Goal: Task Accomplishment & Management: Complete application form

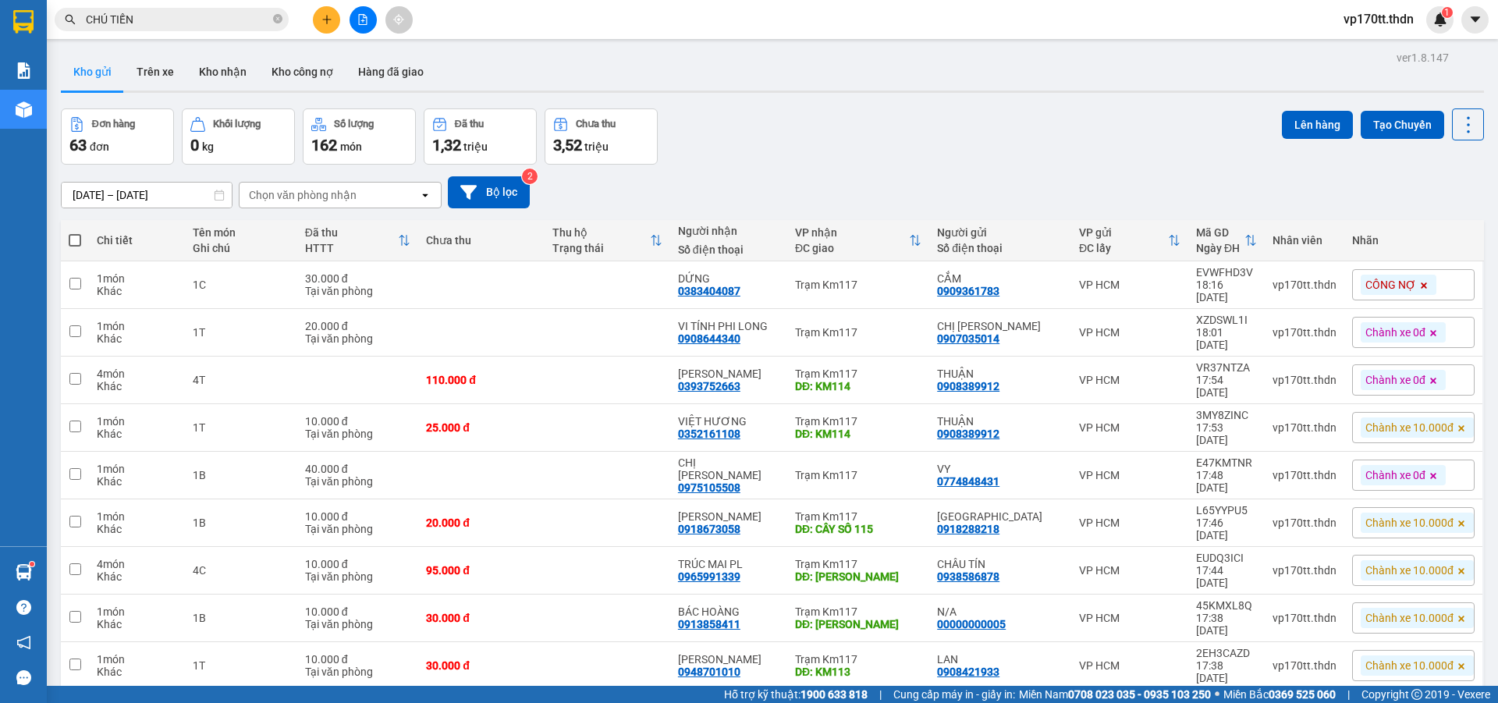
click at [713, 165] on div "[DATE] – [DATE] Press the down arrow key to interact with the calendar and sele…" at bounding box center [772, 192] width 1423 height 55
click at [701, 174] on div "[DATE] – [DATE] Press the down arrow key to interact with the calendar and sele…" at bounding box center [772, 192] width 1423 height 55
click at [369, 20] on button at bounding box center [363, 19] width 27 height 27
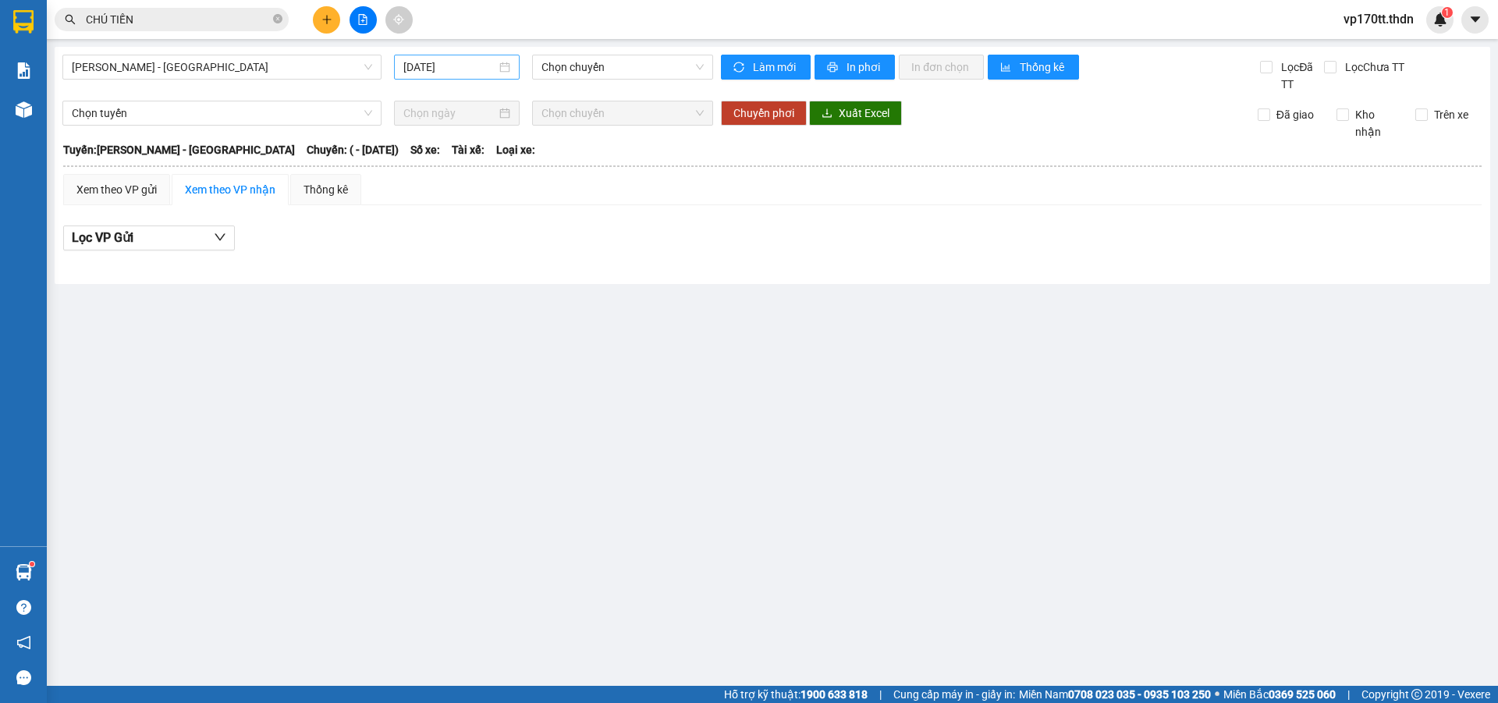
click at [415, 59] on input "[DATE]" at bounding box center [449, 67] width 93 height 17
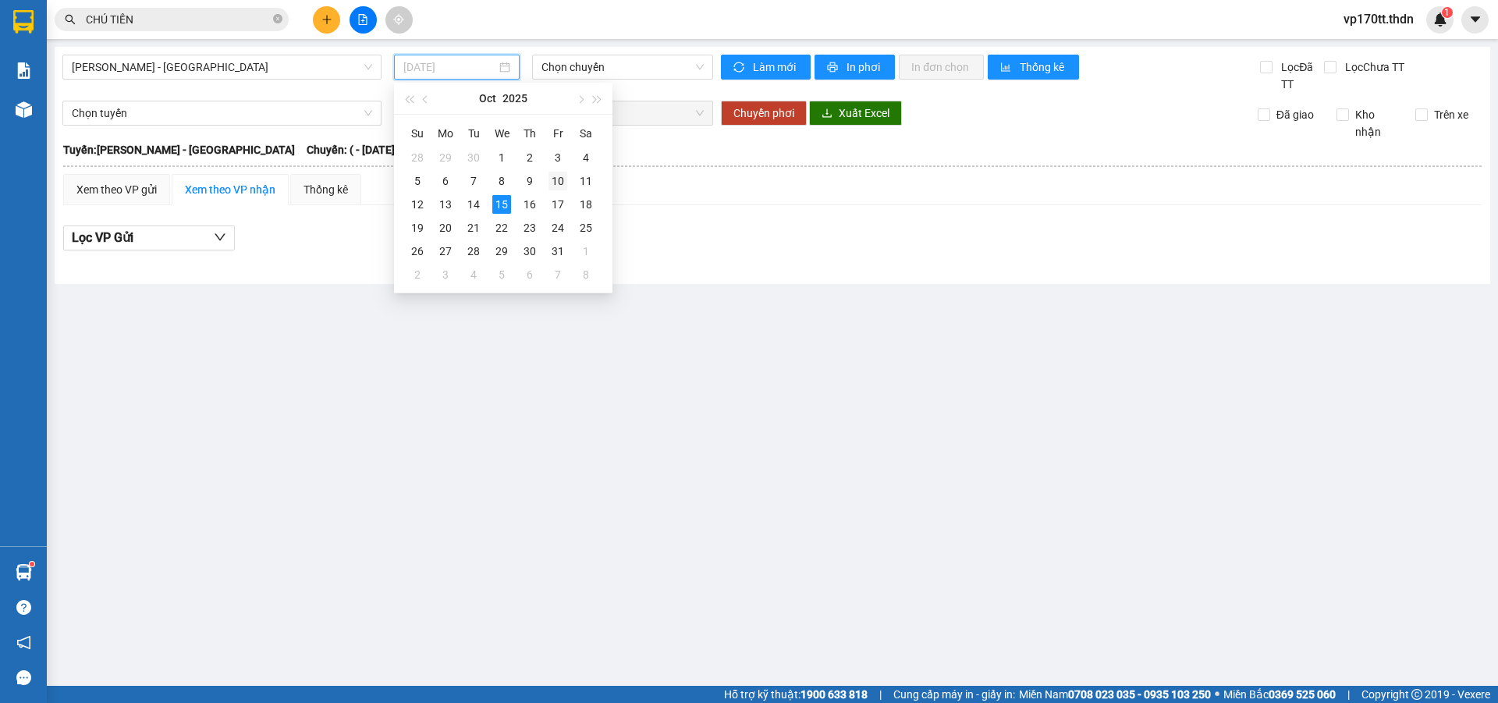
click at [566, 181] on div "10" at bounding box center [558, 181] width 19 height 19
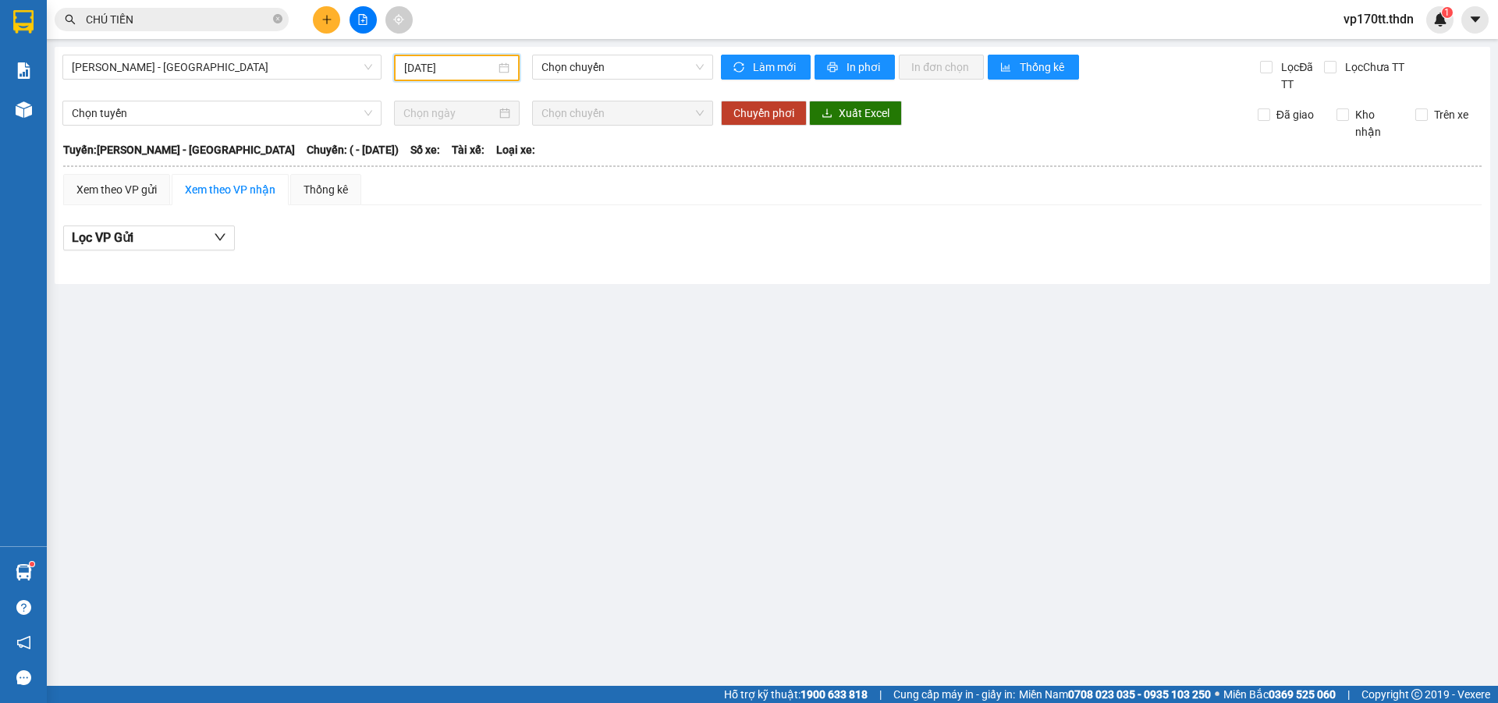
click at [449, 71] on input "[DATE]" at bounding box center [449, 67] width 91 height 17
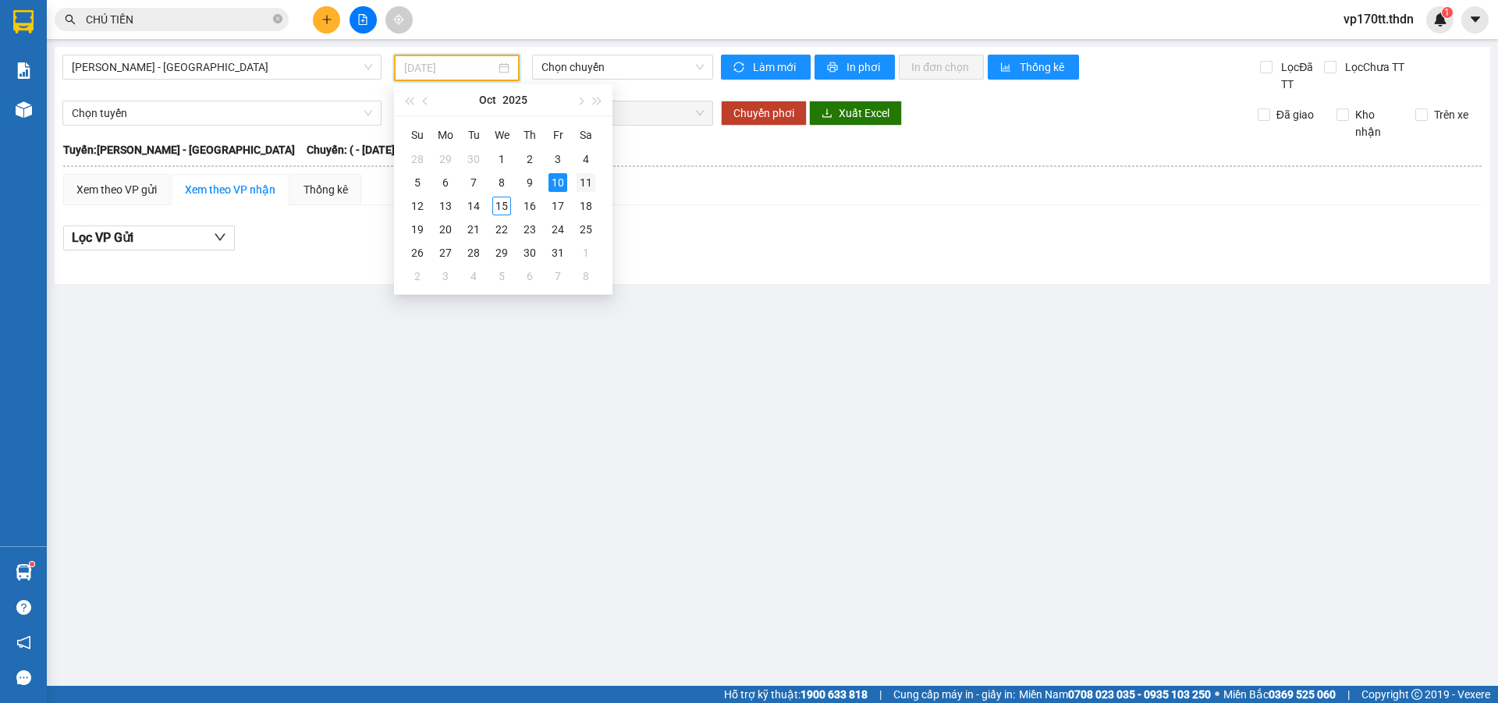
click at [586, 176] on div "11" at bounding box center [586, 182] width 19 height 19
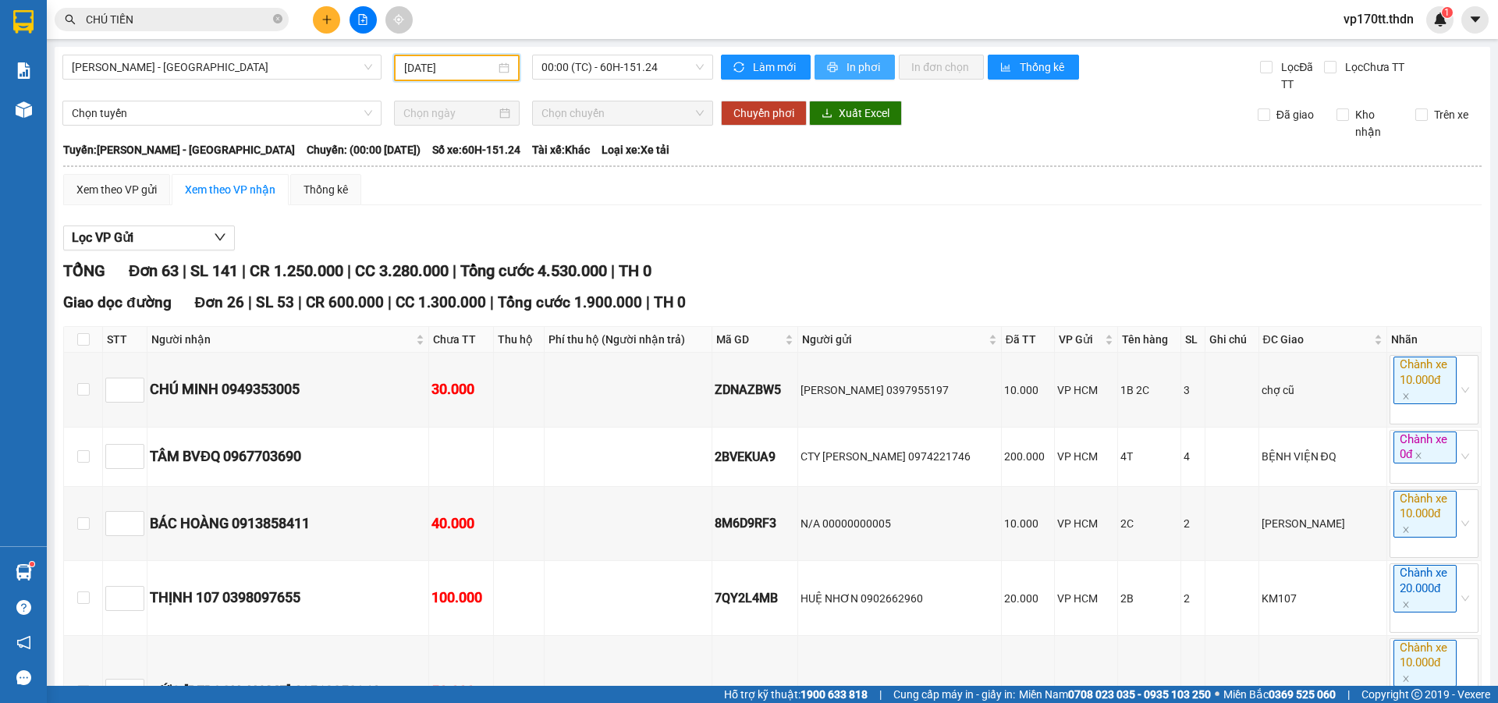
click at [853, 71] on span "In phơi" at bounding box center [865, 67] width 36 height 17
click at [851, 63] on span "In phơi" at bounding box center [865, 67] width 36 height 17
click at [467, 71] on input "[DATE]" at bounding box center [449, 67] width 91 height 17
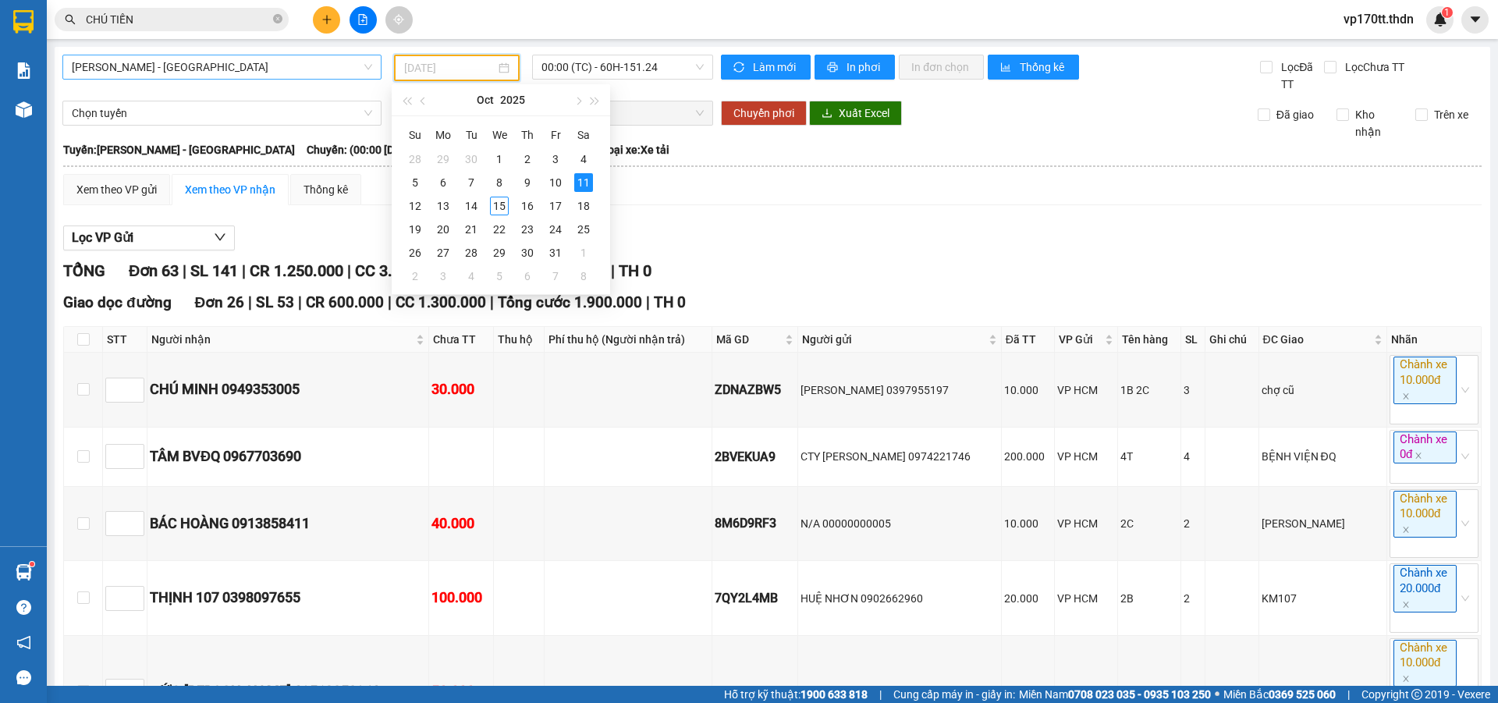
type input "[DATE]"
click at [299, 73] on span "[PERSON_NAME] - [GEOGRAPHIC_DATA]" at bounding box center [222, 66] width 300 height 23
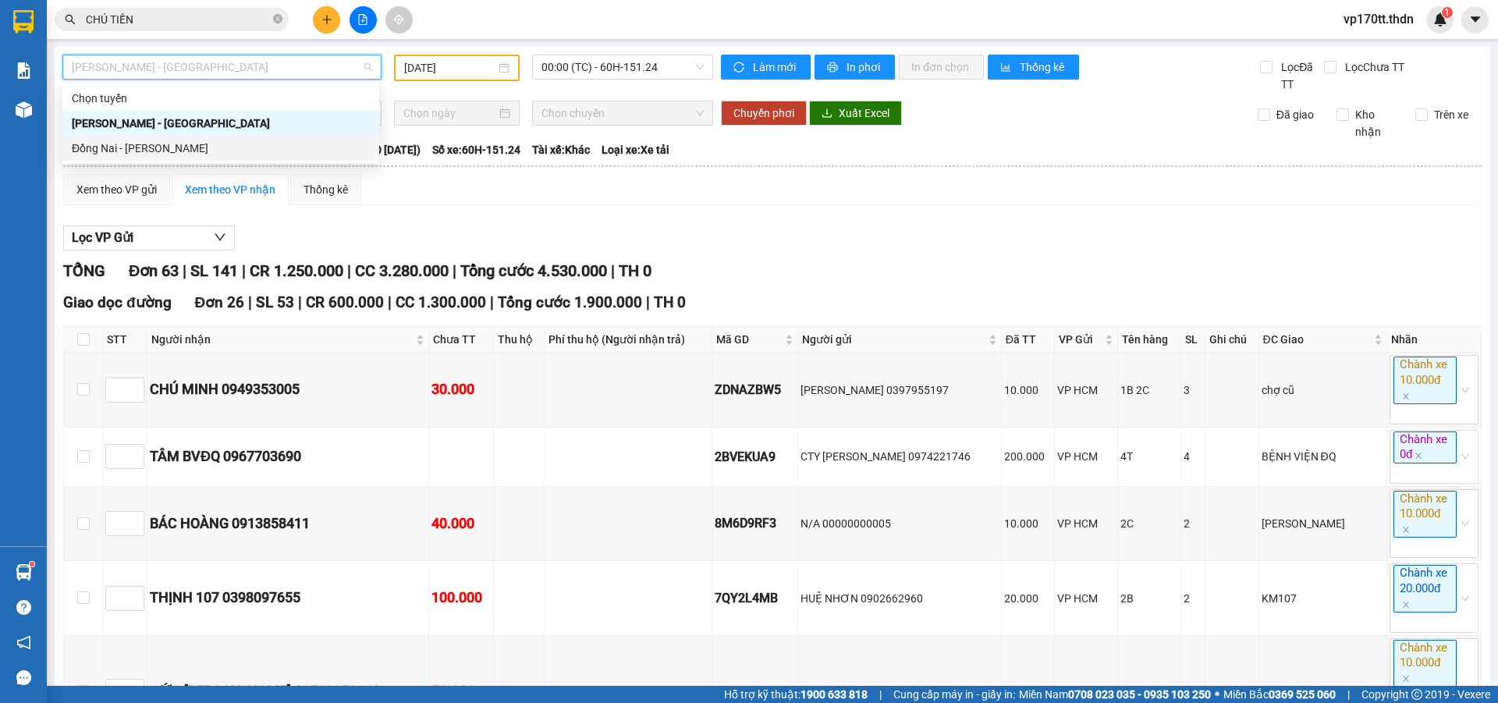
click at [229, 157] on div "Đồng Nai - [PERSON_NAME]" at bounding box center [220, 148] width 317 height 25
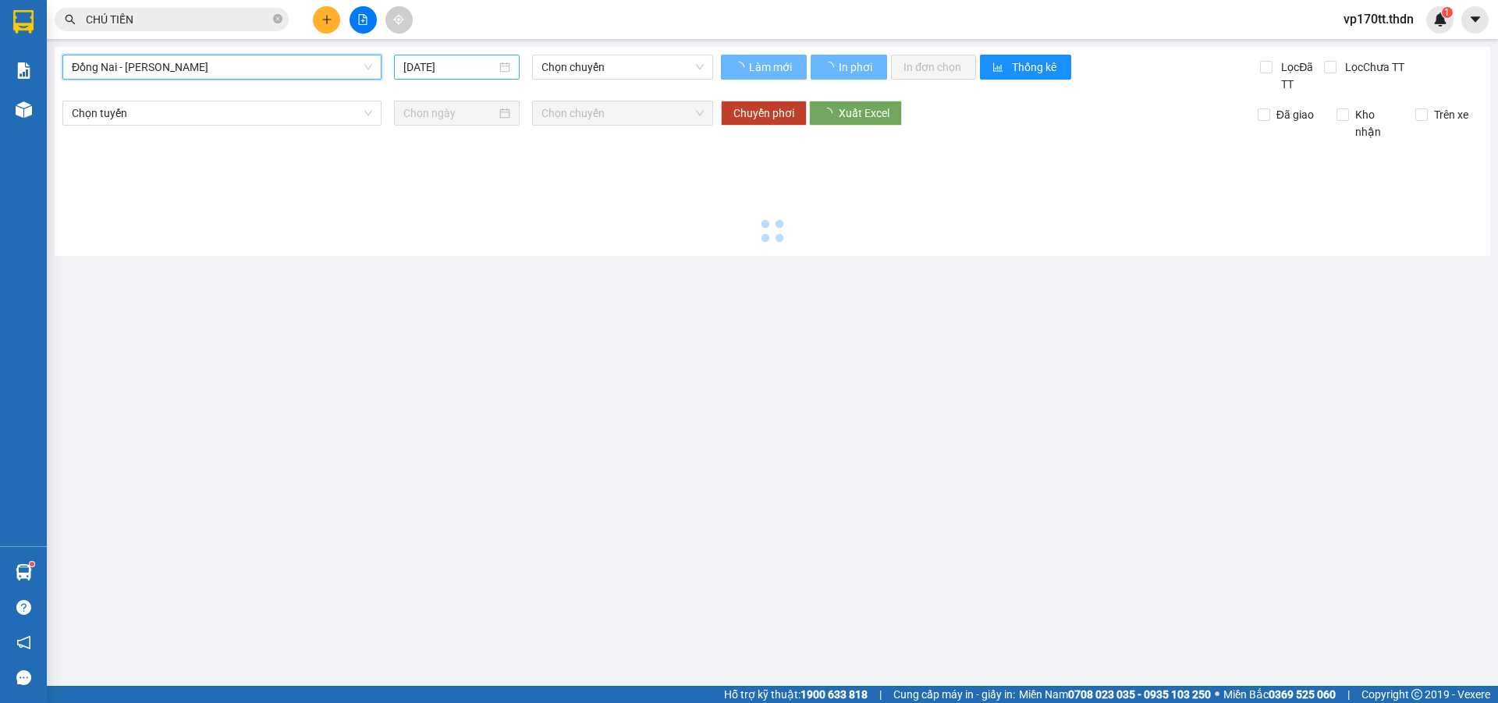
click at [437, 69] on input "[DATE]" at bounding box center [449, 67] width 93 height 17
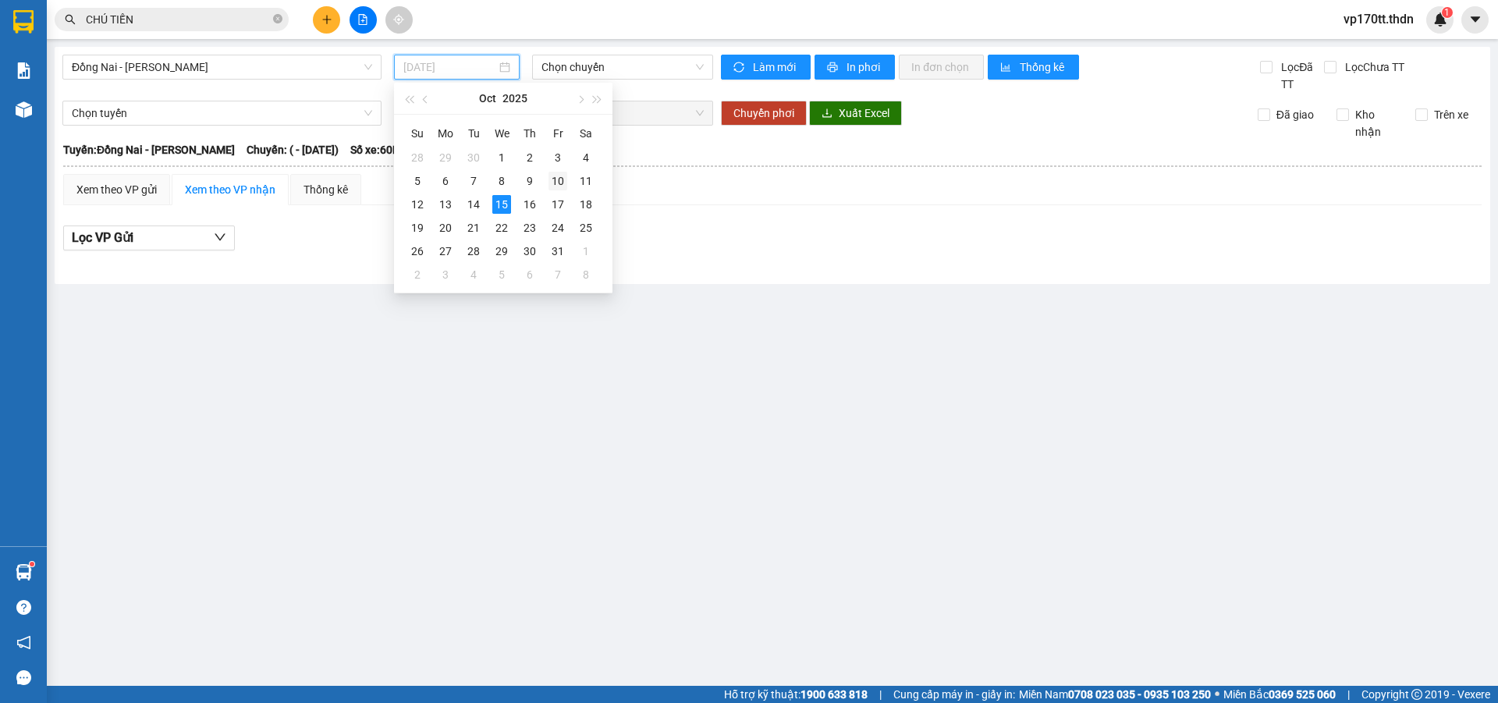
click at [555, 186] on div "10" at bounding box center [558, 181] width 19 height 19
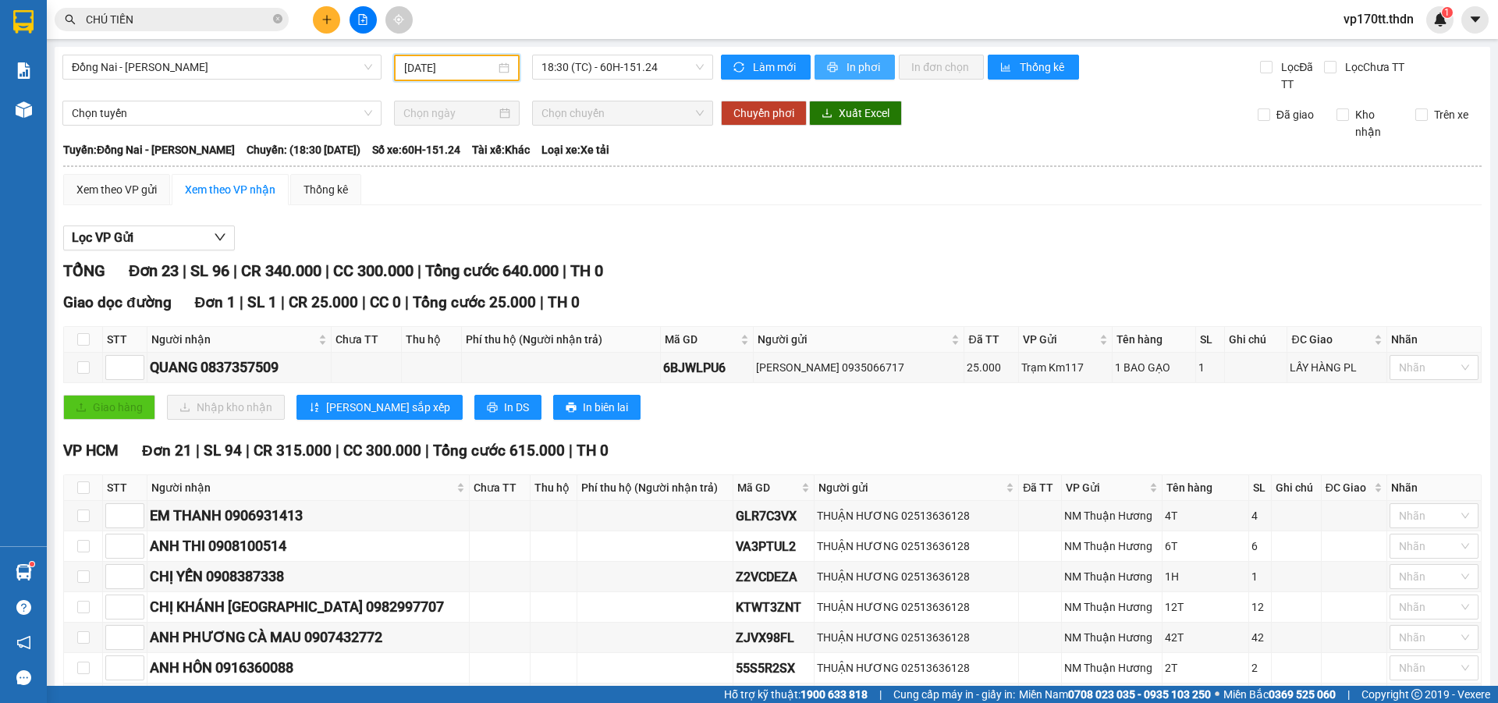
click at [861, 63] on span "In phơi" at bounding box center [865, 67] width 36 height 17
click at [183, 57] on span "Đồng Nai - [PERSON_NAME]" at bounding box center [222, 66] width 300 height 23
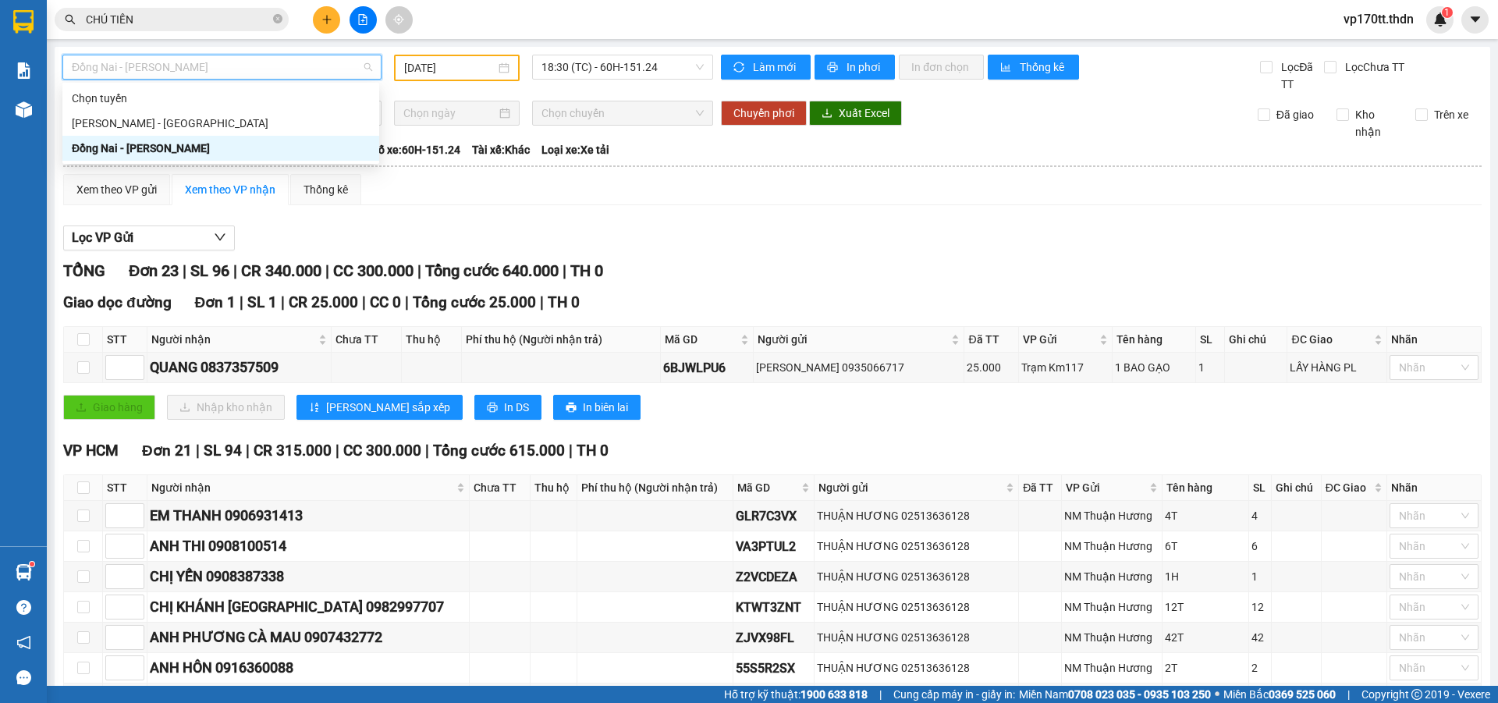
click at [425, 47] on div "Đồng Nai - [GEOGRAPHIC_DATA] [DATE] 18:30 (TC) - 60H-151.24 Làm mới In phơi In …" at bounding box center [773, 704] width 1436 height 1314
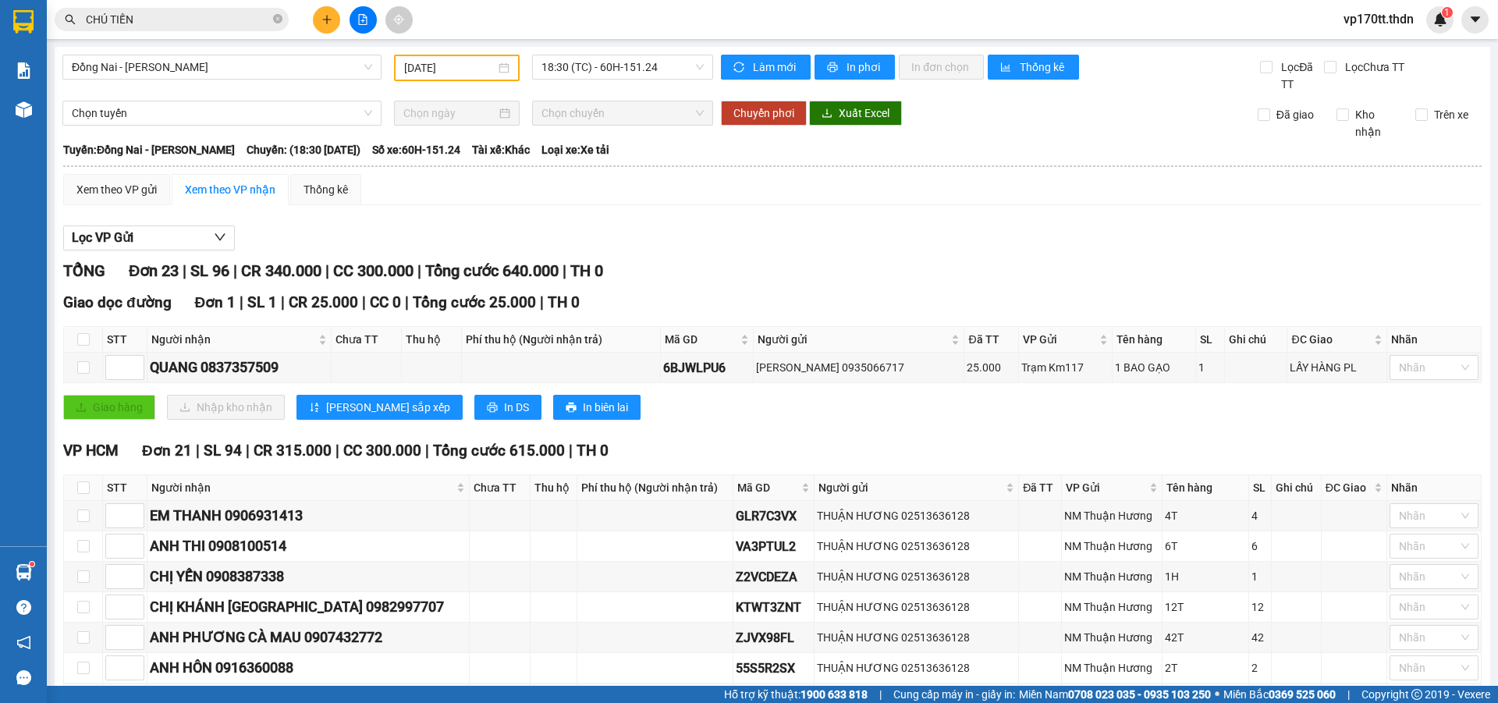
click at [430, 55] on div "[DATE]" at bounding box center [457, 68] width 126 height 27
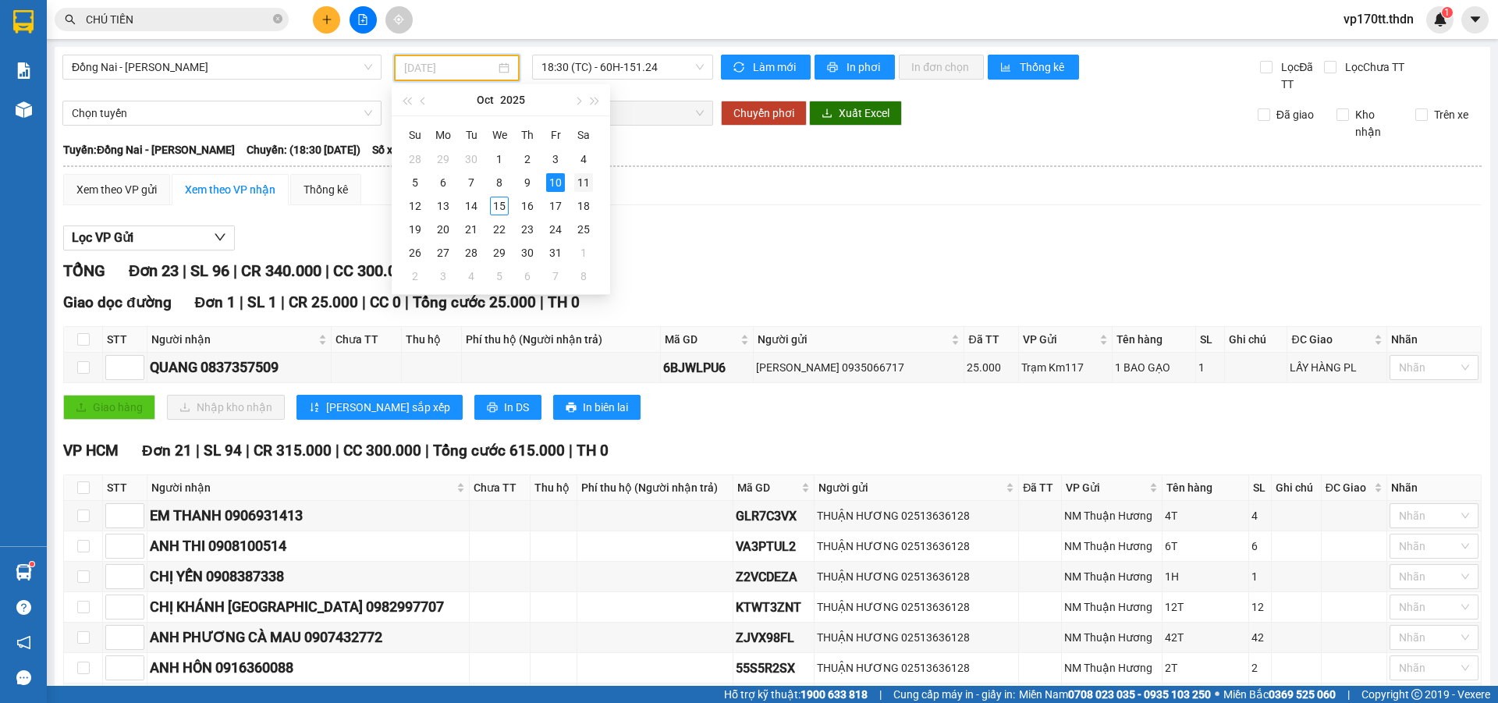
click at [581, 182] on div "11" at bounding box center [583, 182] width 19 height 19
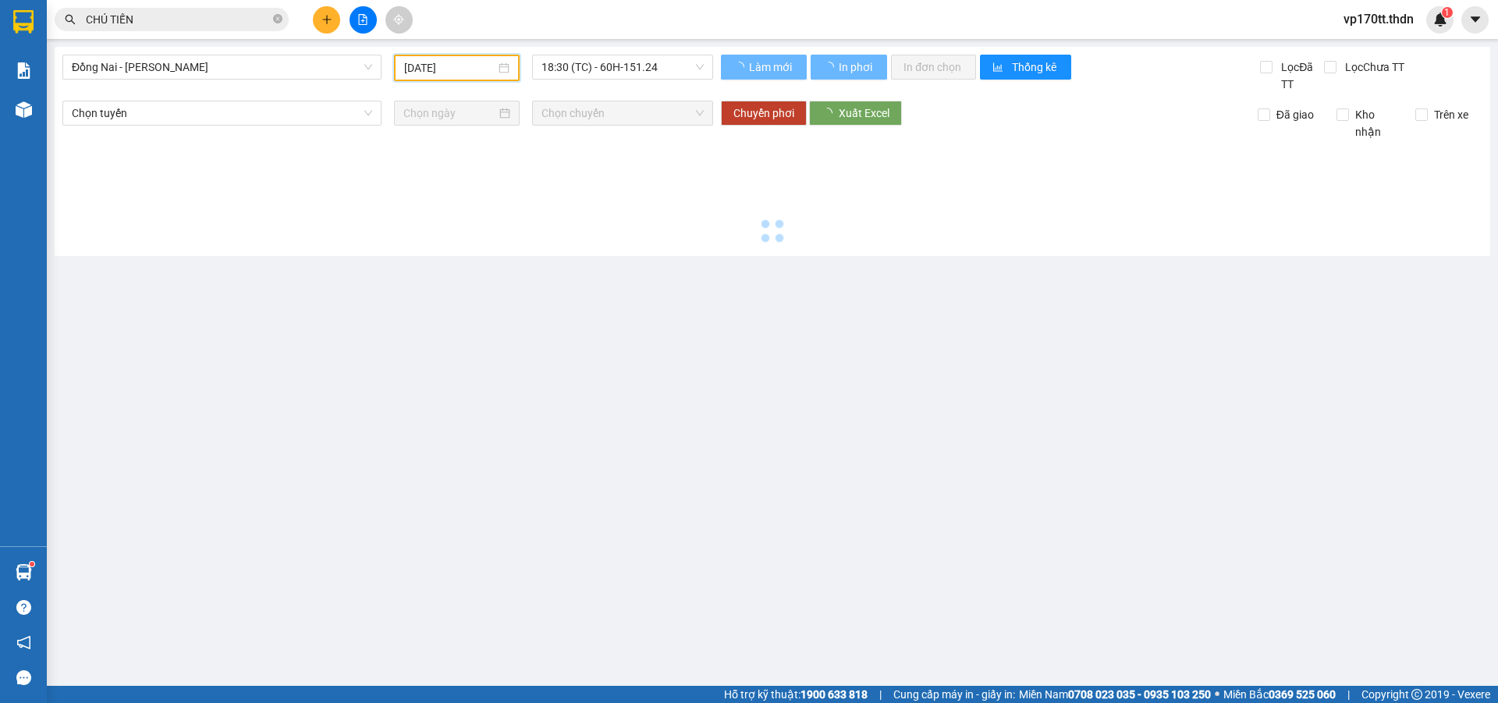
type input "[DATE]"
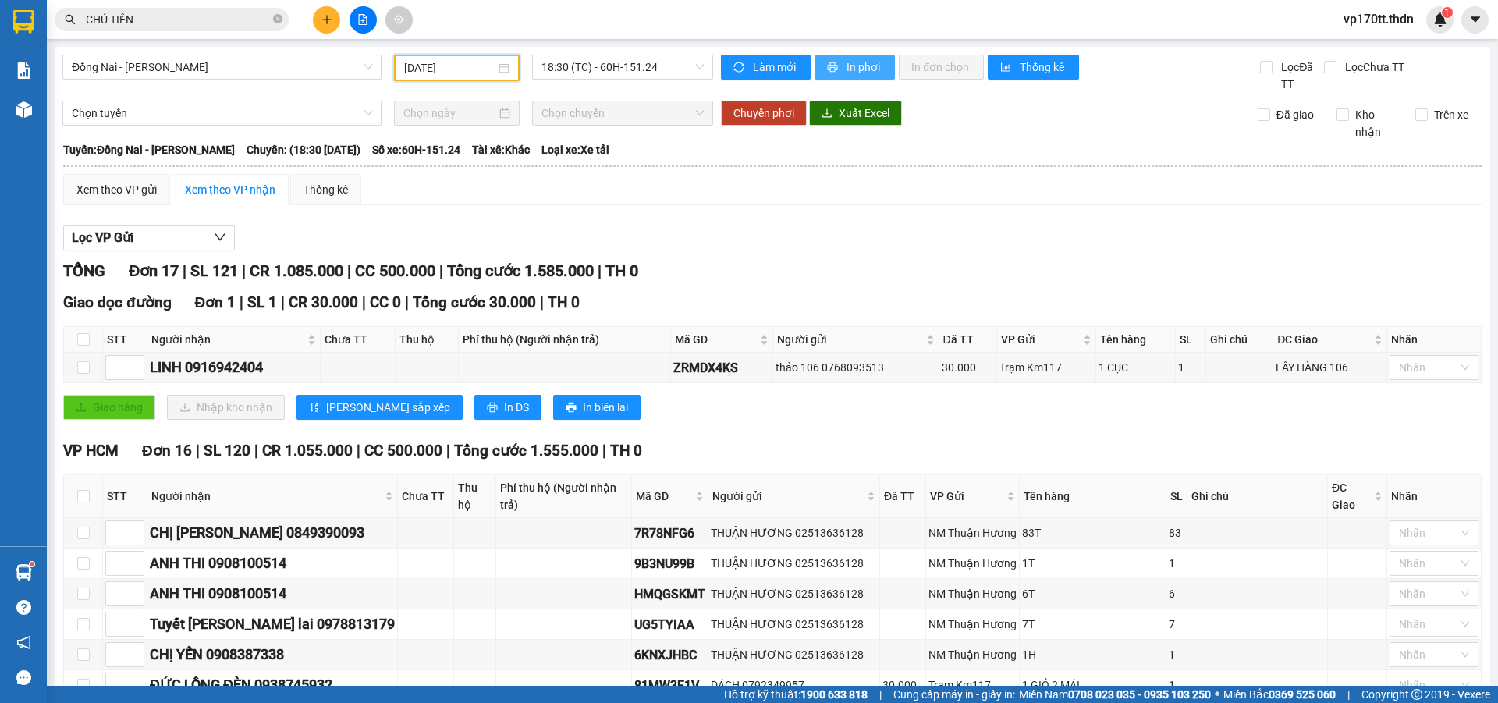
click at [829, 66] on icon "printer" at bounding box center [832, 67] width 11 height 11
click at [307, 60] on span "Đồng Nai - [PERSON_NAME]" at bounding box center [222, 66] width 300 height 23
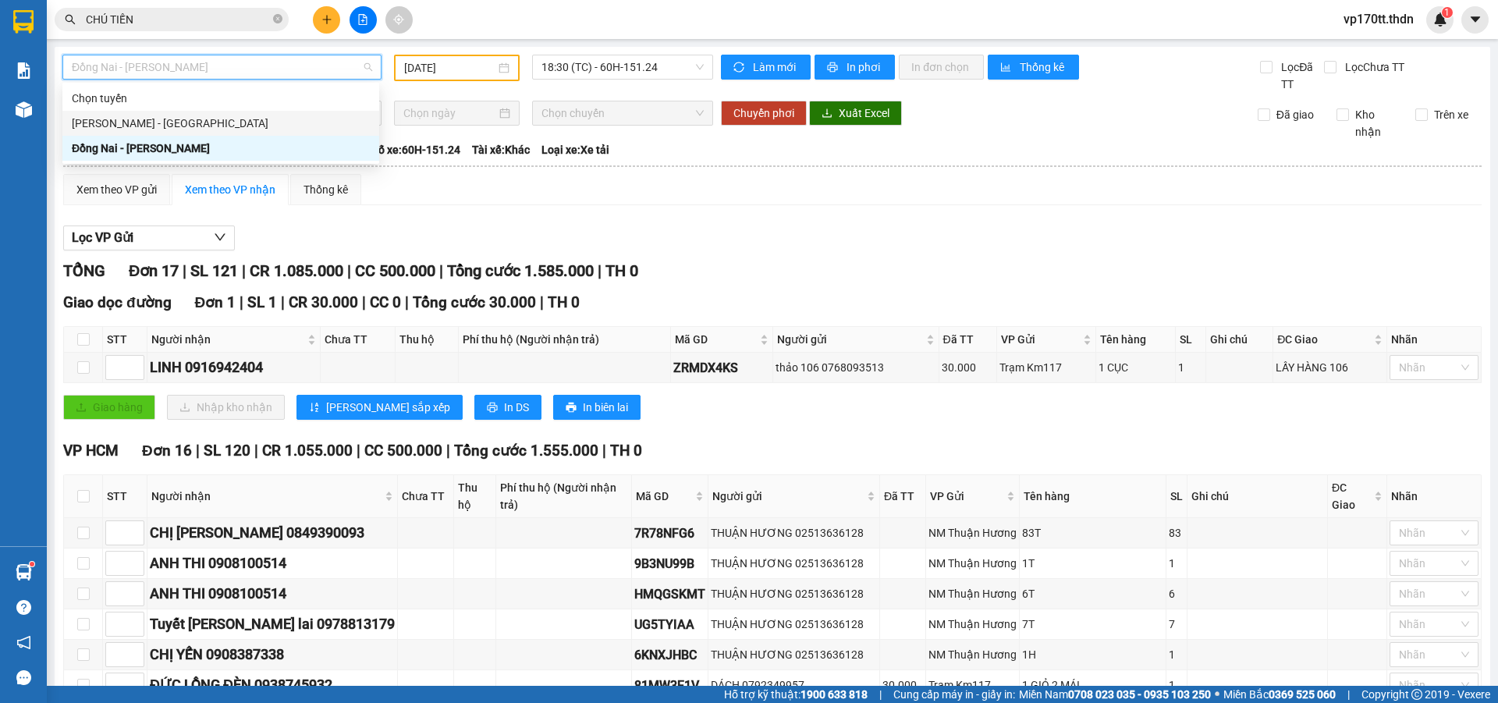
click at [211, 132] on div "[PERSON_NAME] - [GEOGRAPHIC_DATA]" at bounding box center [220, 123] width 317 height 25
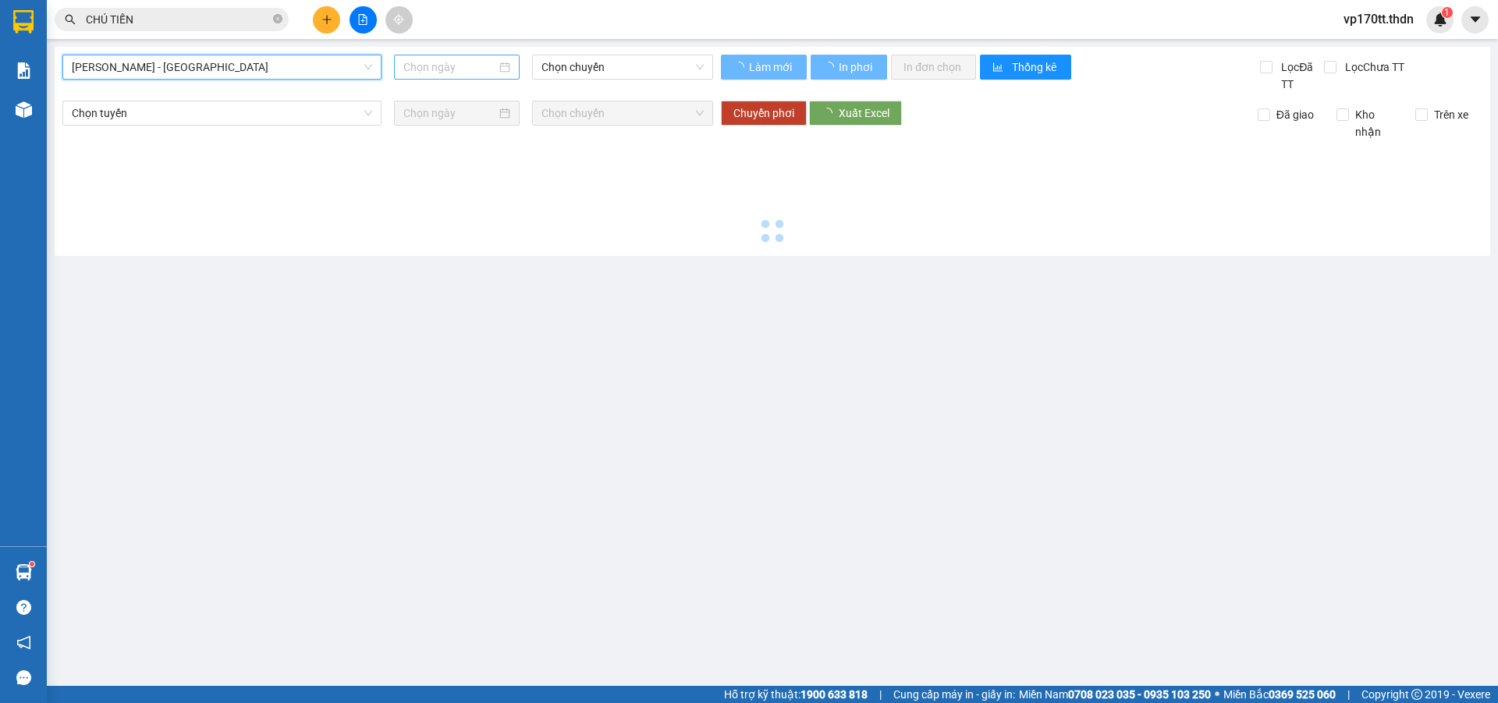
click at [437, 66] on input at bounding box center [449, 67] width 93 height 17
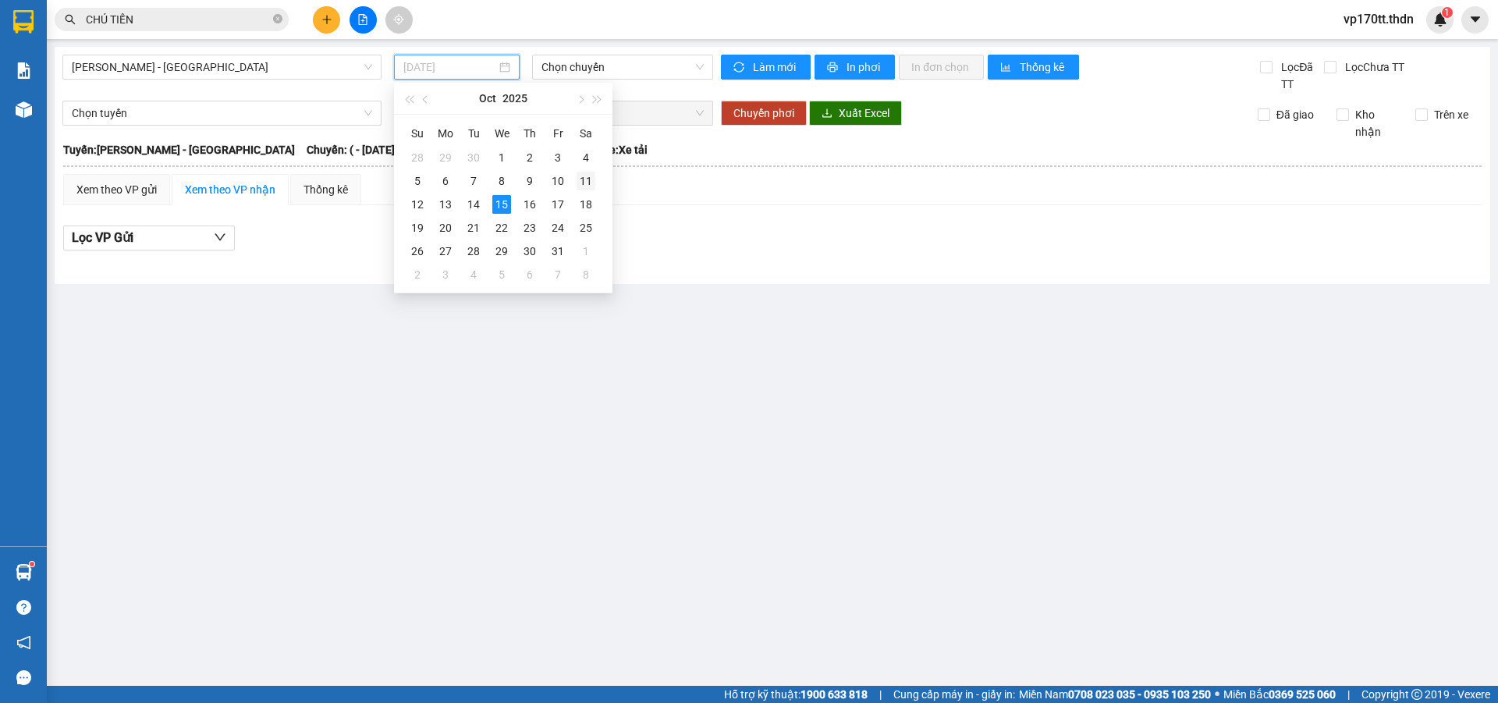
click at [580, 181] on div "11" at bounding box center [586, 181] width 19 height 19
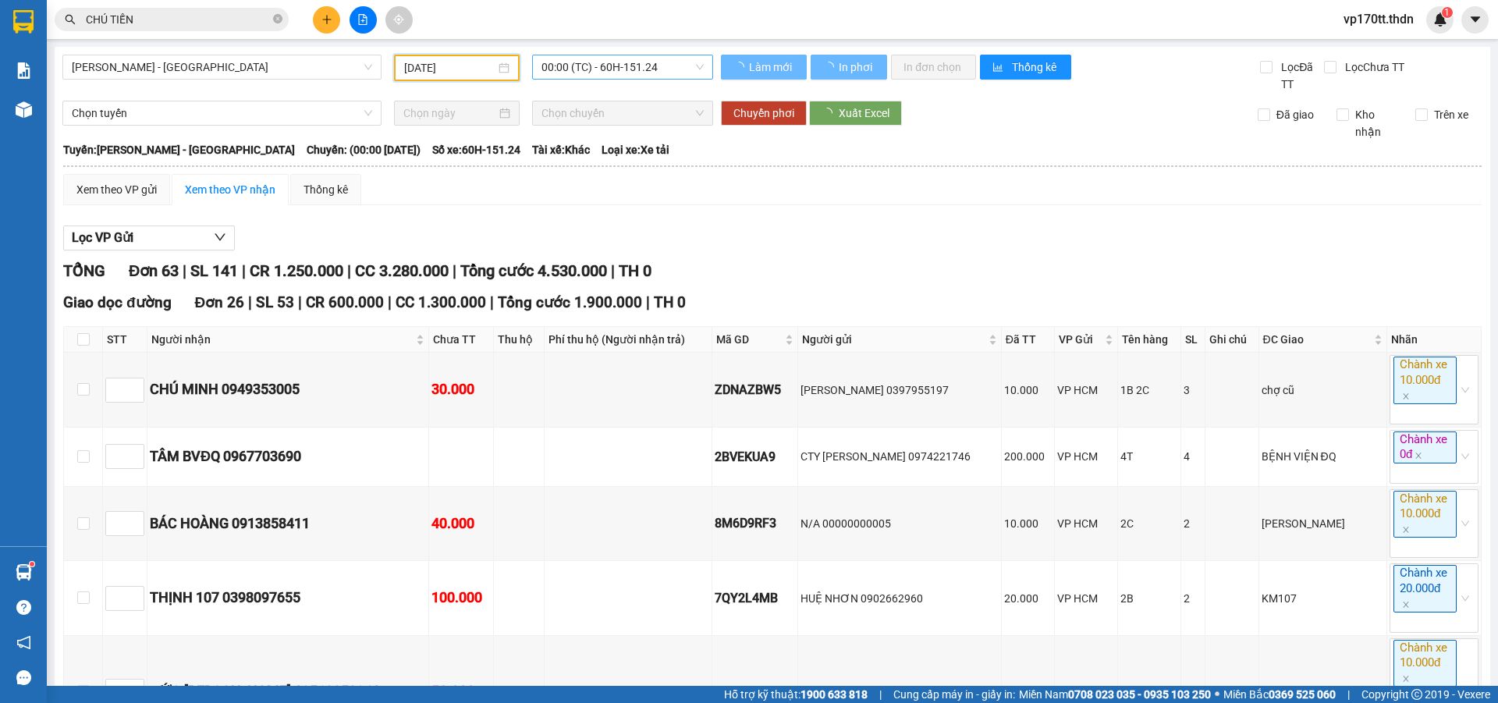
click at [613, 71] on span "00:00 (TC) - 60H-151.24" at bounding box center [623, 66] width 162 height 23
click at [629, 73] on span "00:00 (TC) - 60H-151.24" at bounding box center [623, 66] width 162 height 23
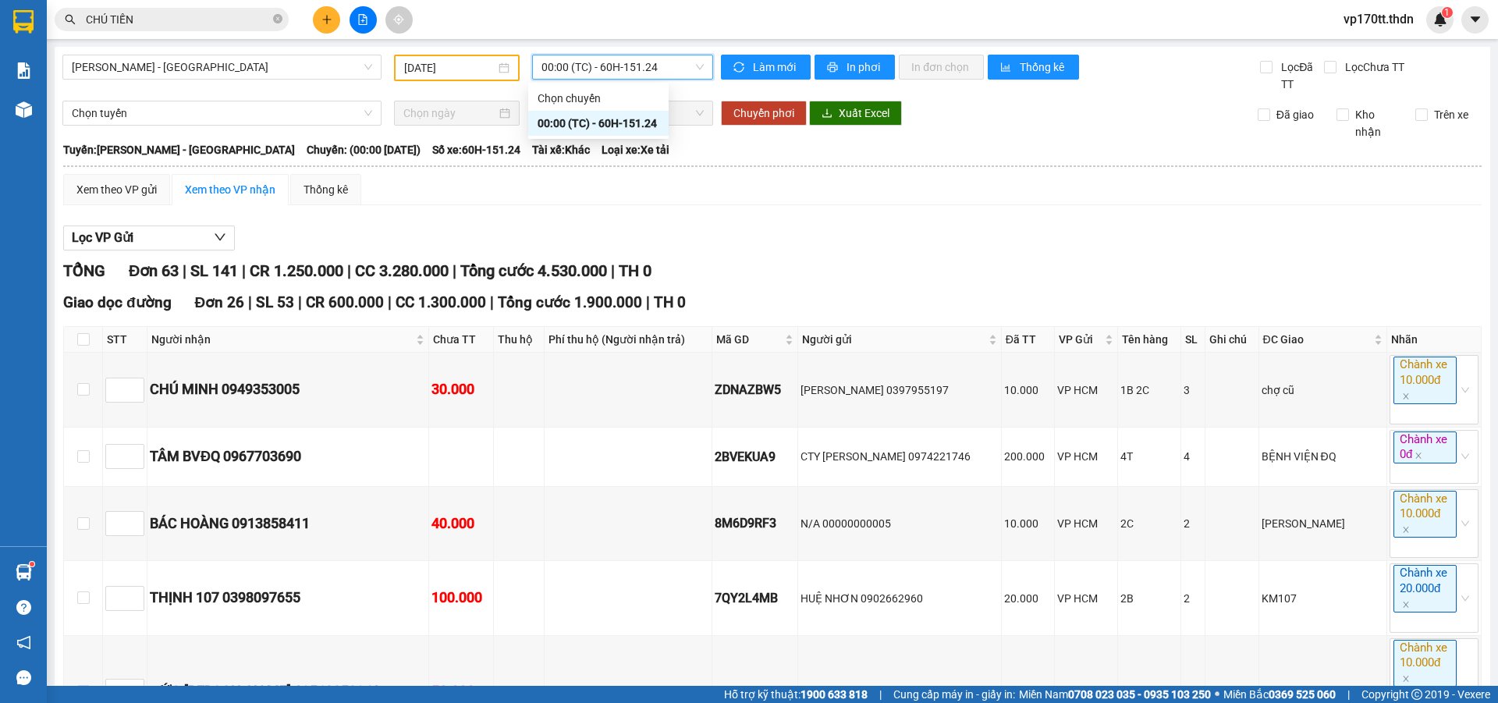
click at [408, 67] on input "[DATE]" at bounding box center [449, 67] width 91 height 17
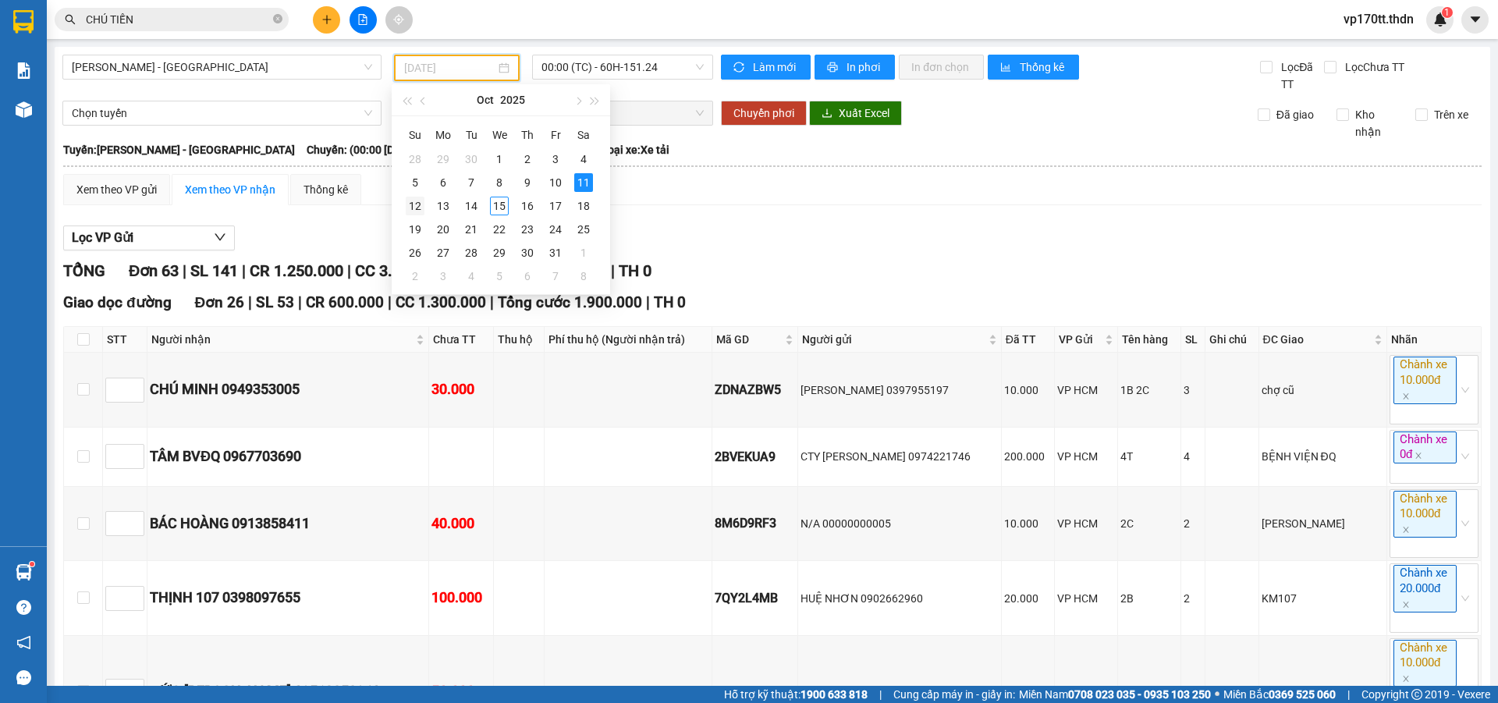
click at [410, 205] on div "12" at bounding box center [415, 206] width 19 height 19
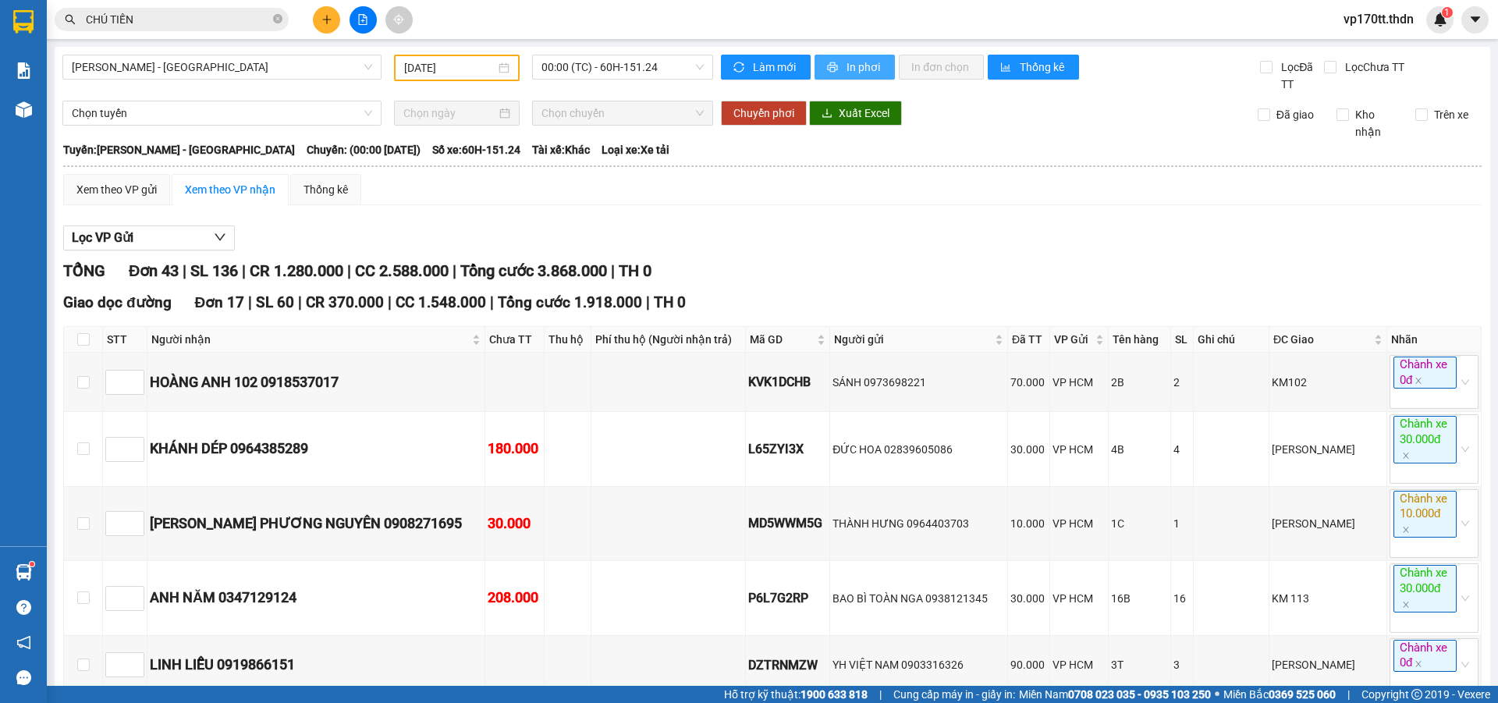
click at [858, 69] on span "In phơi" at bounding box center [865, 67] width 36 height 17
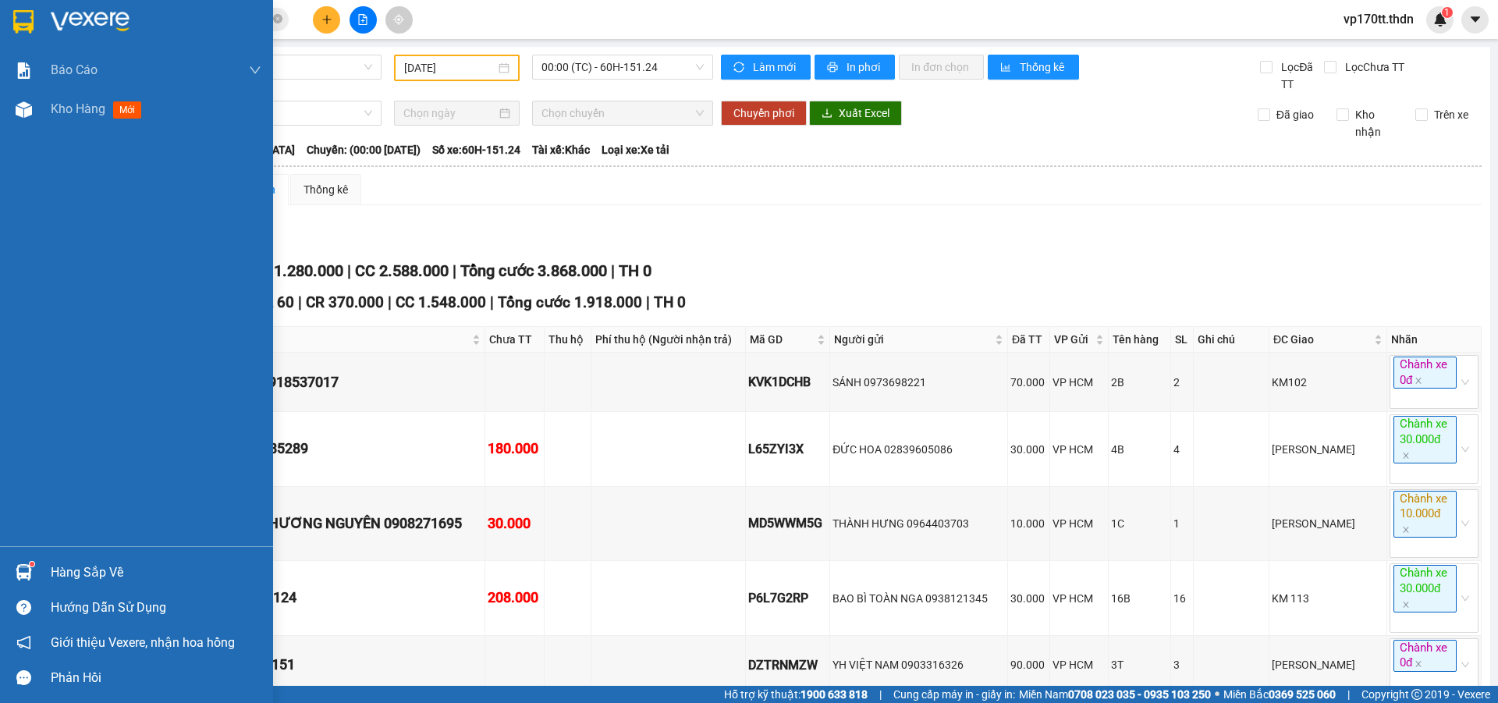
click at [31, 558] on div "Hàng sắp về" at bounding box center [136, 572] width 273 height 35
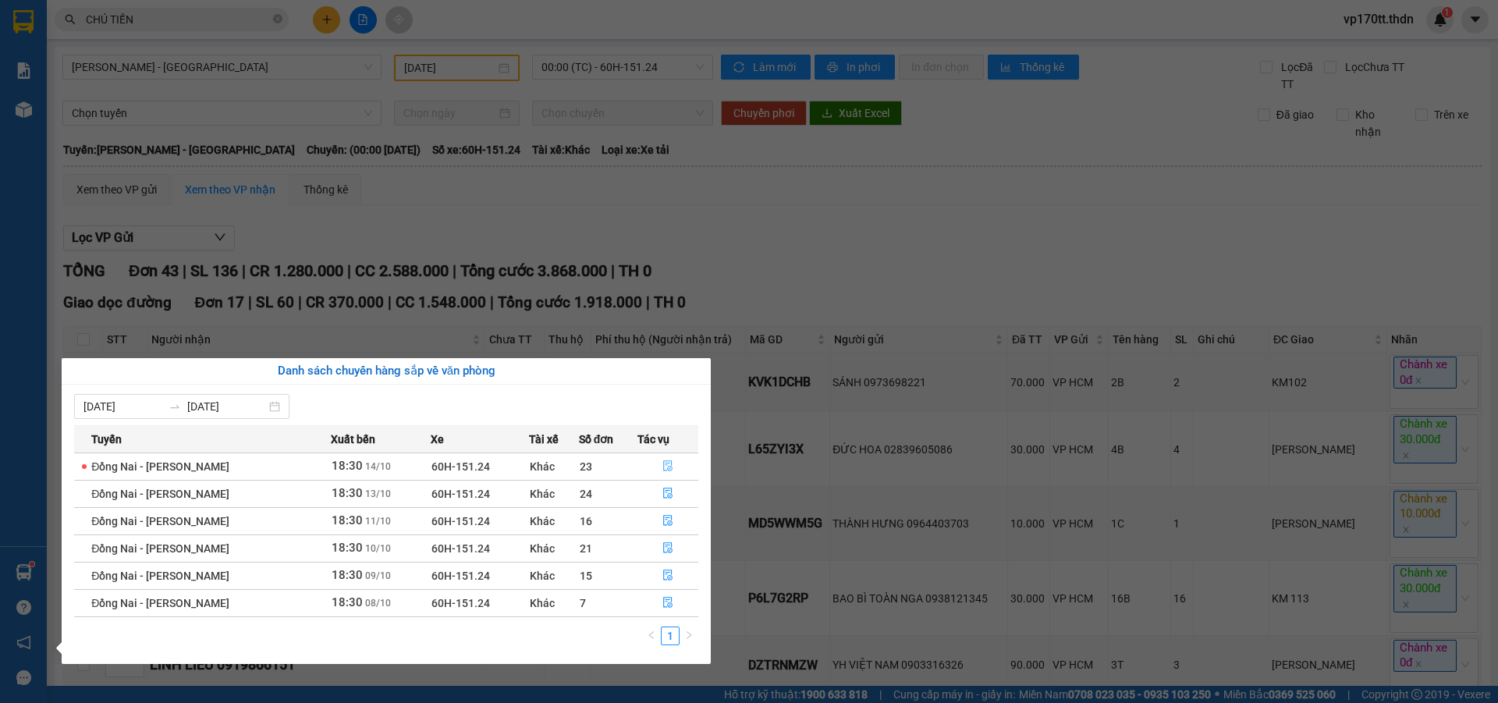
click at [666, 462] on icon "file-done" at bounding box center [667, 465] width 11 height 11
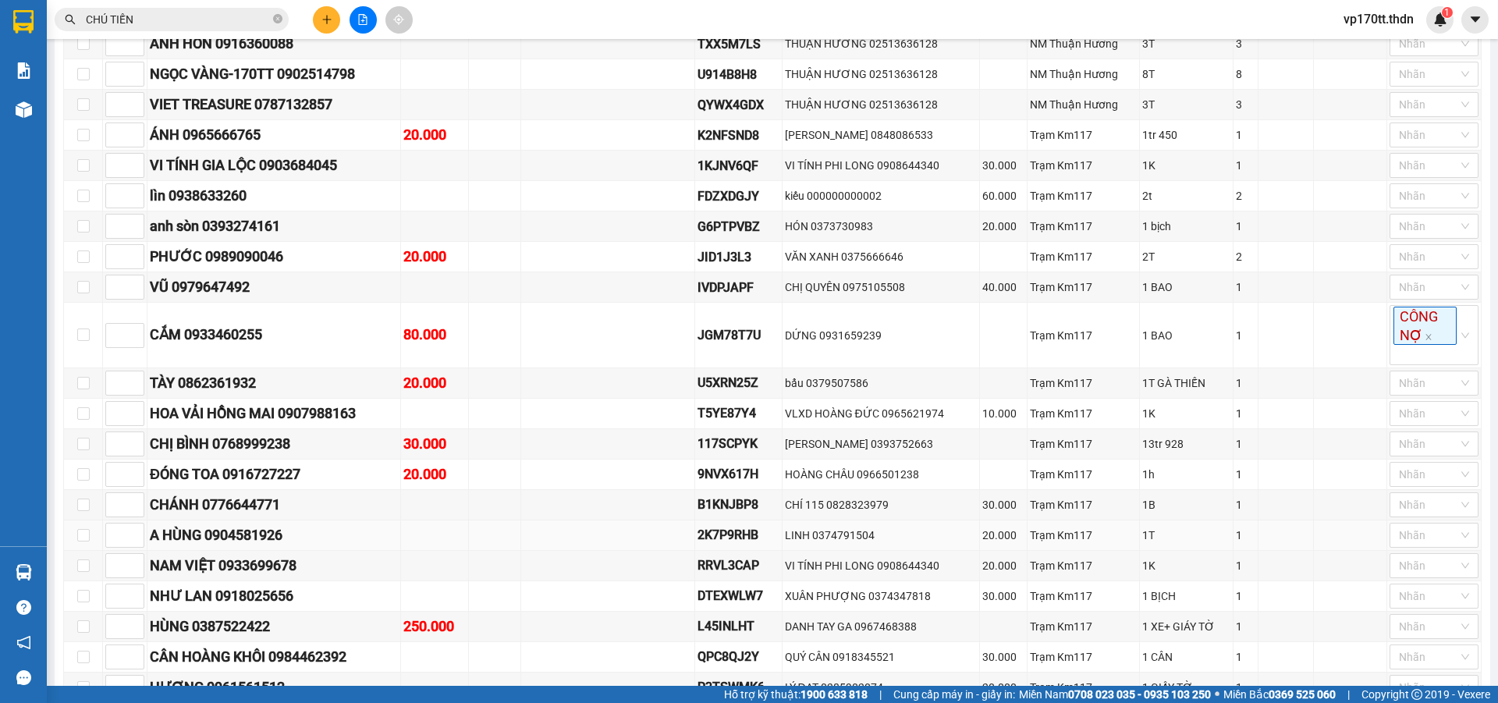
scroll to position [722, 0]
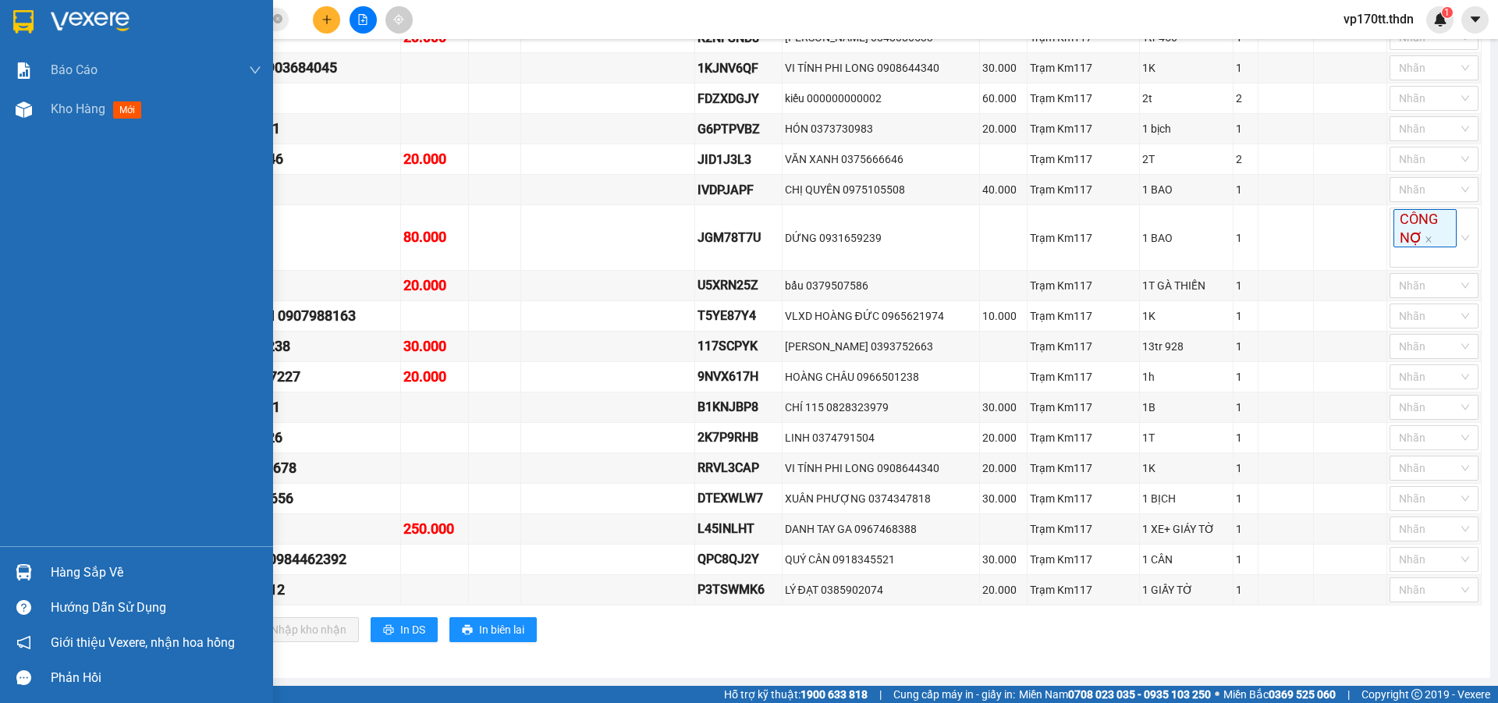
click at [39, 560] on div "Hàng sắp về" at bounding box center [136, 572] width 273 height 35
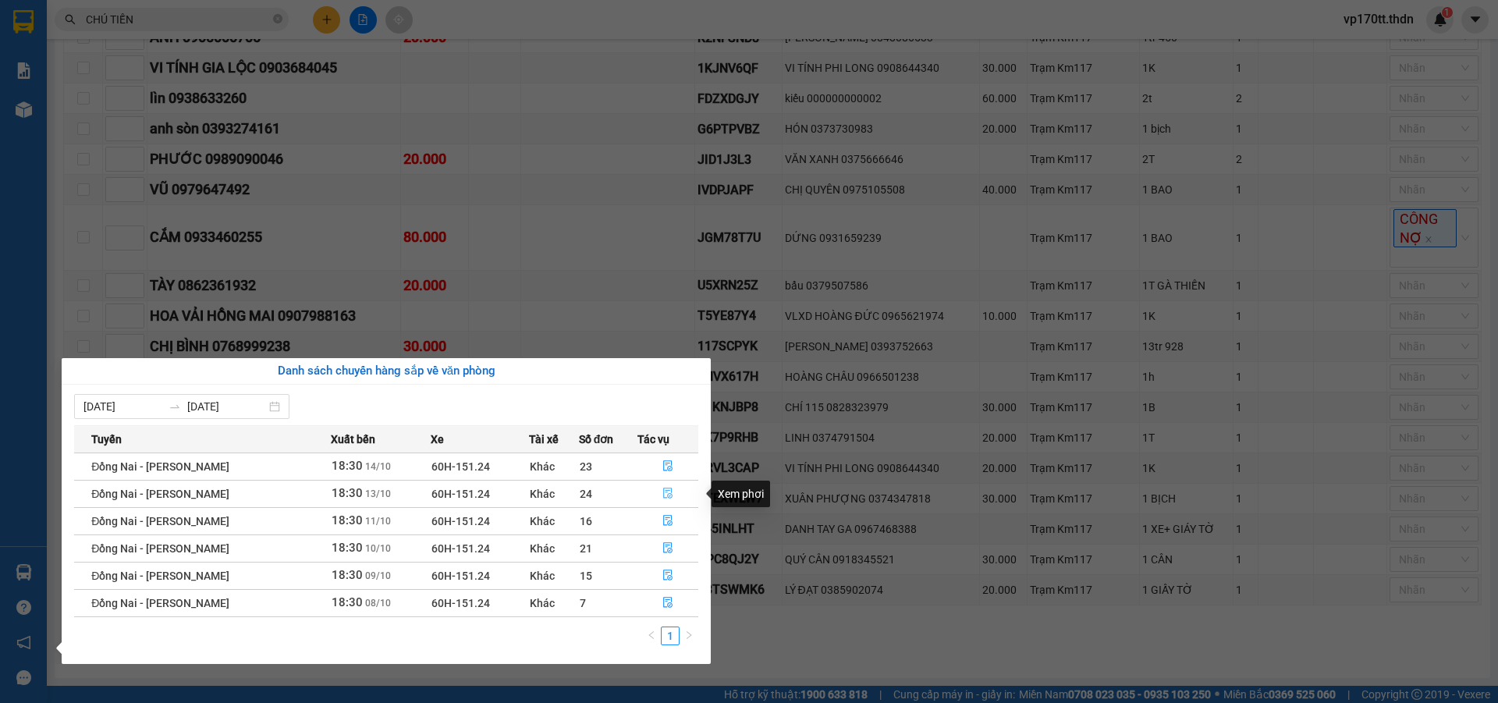
click at [671, 492] on icon "file-done" at bounding box center [667, 493] width 11 height 11
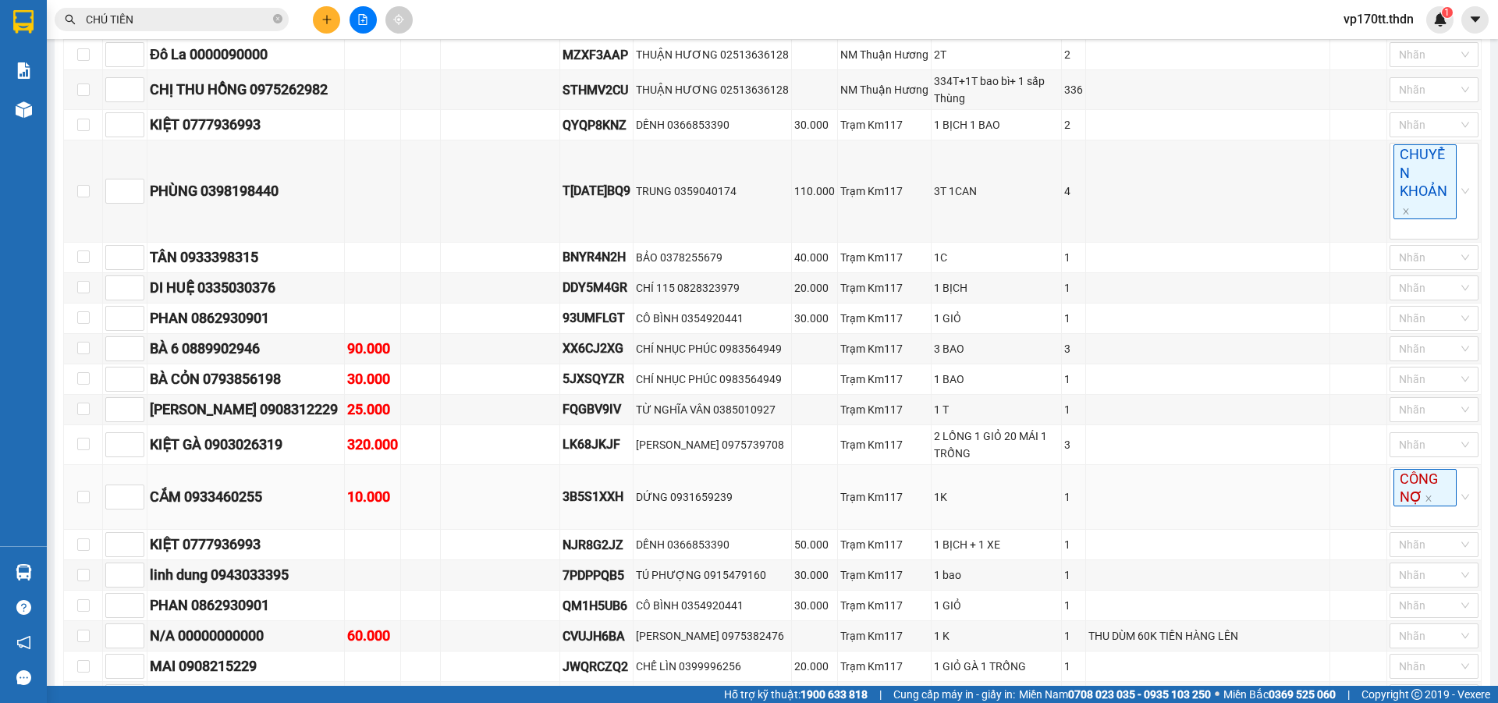
type input "[DATE]"
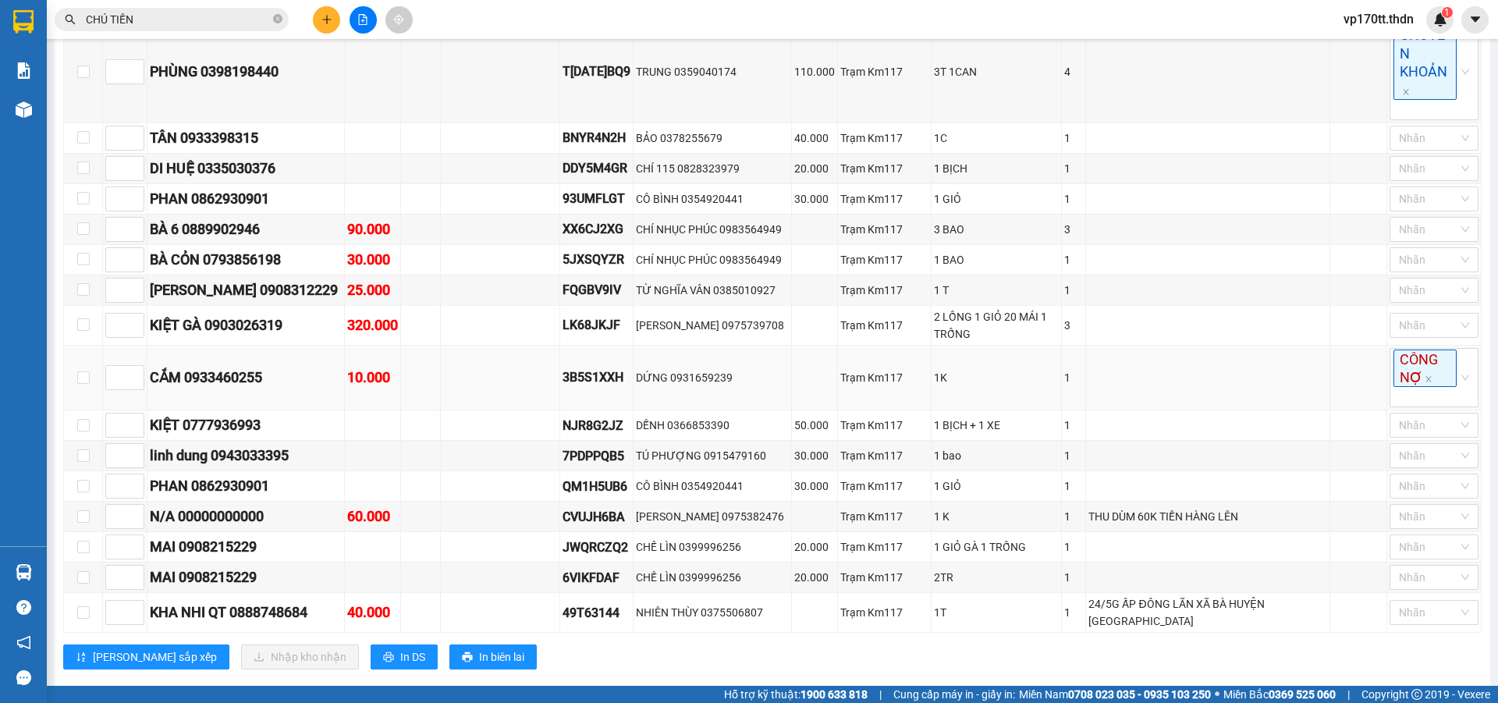
scroll to position [943, 0]
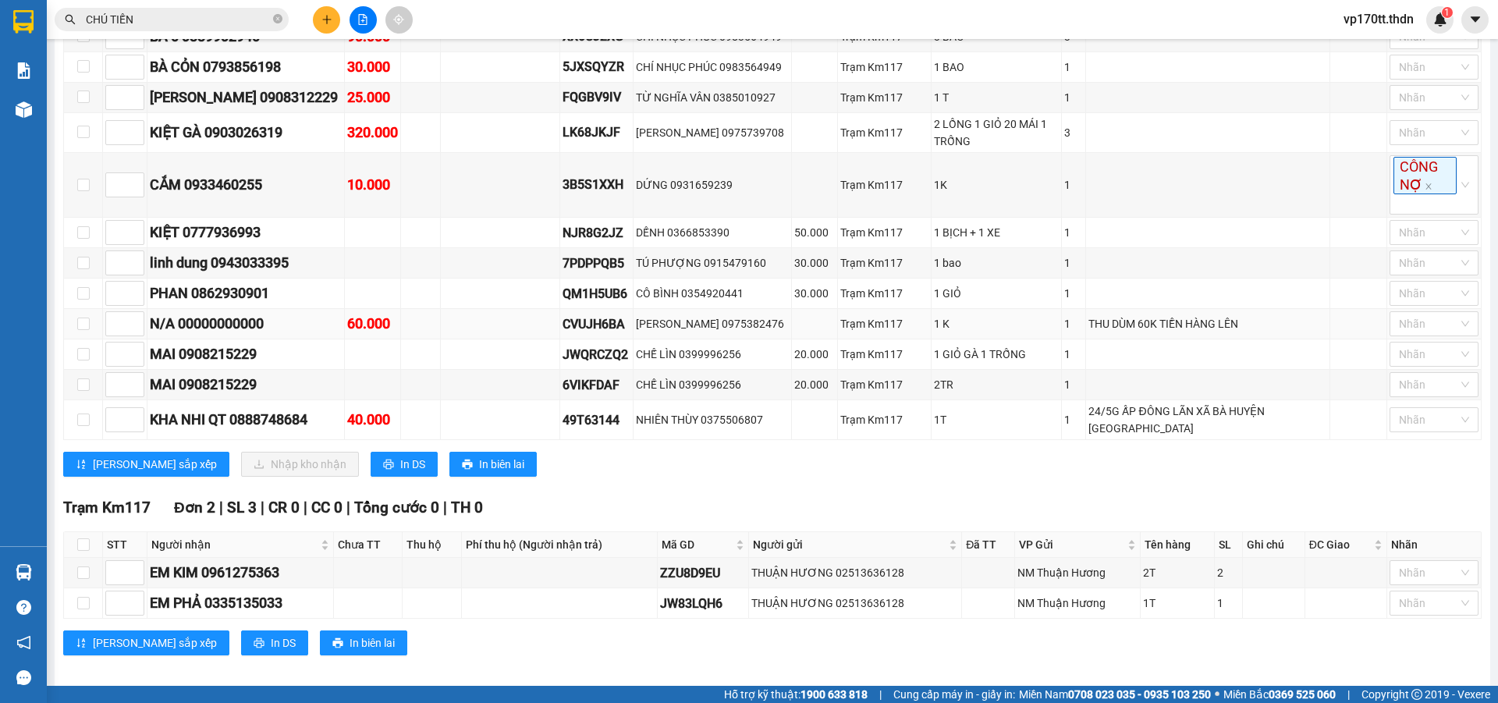
click at [197, 332] on div "N/A 00000000000" at bounding box center [246, 324] width 192 height 22
click at [1263, 327] on div "THU DÙM 60K TIỀN HÀNG LÊN" at bounding box center [1208, 323] width 239 height 17
click at [389, 323] on div "60.000" at bounding box center [372, 324] width 51 height 22
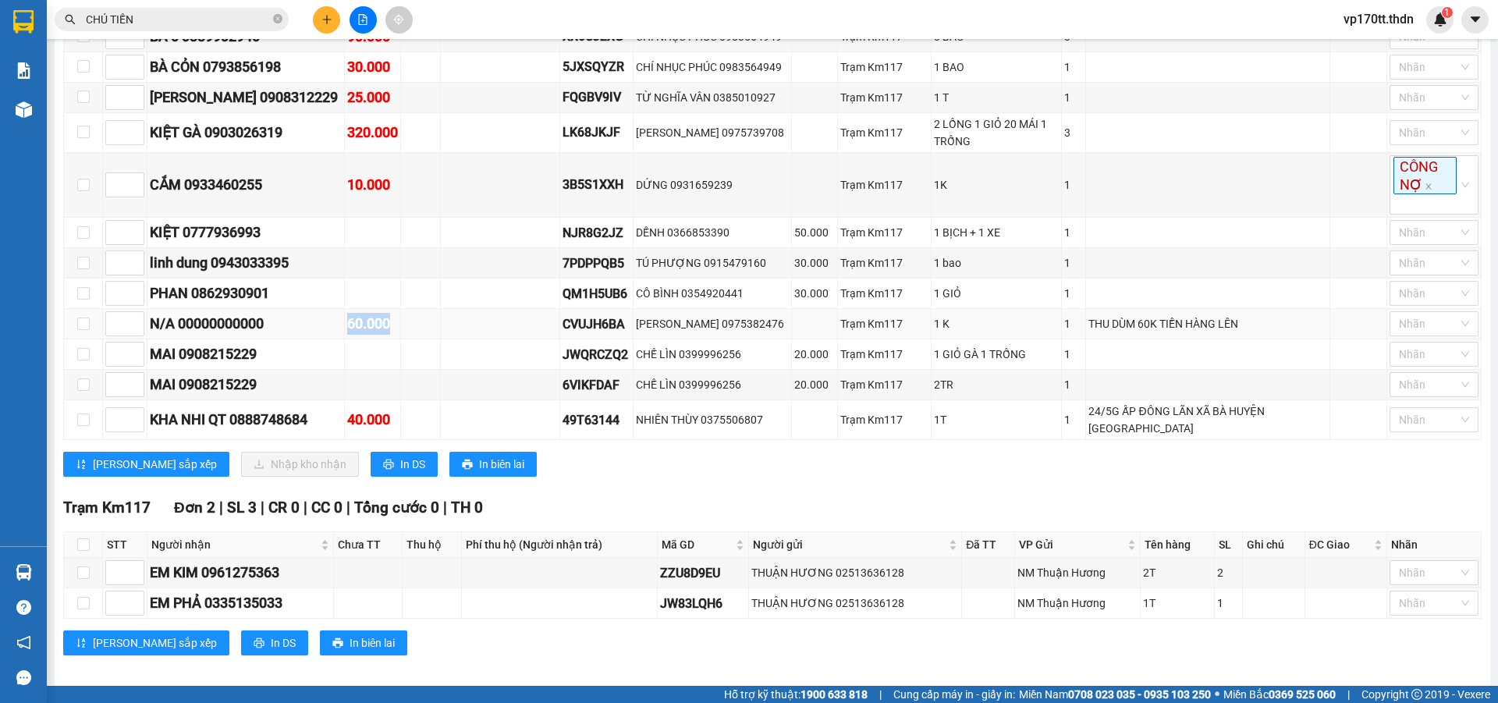
click at [389, 323] on div "60.000" at bounding box center [372, 324] width 51 height 22
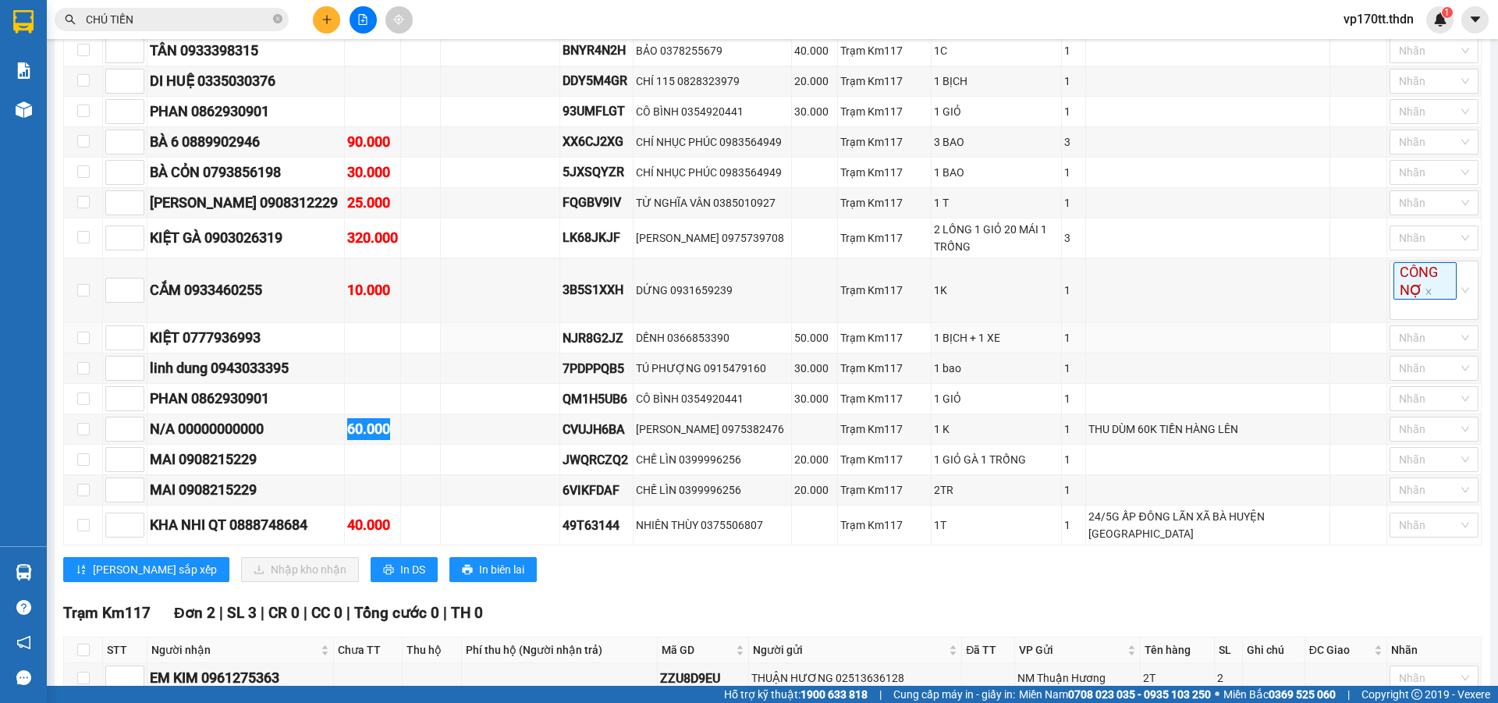
scroll to position [630, 0]
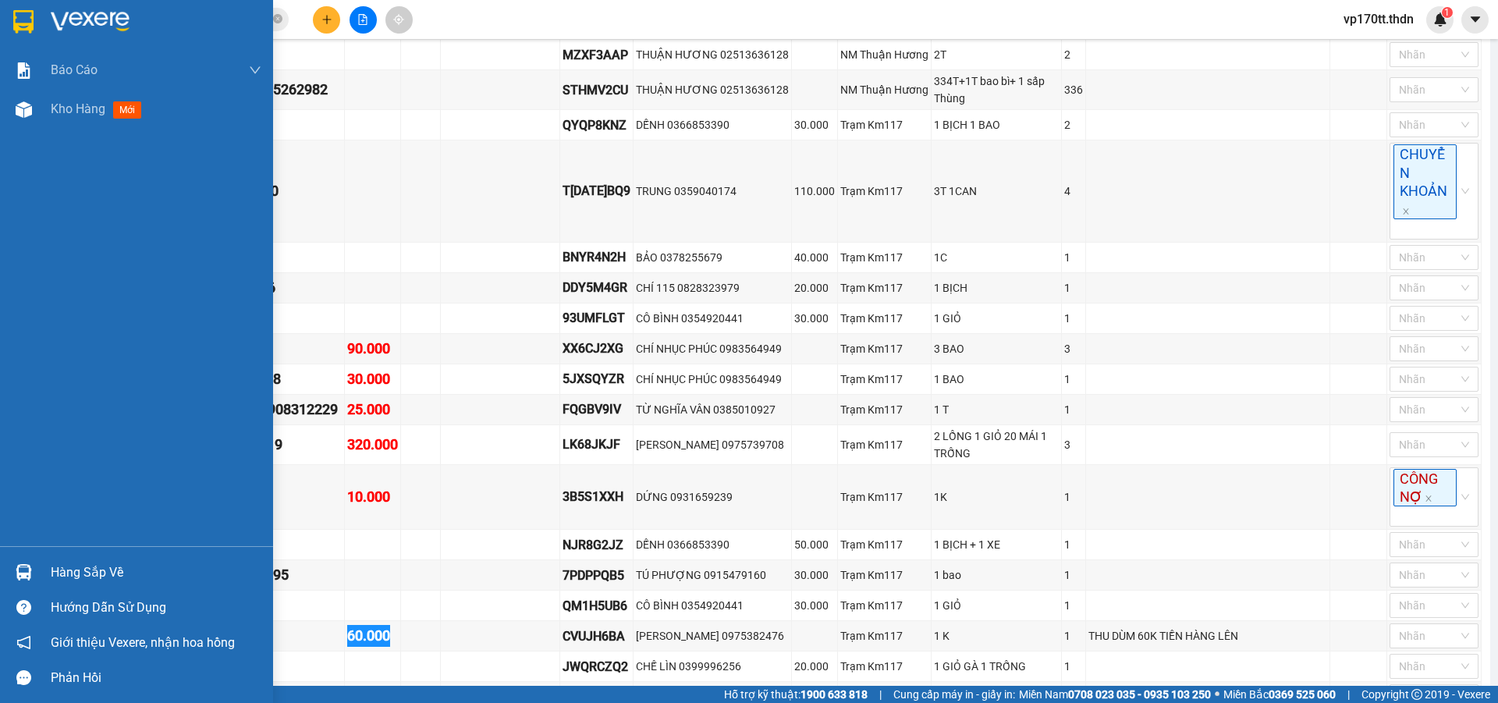
click at [23, 25] on img at bounding box center [23, 21] width 20 height 23
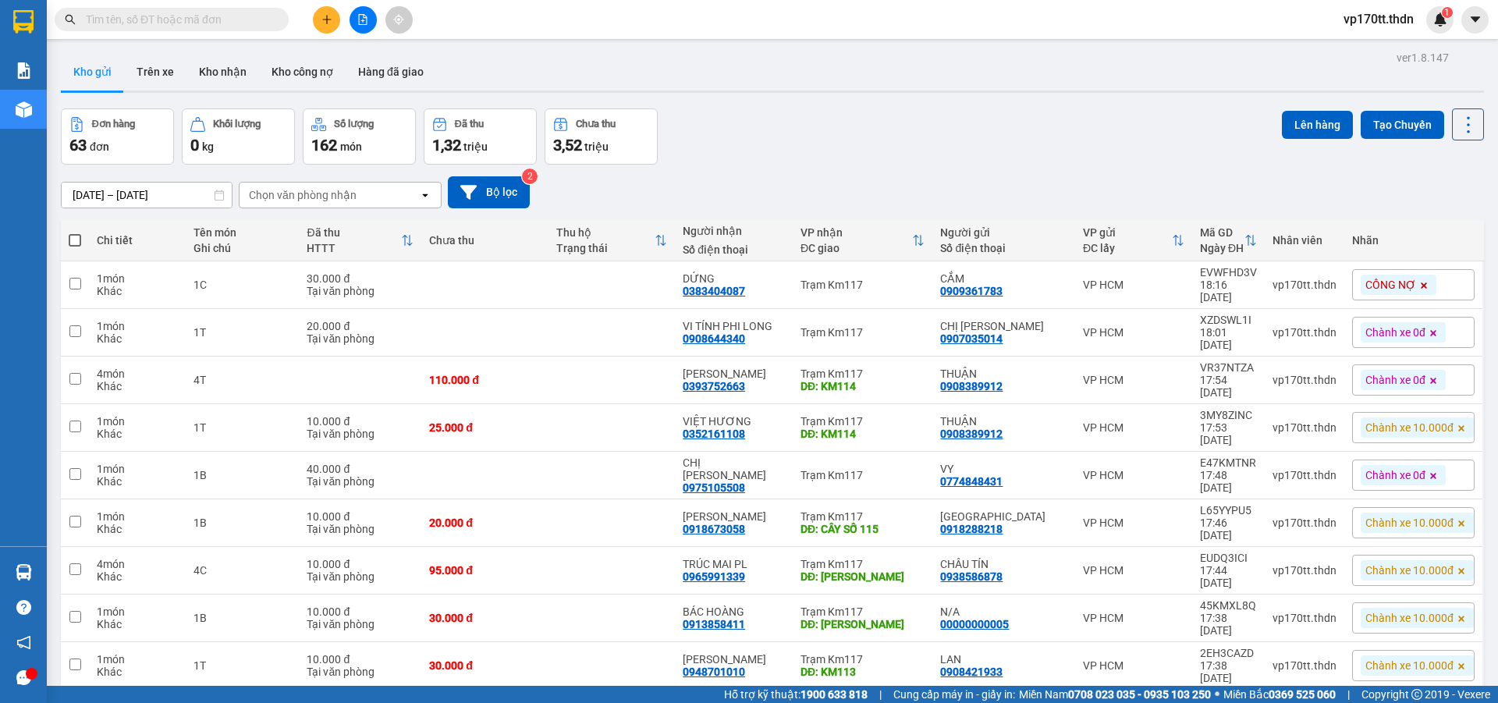
click at [728, 160] on div "Đơn hàng 63 đơn Khối lượng 0 kg Số lượng 162 món Đã thu 1,32 triệu Chưa thu 3,5…" at bounding box center [772, 136] width 1423 height 56
click at [714, 206] on div "13/10/2025 – 15/10/2025 Press the down arrow key to interact with the calendar …" at bounding box center [772, 192] width 1423 height 32
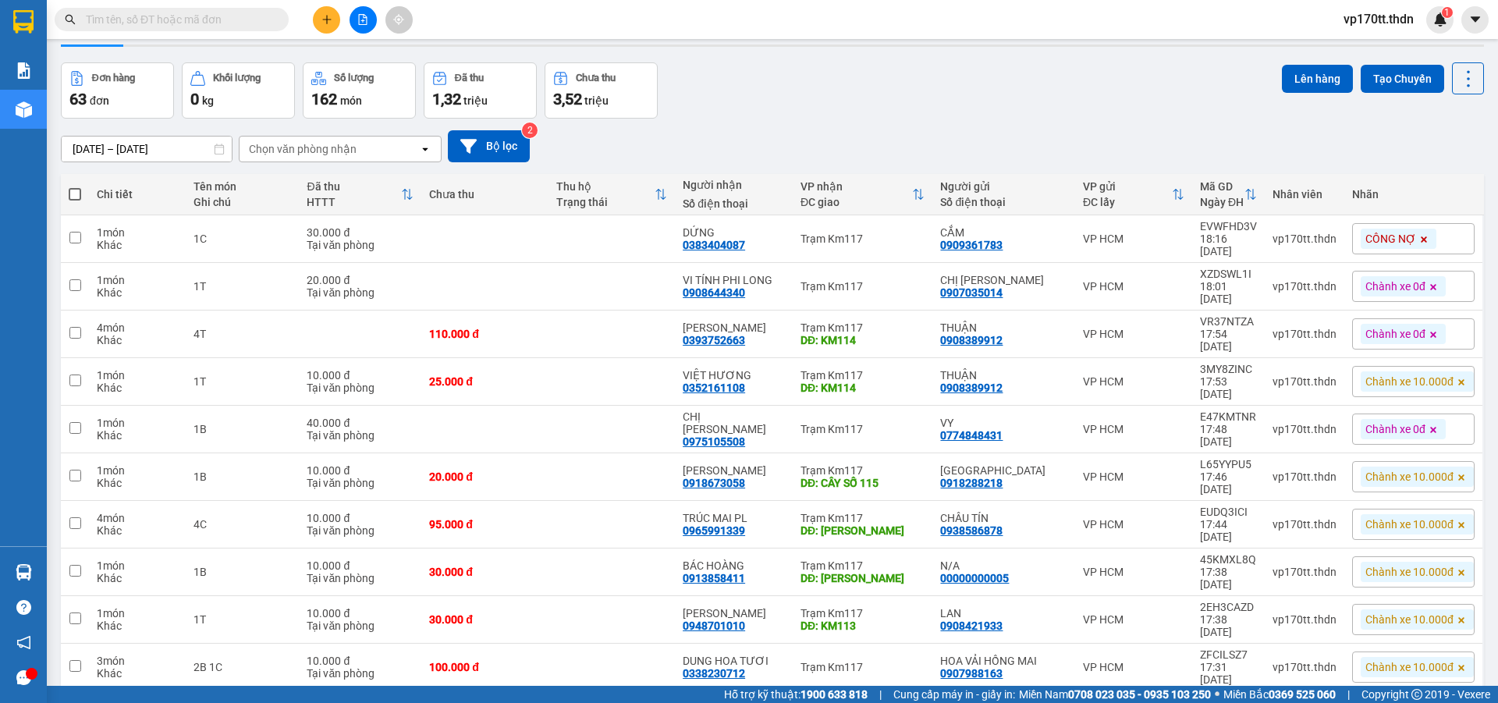
scroll to position [72, 0]
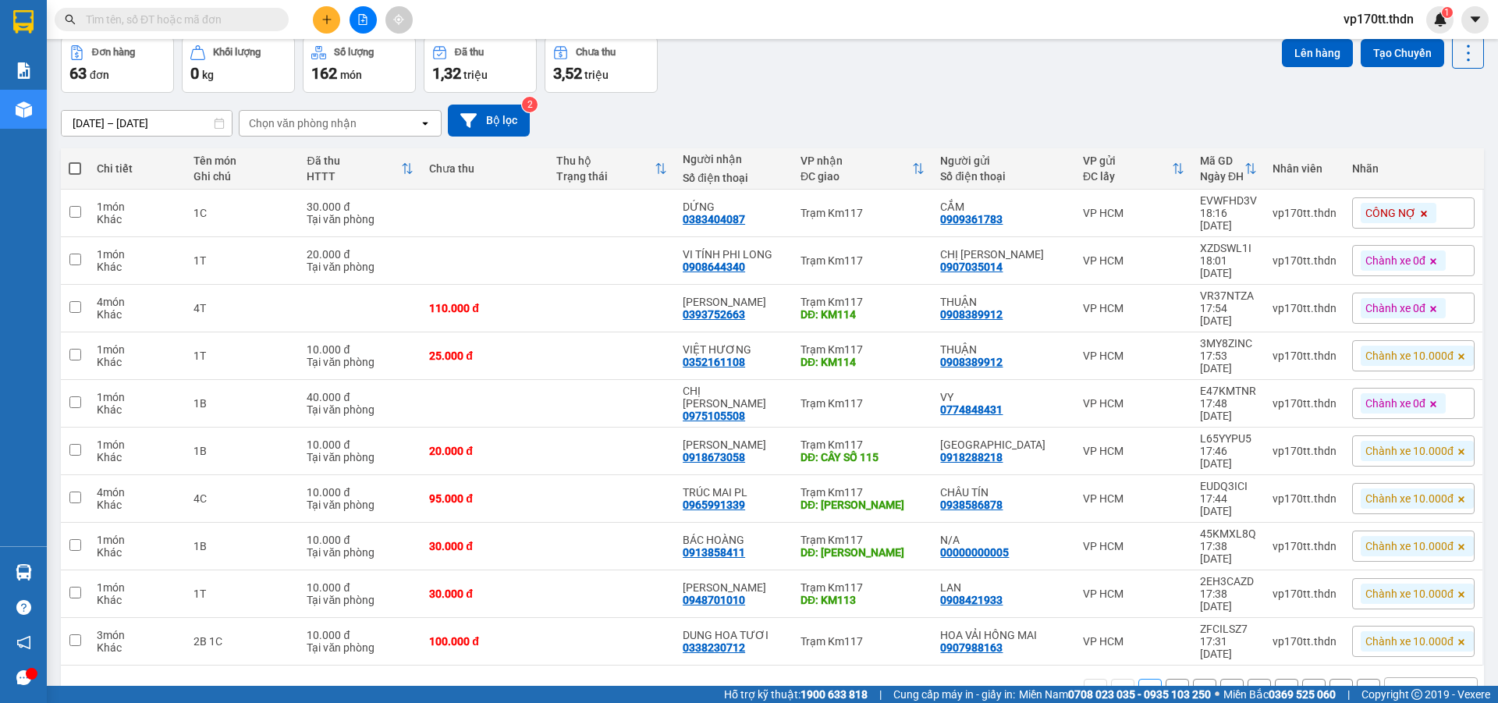
click at [1438, 678] on div "10 / trang" at bounding box center [1420, 690] width 70 height 25
click at [1426, 580] on span "100 / trang" at bounding box center [1413, 578] width 56 height 16
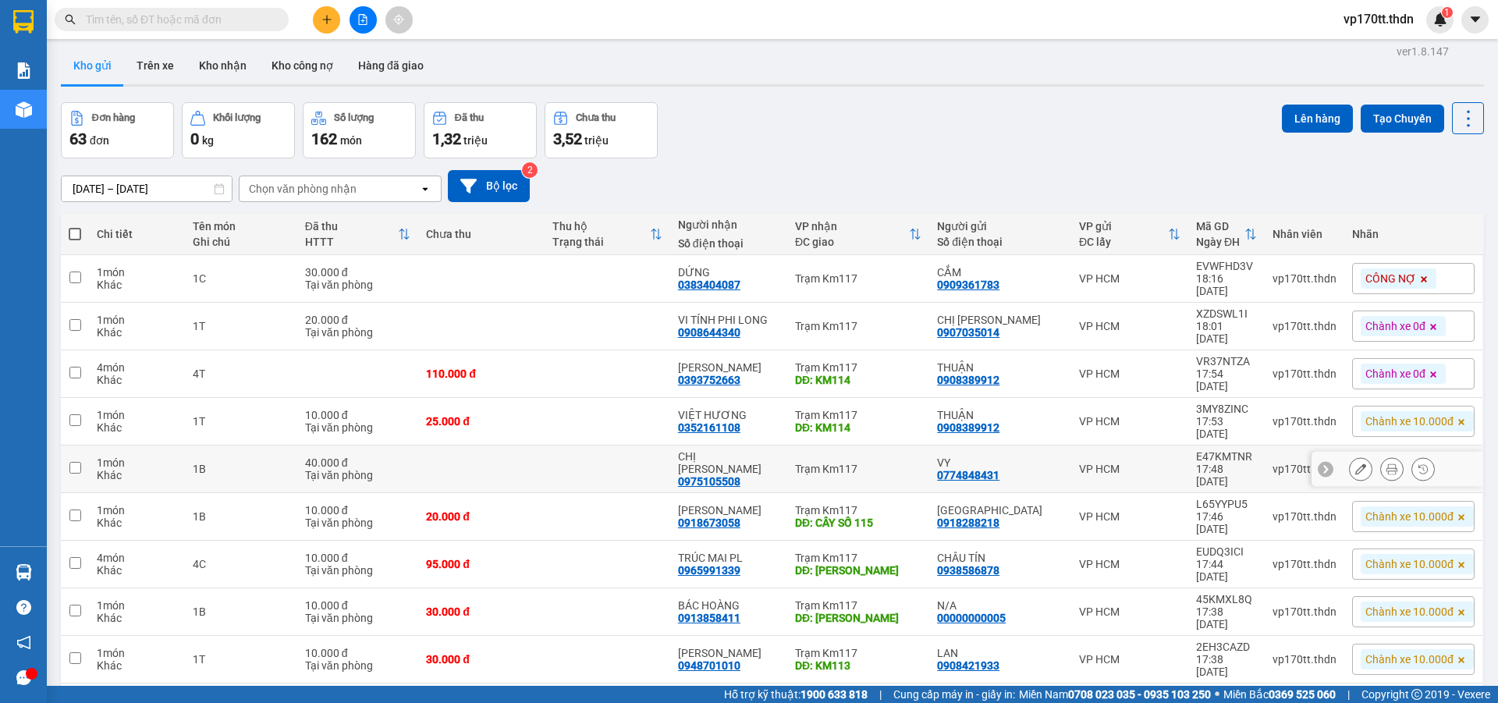
scroll to position [0, 0]
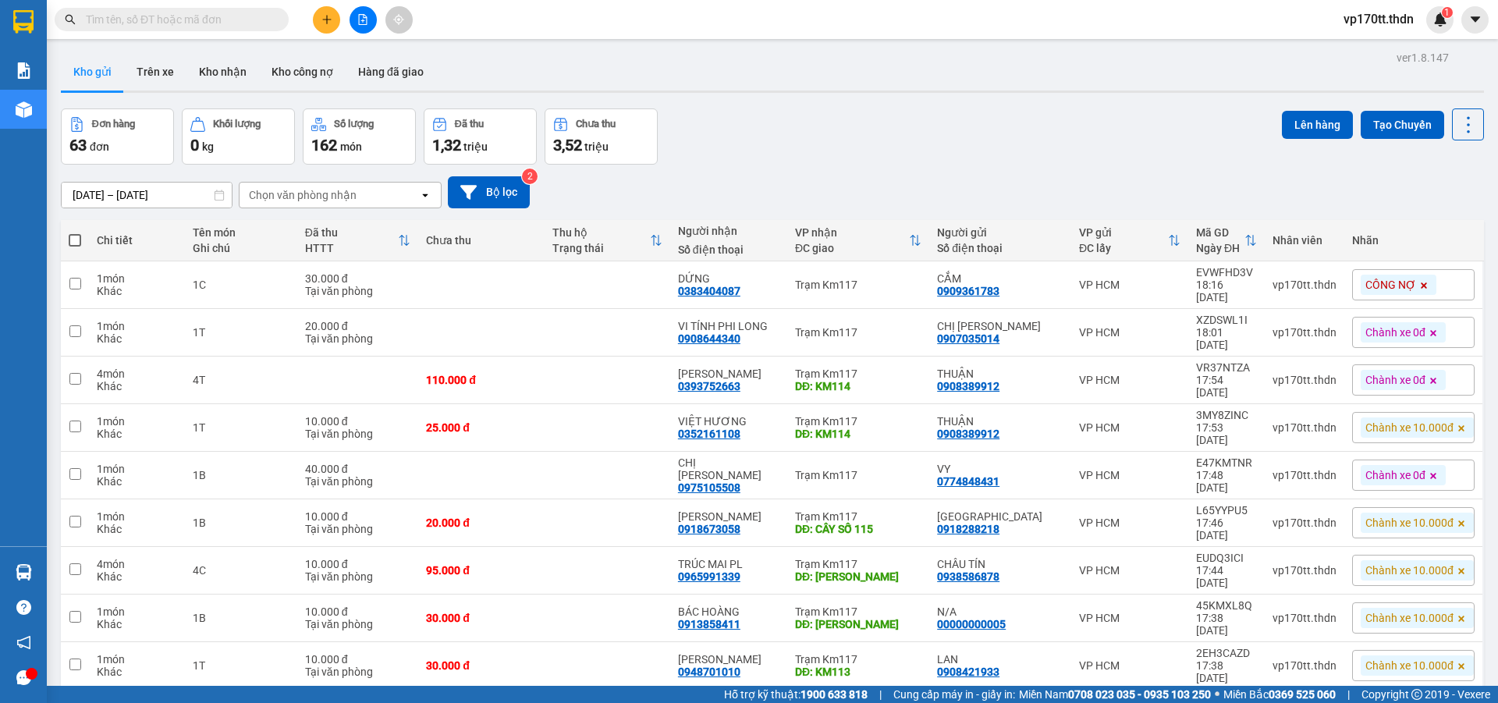
click at [727, 192] on div "13/10/2025 – 15/10/2025 Press the down arrow key to interact with the calendar …" at bounding box center [772, 192] width 1423 height 32
click at [329, 21] on icon "plus" at bounding box center [326, 19] width 11 height 11
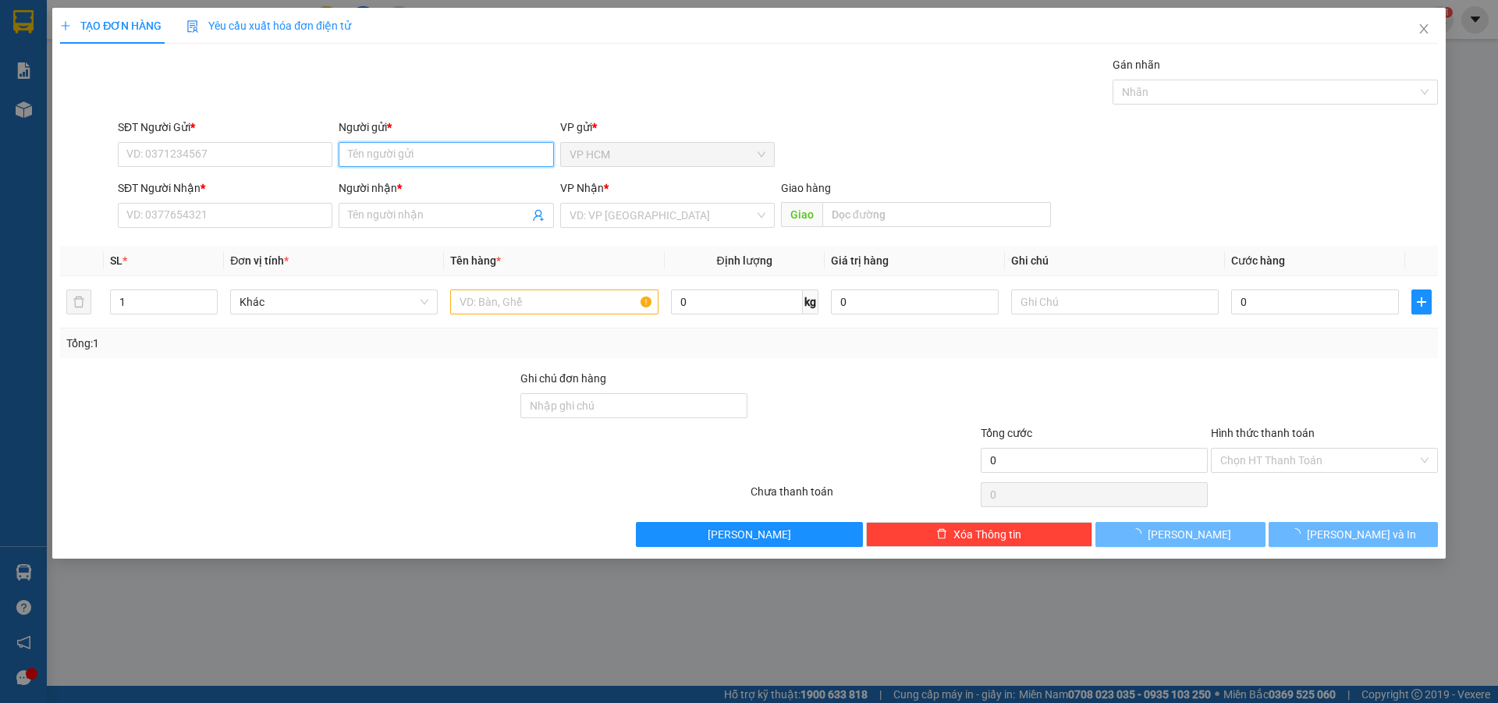
click at [415, 166] on input "Người gửi *" at bounding box center [446, 154] width 215 height 25
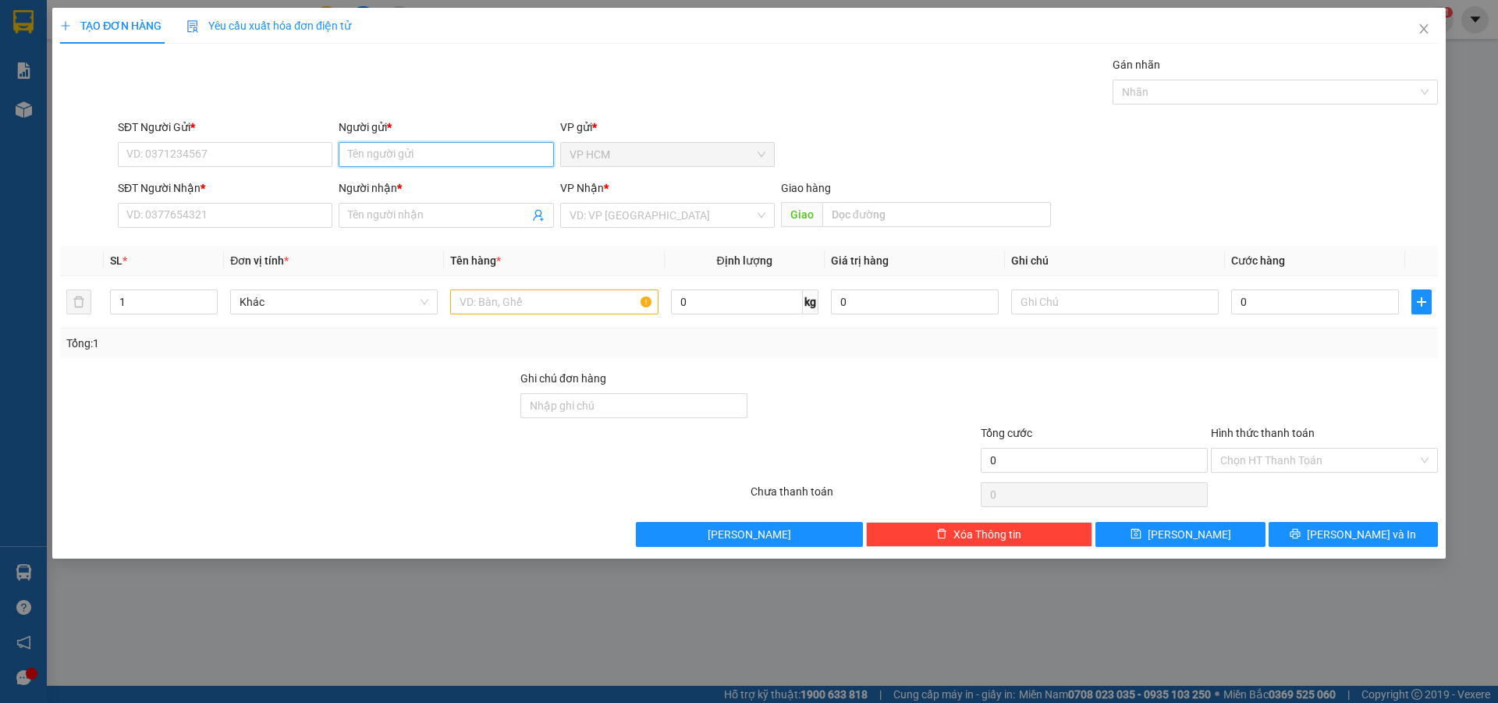
click at [415, 166] on input "Người gửi *" at bounding box center [446, 154] width 215 height 25
click at [416, 144] on input "Người gửi *" at bounding box center [446, 154] width 215 height 25
click at [415, 144] on input "Người gửi *" at bounding box center [446, 154] width 215 height 25
click at [1420, 30] on icon "close" at bounding box center [1424, 29] width 12 height 12
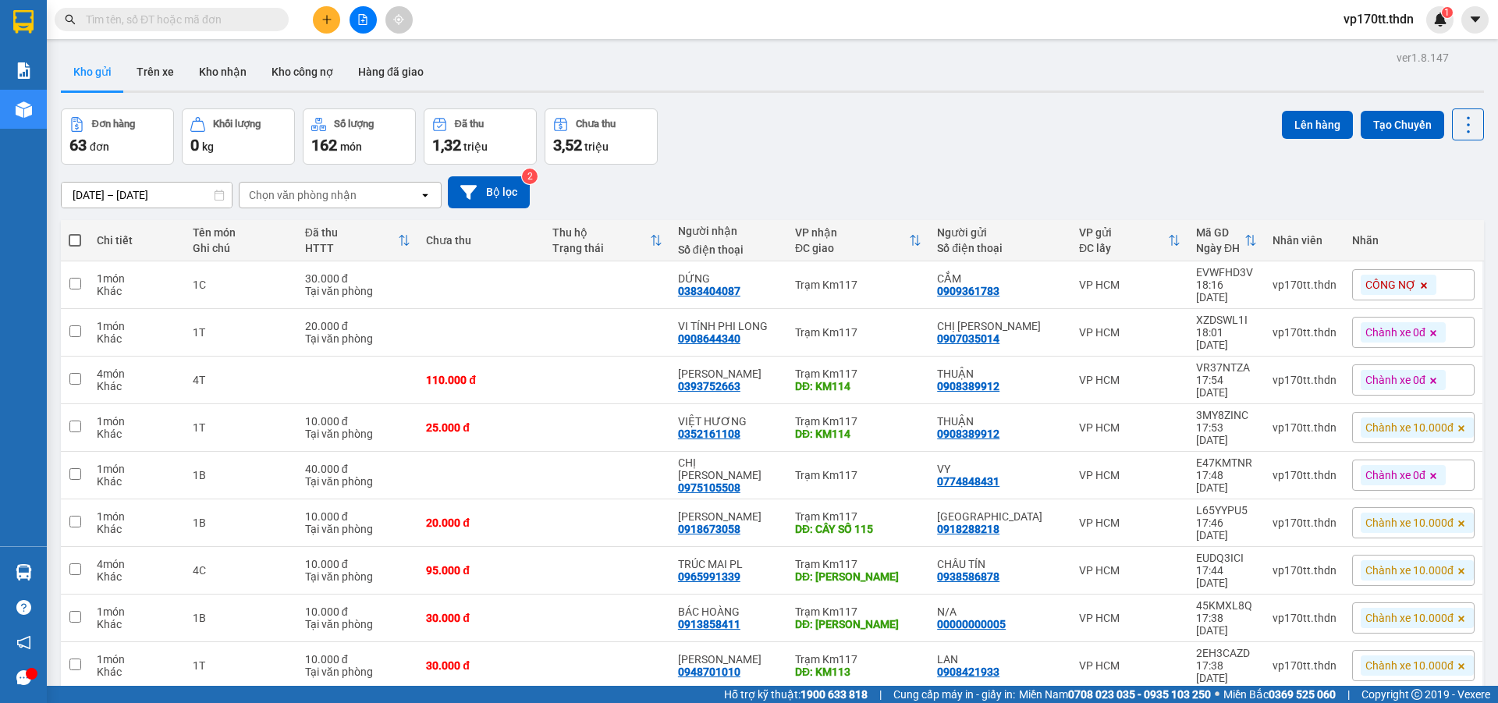
click at [180, 23] on input "text" at bounding box center [178, 19] width 184 height 17
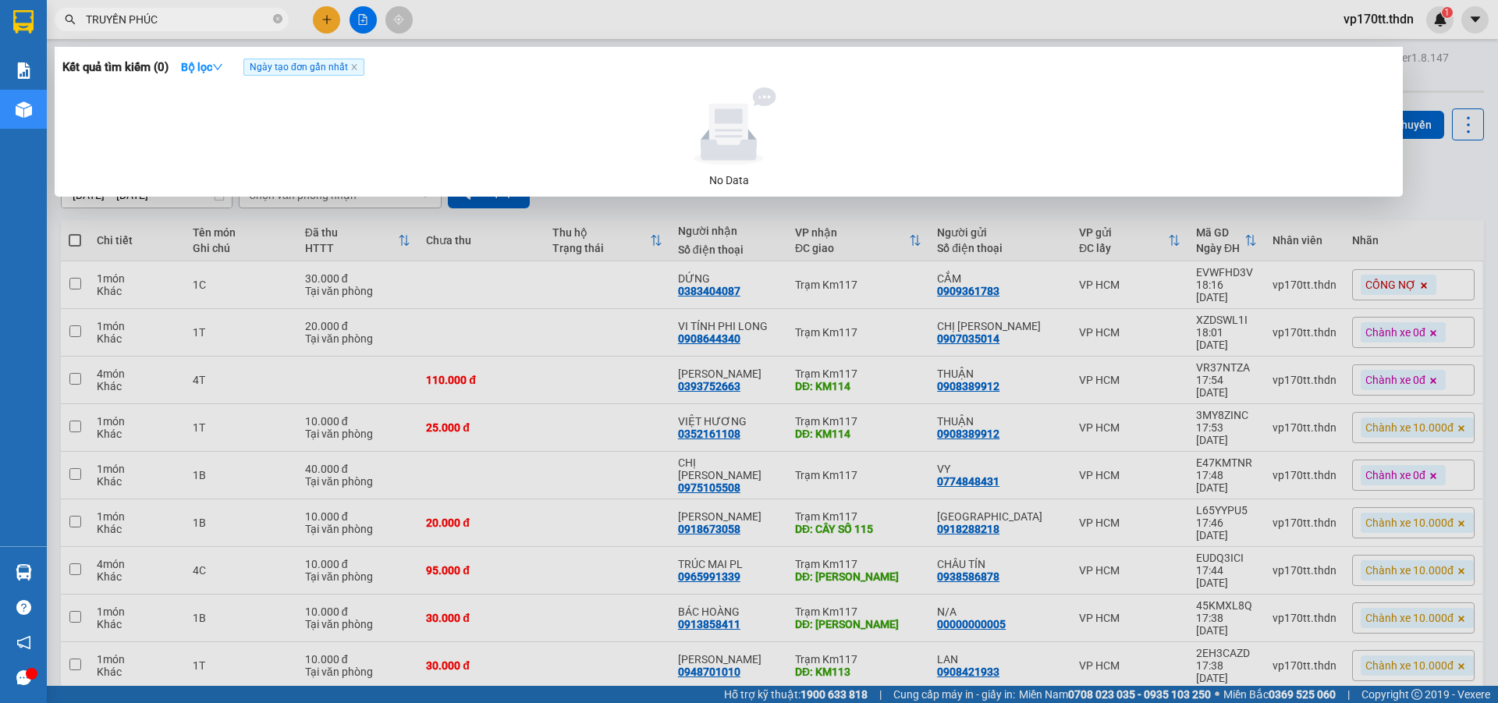
click at [226, 26] on input "TRUYỀN PHÚC" at bounding box center [178, 19] width 184 height 17
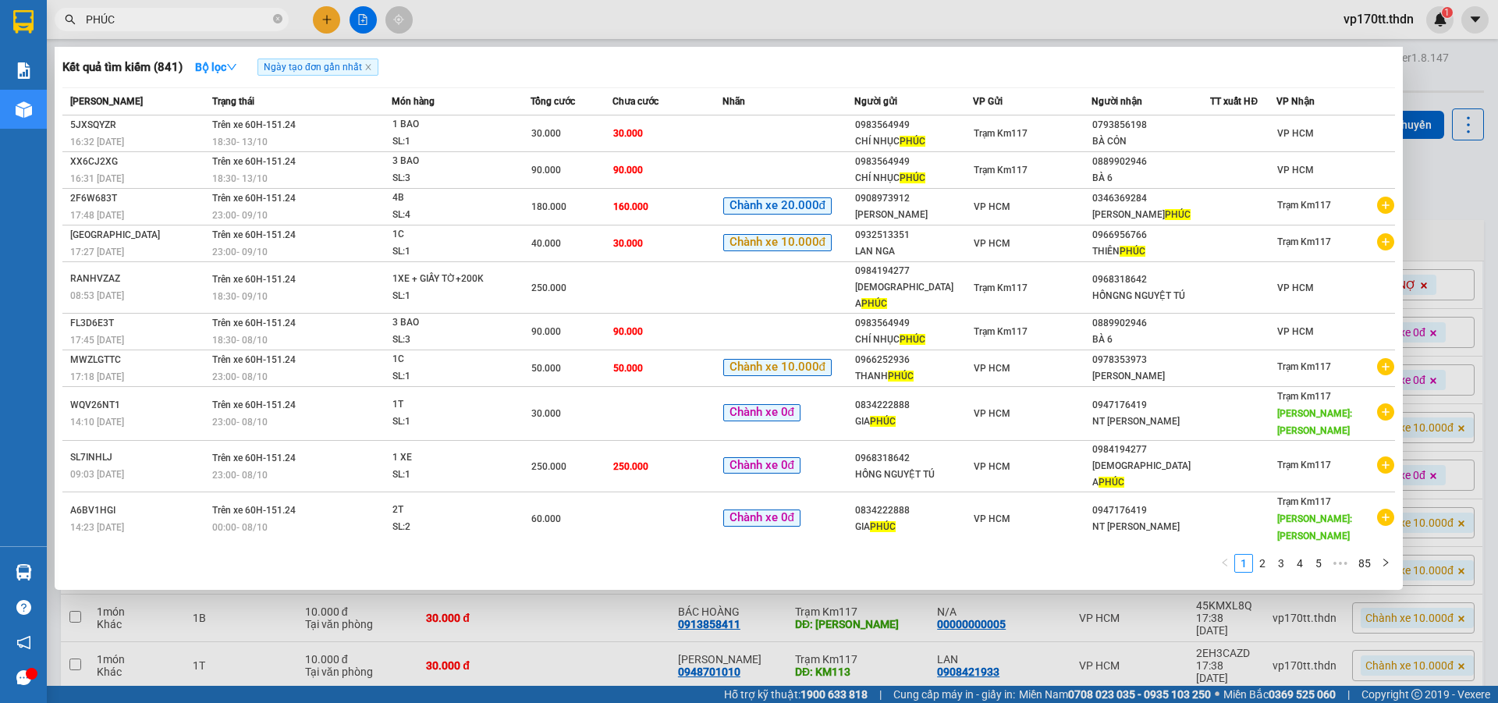
click at [137, 23] on input "PHÚC" at bounding box center [178, 19] width 184 height 17
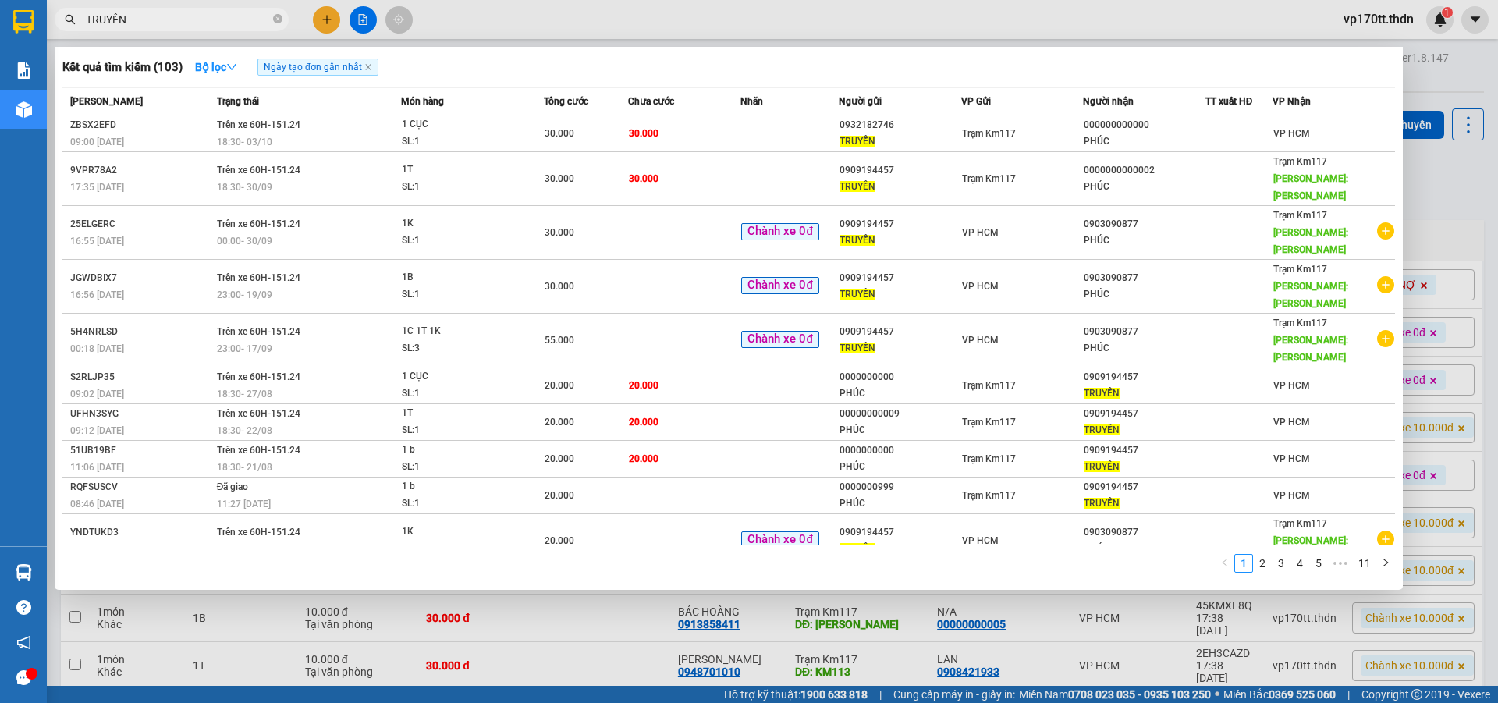
type input "TRUYỀN"
click at [335, 18] on div at bounding box center [749, 351] width 1498 height 703
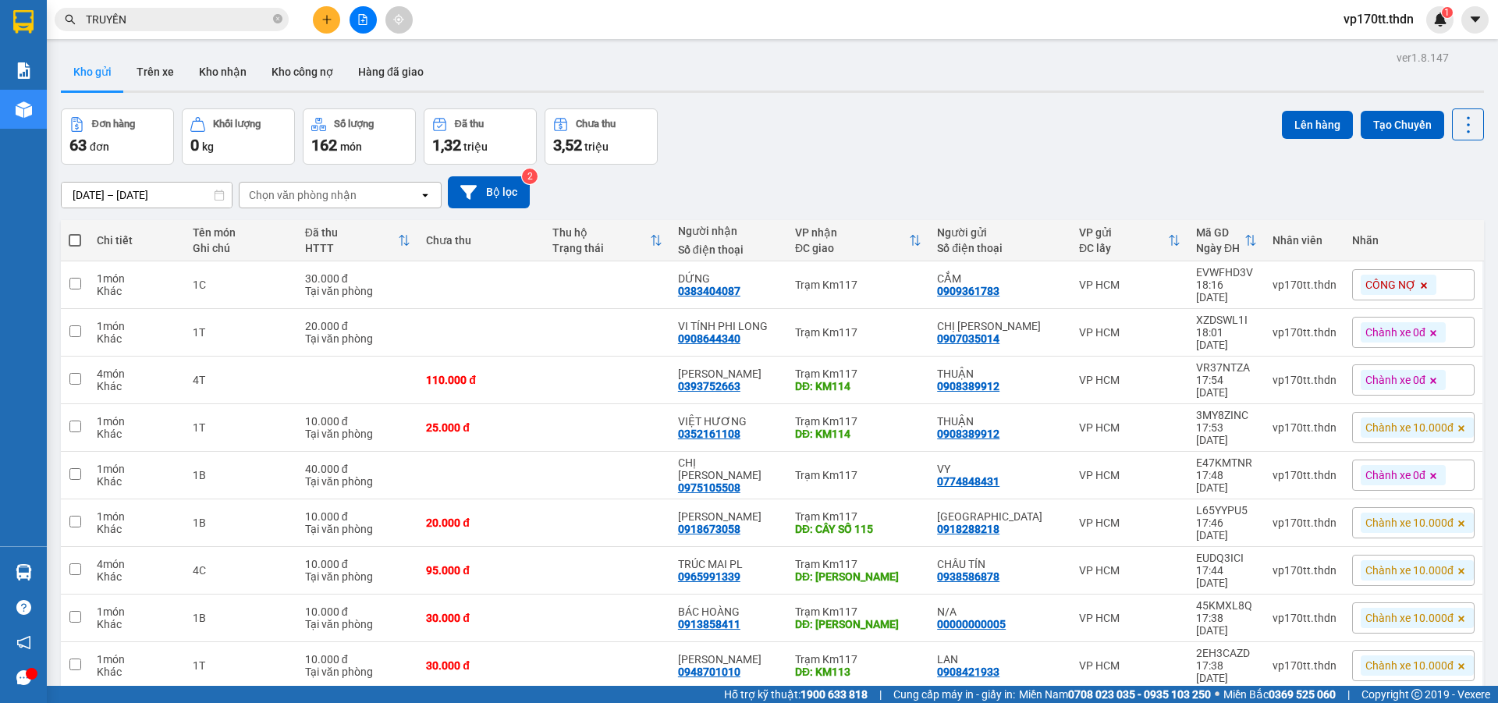
click at [335, 18] on button at bounding box center [326, 19] width 27 height 27
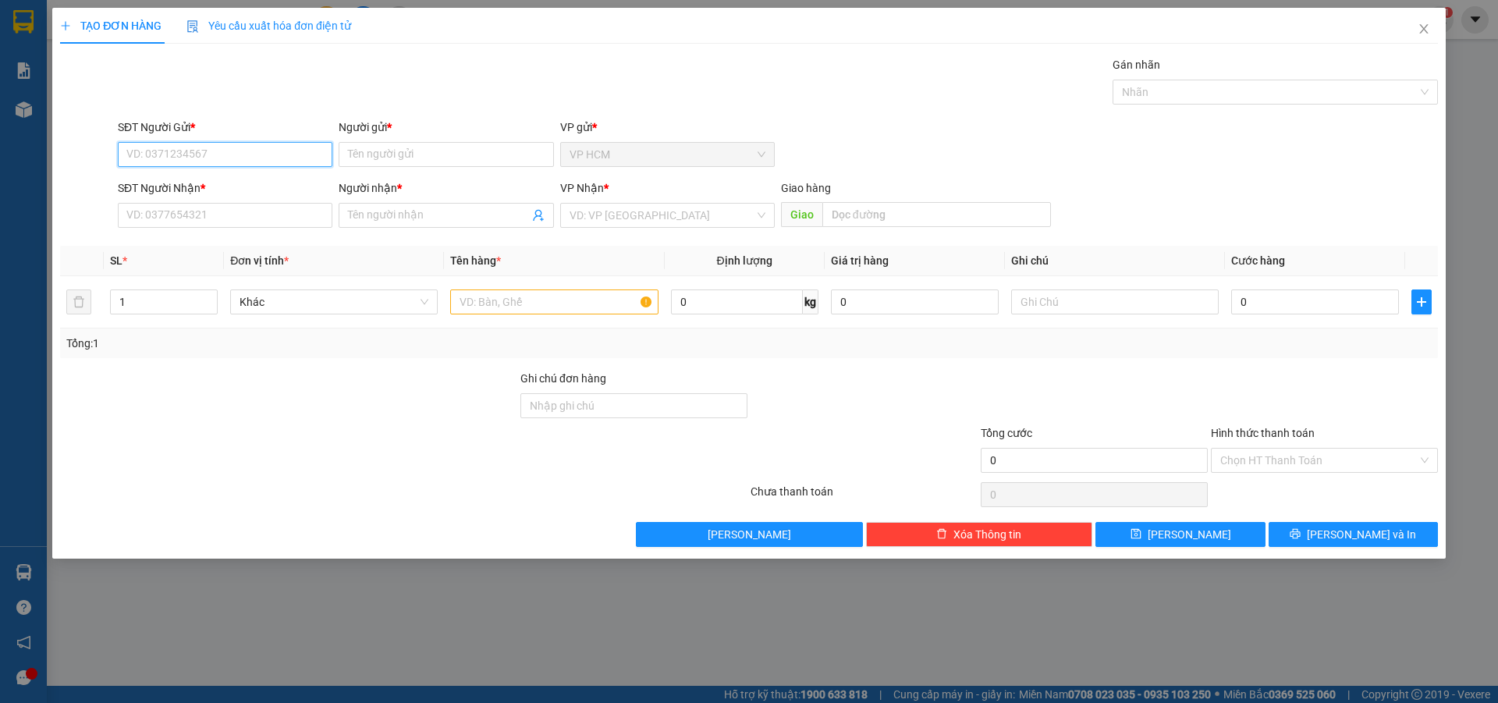
click at [233, 147] on input "SĐT Người Gửi *" at bounding box center [225, 154] width 215 height 25
click at [235, 190] on div "0909194457 - TRUYỀN" at bounding box center [225, 185] width 196 height 17
type input "0909194457"
type input "TRUYỀN"
type input "0903090877"
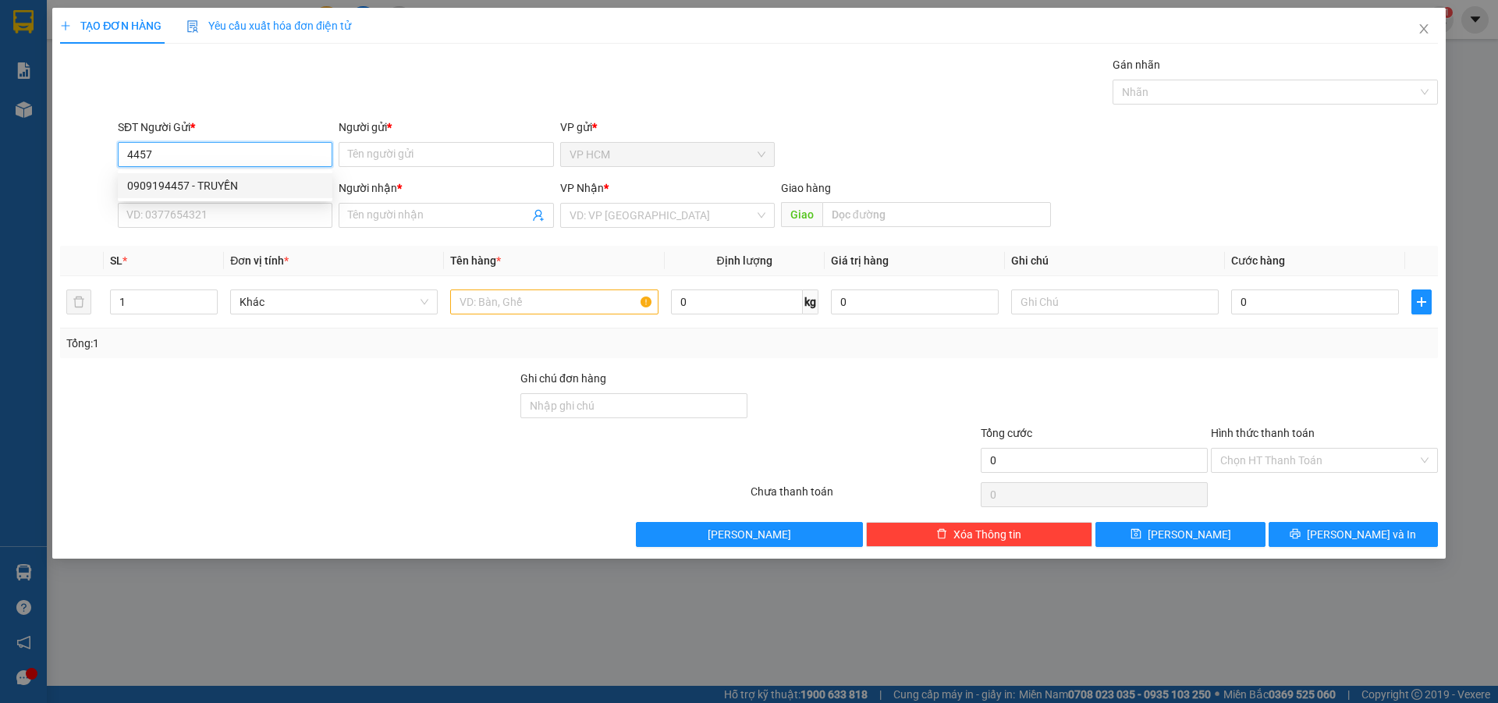
type input "PHÚC"
type input "[PERSON_NAME]"
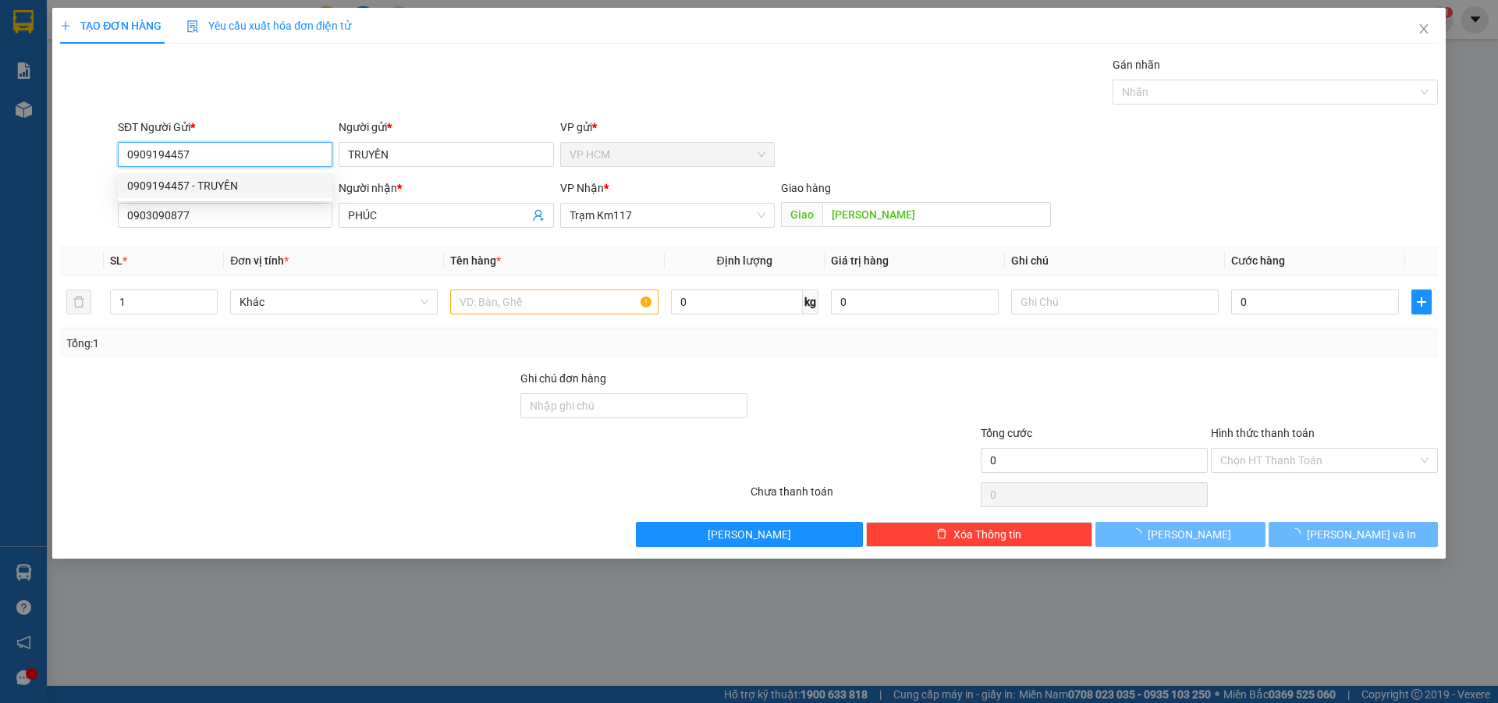
type input "30.000"
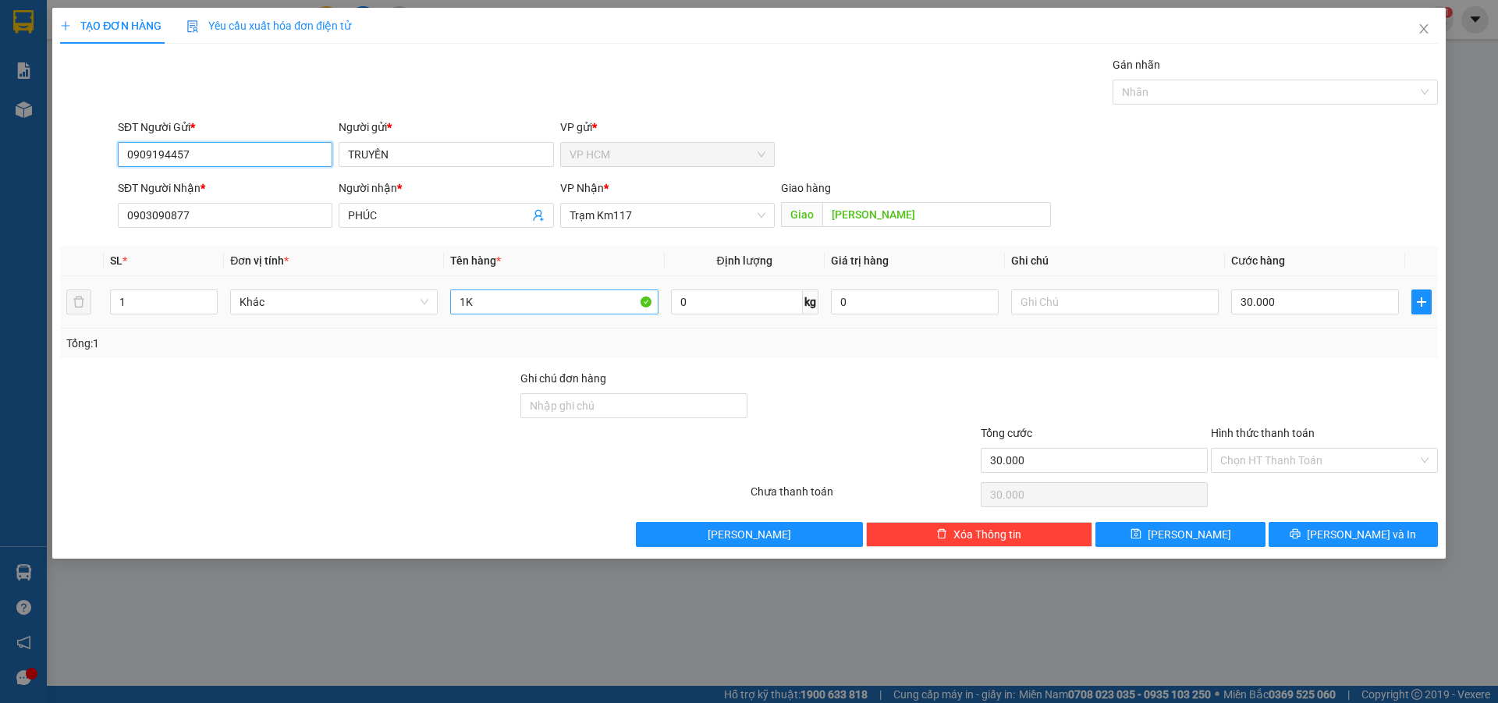
type input "0909194457"
click at [535, 291] on input "1K" at bounding box center [554, 301] width 208 height 25
type input "1B 1K"
click at [139, 300] on input "1" at bounding box center [164, 301] width 106 height 23
type input "2"
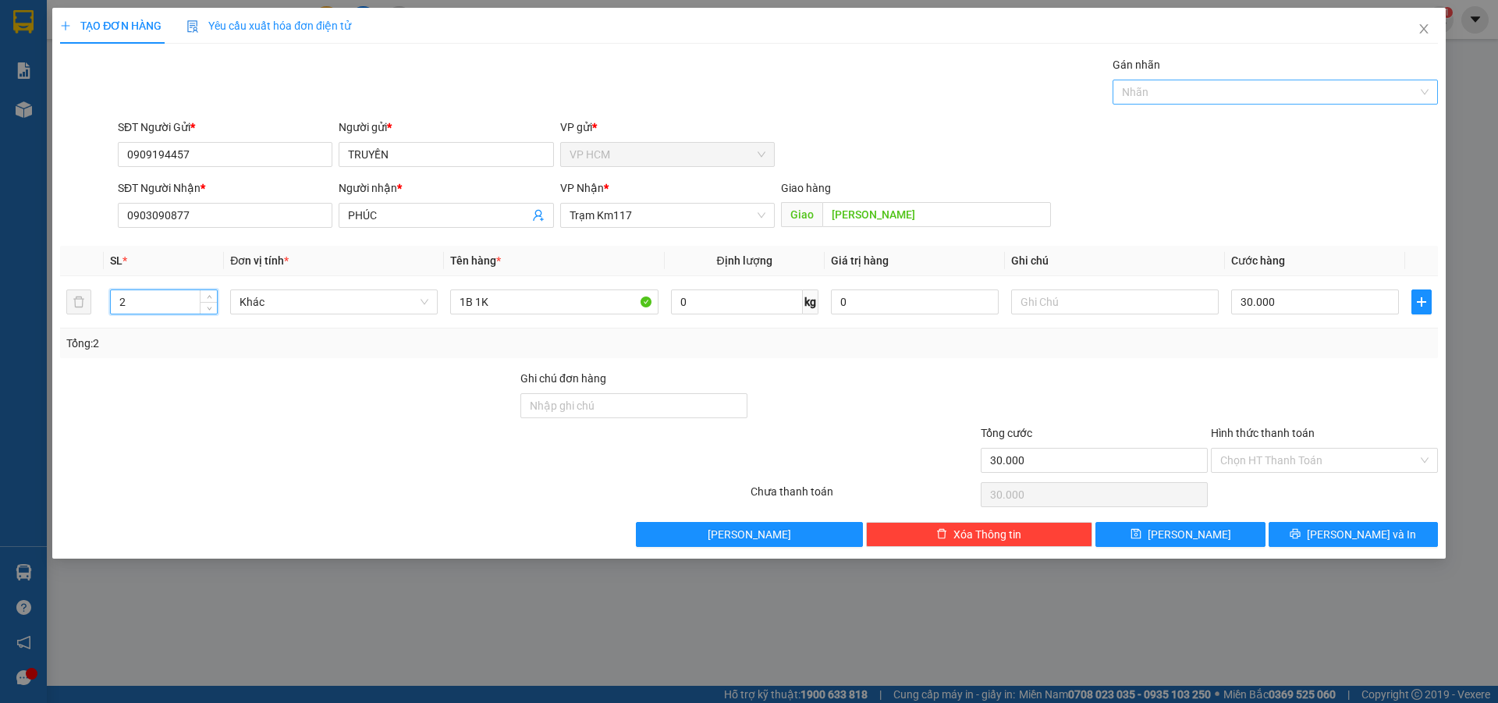
click at [1222, 98] on div at bounding box center [1268, 92] width 302 height 19
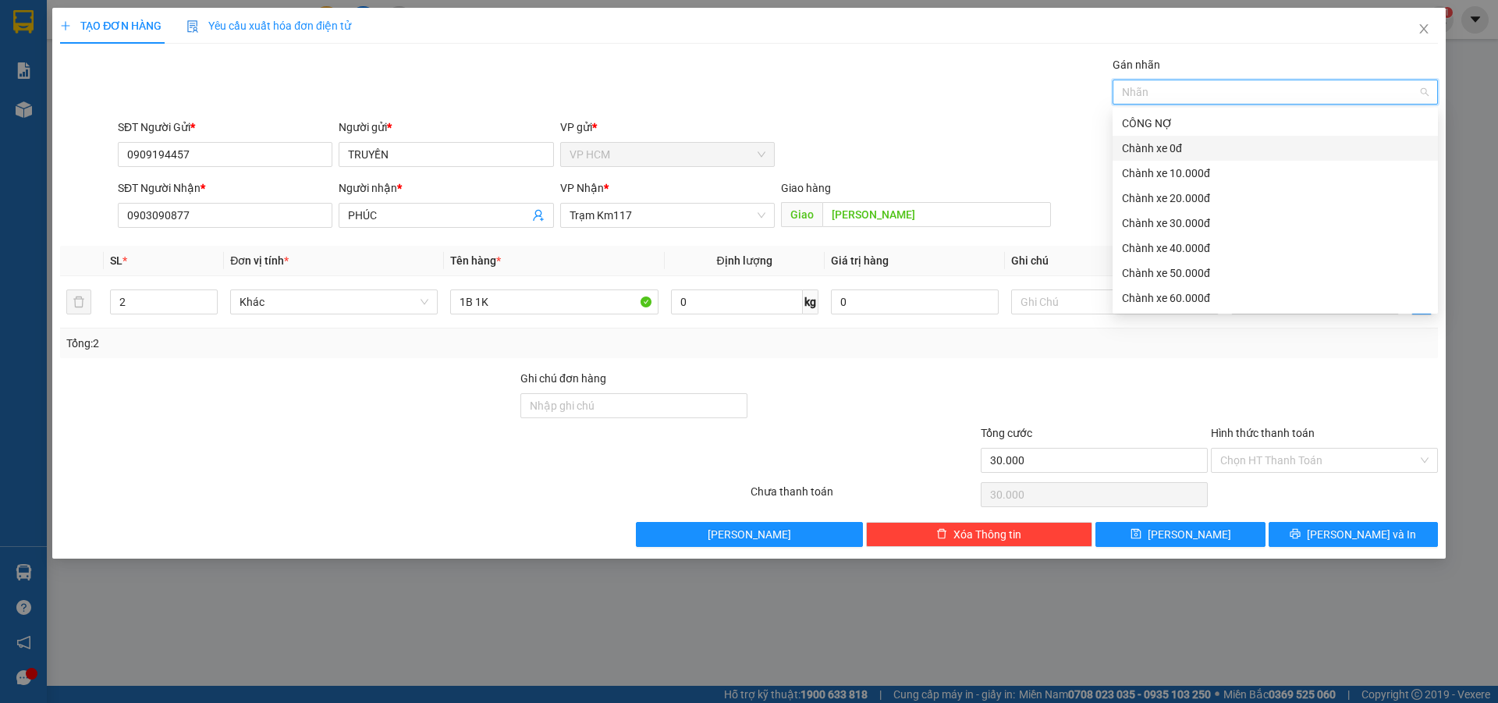
click at [1188, 148] on div "Chành xe 0đ" at bounding box center [1275, 148] width 307 height 17
click at [786, 58] on div "Gán nhãn Chành xe 0đ" at bounding box center [778, 83] width 1327 height 55
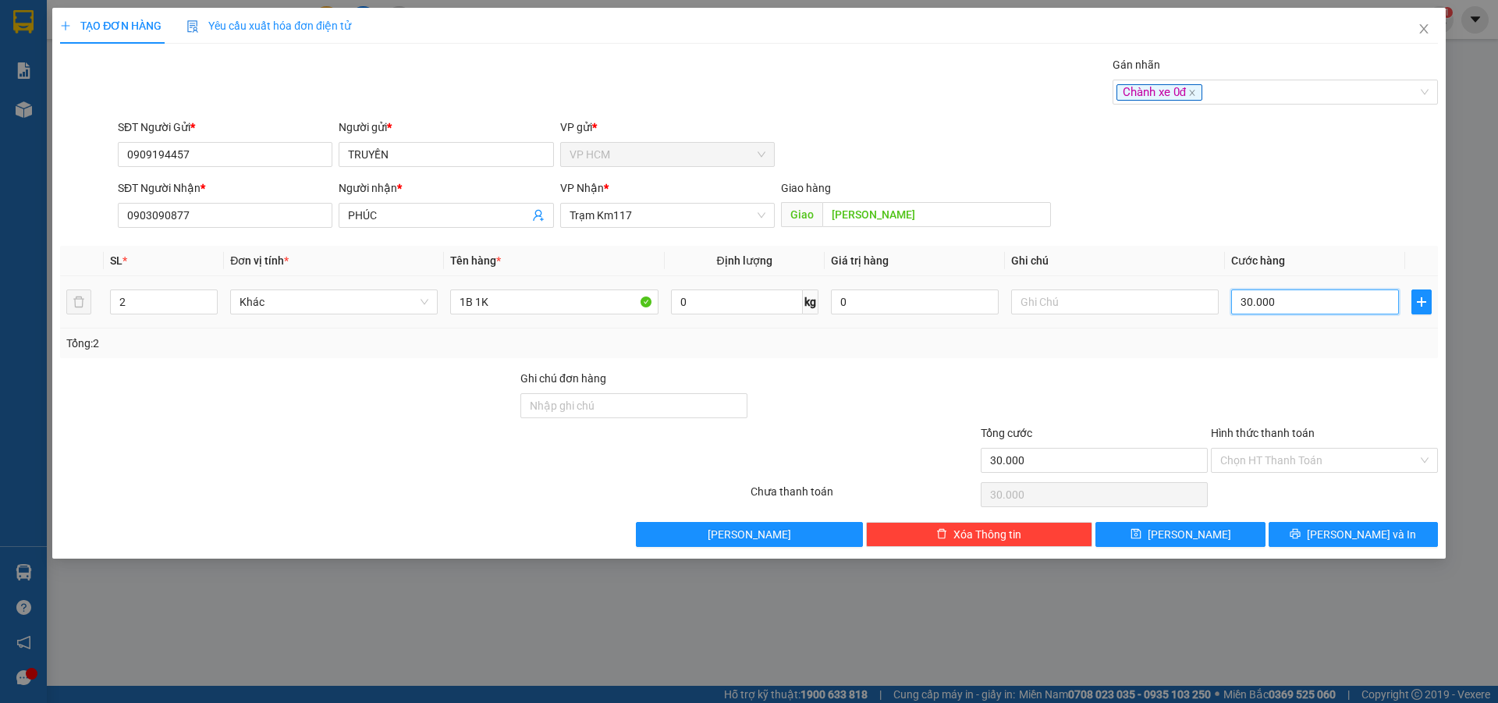
click at [1302, 301] on input "30.000" at bounding box center [1315, 301] width 168 height 25
type input "6"
type input "60"
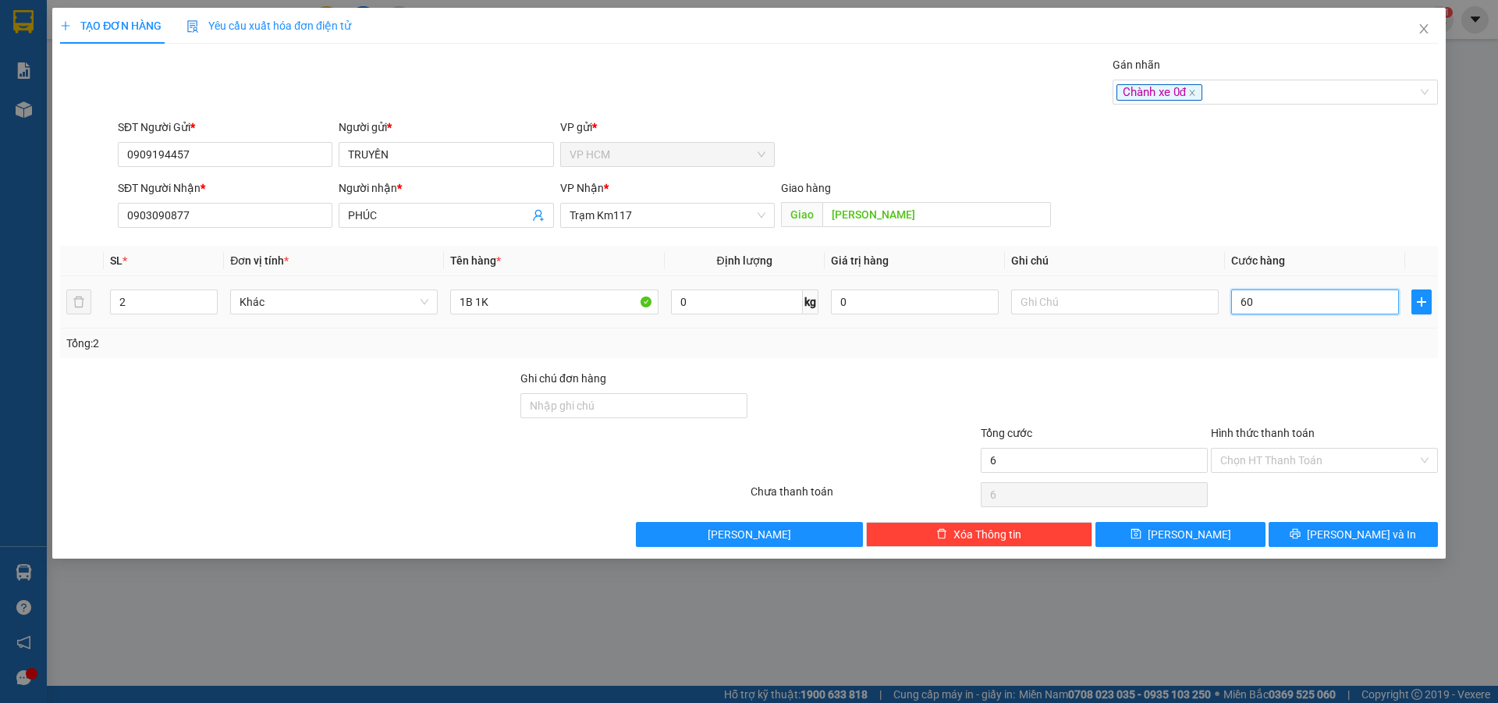
type input "60"
type input "60.000"
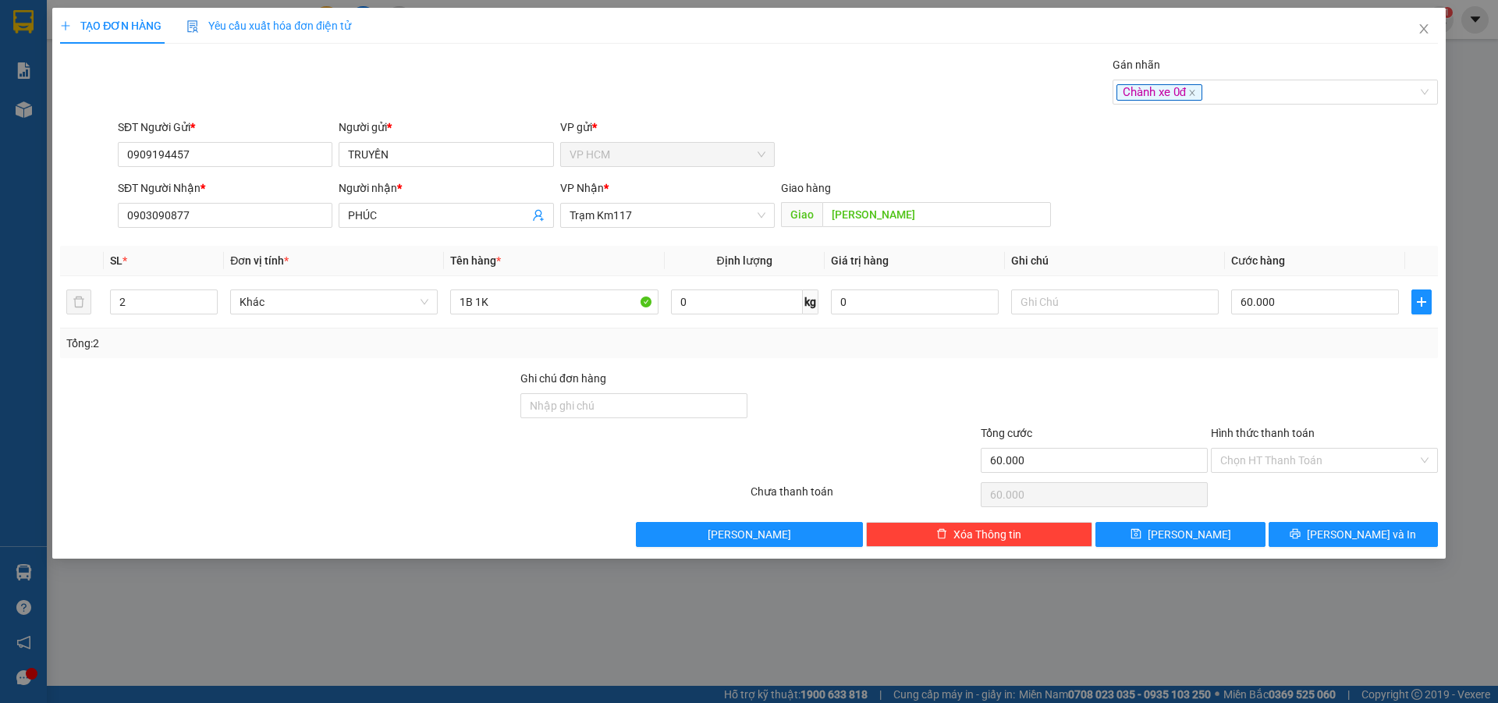
drag, startPoint x: 1274, startPoint y: 367, endPoint x: 1255, endPoint y: 442, distance: 77.2
click at [1273, 368] on div "Transit Pickup Surcharge Ids Transit Deliver Surcharge Ids Transit Deliver Surc…" at bounding box center [749, 301] width 1378 height 491
click at [1257, 455] on input "Hình thức thanh toán" at bounding box center [1318, 460] width 197 height 23
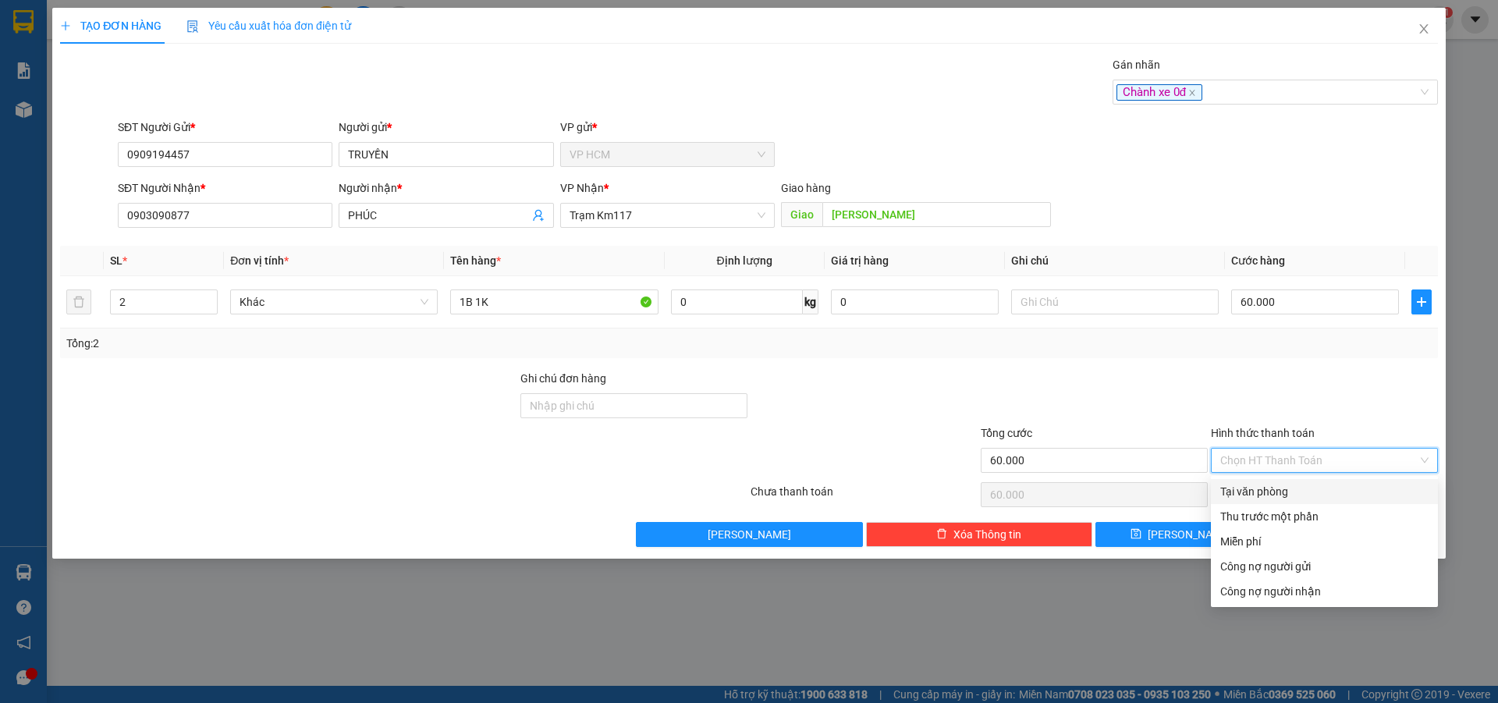
click at [1277, 498] on div "Tại văn phòng" at bounding box center [1324, 491] width 208 height 17
type input "0"
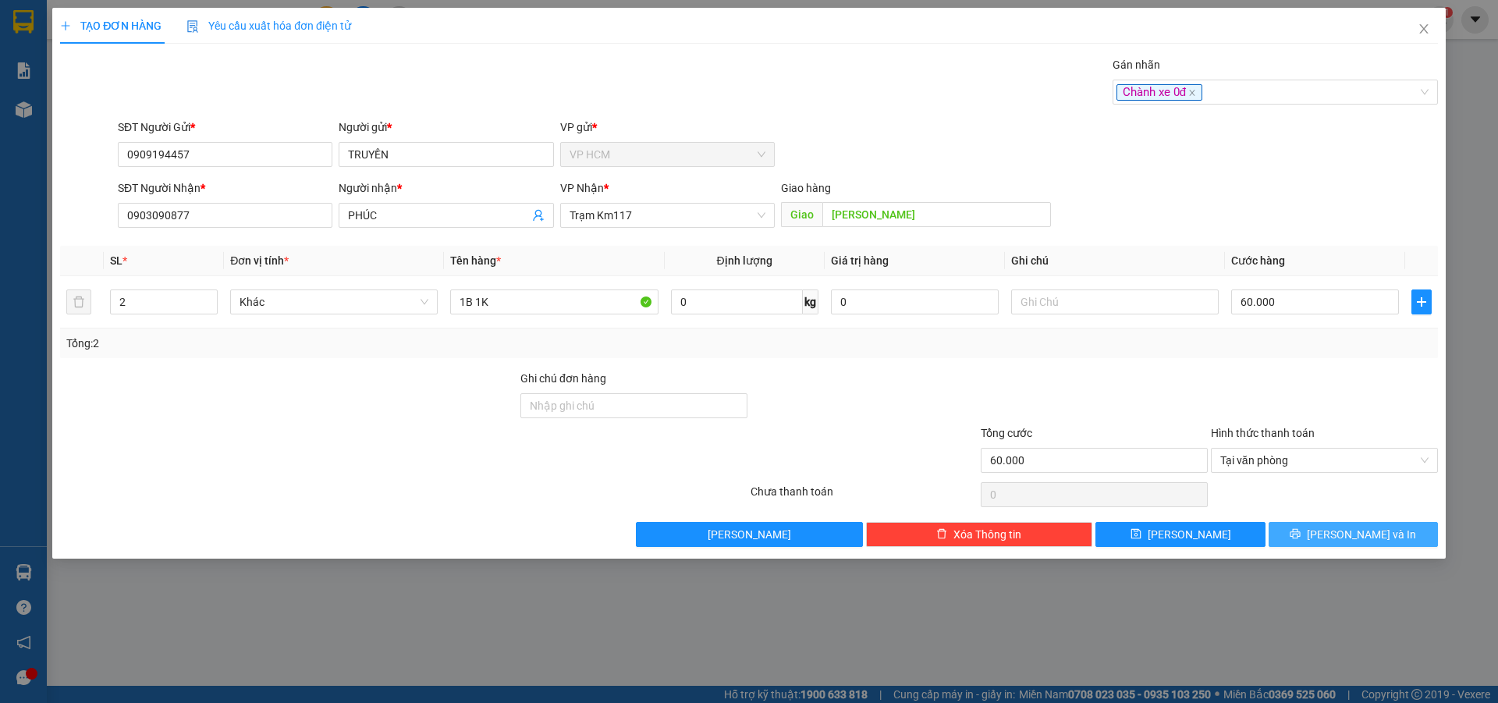
click at [1340, 535] on span "Lưu và In" at bounding box center [1361, 534] width 109 height 17
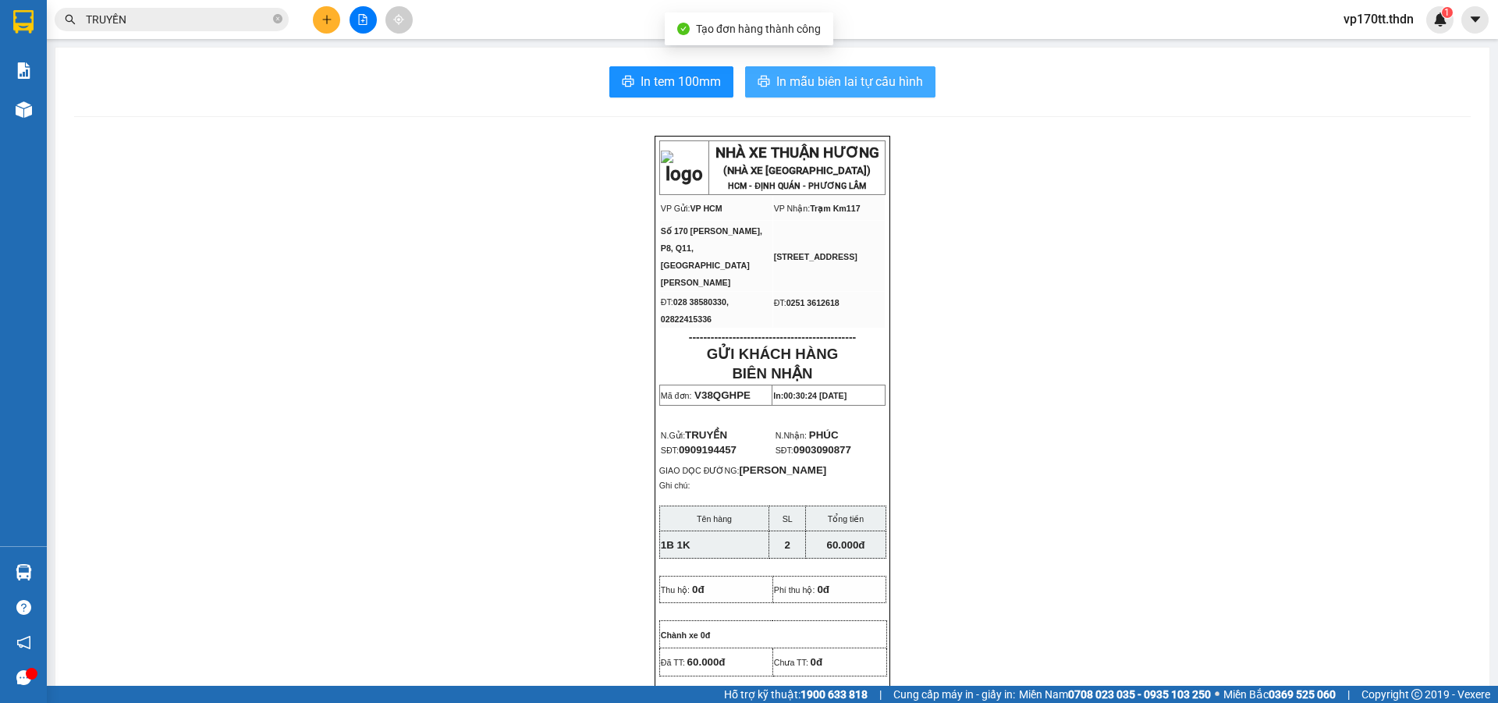
click at [846, 76] on span "In mẫu biên lai tự cấu hình" at bounding box center [849, 82] width 147 height 20
click at [873, 72] on span "In mẫu biên lai tự cấu hình" at bounding box center [849, 82] width 147 height 20
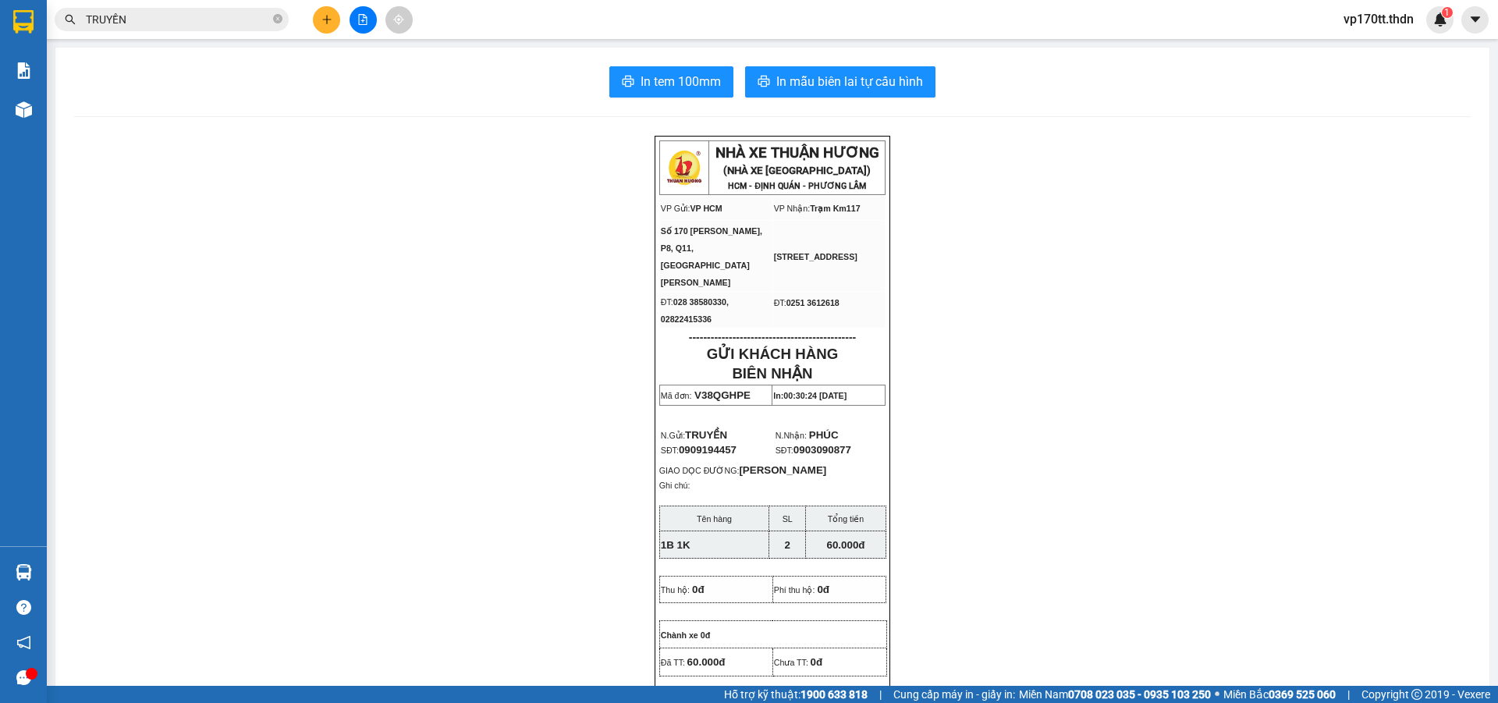
click at [162, 20] on input "TRUYỀN" at bounding box center [178, 19] width 184 height 17
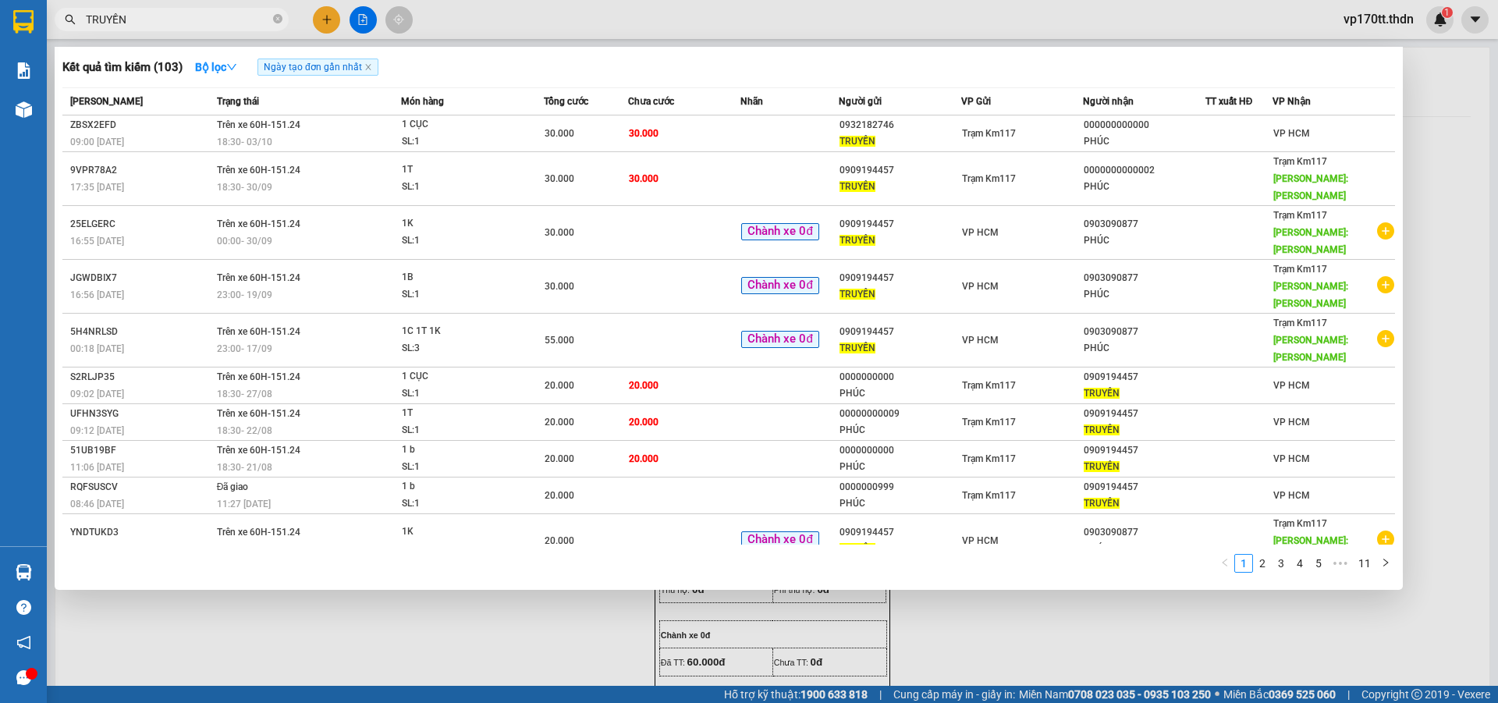
click at [162, 19] on input "TRUYỀN" at bounding box center [178, 19] width 184 height 17
click at [335, 12] on div at bounding box center [749, 351] width 1498 height 703
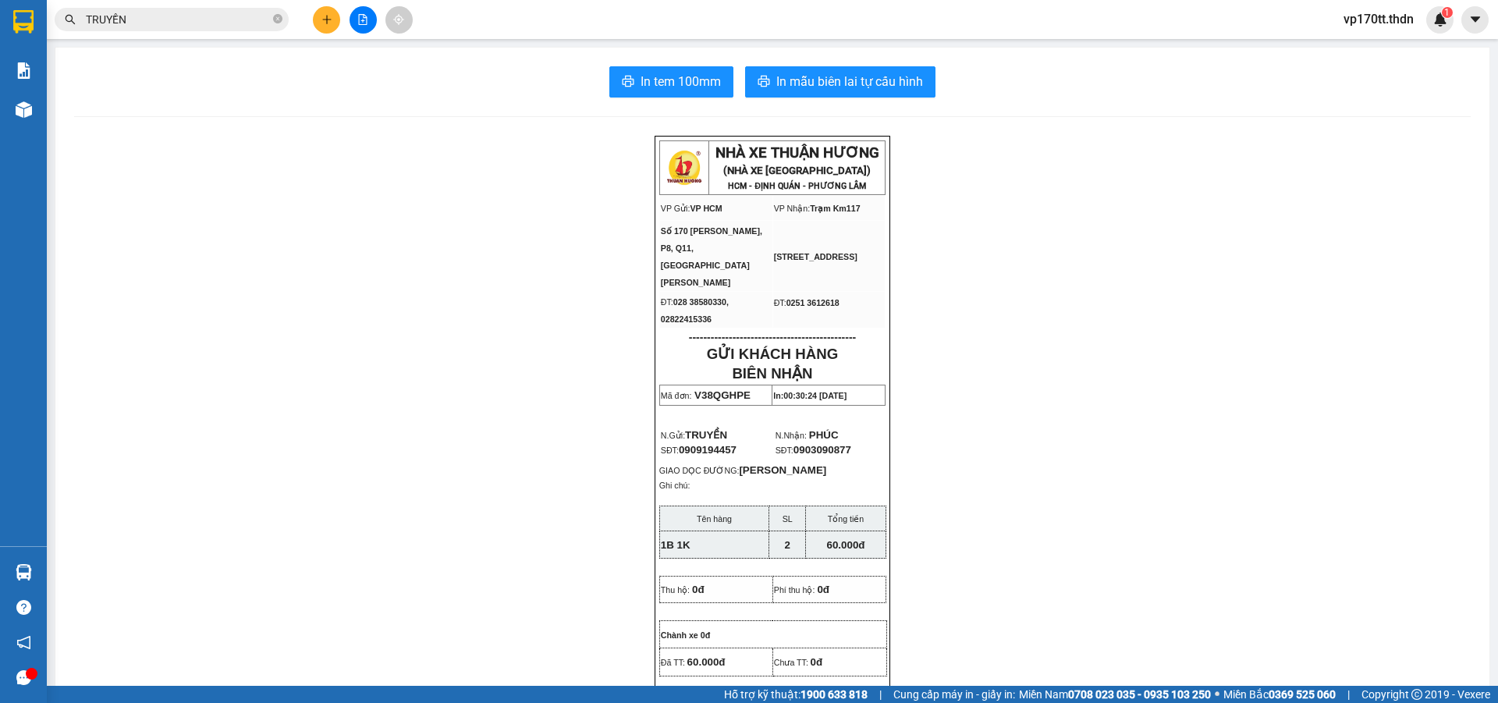
click at [335, 12] on button at bounding box center [326, 19] width 27 height 27
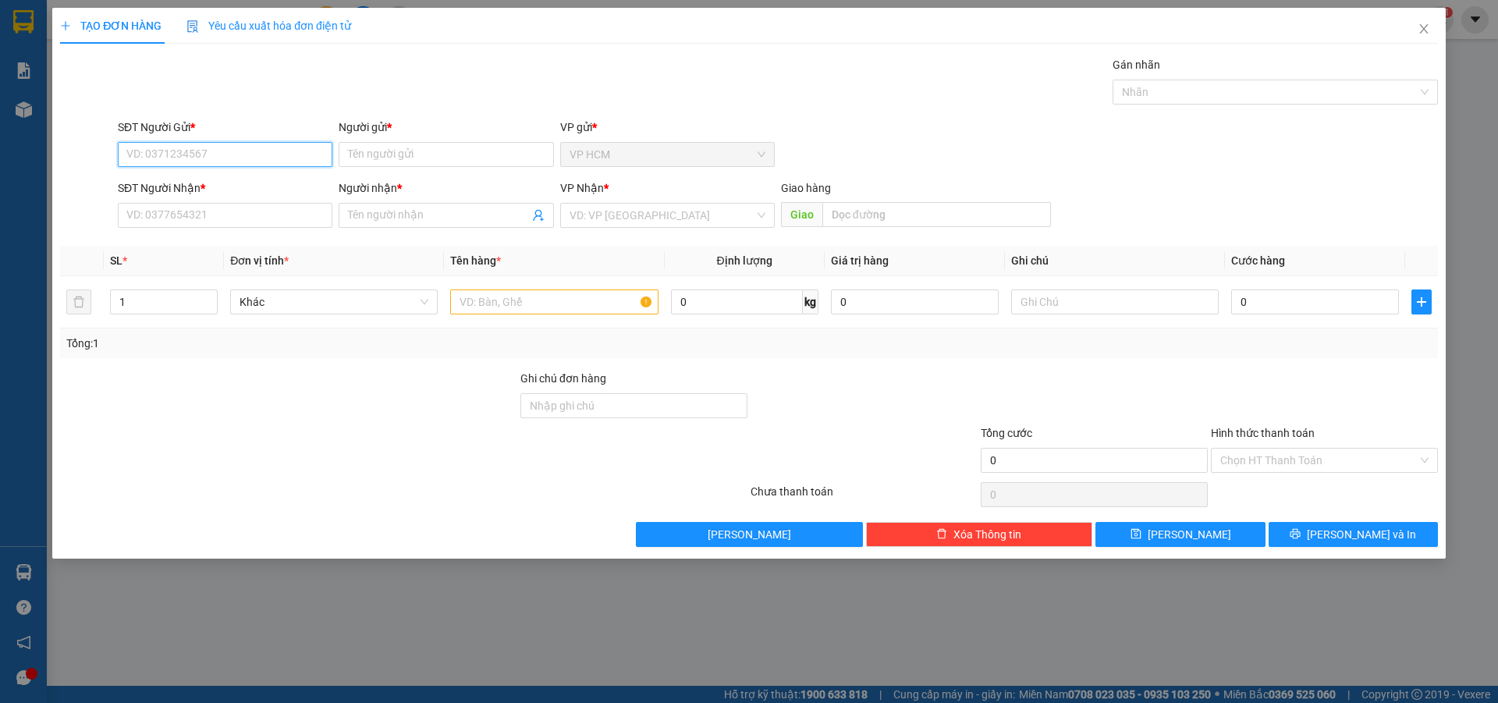
click at [289, 157] on input "SĐT Người Gửi *" at bounding box center [225, 154] width 215 height 25
click at [216, 178] on div "0793856198 - BÀ CỎN" at bounding box center [225, 185] width 196 height 17
type input "0793856198"
type input "BÀ CỎN"
type input "0983564949"
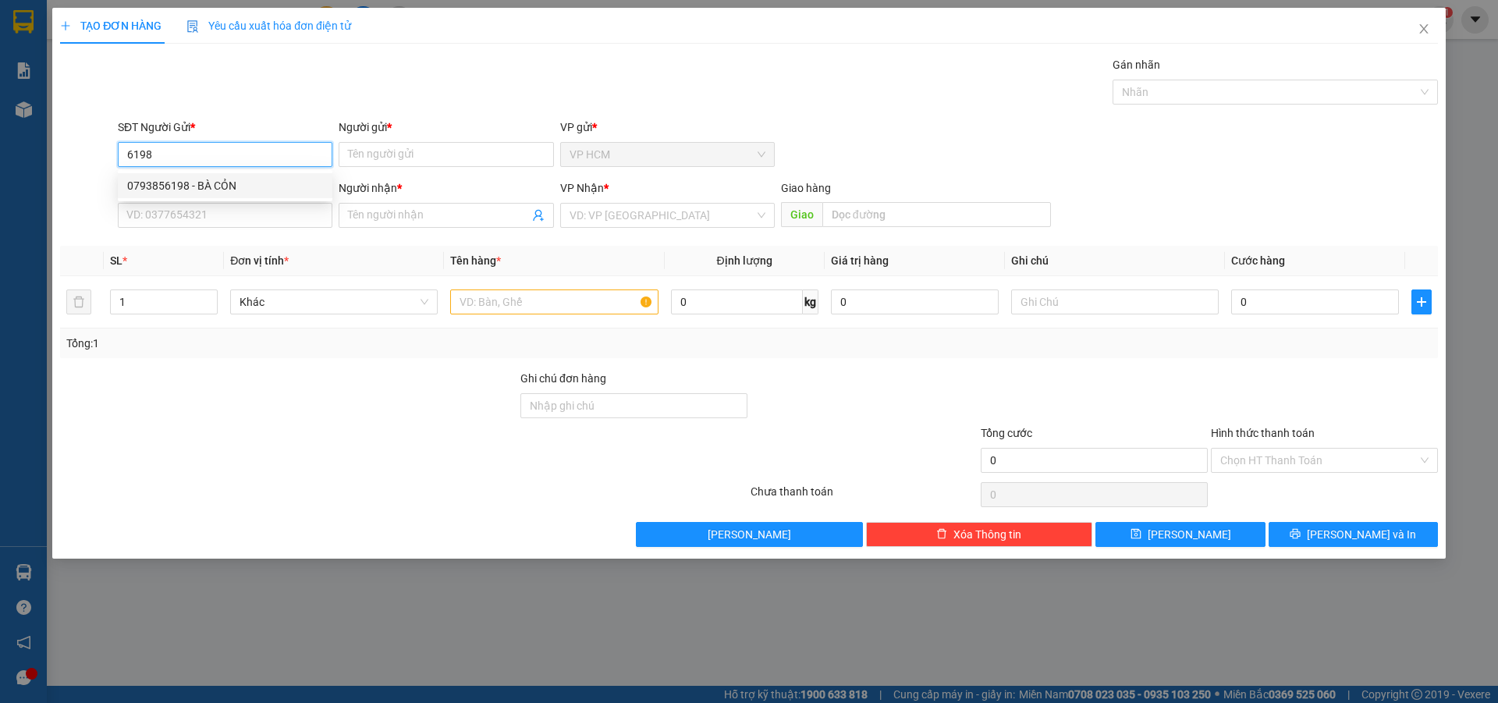
type input "CHÍ NHỤC PHÚC"
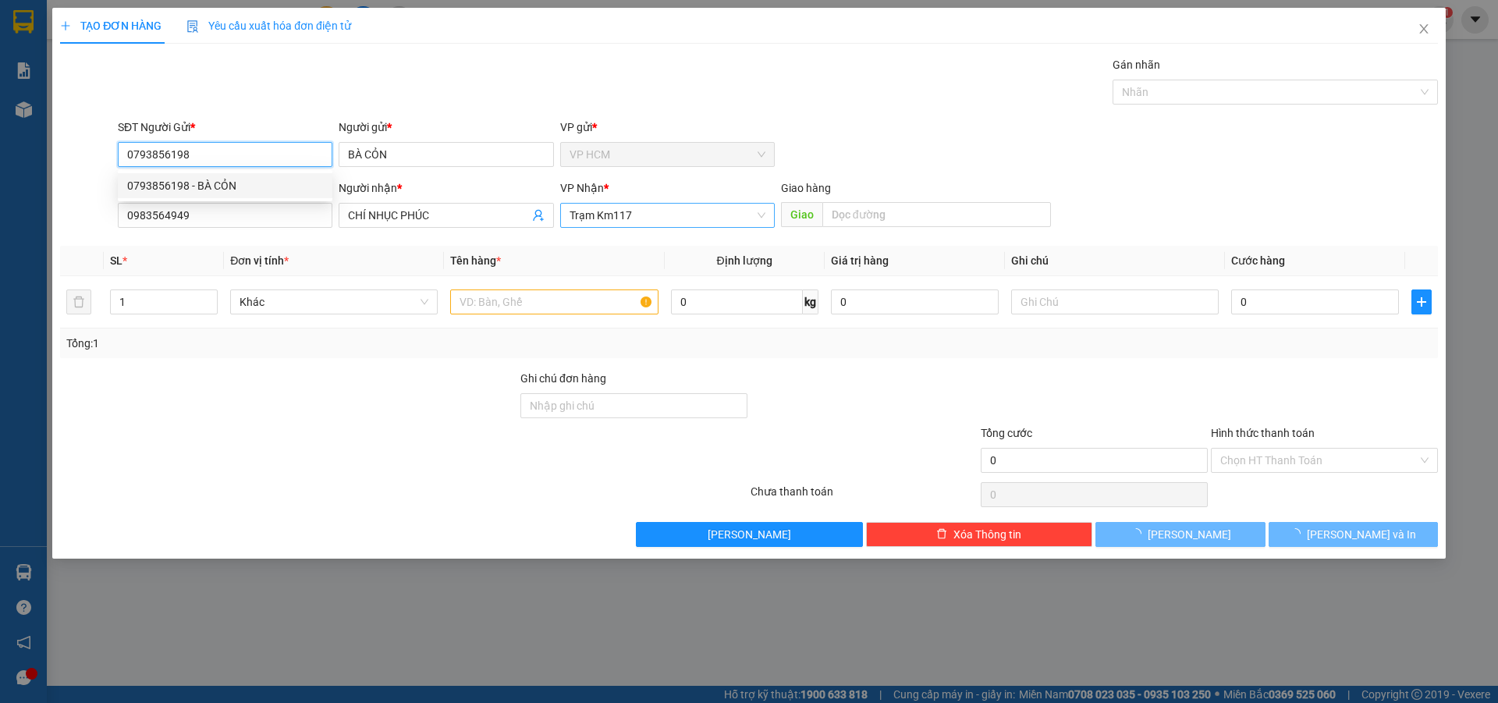
type input "20.000"
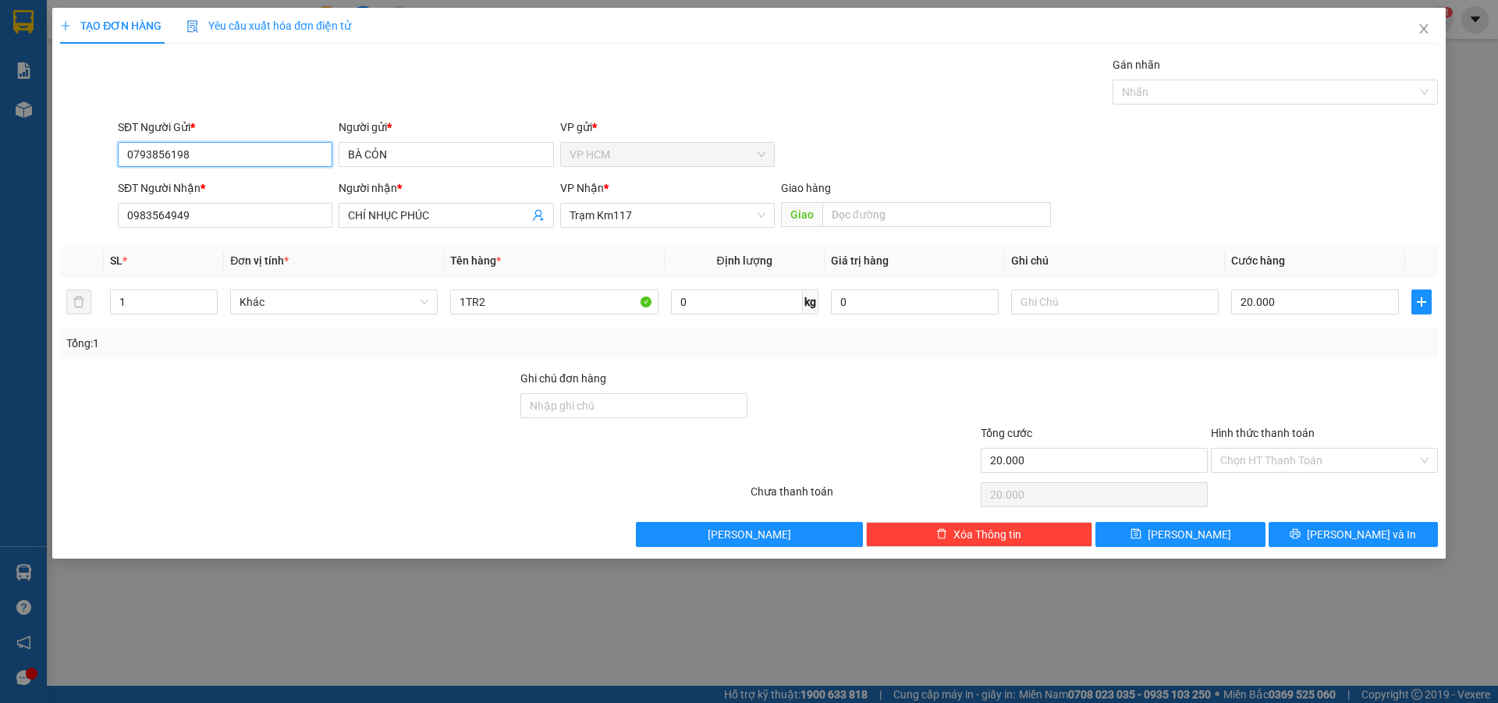
type input "0793856198"
click at [1192, 74] on div "Gán nhãn" at bounding box center [1275, 67] width 325 height 23
click at [1191, 86] on div at bounding box center [1268, 92] width 302 height 19
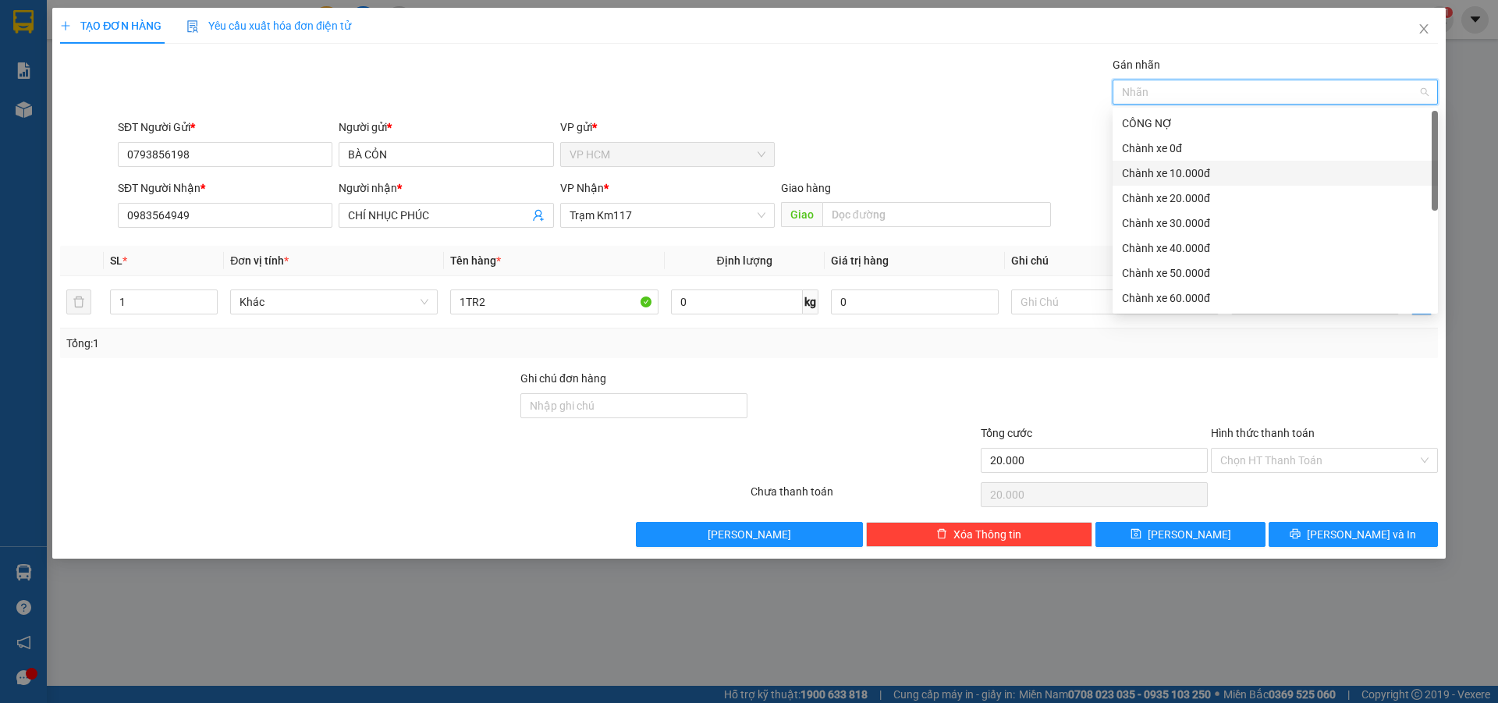
click at [1163, 147] on div "Chành xe 0đ" at bounding box center [1275, 148] width 307 height 17
drag, startPoint x: 820, startPoint y: 103, endPoint x: 1138, endPoint y: 256, distance: 352.5
click at [828, 108] on div "Gán nhãn Chành xe 0đ" at bounding box center [778, 83] width 1327 height 55
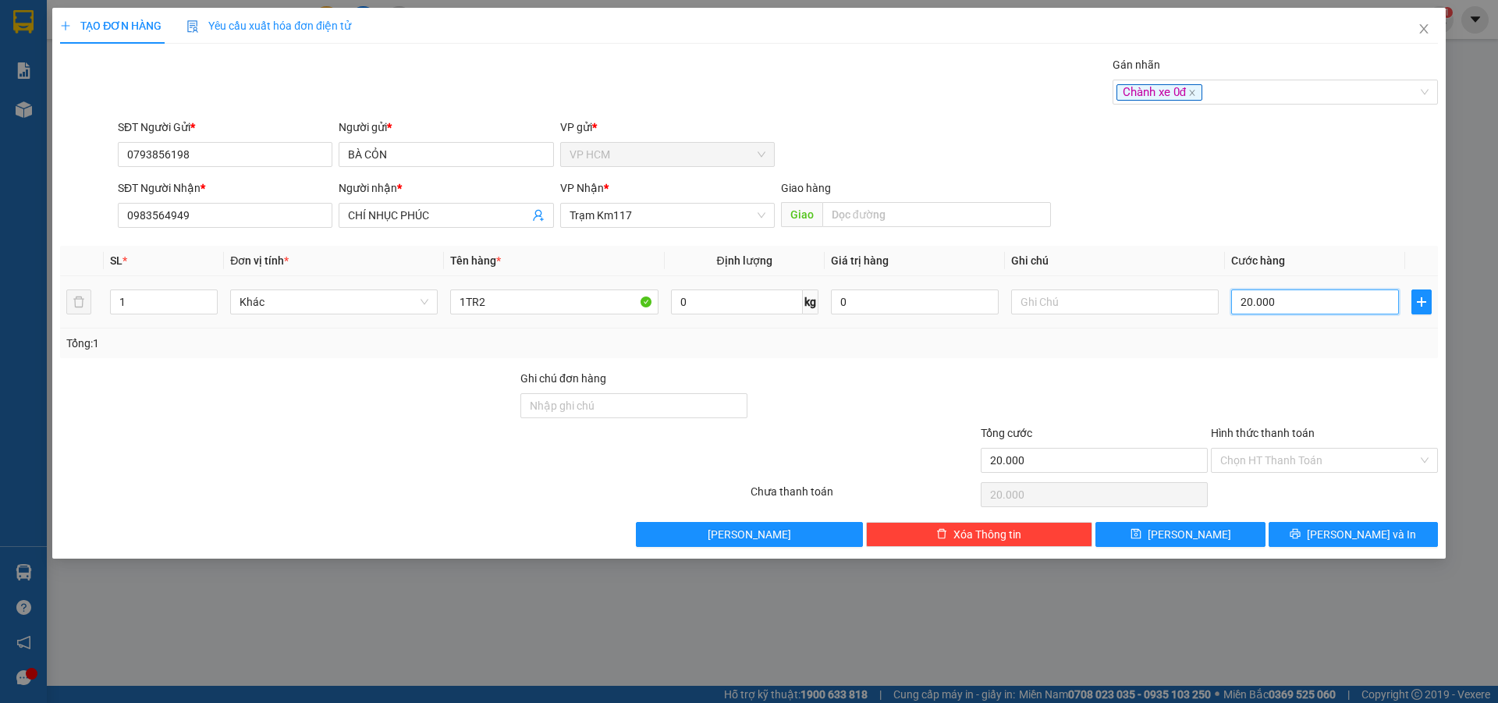
click at [1321, 311] on input "20.000" at bounding box center [1315, 301] width 168 height 25
click at [1281, 463] on input "Hình thức thanh toán" at bounding box center [1318, 460] width 197 height 23
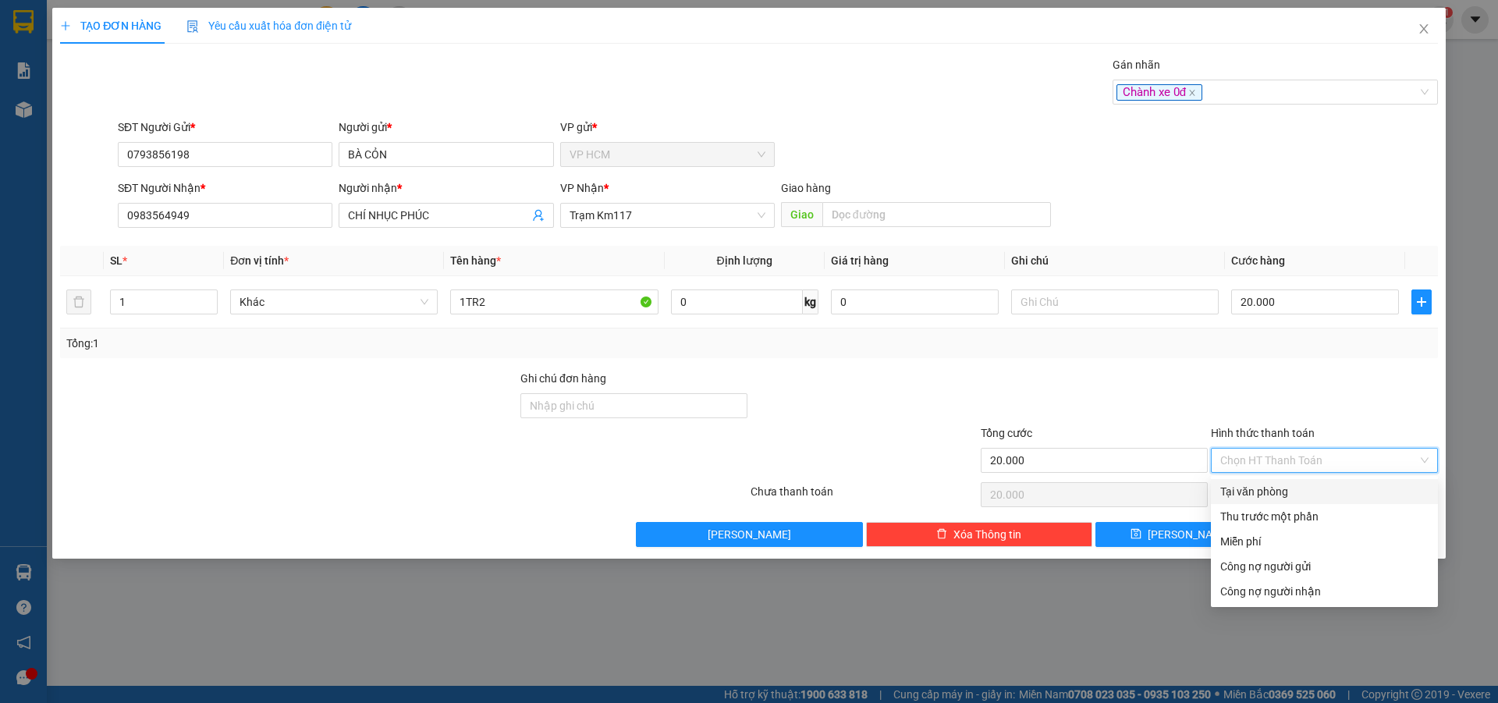
click at [1282, 488] on div "Tại văn phòng" at bounding box center [1324, 491] width 208 height 17
type input "0"
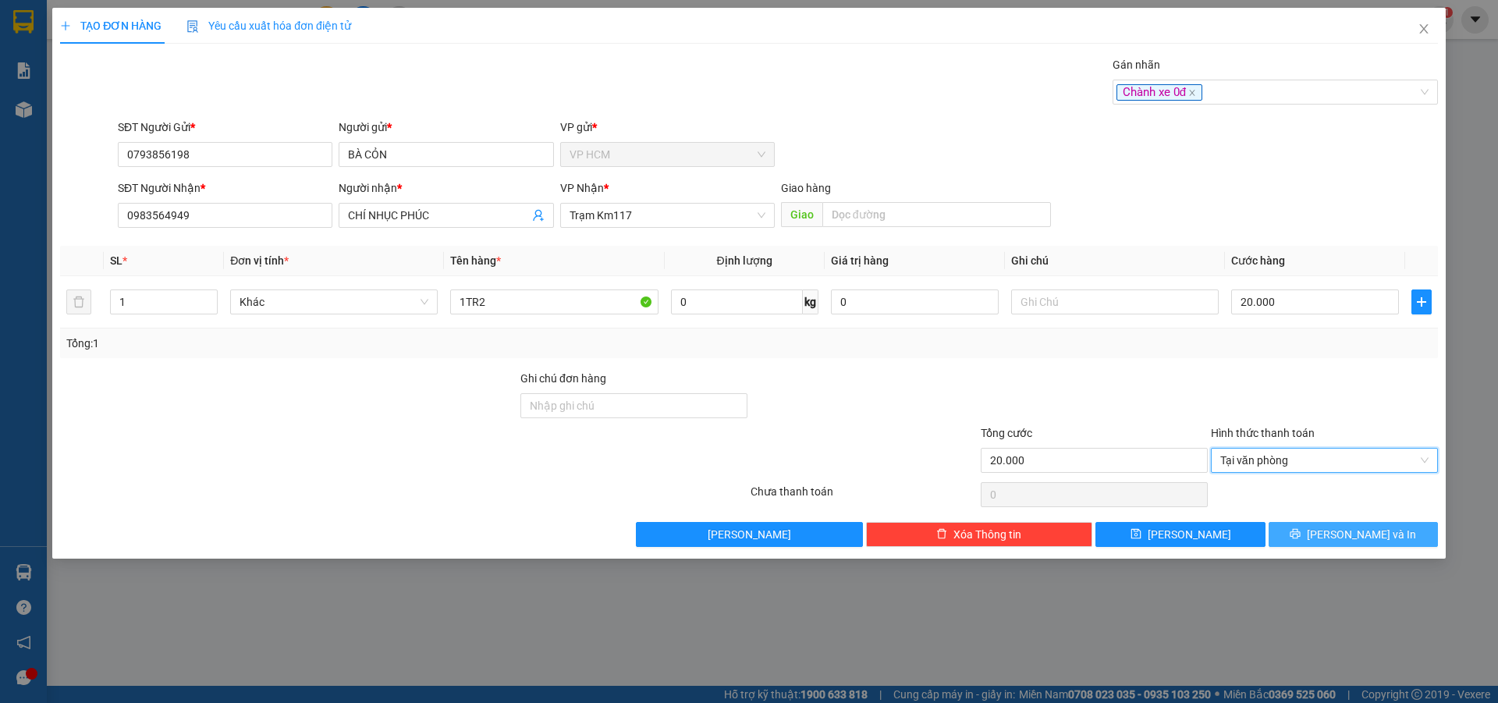
click at [1301, 537] on icon "printer" at bounding box center [1296, 534] width 10 height 10
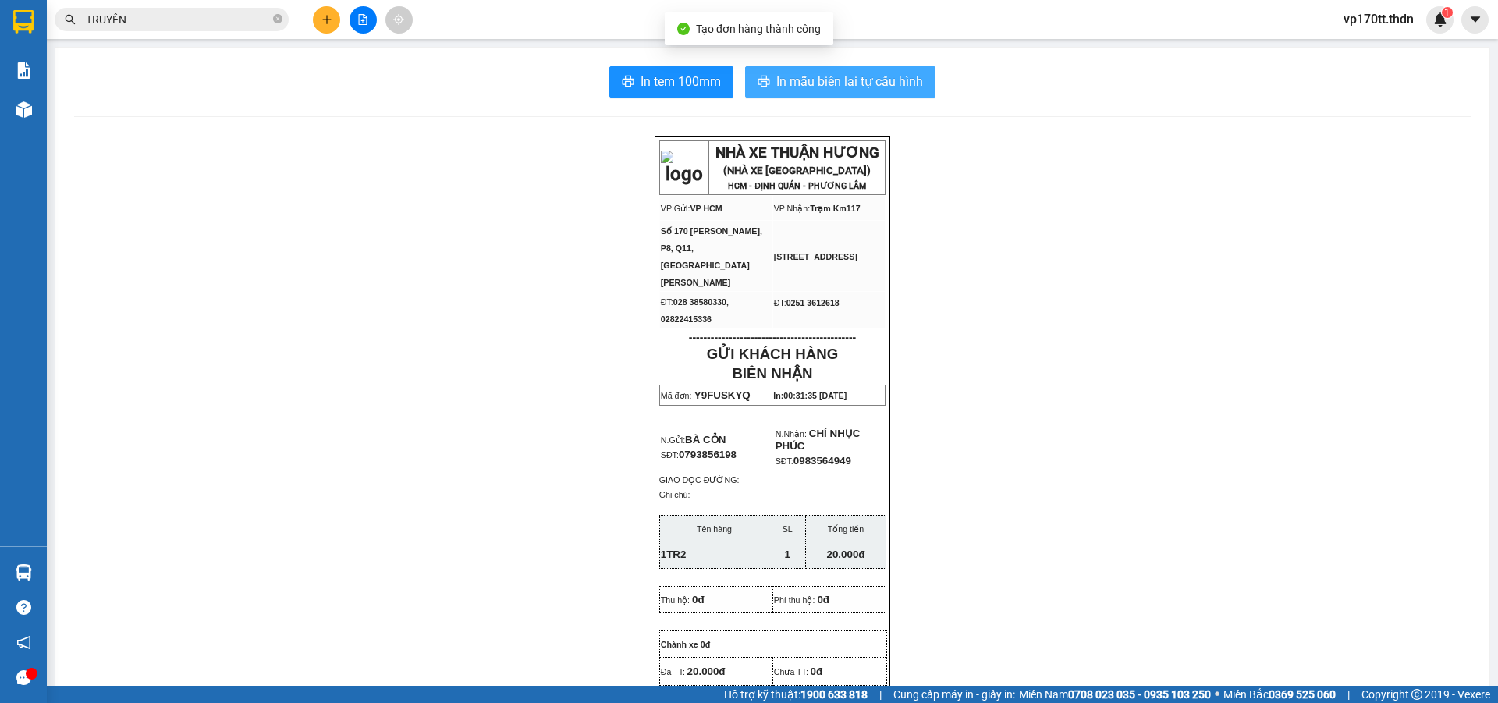
click at [859, 83] on span "In mẫu biên lai tự cấu hình" at bounding box center [849, 82] width 147 height 20
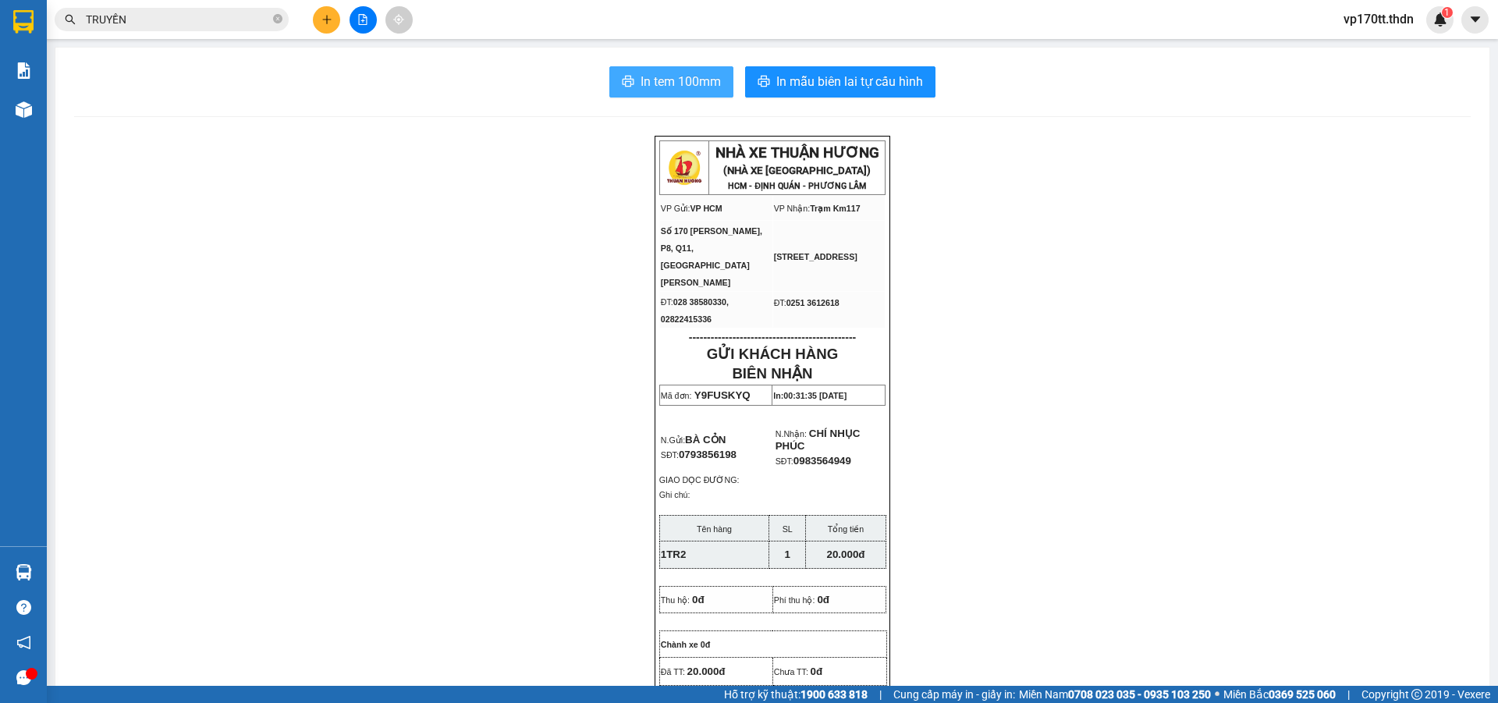
click at [655, 72] on span "In tem 100mm" at bounding box center [681, 82] width 80 height 20
click at [675, 65] on div "In tem 100mm In mẫu biên lai tự cấu hình NHÀ XE THUẬN HƯƠNG (NHÀ XE PHÚ THỌ) HC…" at bounding box center [772, 690] width 1434 height 1285
click at [677, 77] on span "In tem 100mm" at bounding box center [681, 82] width 80 height 20
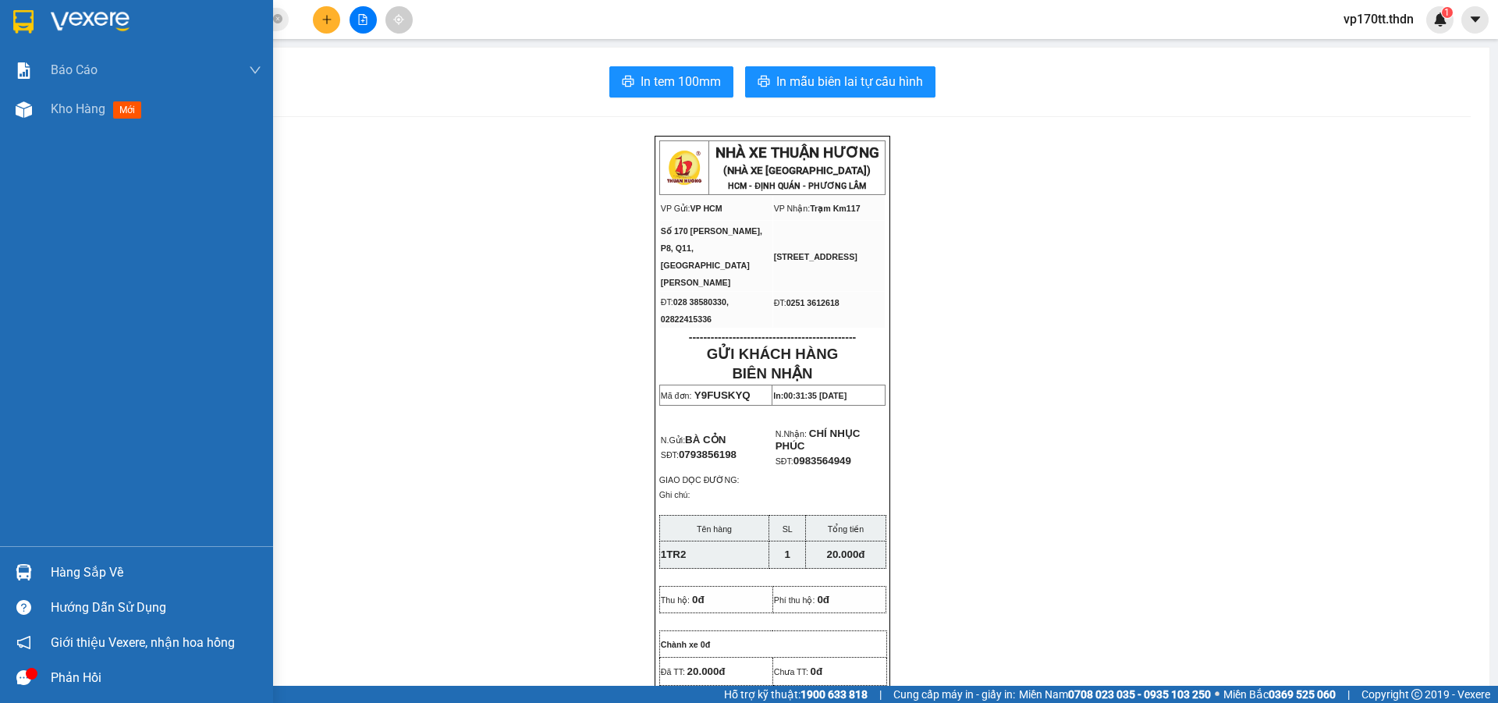
click at [31, 19] on img at bounding box center [23, 21] width 20 height 23
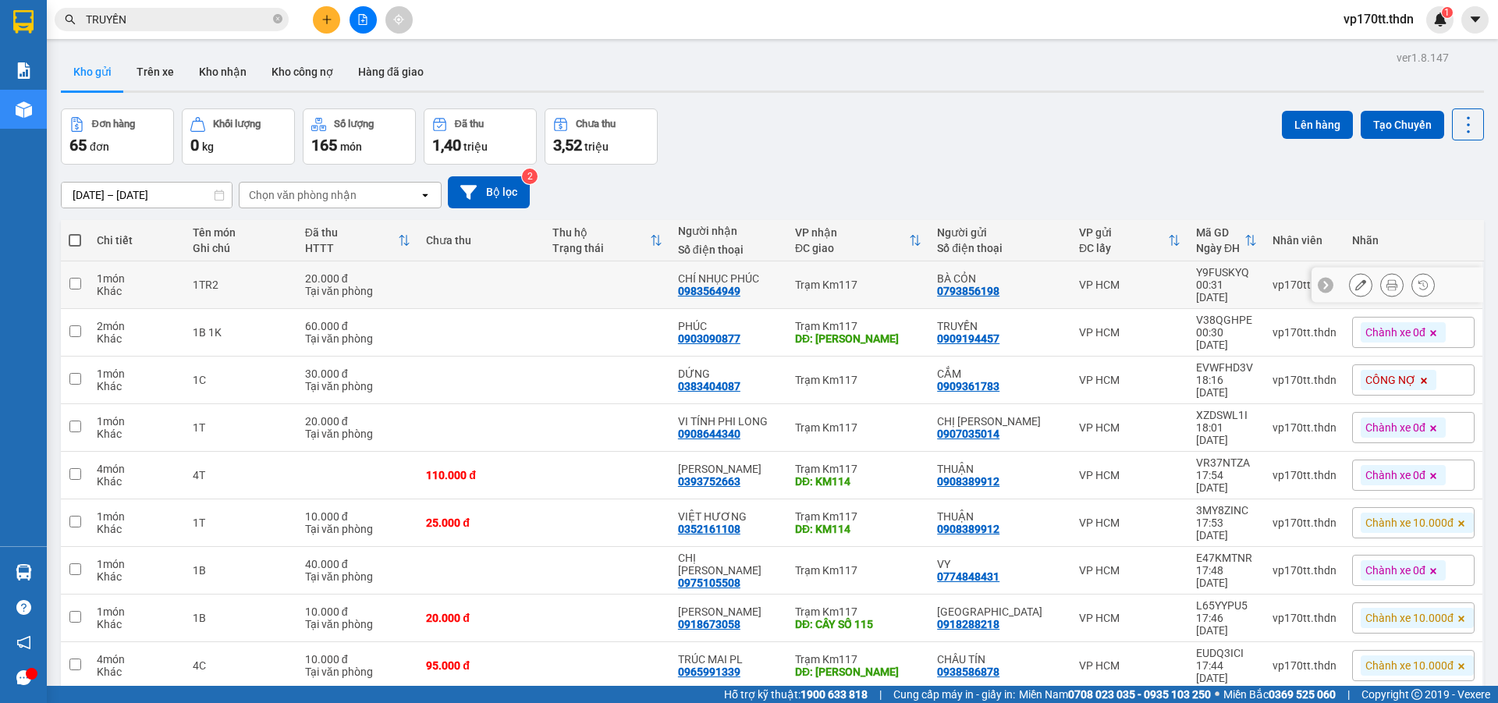
click at [778, 229] on div "Người nhận" at bounding box center [728, 231] width 101 height 12
click at [784, 150] on div "Đơn hàng 65 đơn Khối lượng 0 kg Số lượng 165 món Đã thu 1,40 triệu Chưa thu 3,5…" at bounding box center [772, 136] width 1423 height 56
click at [746, 132] on div "Đơn hàng 65 đơn Khối lượng 0 kg Số lượng 165 món Đã thu 1,40 triệu Chưa thu 3,5…" at bounding box center [772, 136] width 1423 height 56
click at [360, 23] on icon "file-add" at bounding box center [362, 19] width 11 height 11
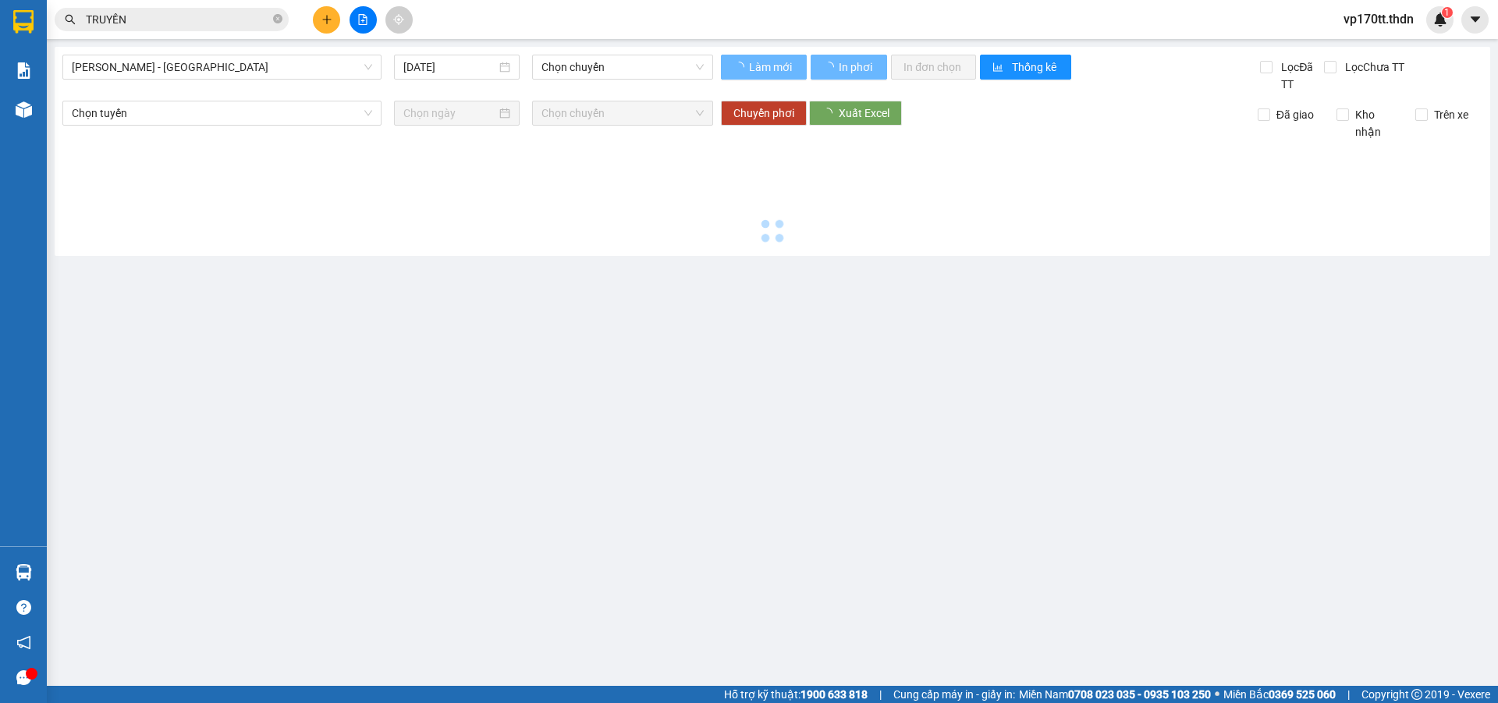
type input "[DATE]"
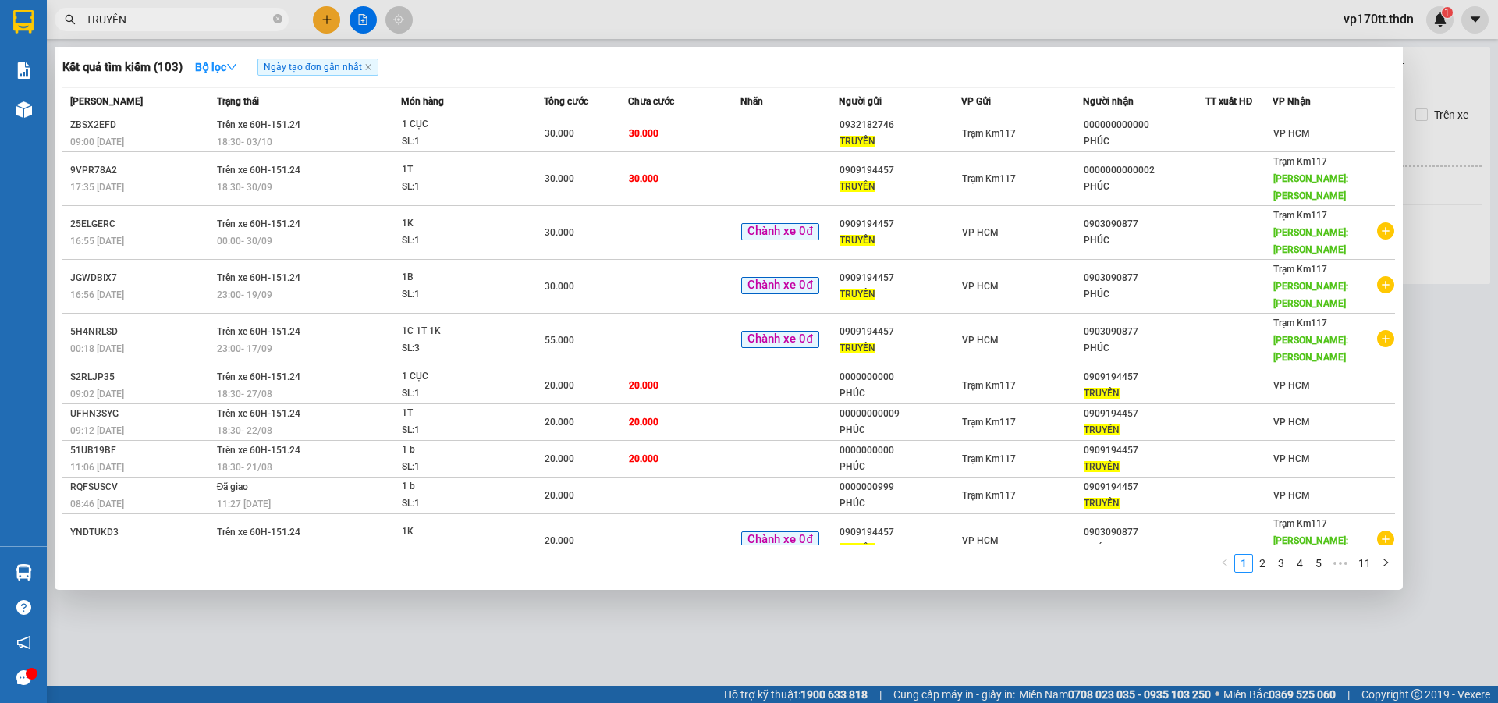
click at [240, 23] on input "TRUYỀN" at bounding box center [178, 19] width 184 height 17
click at [275, 16] on icon "close-circle" at bounding box center [277, 18] width 9 height 9
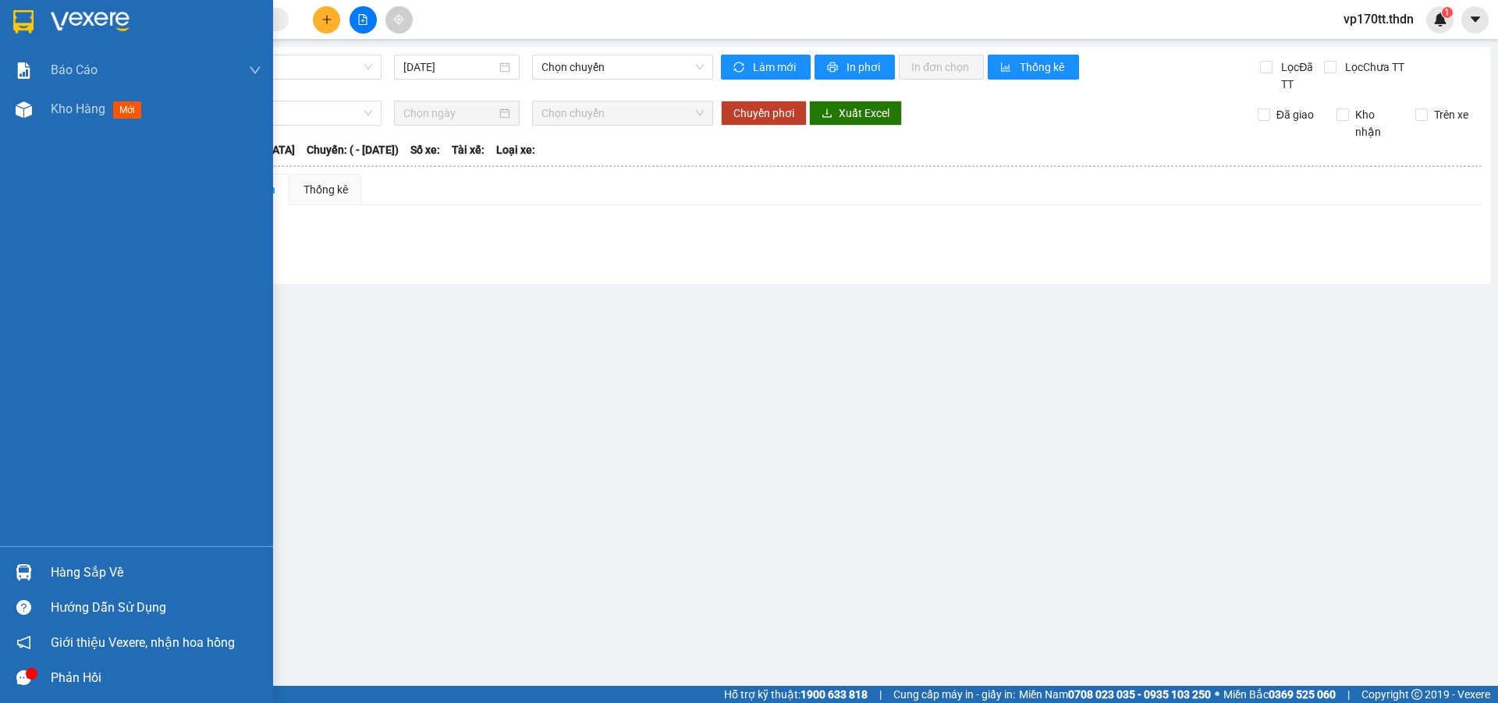
click at [37, 23] on div at bounding box center [136, 25] width 273 height 51
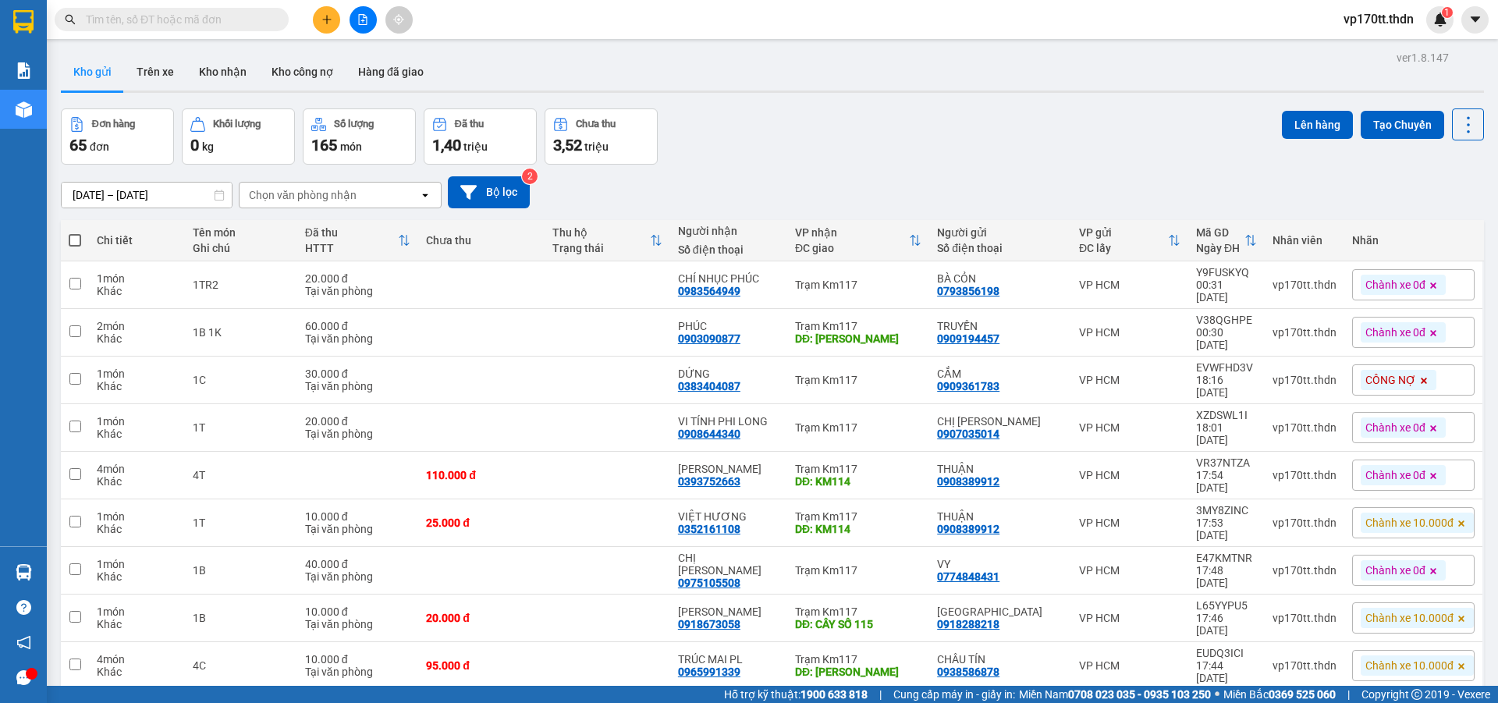
click at [803, 137] on div "Đơn hàng 65 đơn Khối lượng 0 kg Số lượng 165 món Đã thu 1,40 triệu Chưa thu 3,5…" at bounding box center [772, 136] width 1423 height 56
click at [226, 20] on input "text" at bounding box center [178, 19] width 184 height 17
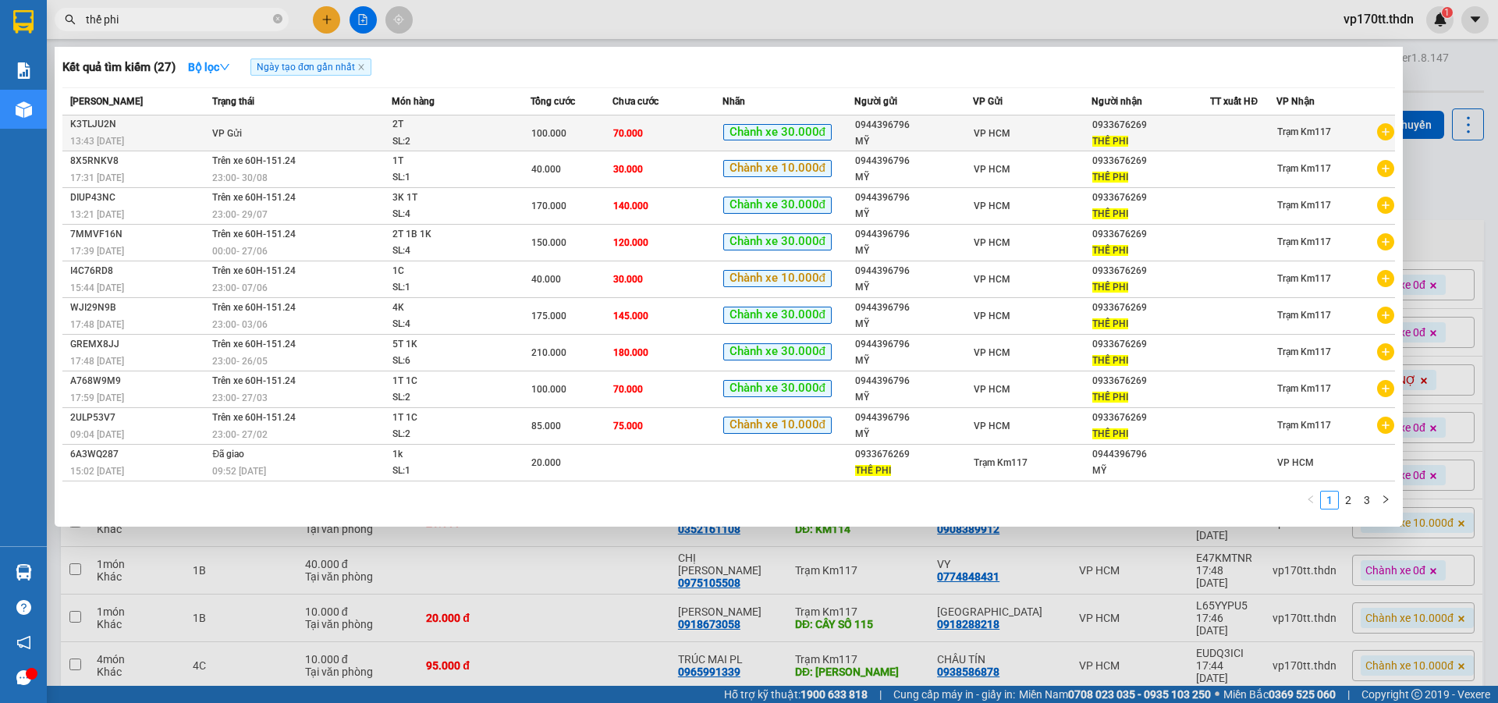
type input "thế phi"
click at [924, 139] on div "MỸ" at bounding box center [913, 141] width 117 height 16
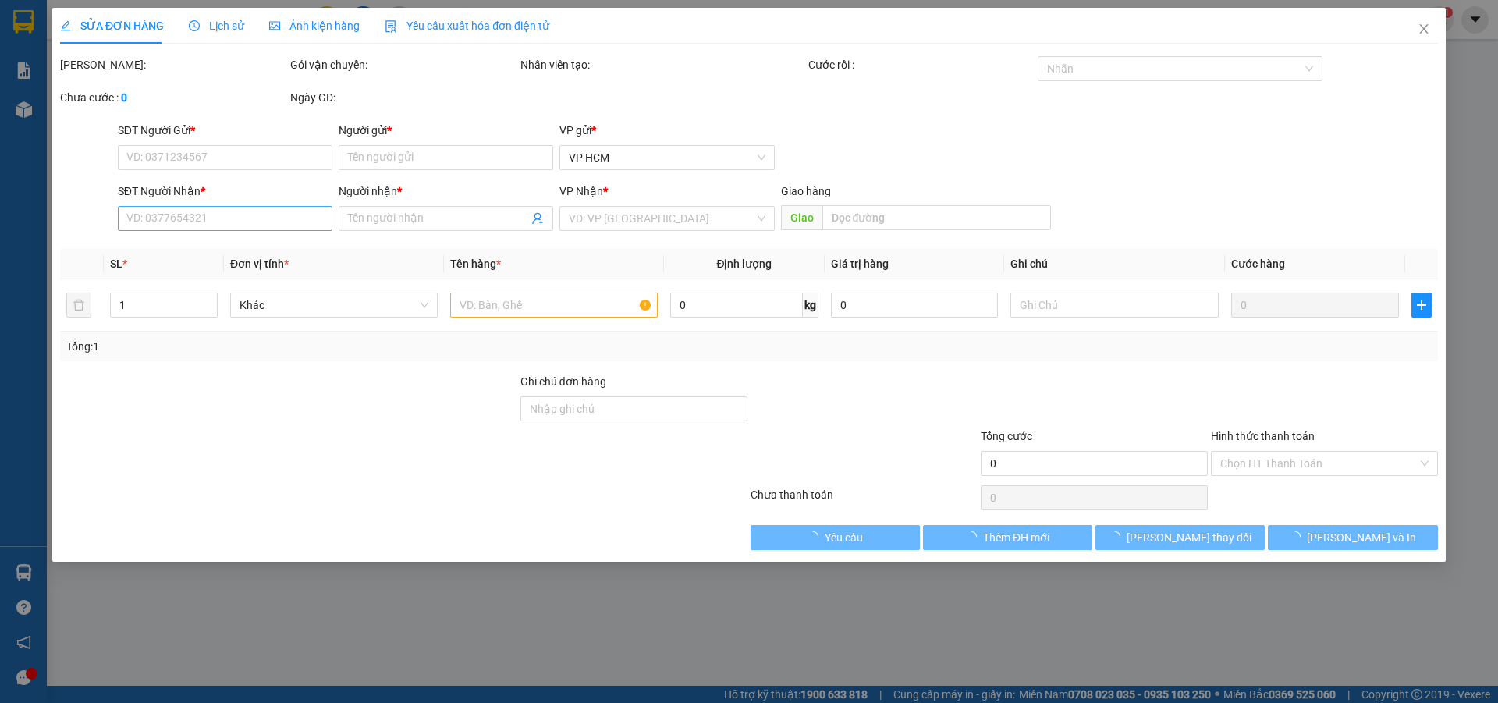
type input "0944396796"
type input "MỸ"
type input "0933676269"
type input "THẾ PHI"
type input "100.000"
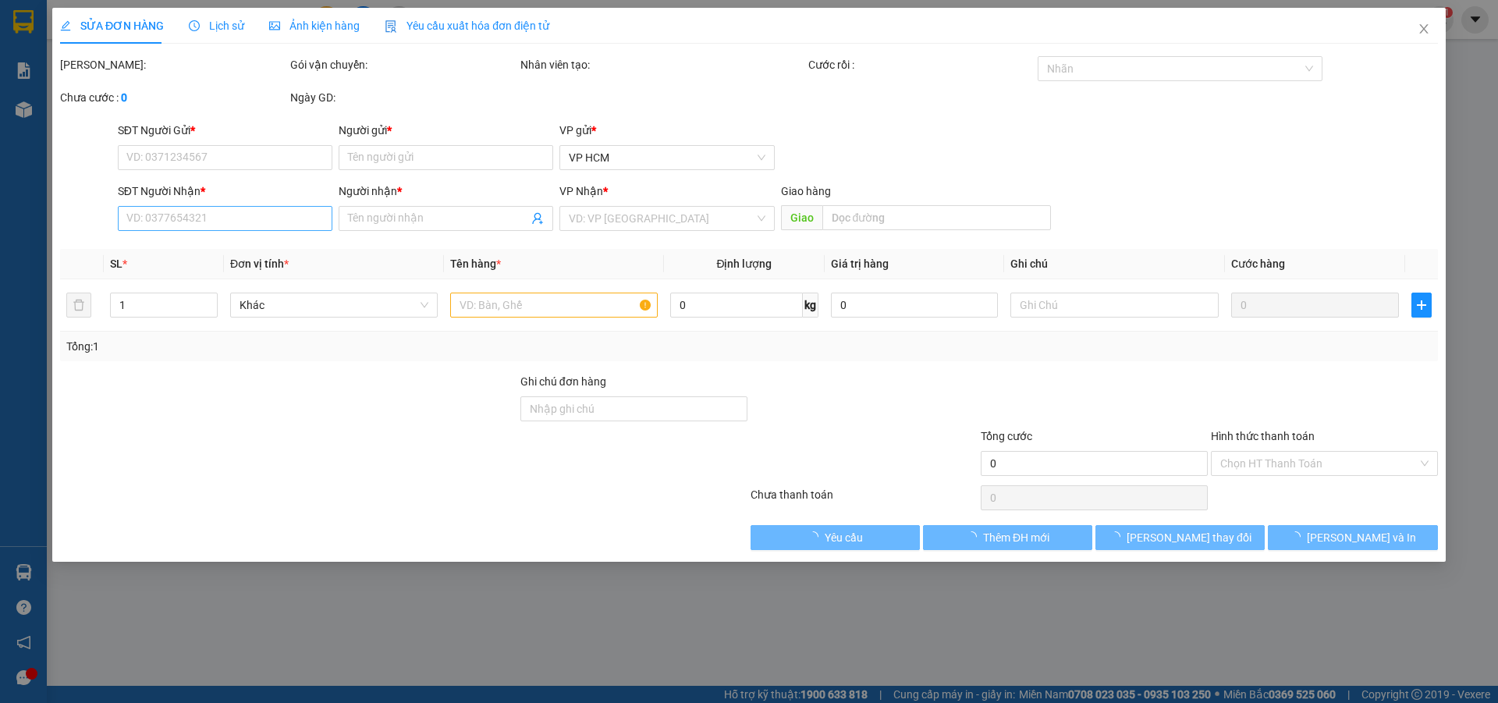
type input "30.000"
type input "70.000"
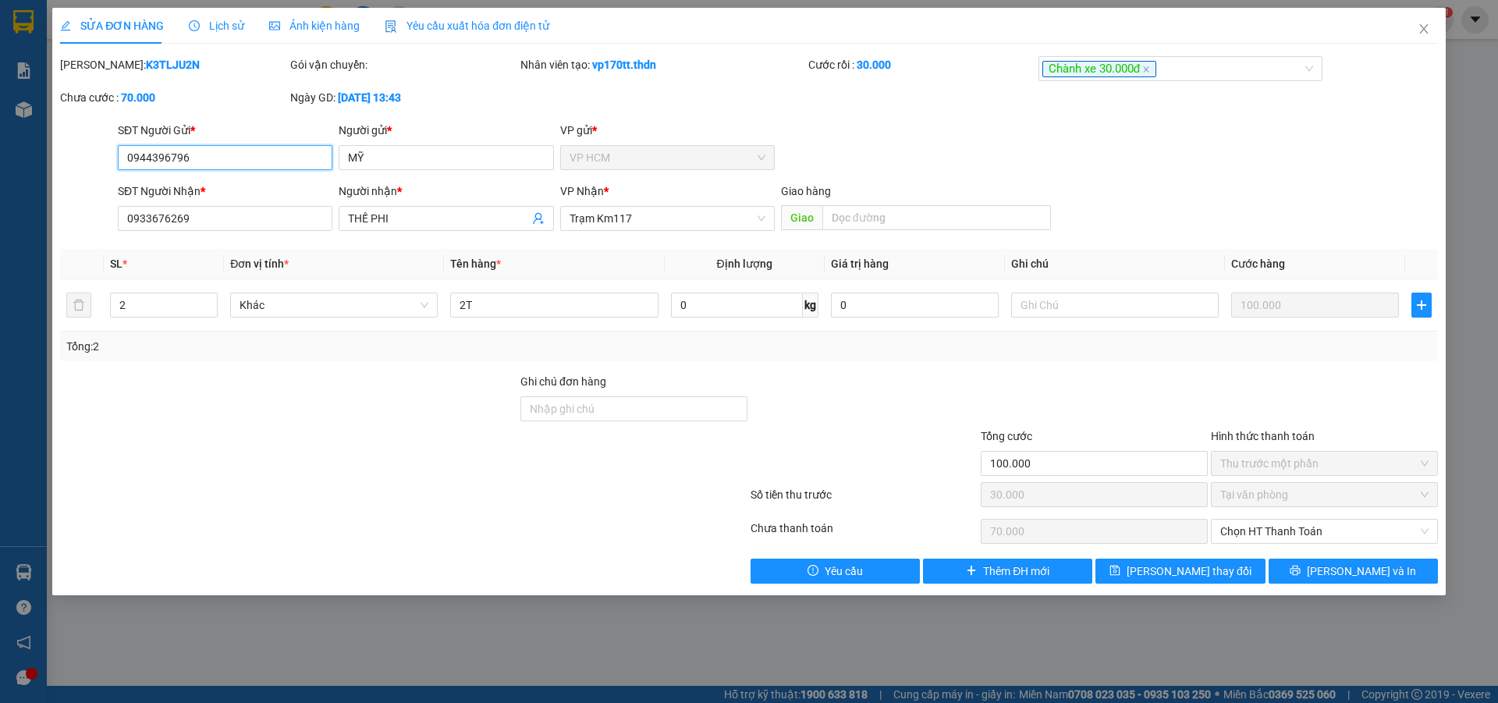
click at [271, 165] on input "0944396796" at bounding box center [225, 157] width 215 height 25
click at [1426, 27] on icon "close" at bounding box center [1423, 28] width 9 height 9
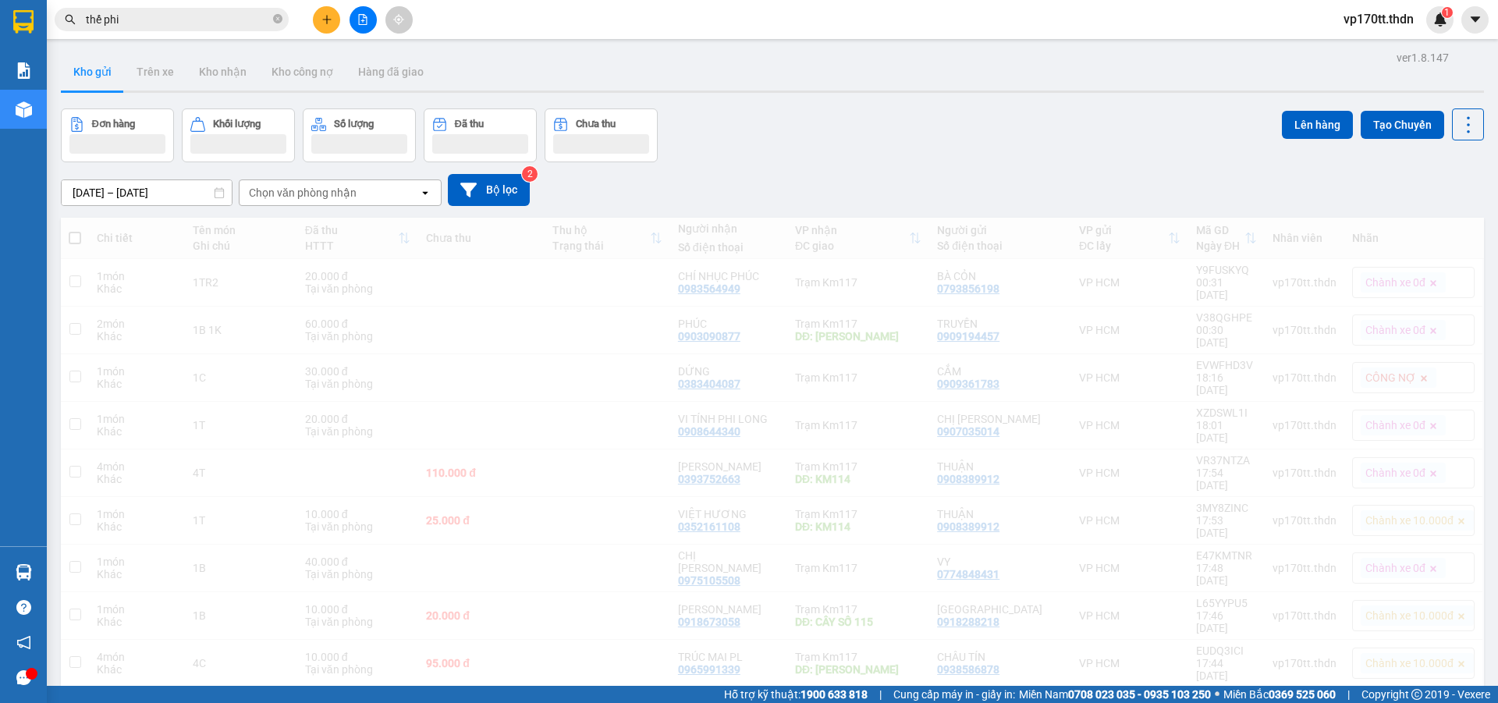
click at [326, 27] on button at bounding box center [326, 19] width 27 height 27
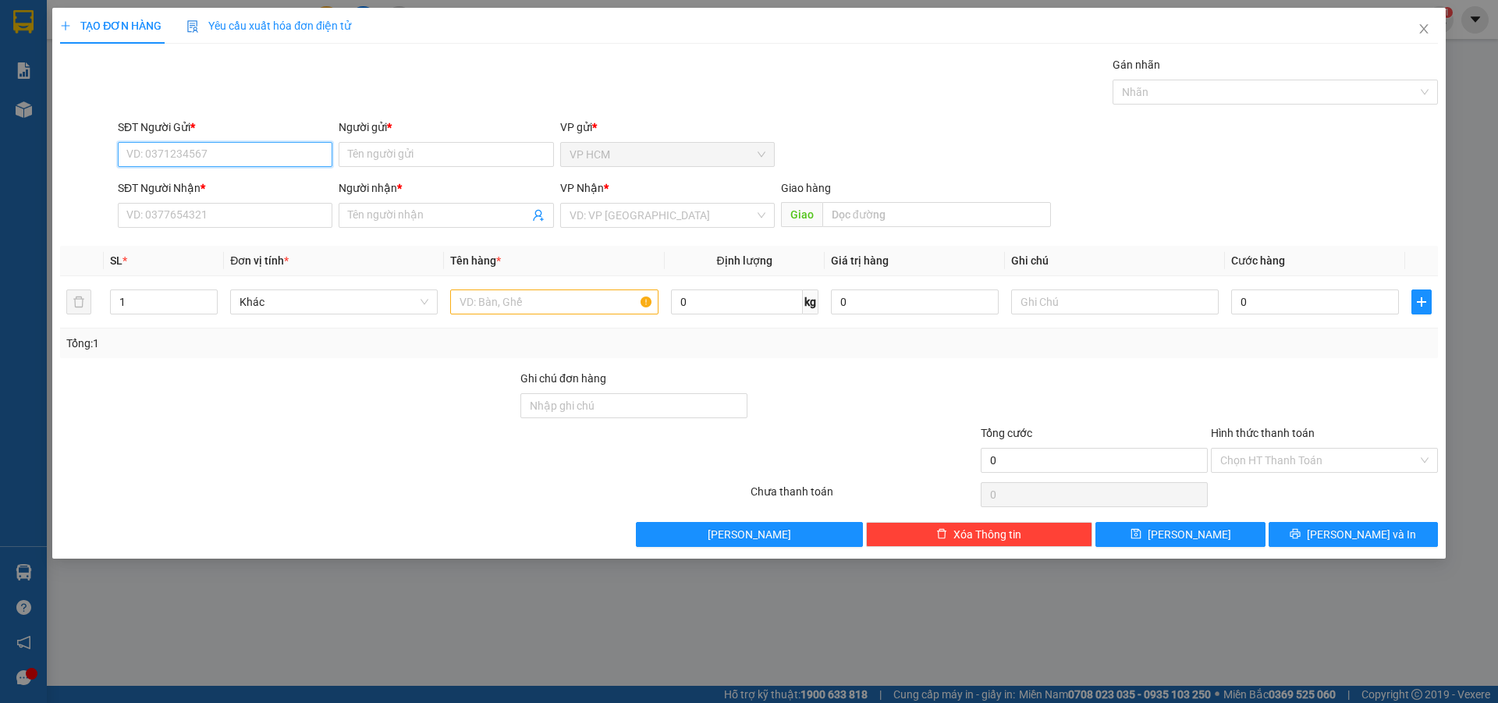
click at [250, 148] on input "SĐT Người Gửi *" at bounding box center [225, 154] width 215 height 25
paste input "0944396796"
type input "0944396796"
click at [250, 190] on div "0944396796 - MỸ" at bounding box center [225, 185] width 196 height 17
type input "MỸ"
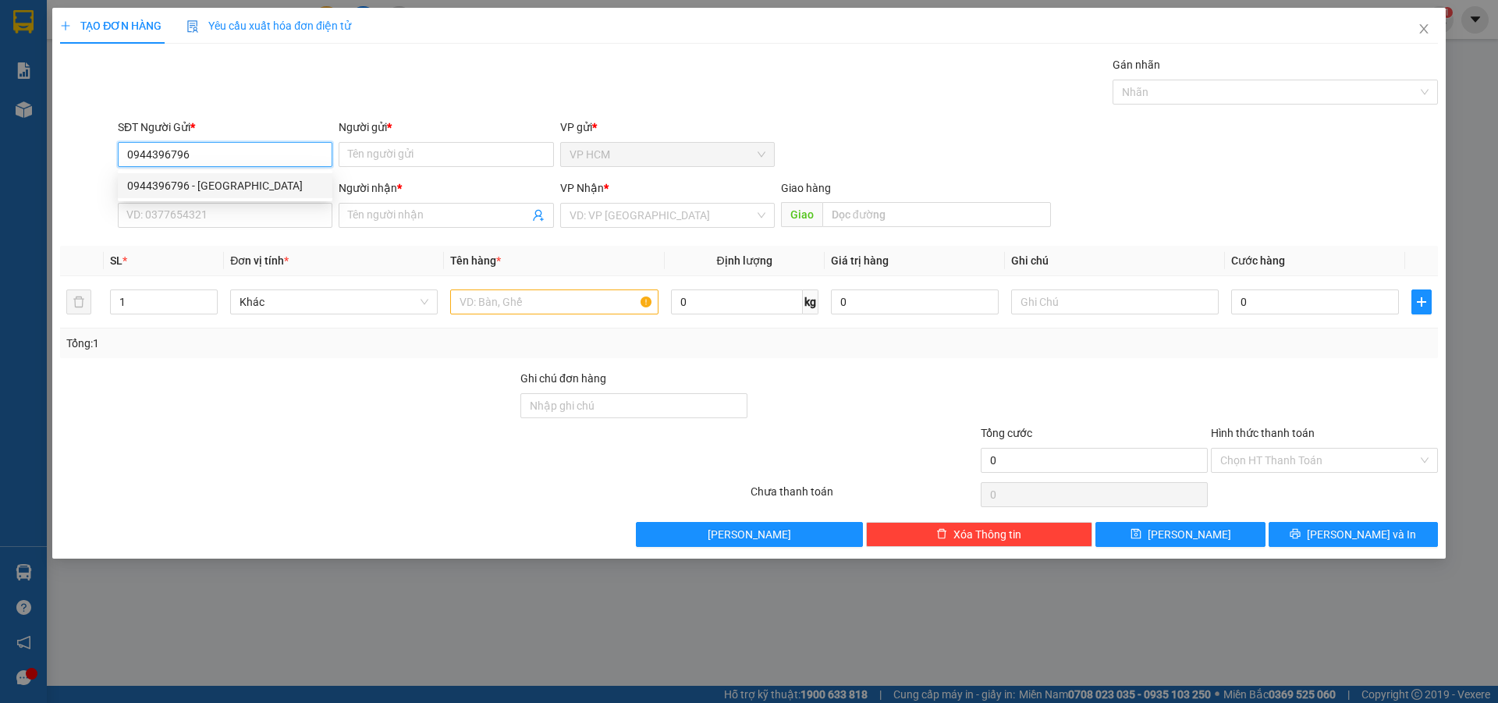
type input "0933676269"
type input "THẾ PHI"
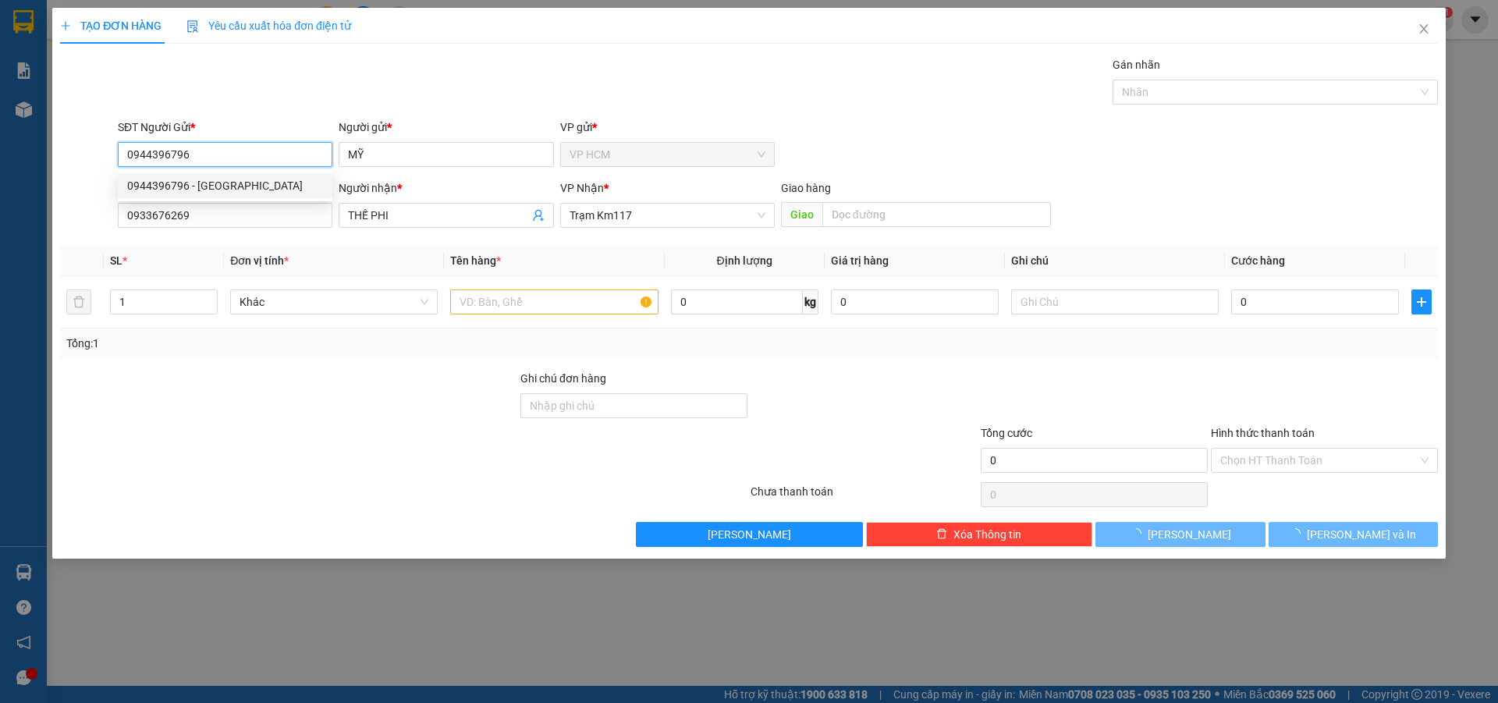
type input "100.000"
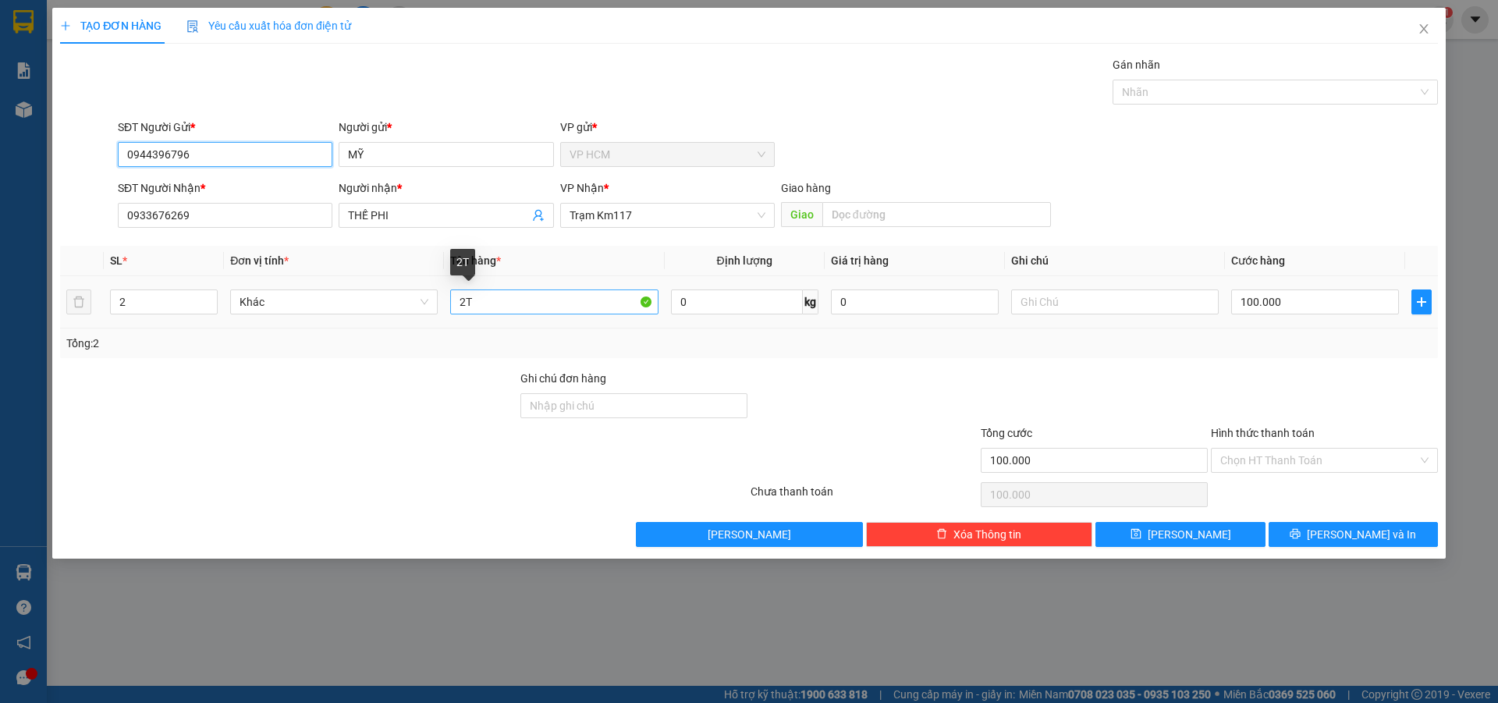
type input "0944396796"
click at [513, 297] on input "2T" at bounding box center [554, 301] width 208 height 25
click at [1307, 296] on input "100.000" at bounding box center [1315, 301] width 168 height 25
type input "1"
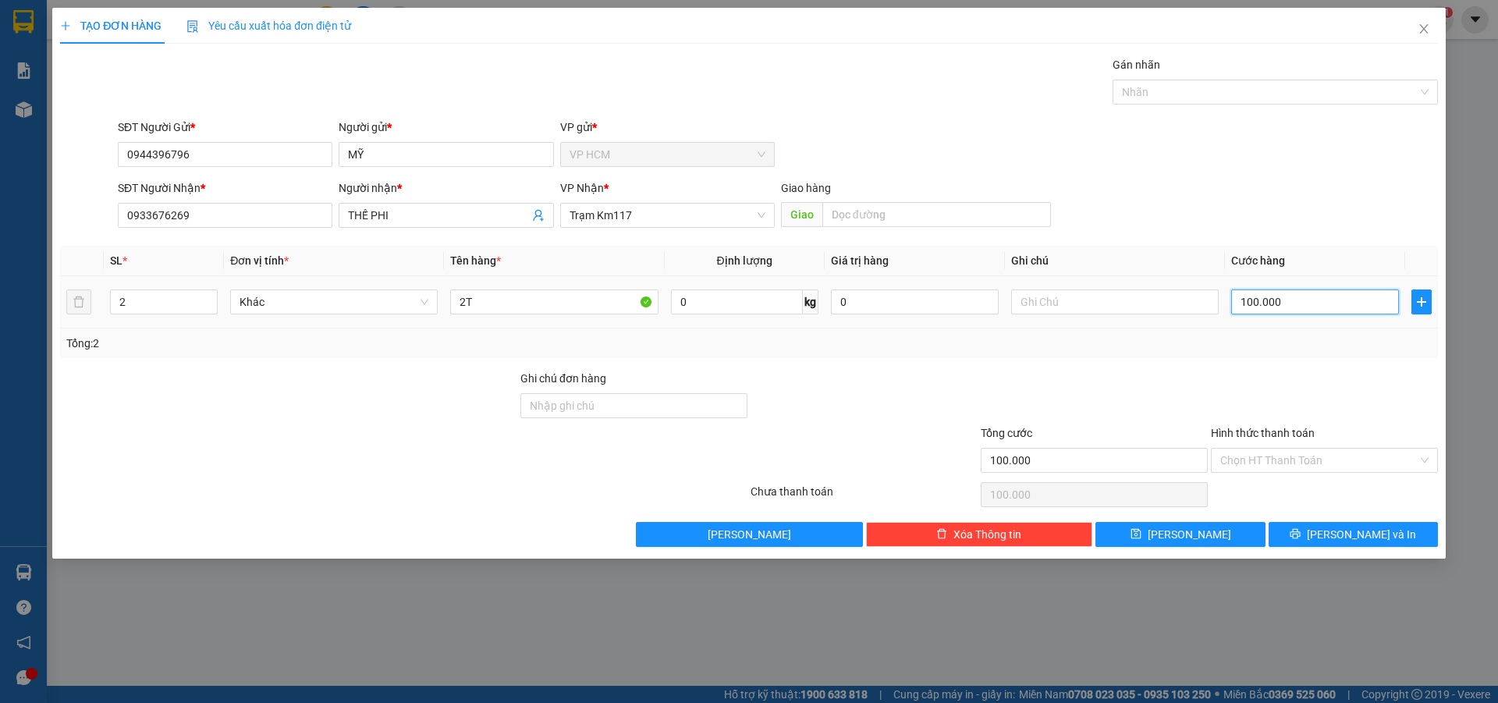
type input "1"
type input "12"
type input "120"
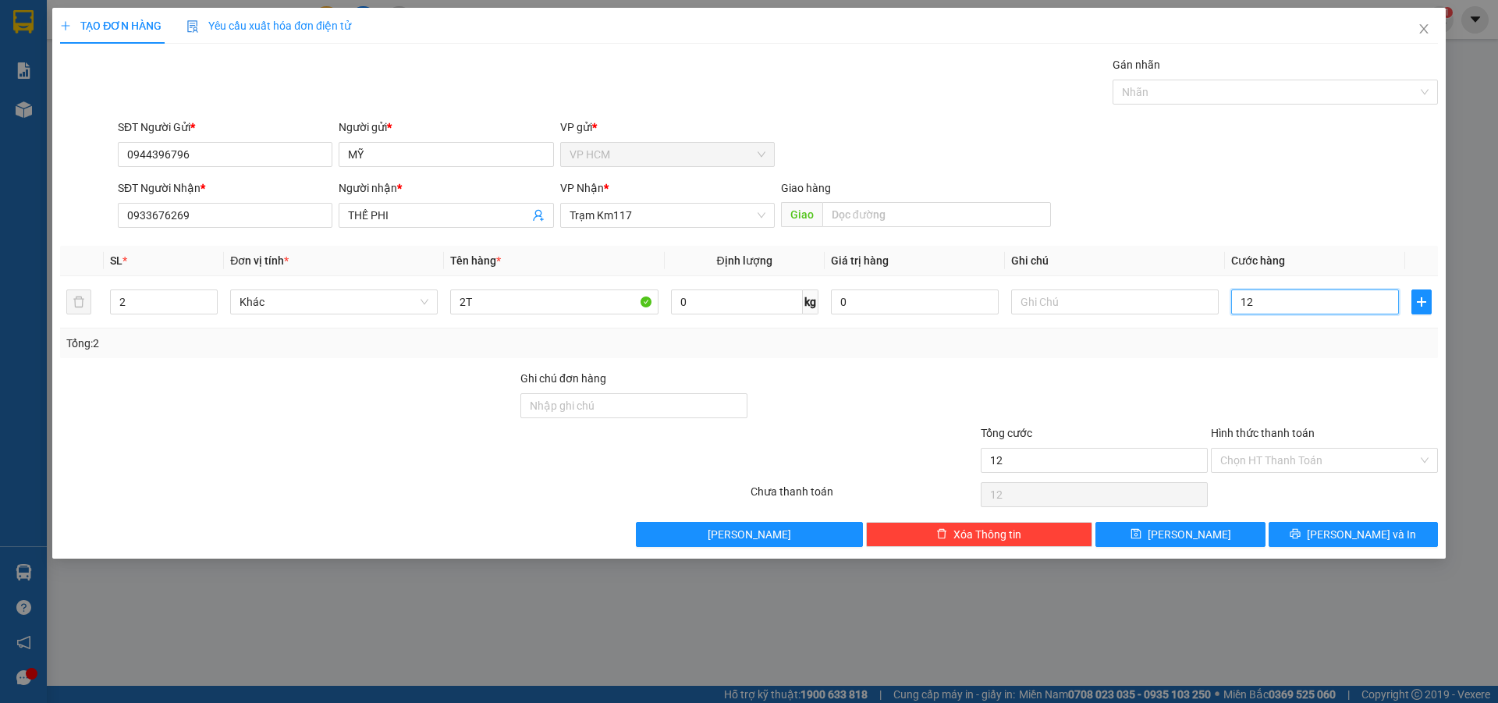
type input "120"
type input "120.000"
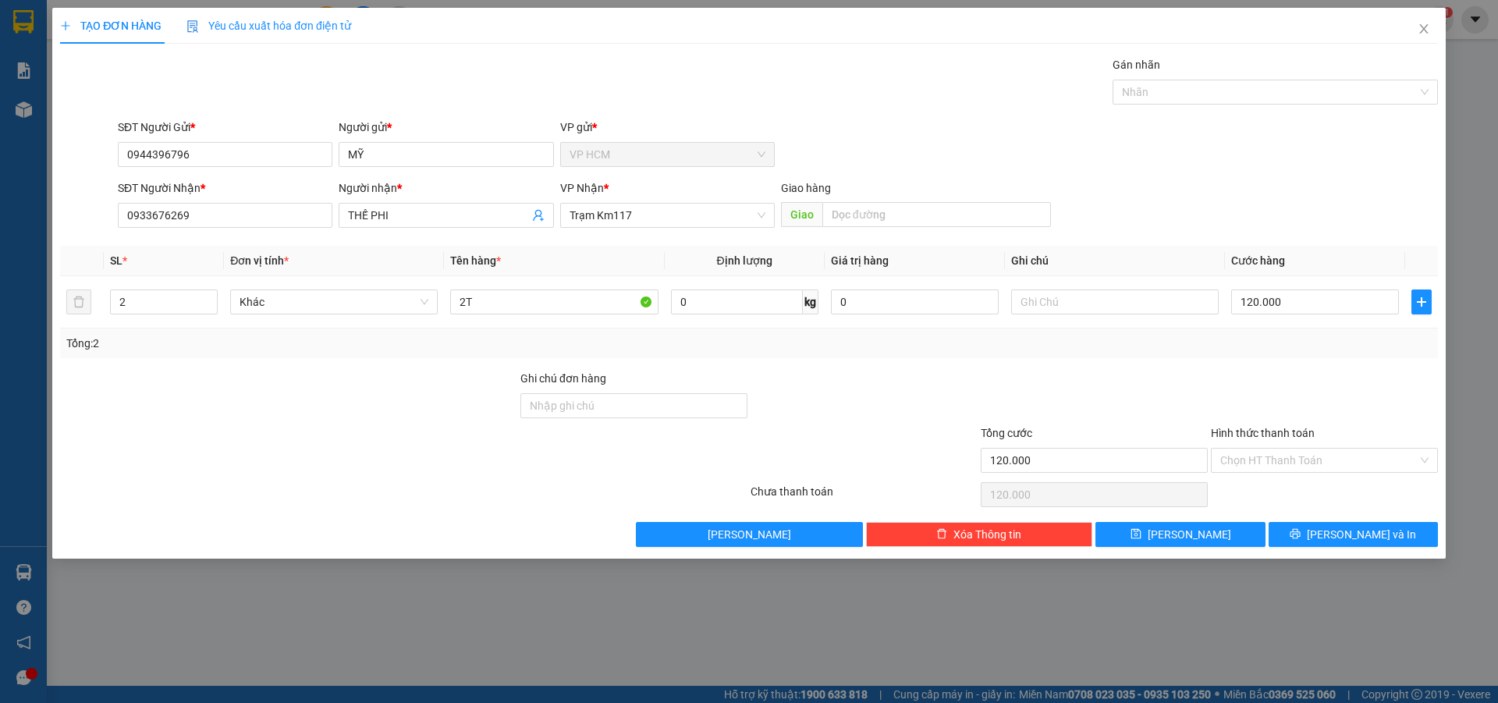
click at [1296, 380] on div at bounding box center [1324, 397] width 230 height 55
click at [1160, 76] on div "Gán nhãn" at bounding box center [1275, 67] width 325 height 23
click at [1157, 95] on div at bounding box center [1268, 92] width 302 height 19
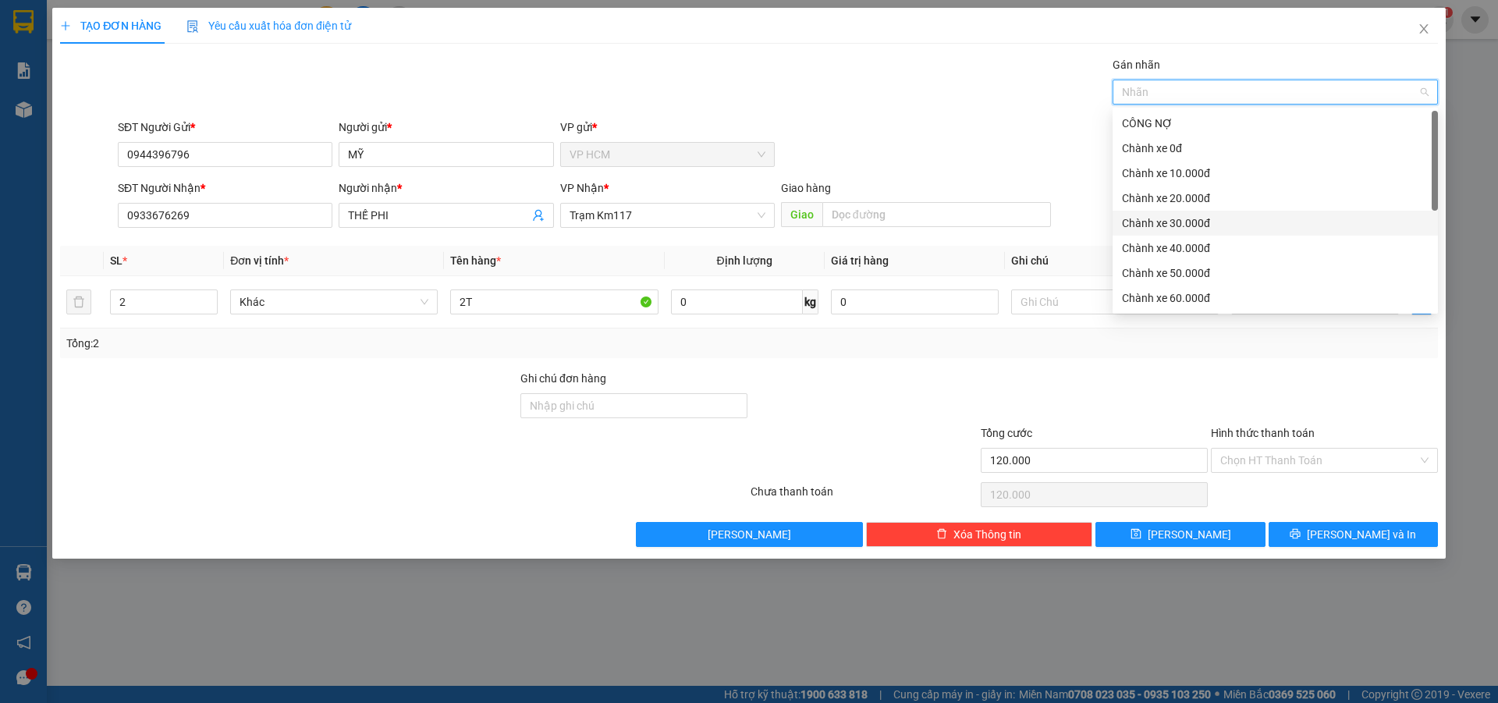
click at [1184, 223] on div "Chành xe 30.000đ" at bounding box center [1275, 223] width 307 height 17
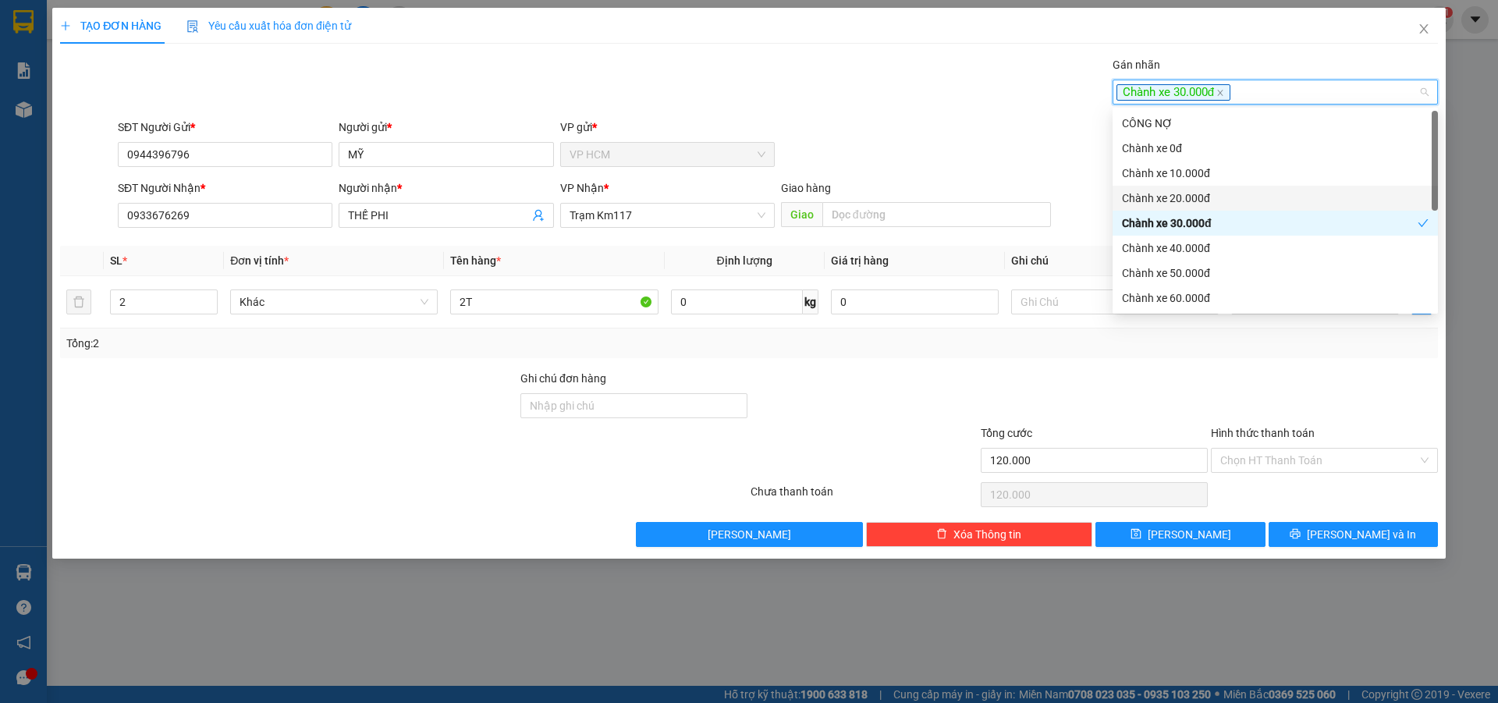
click at [649, 30] on div "TẠO ĐƠN HÀNG Yêu cầu xuất hóa đơn điện tử" at bounding box center [749, 26] width 1378 height 36
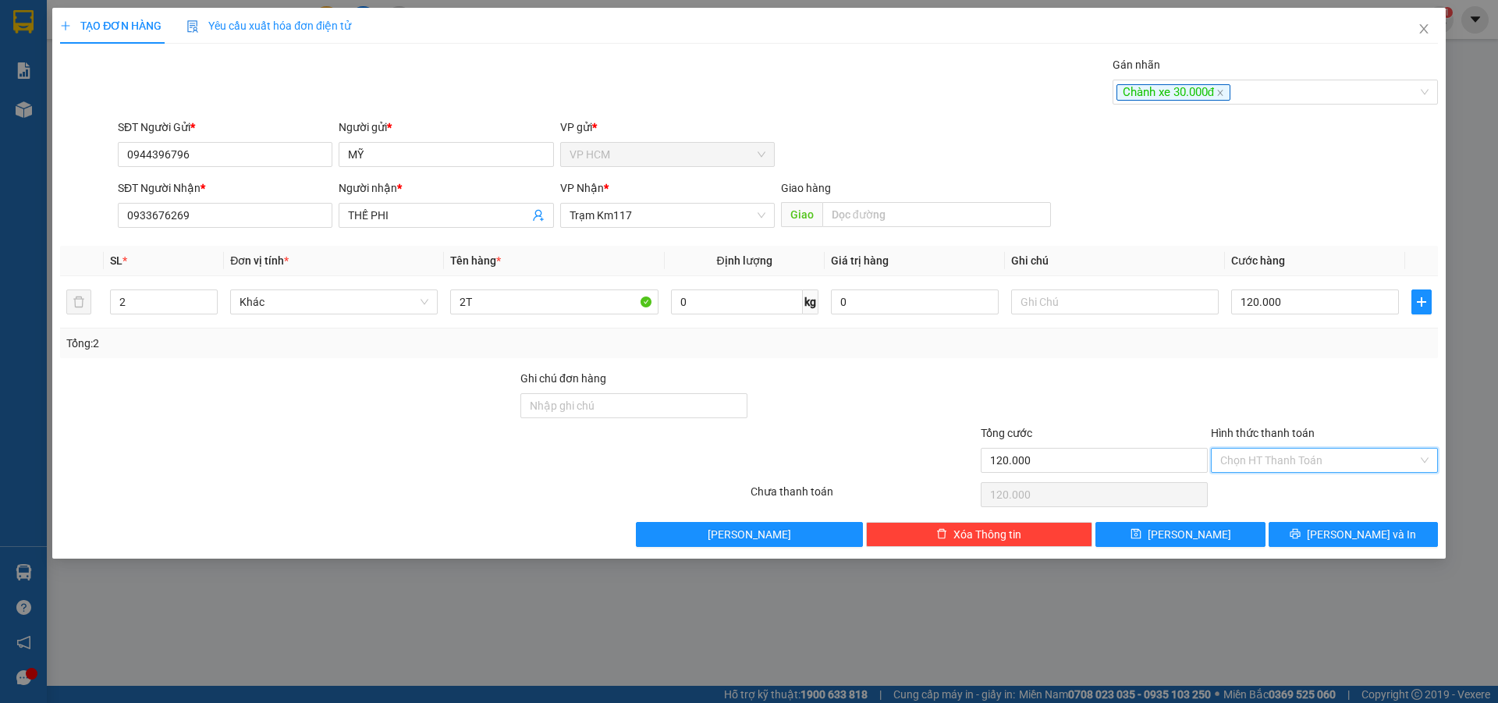
click at [1252, 471] on input "Hình thức thanh toán" at bounding box center [1318, 460] width 197 height 23
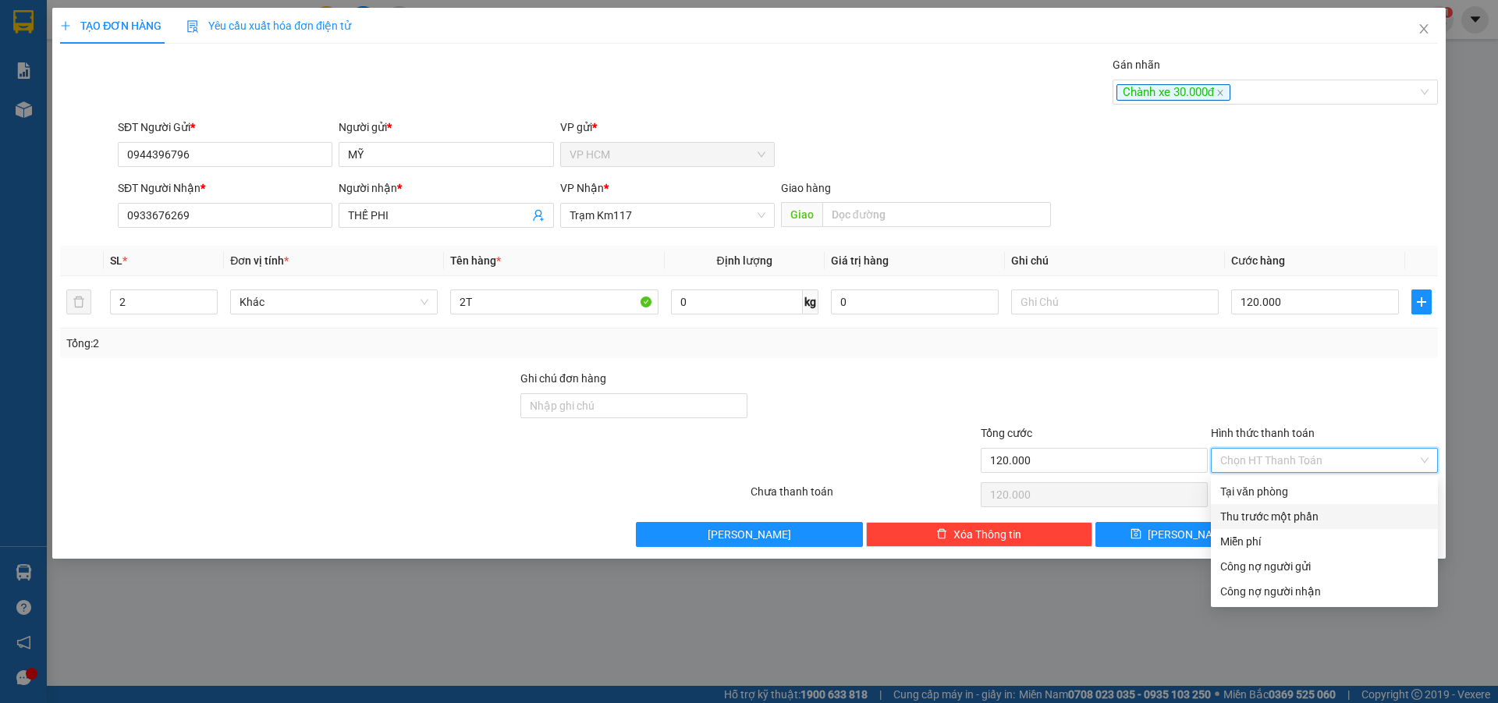
click at [1263, 524] on div "Thu trước một phần" at bounding box center [1324, 516] width 208 height 17
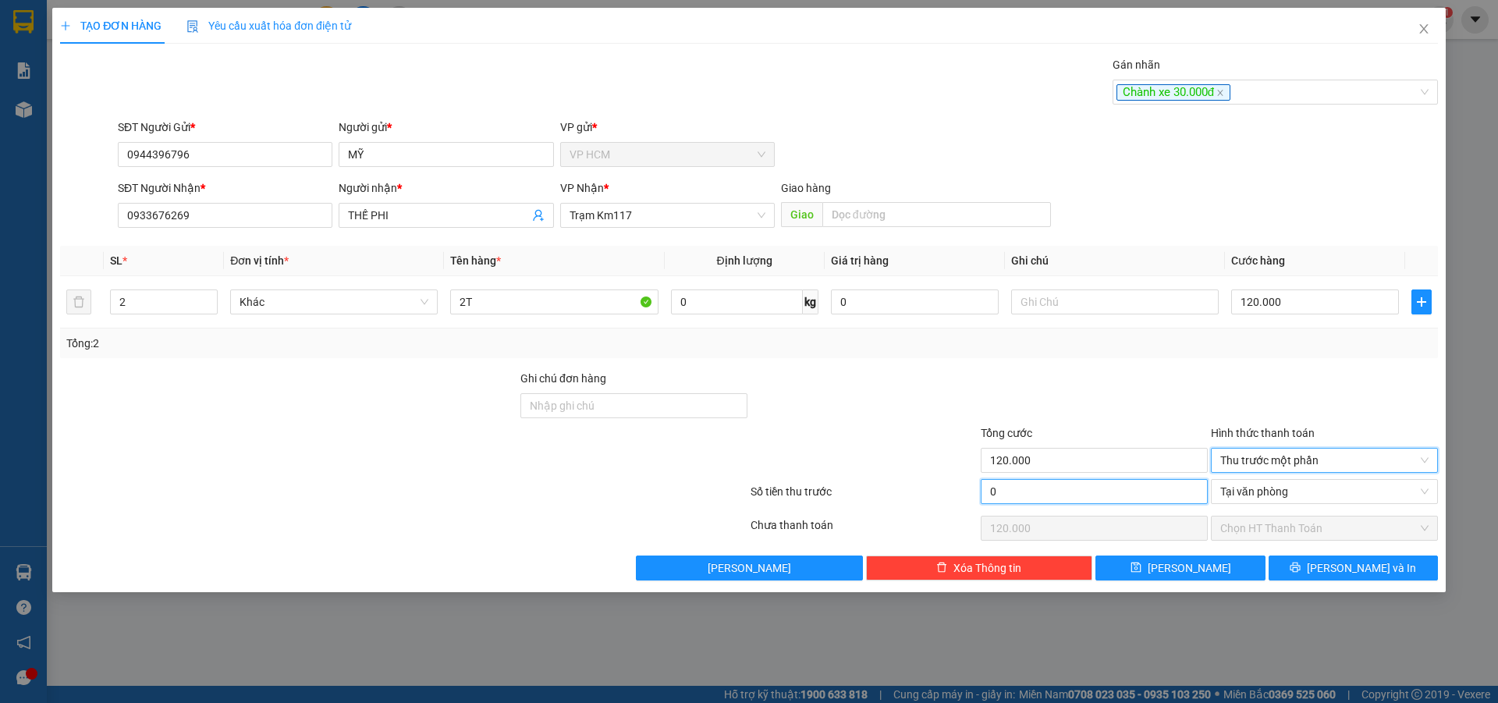
click at [1057, 501] on input "0" at bounding box center [1094, 491] width 227 height 25
type input "3"
type input "119.997"
type input "30"
type input "119.970"
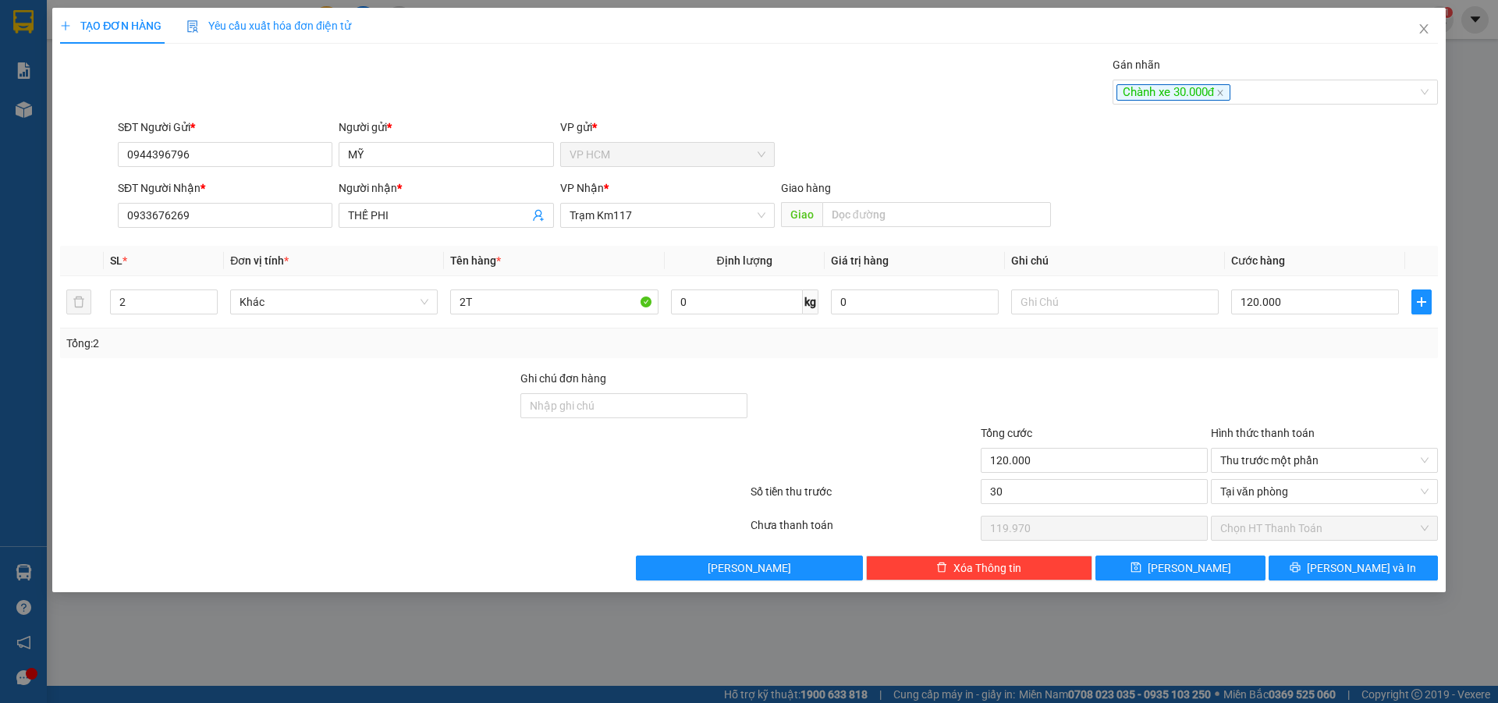
type input "30.000"
type input "90.000"
click at [1056, 357] on div "Tổng: 2" at bounding box center [749, 344] width 1378 height 30
click at [1334, 573] on button "Lưu và In" at bounding box center [1353, 568] width 169 height 25
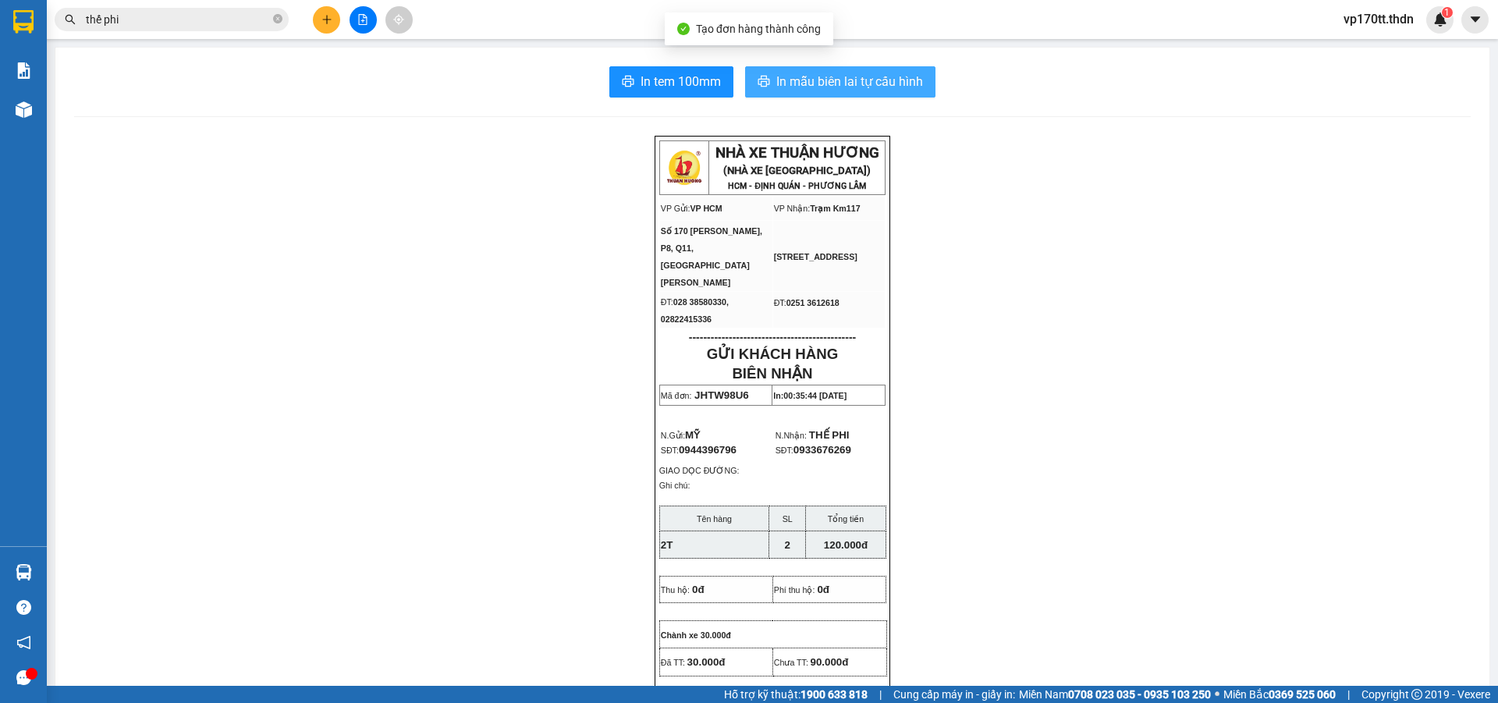
click at [811, 88] on span "In mẫu biên lai tự cấu hình" at bounding box center [849, 82] width 147 height 20
click at [321, 25] on button at bounding box center [326, 19] width 27 height 27
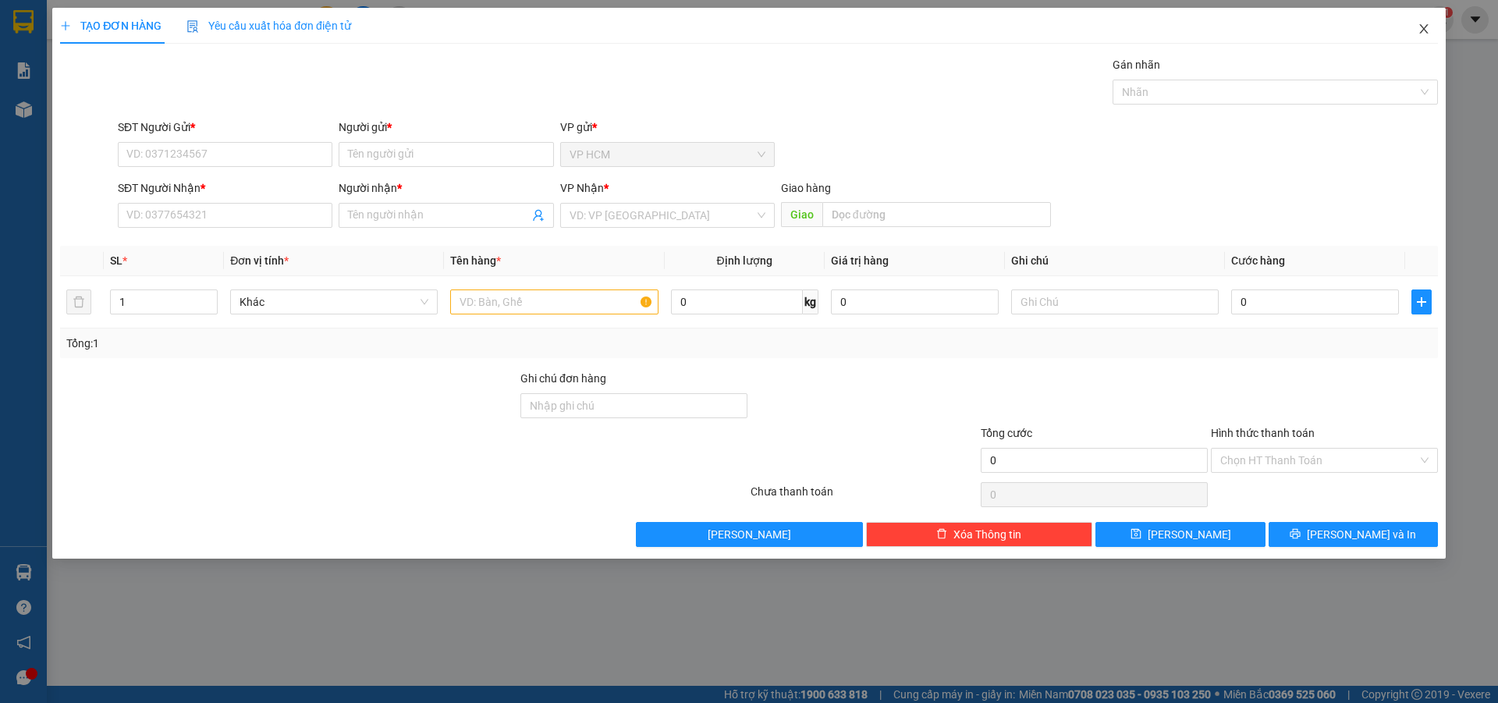
click at [1437, 26] on span "Close" at bounding box center [1424, 30] width 44 height 44
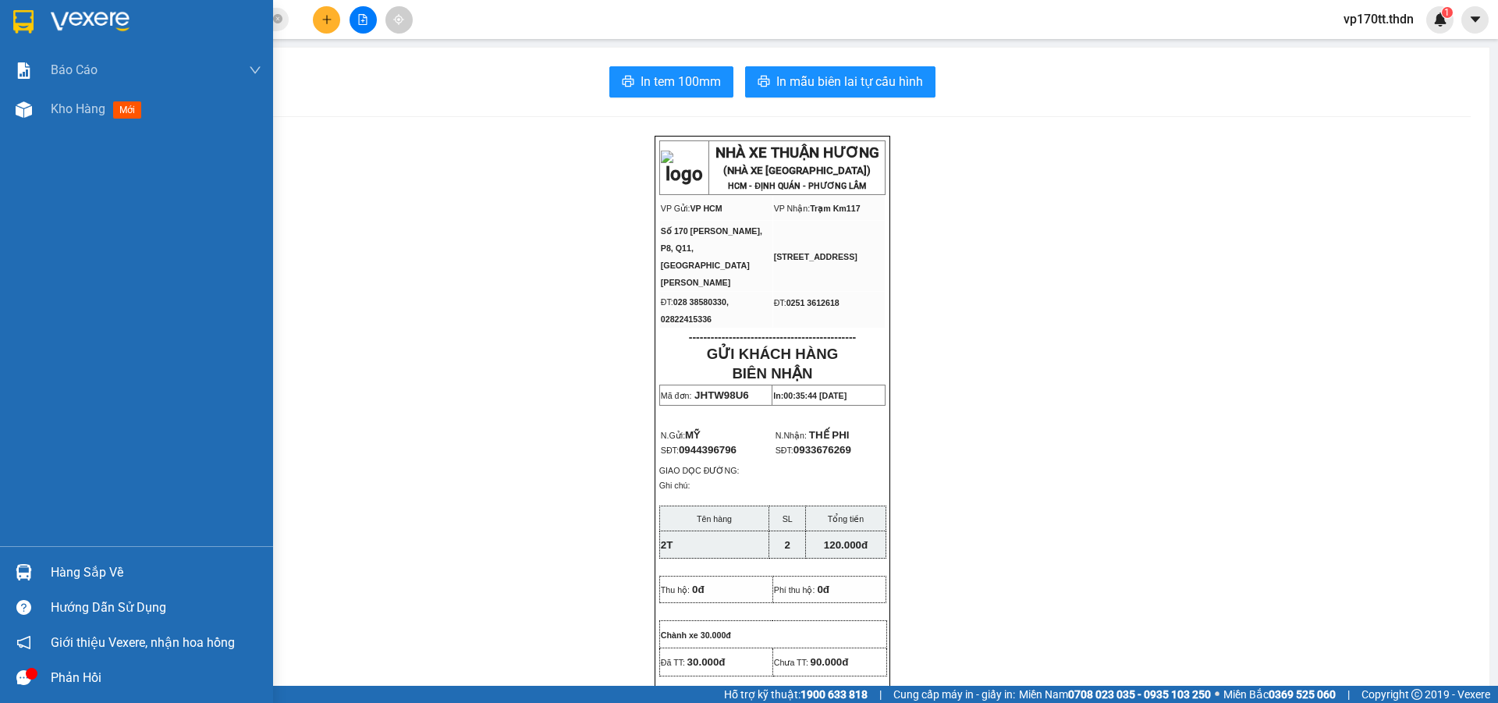
click at [20, 14] on img at bounding box center [23, 21] width 20 height 23
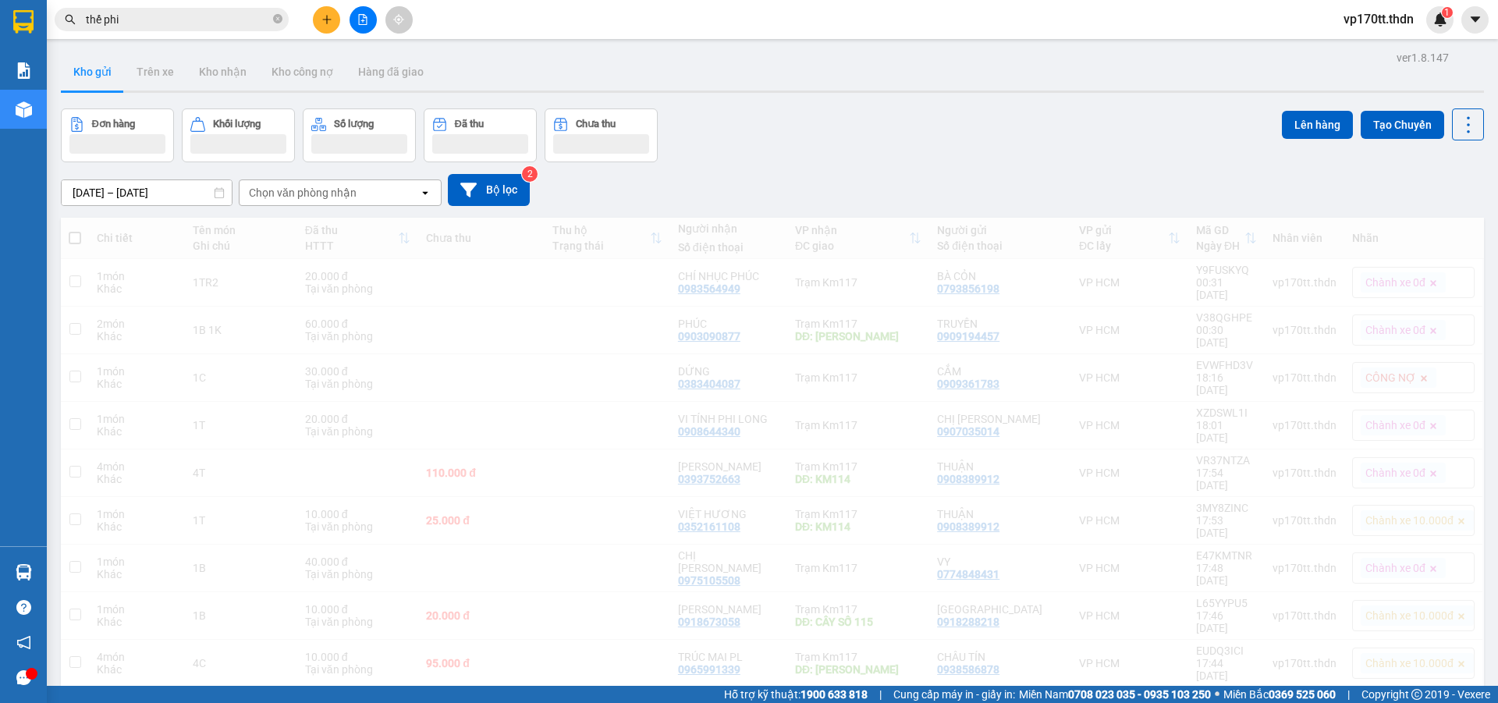
click at [213, 23] on input "thế phi" at bounding box center [178, 19] width 184 height 17
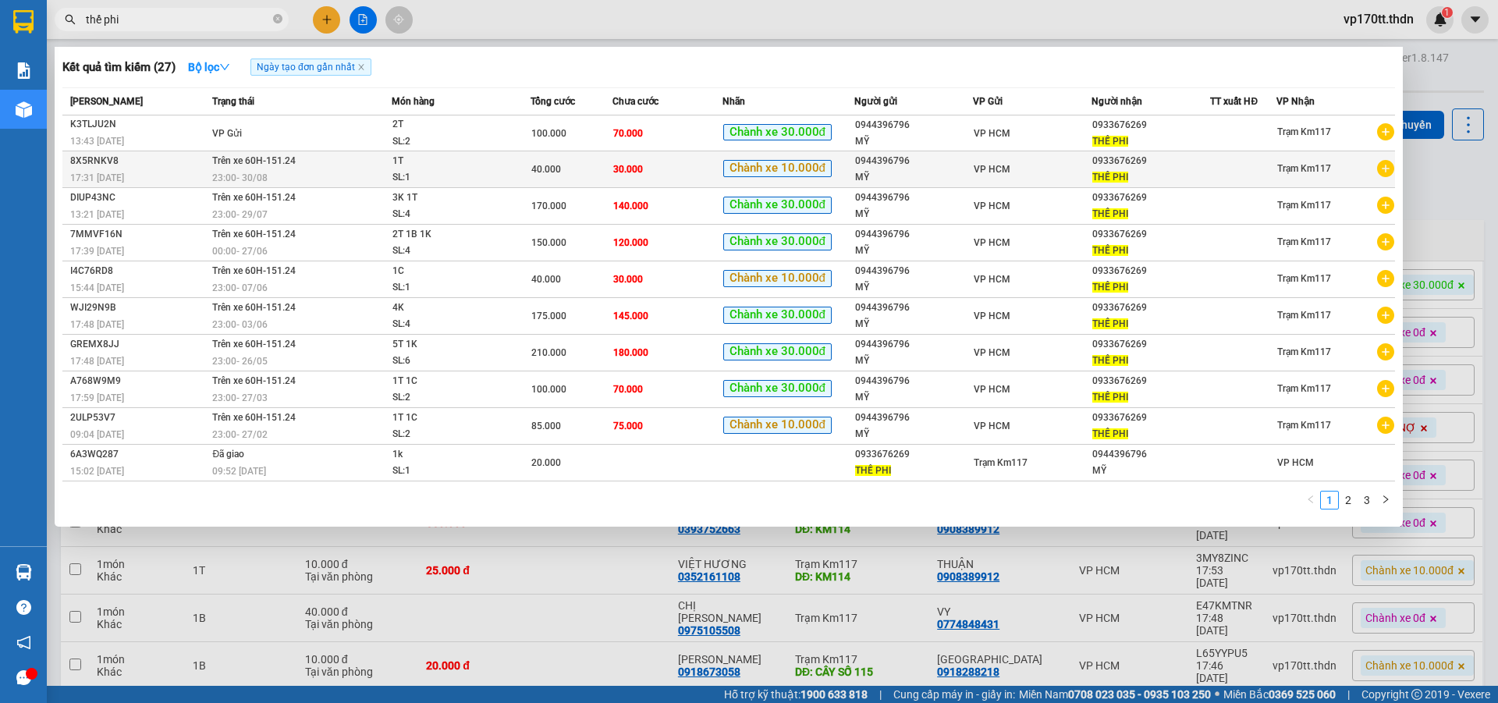
click at [991, 176] on div "VP HCM" at bounding box center [1032, 169] width 117 height 17
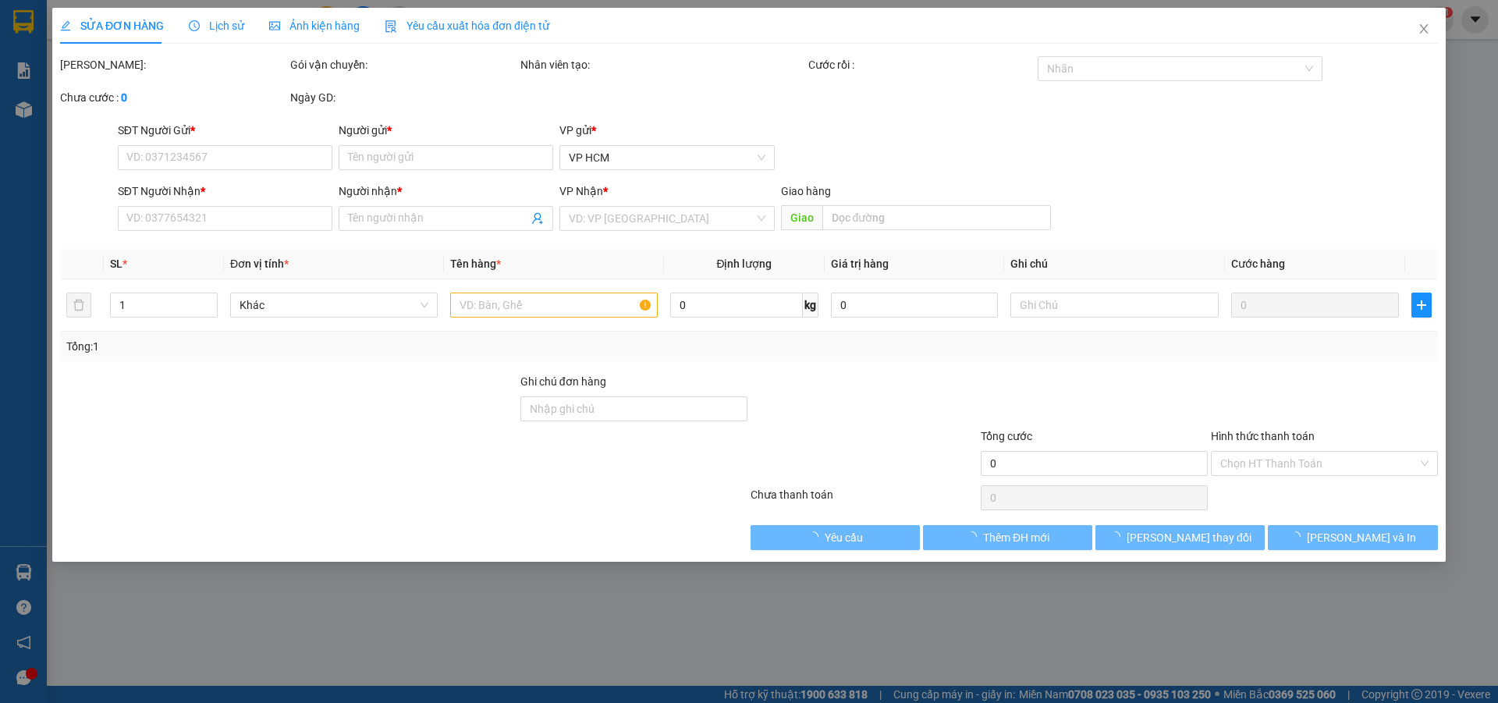
type input "0944396796"
type input "MỸ"
type input "0933676269"
type input "THẾ PHI"
type input "40.000"
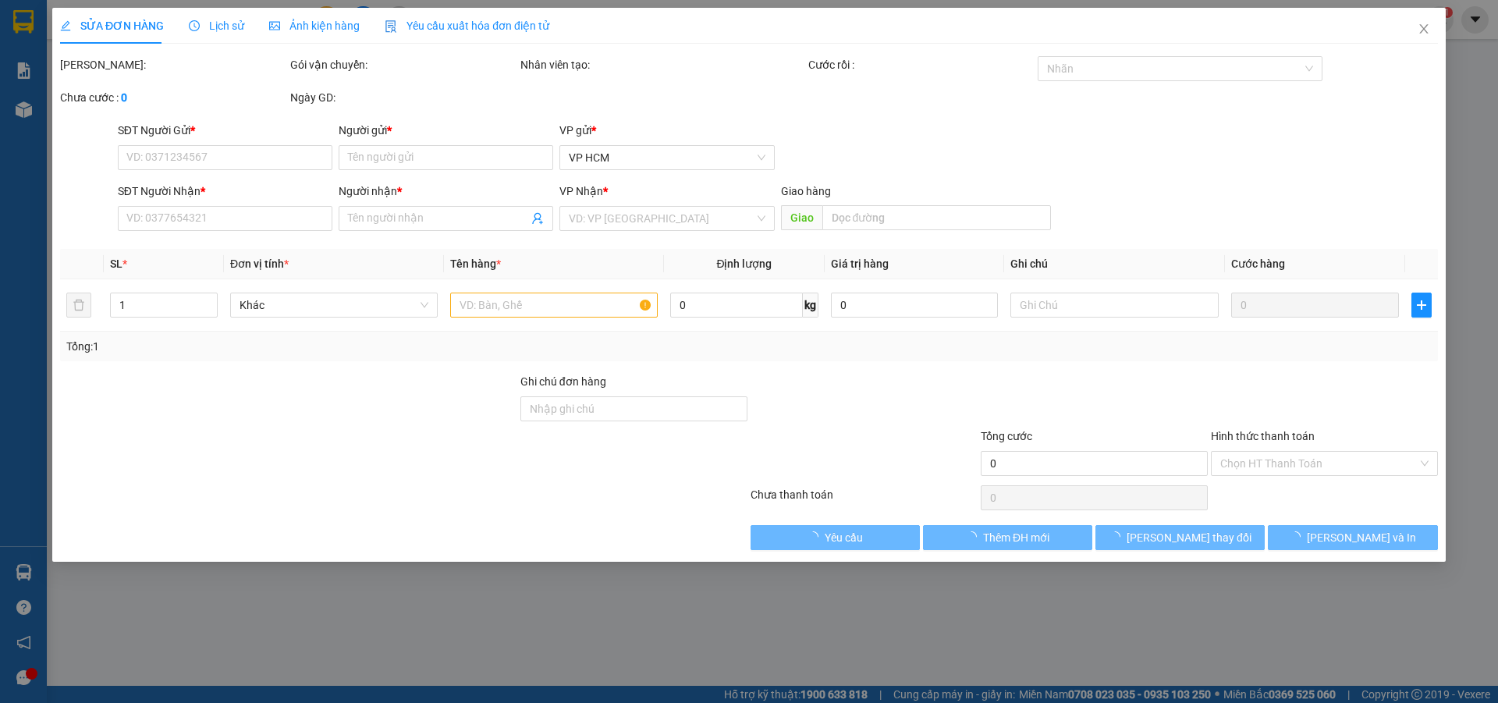
type input "10.000"
type input "30.000"
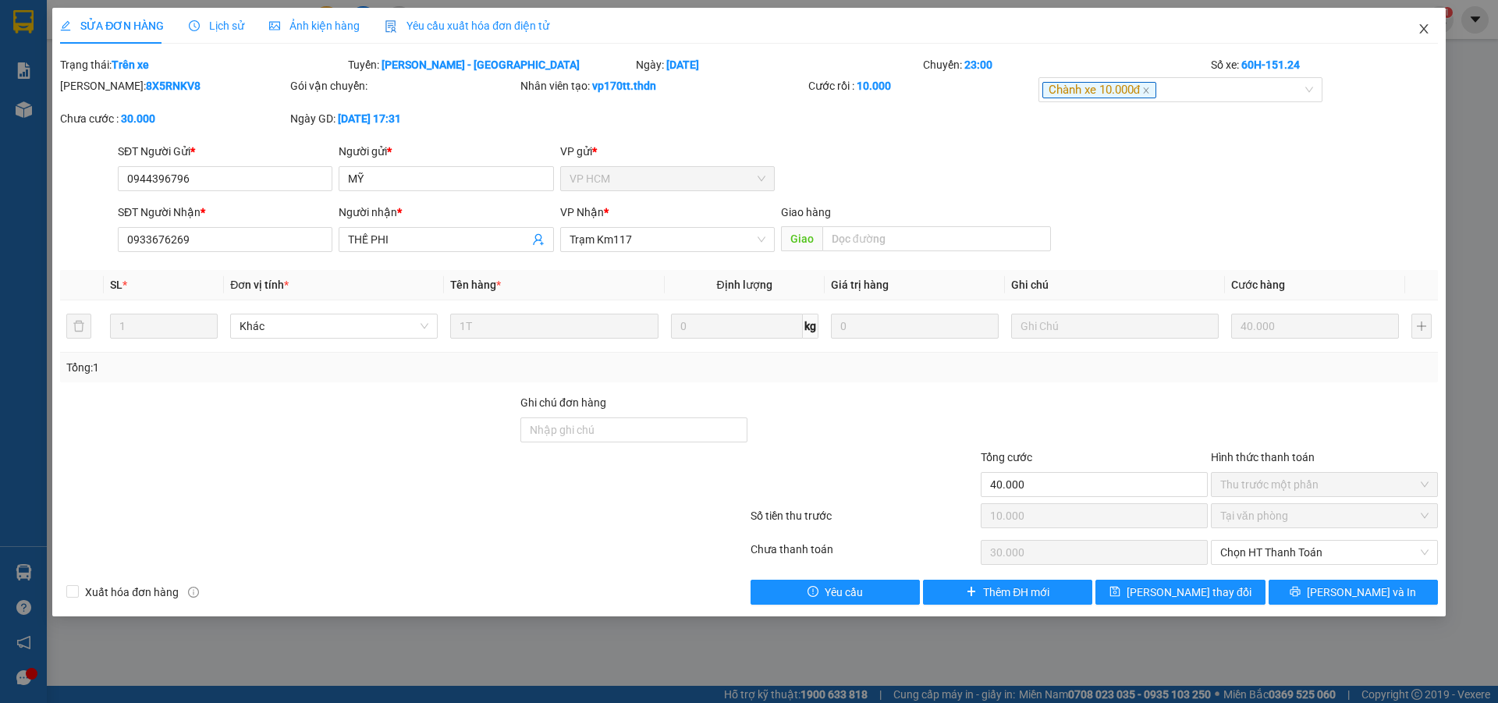
click at [1412, 33] on span "Close" at bounding box center [1424, 30] width 44 height 44
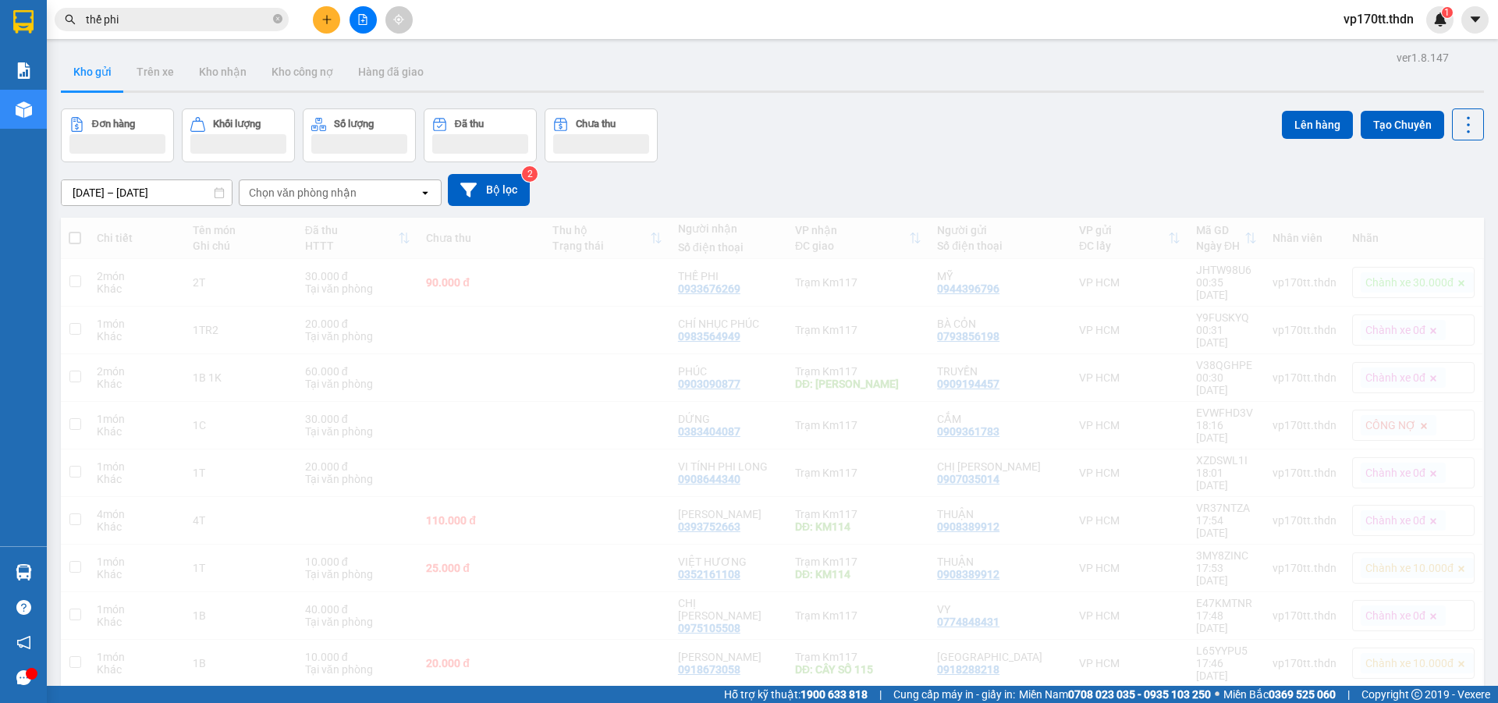
click at [215, 20] on input "thế phi" at bounding box center [178, 19] width 184 height 17
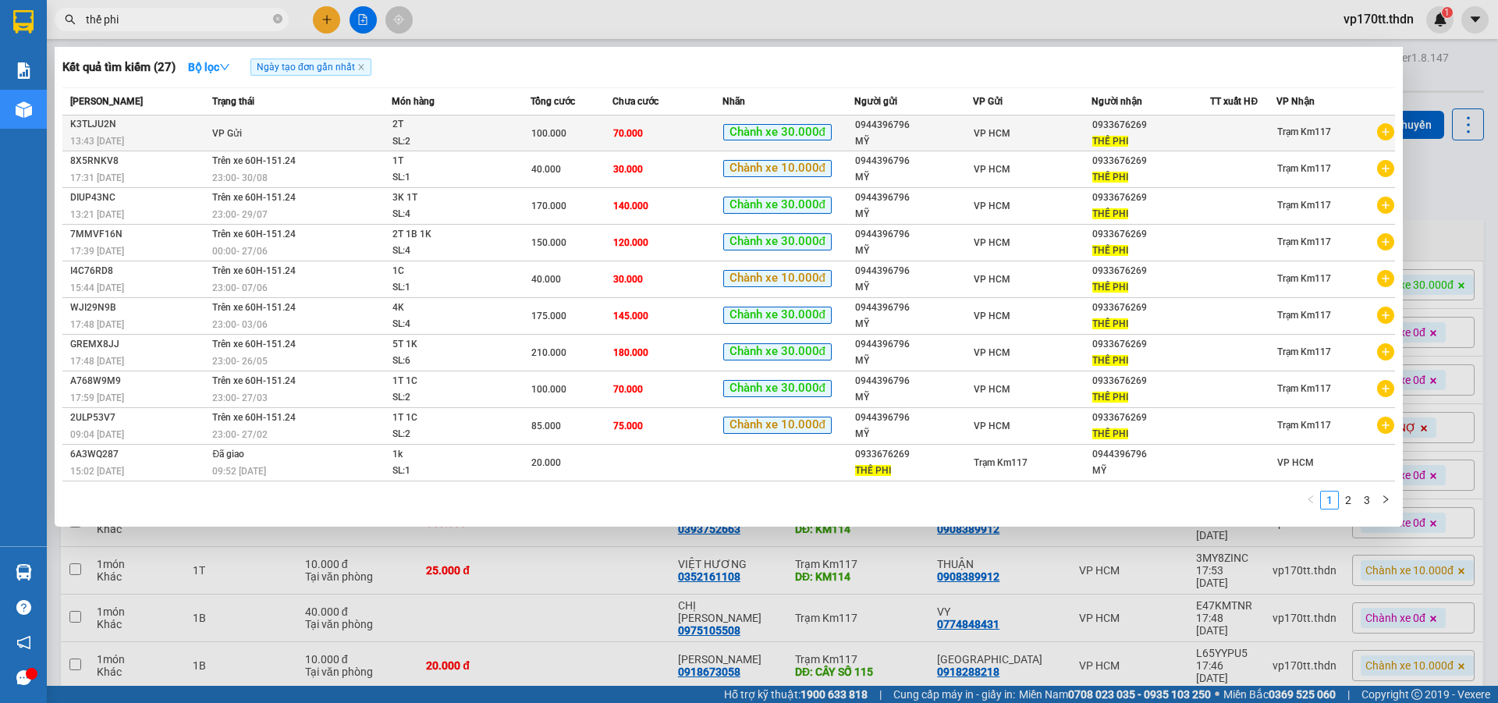
click at [1073, 123] on td "VP HCM" at bounding box center [1032, 133] width 119 height 36
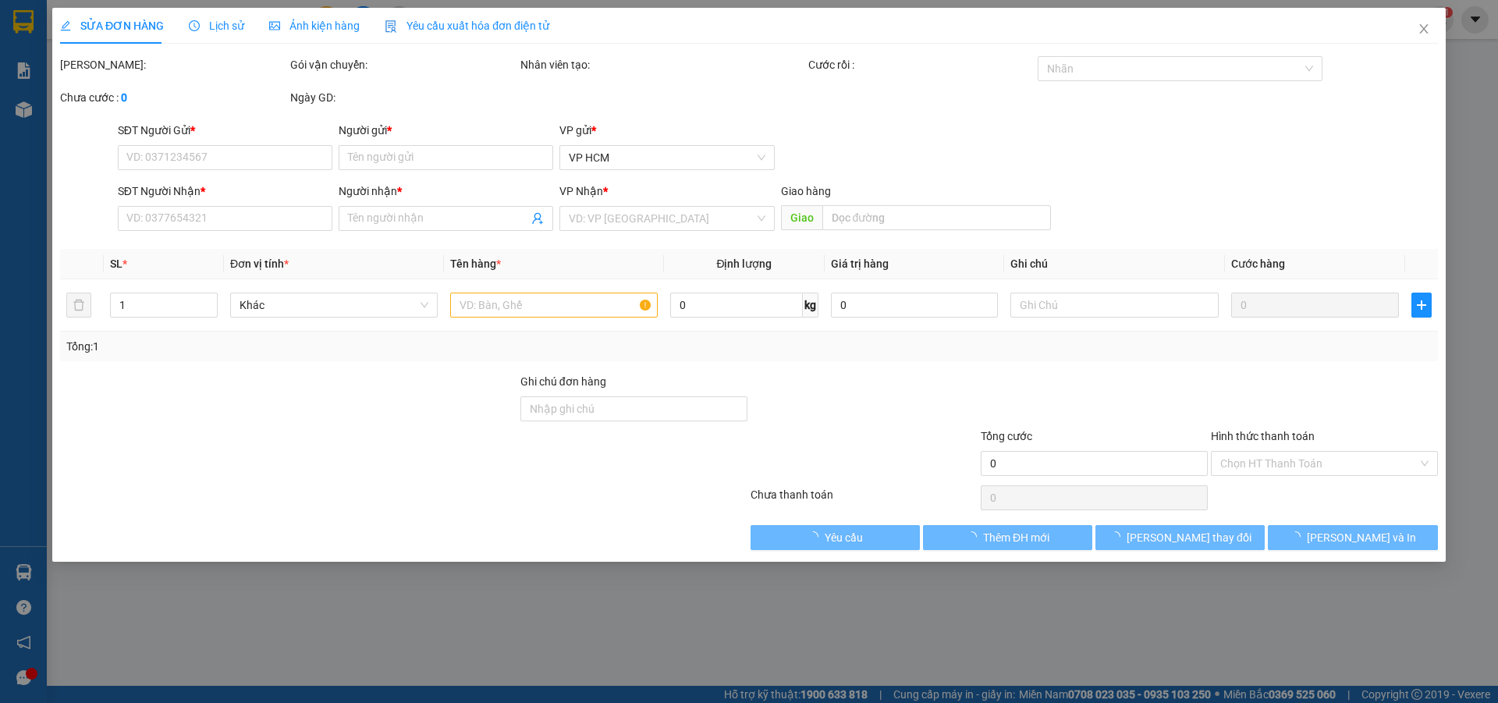
type input "0944396796"
type input "MỸ"
type input "0933676269"
type input "THẾ PHI"
type input "100.000"
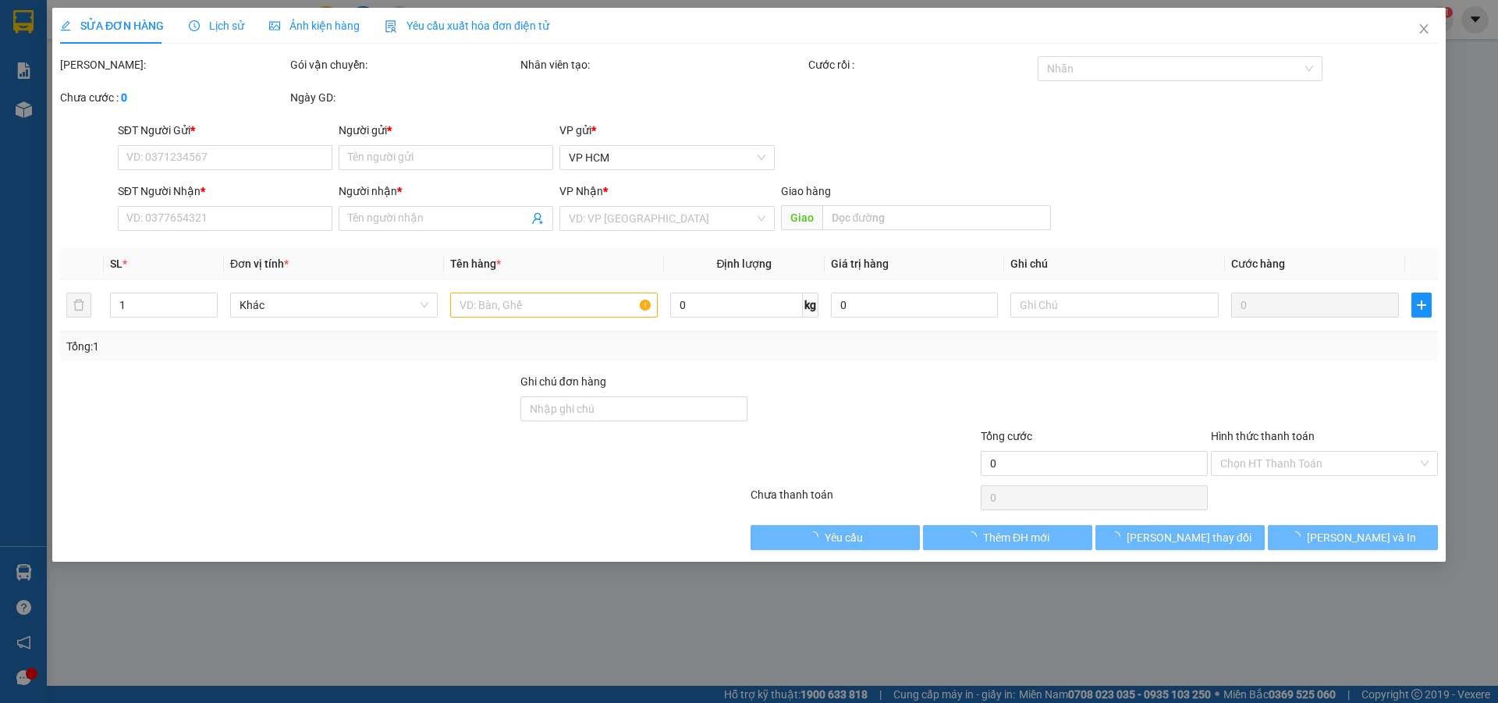
type input "30.000"
type input "70.000"
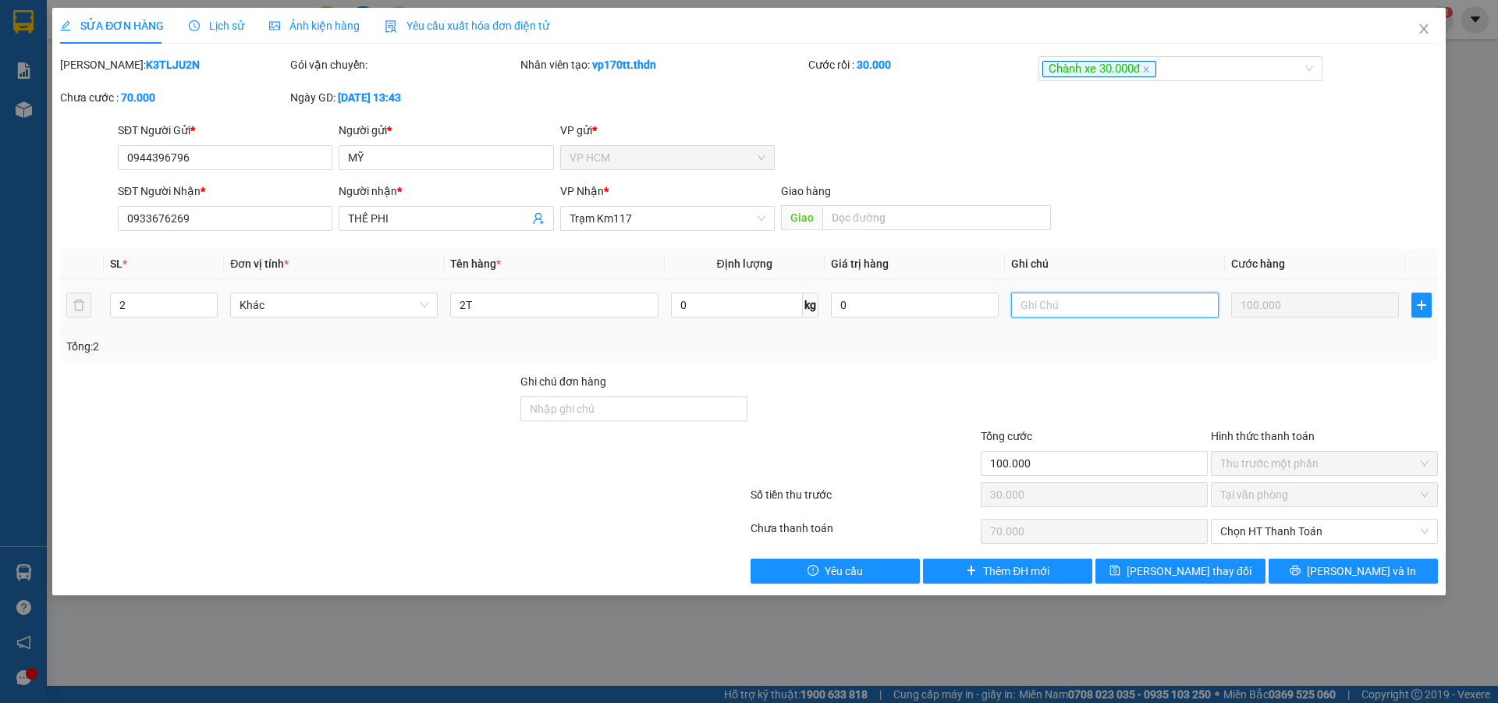
click at [1063, 310] on input "text" at bounding box center [1115, 305] width 208 height 25
type input "d"
type input "đơn sai"
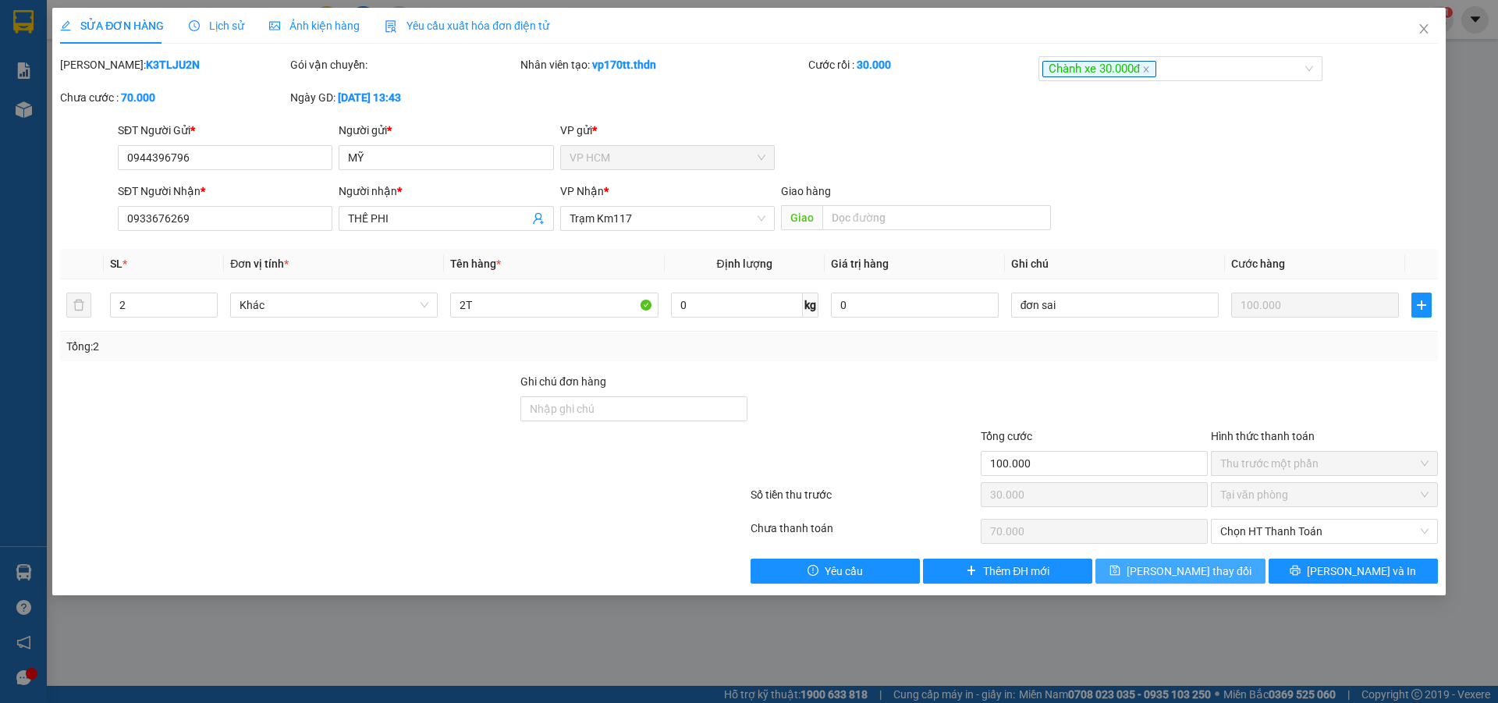
click at [1119, 569] on button "Lưu thay đổi" at bounding box center [1180, 571] width 169 height 25
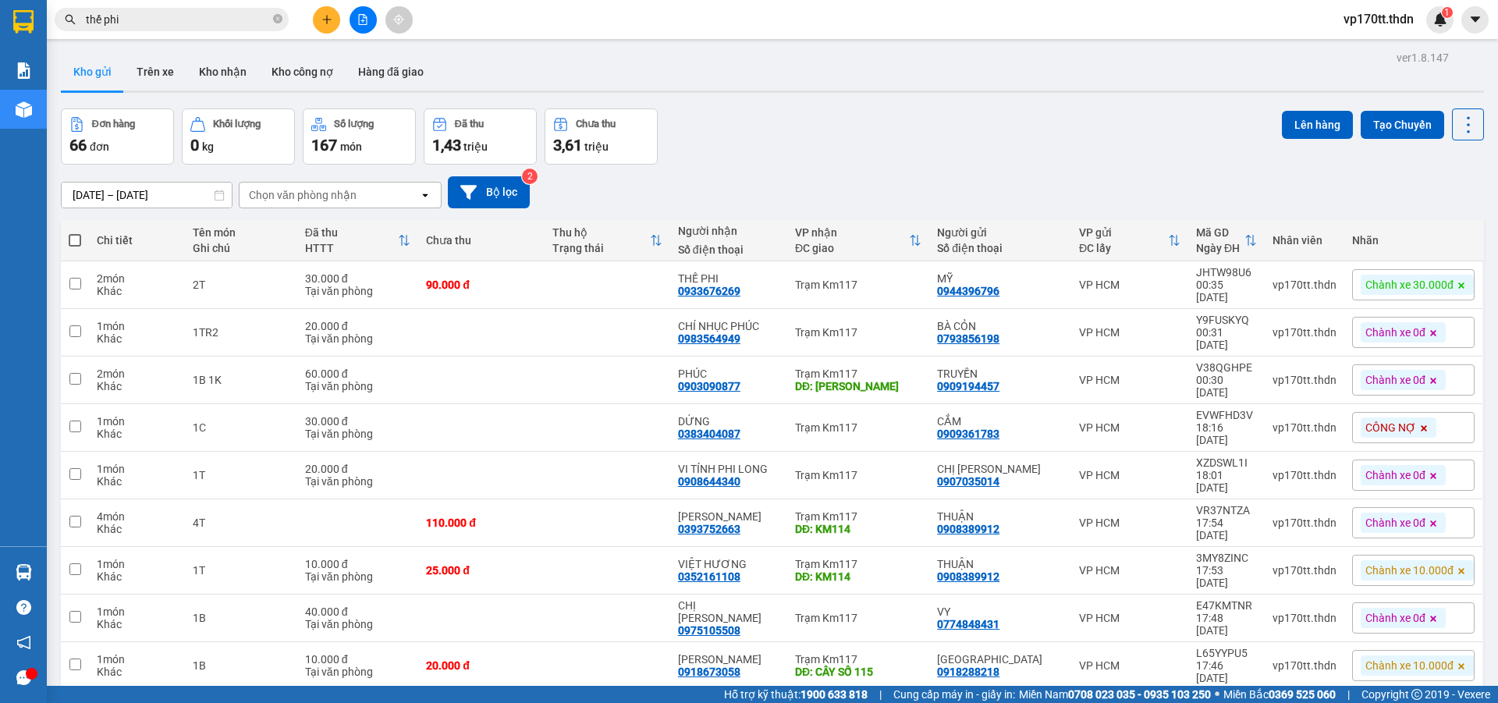
click at [67, 242] on th at bounding box center [75, 240] width 28 height 41
click at [71, 242] on span at bounding box center [75, 240] width 12 height 12
click at [75, 233] on input "checkbox" at bounding box center [75, 233] width 0 height 0
checkbox input "true"
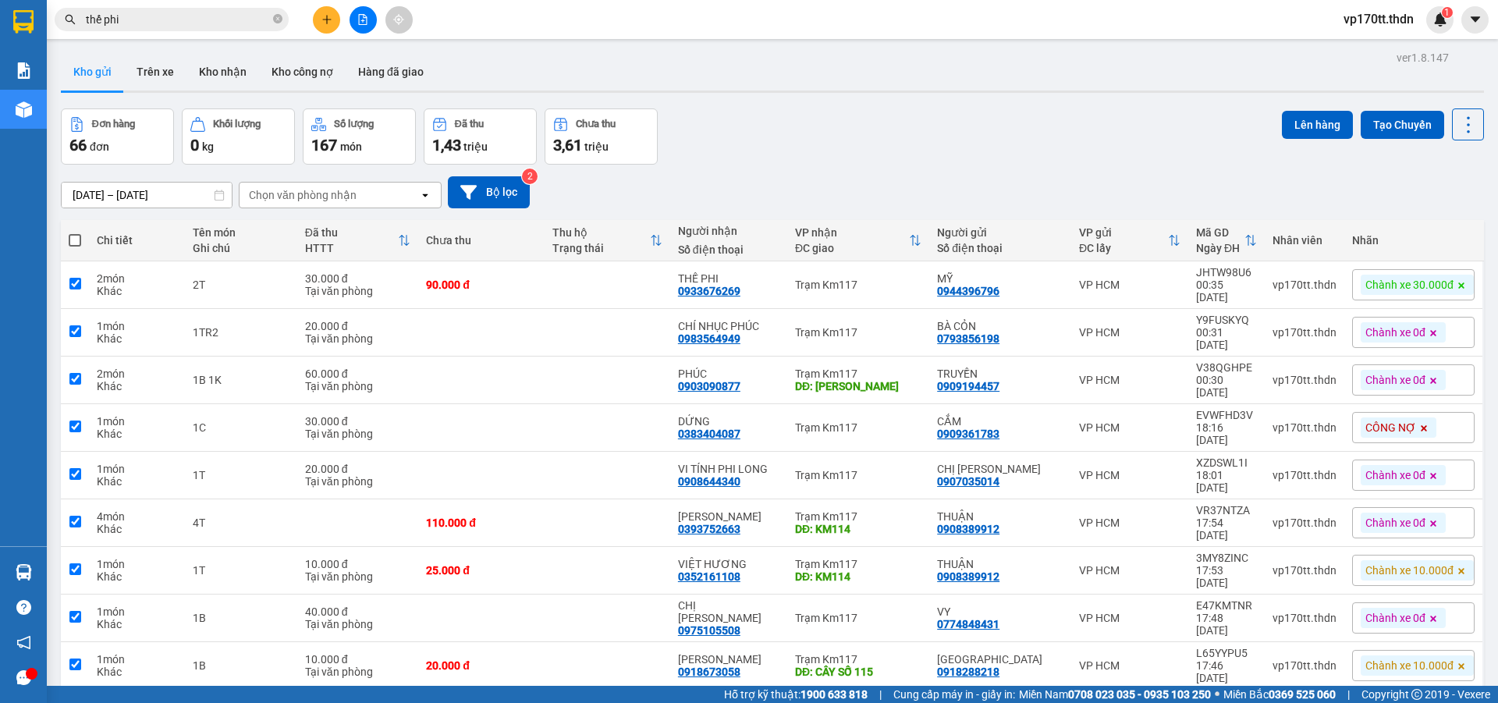
checkbox input "true"
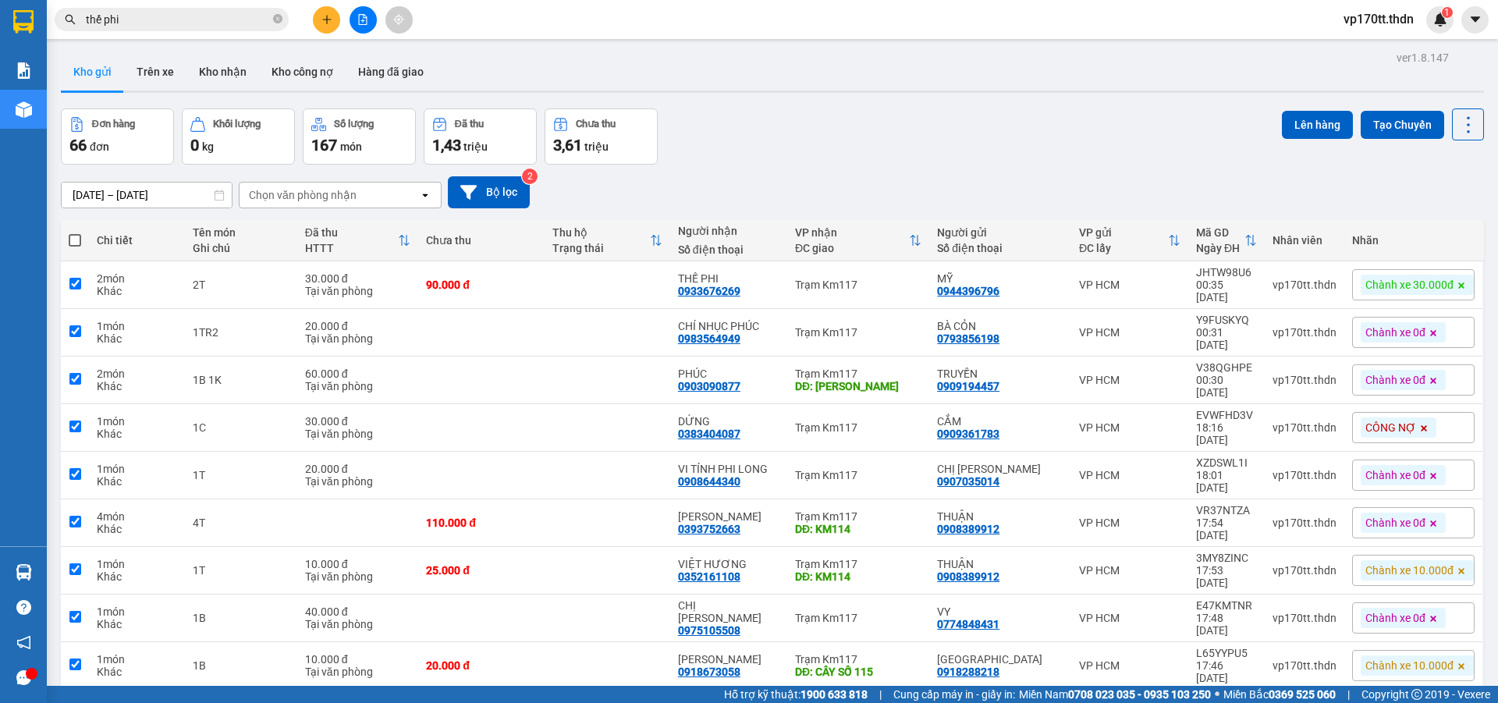
checkbox input "true"
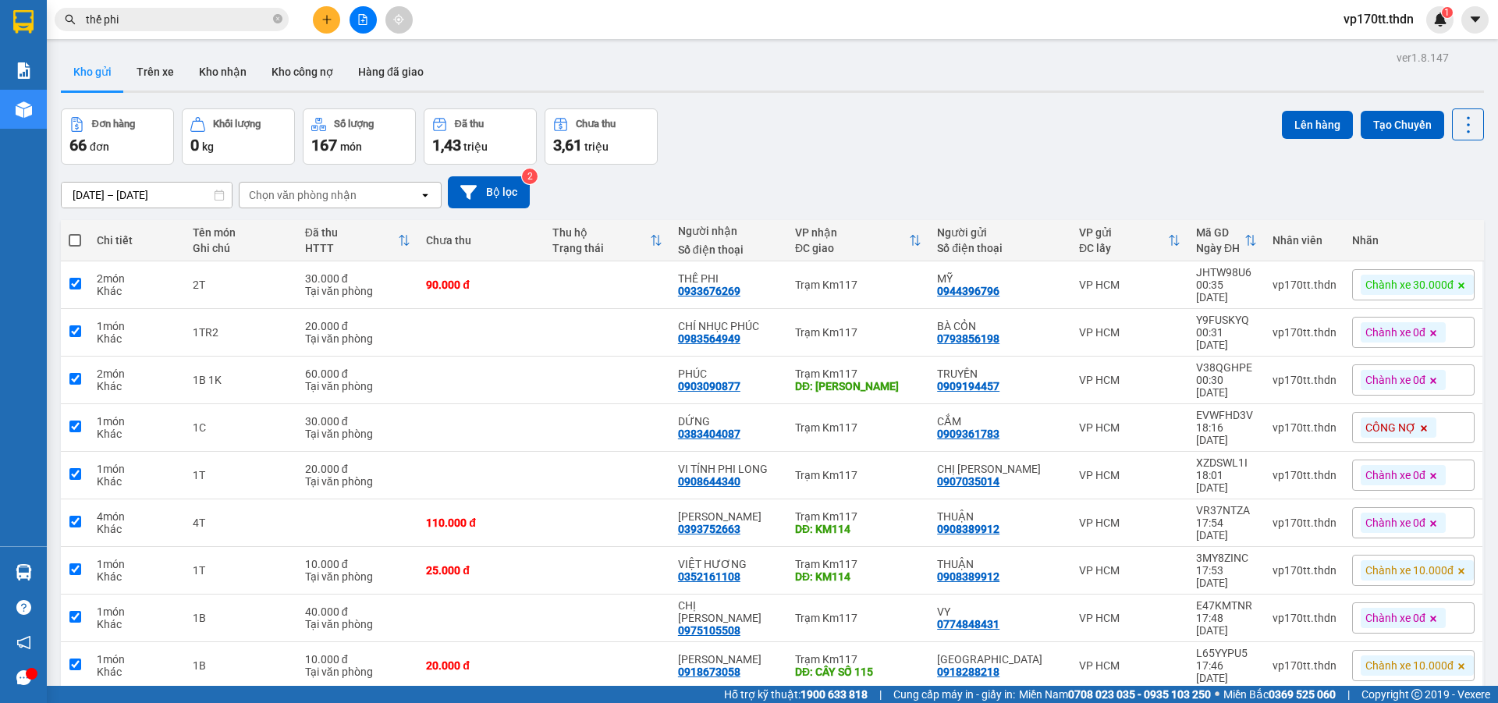
checkbox input "true"
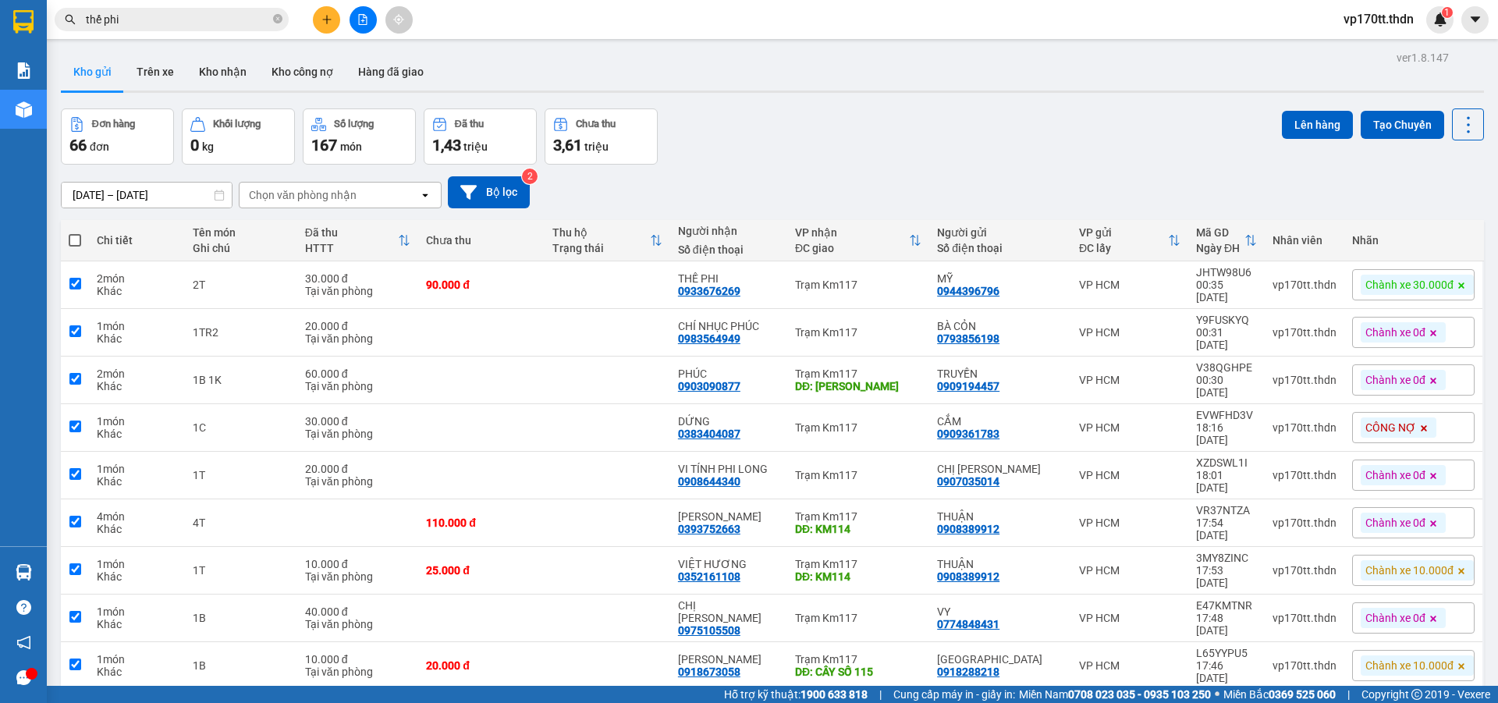
checkbox input "true"
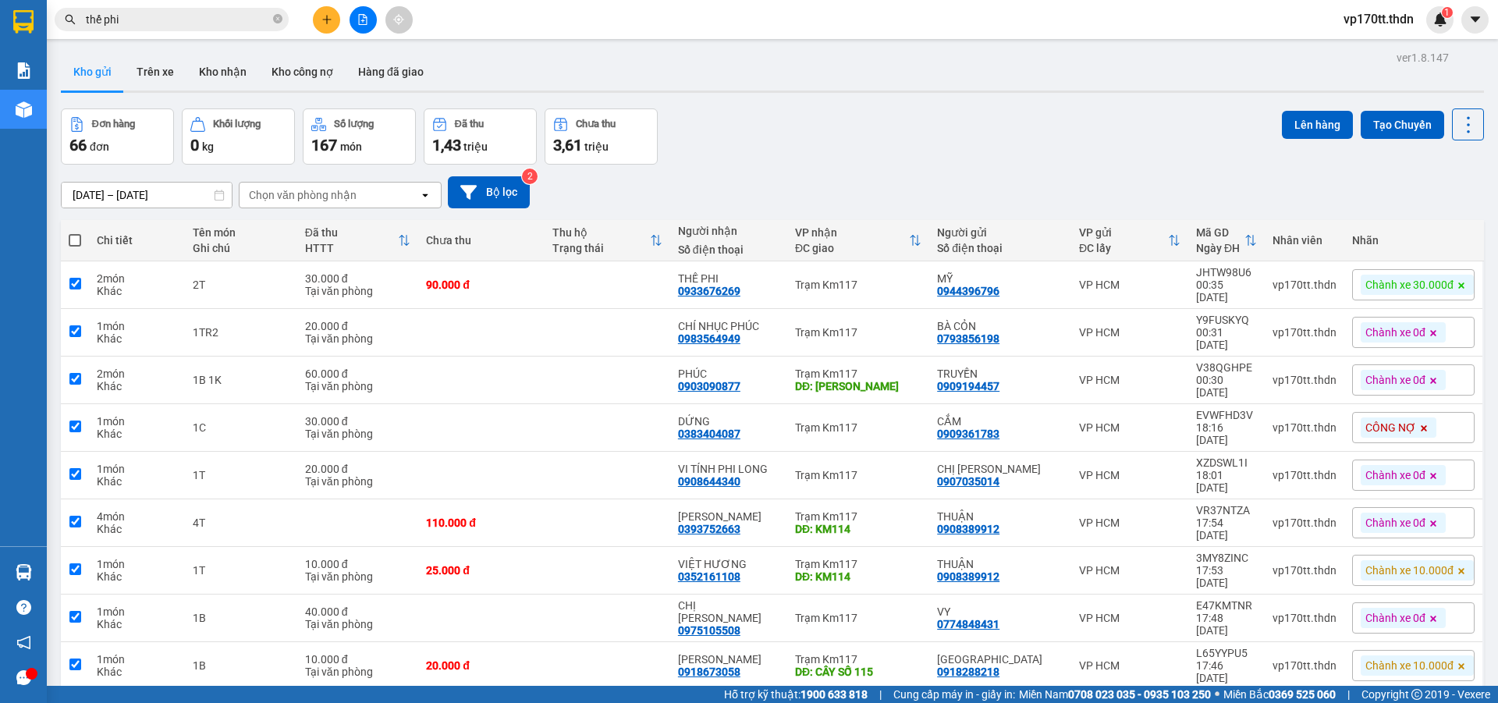
checkbox input "true"
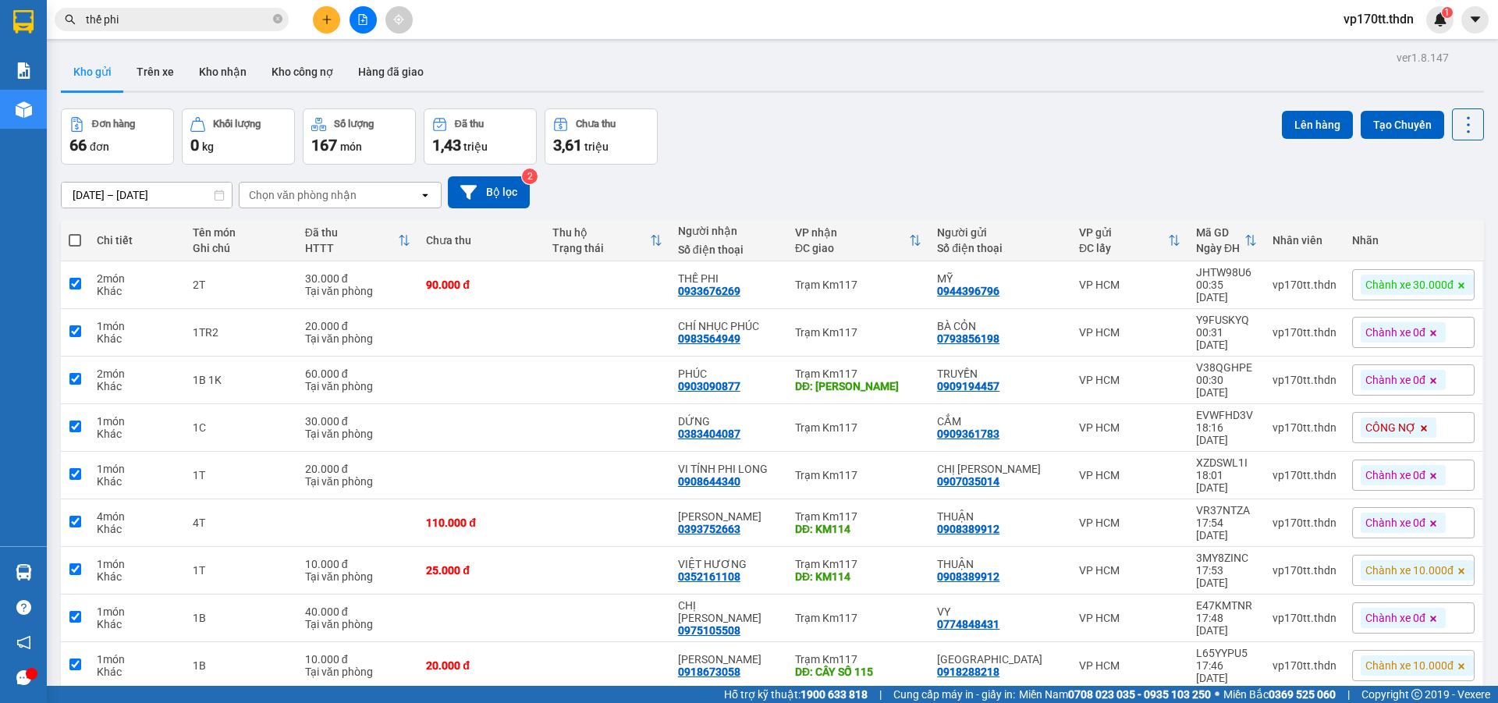
checkbox input "true"
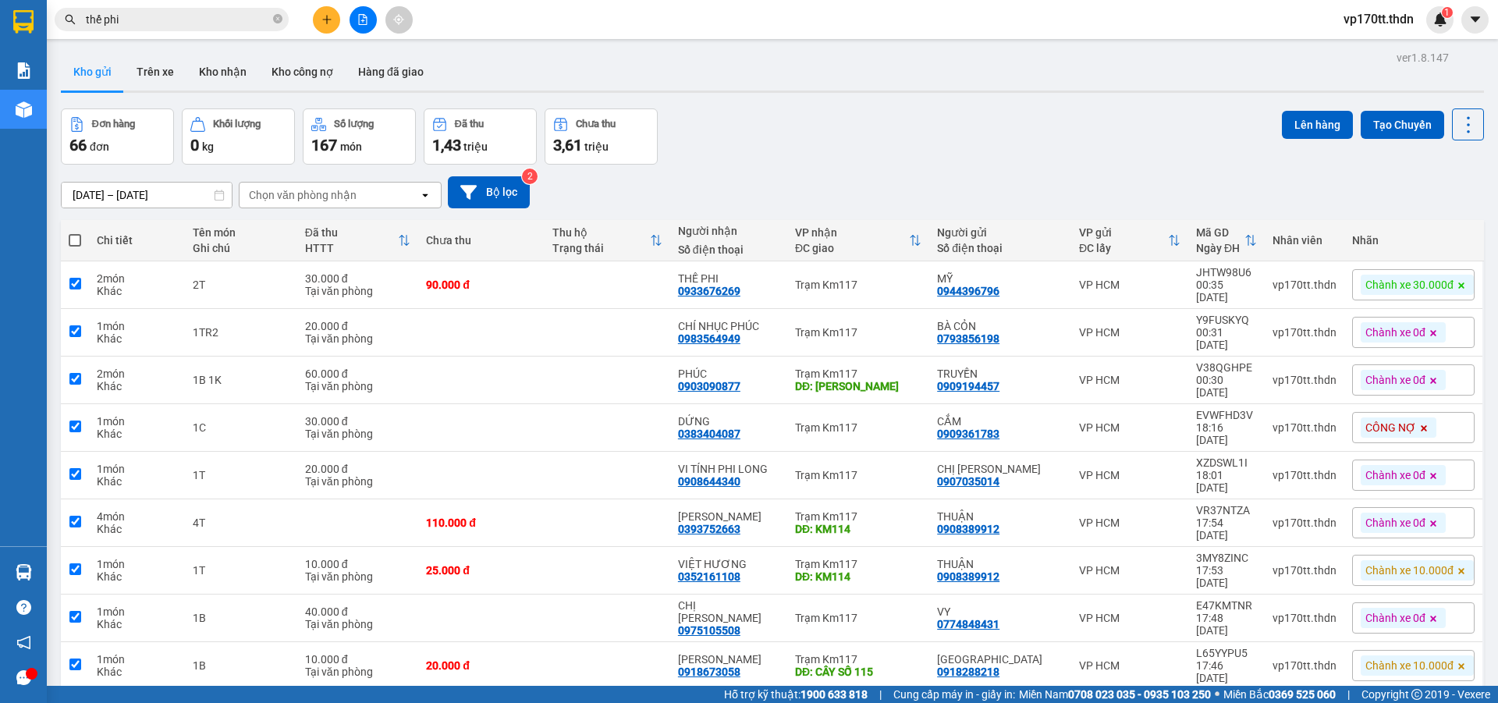
checkbox input "true"
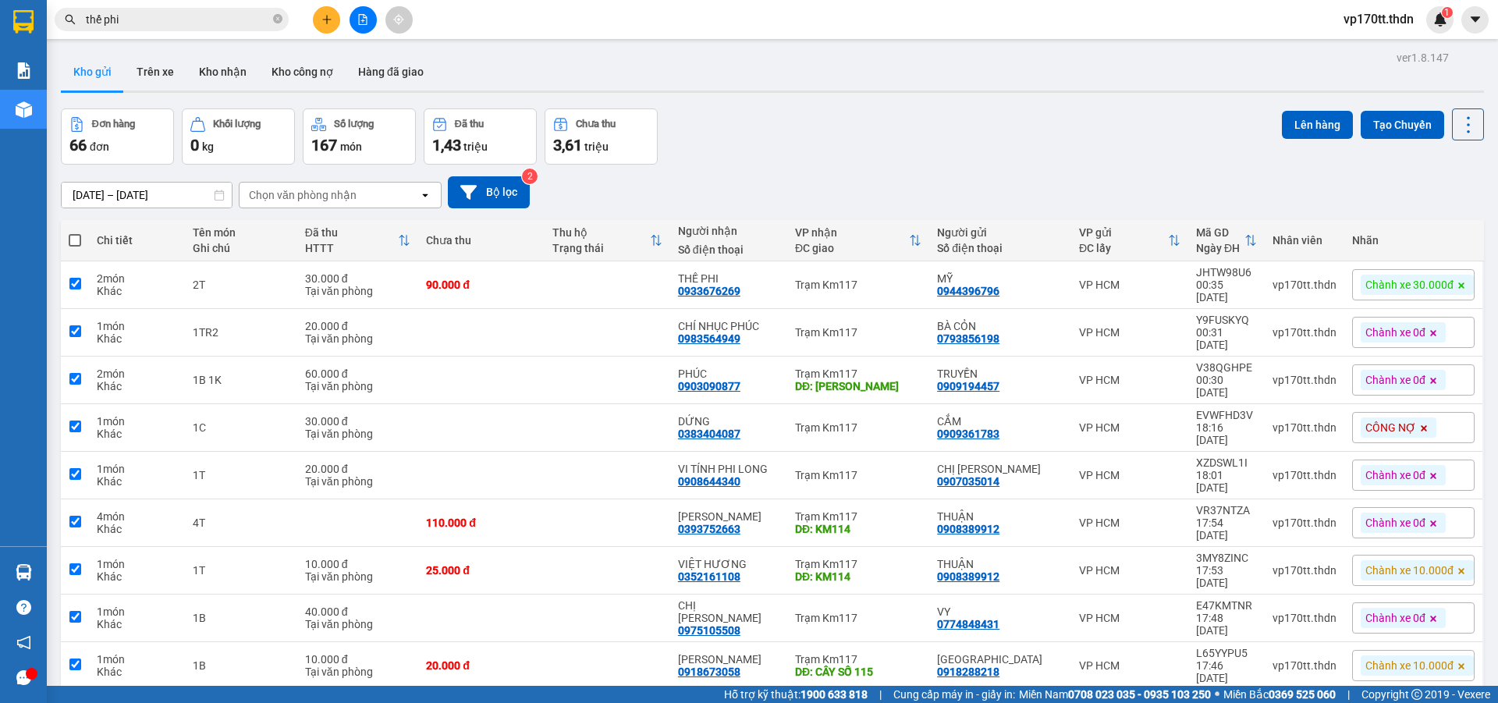
checkbox input "true"
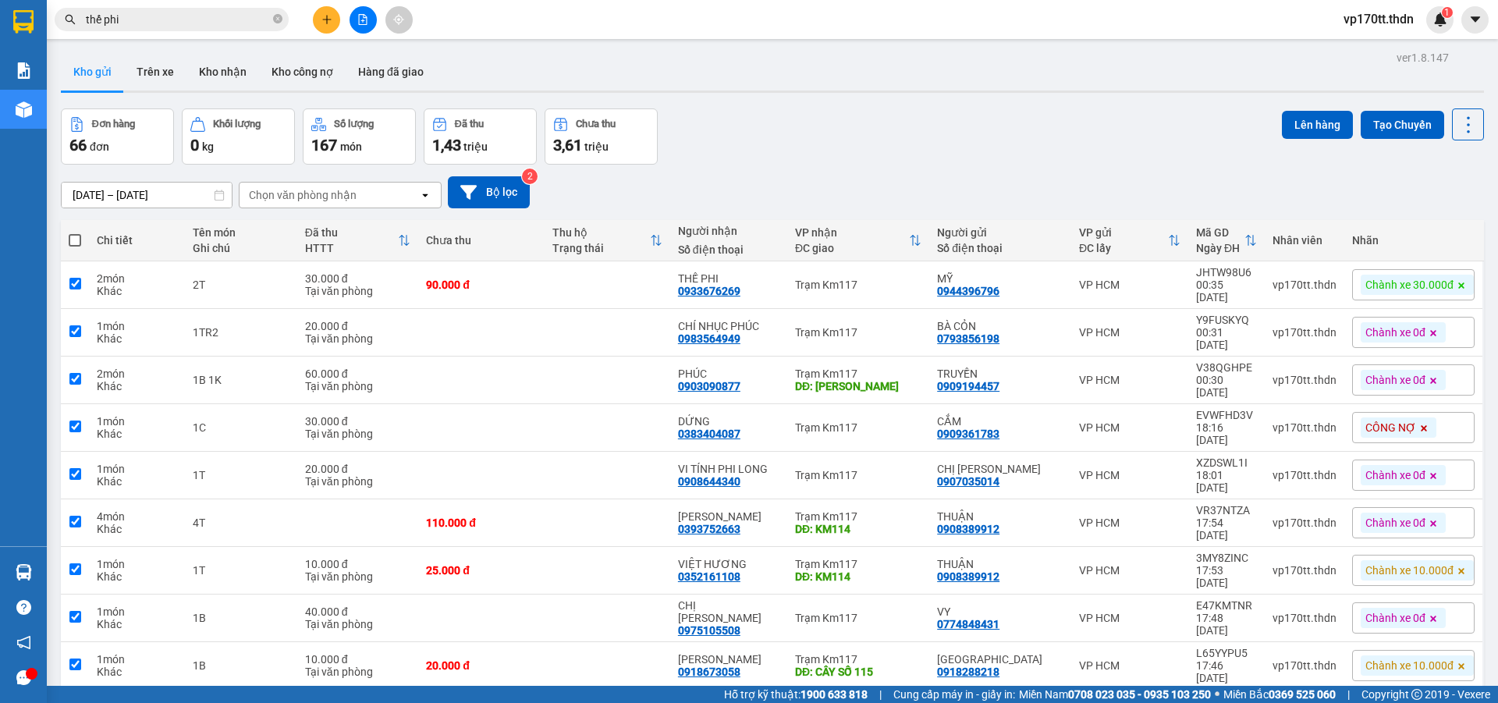
checkbox input "true"
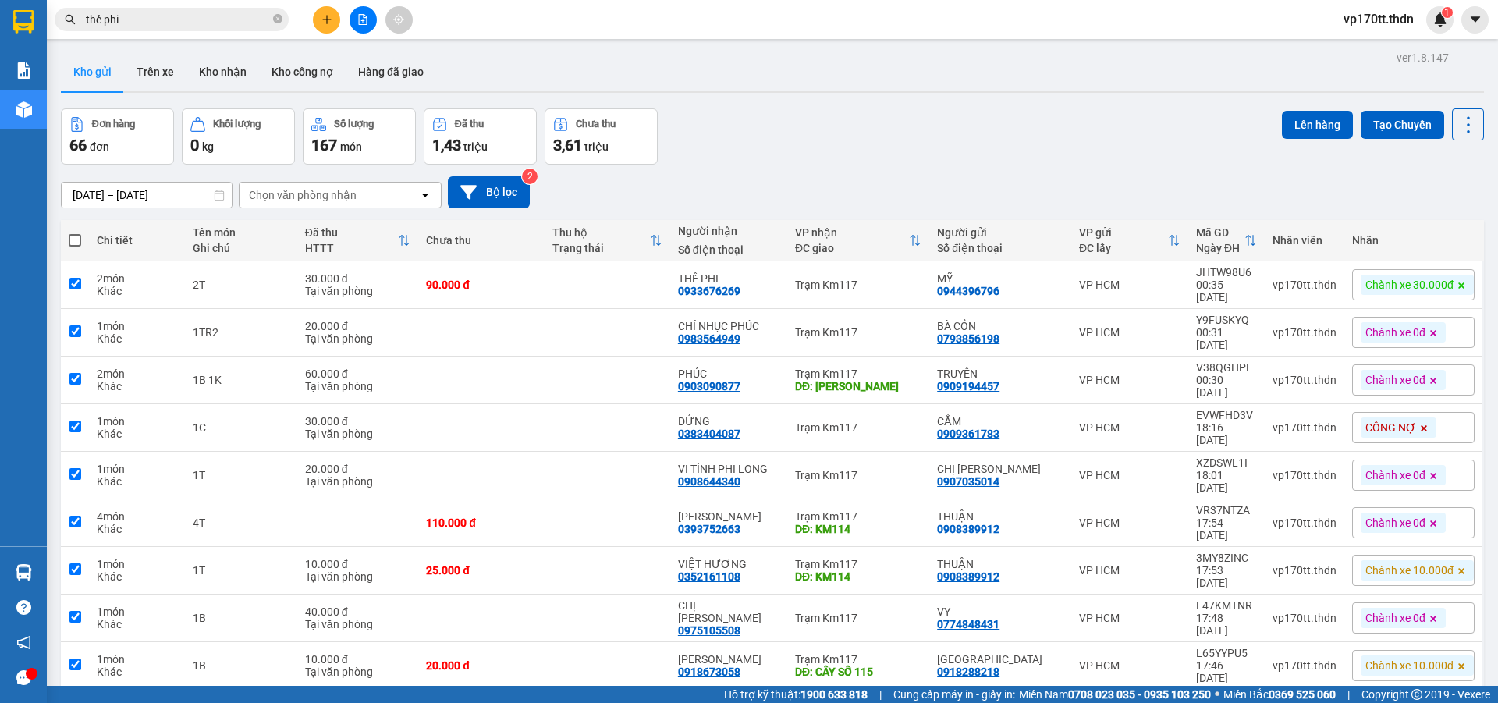
checkbox input "true"
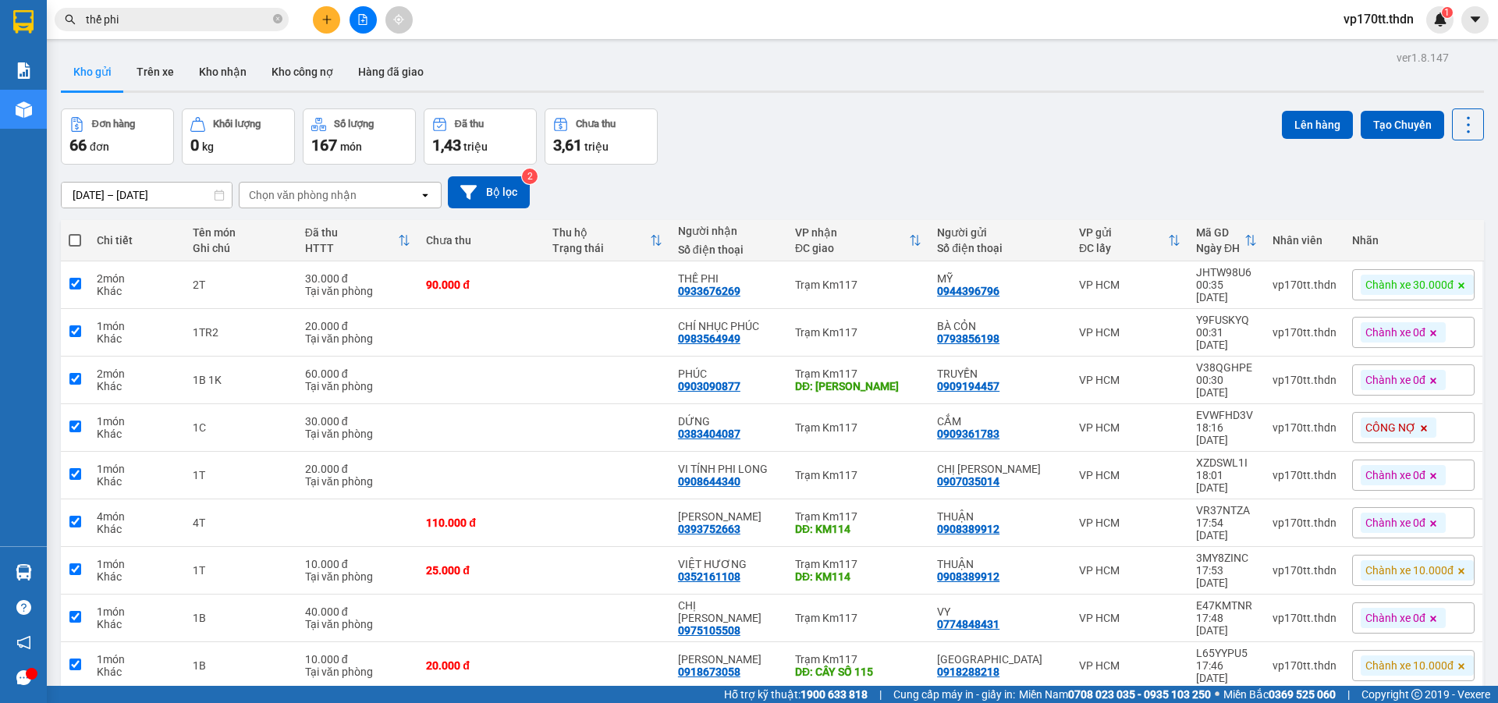
checkbox input "true"
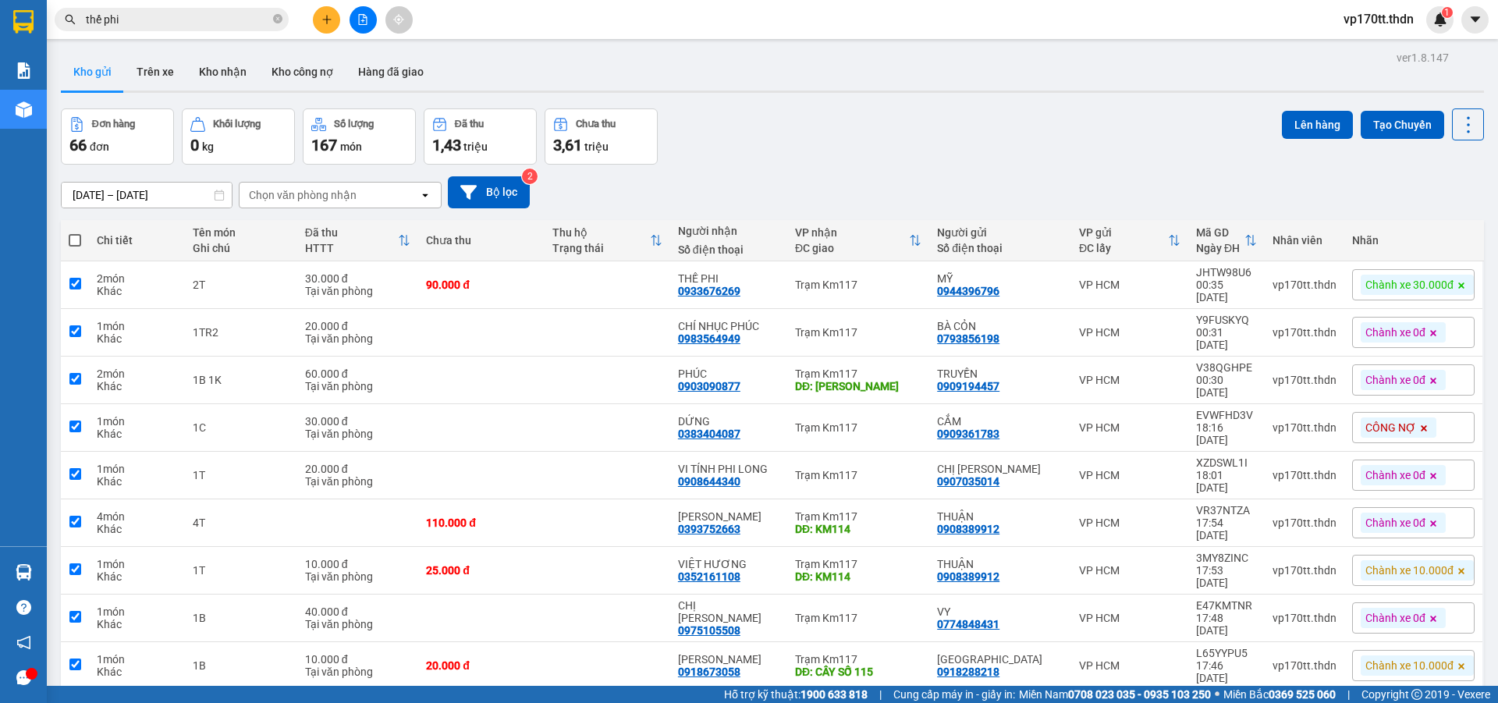
checkbox input "true"
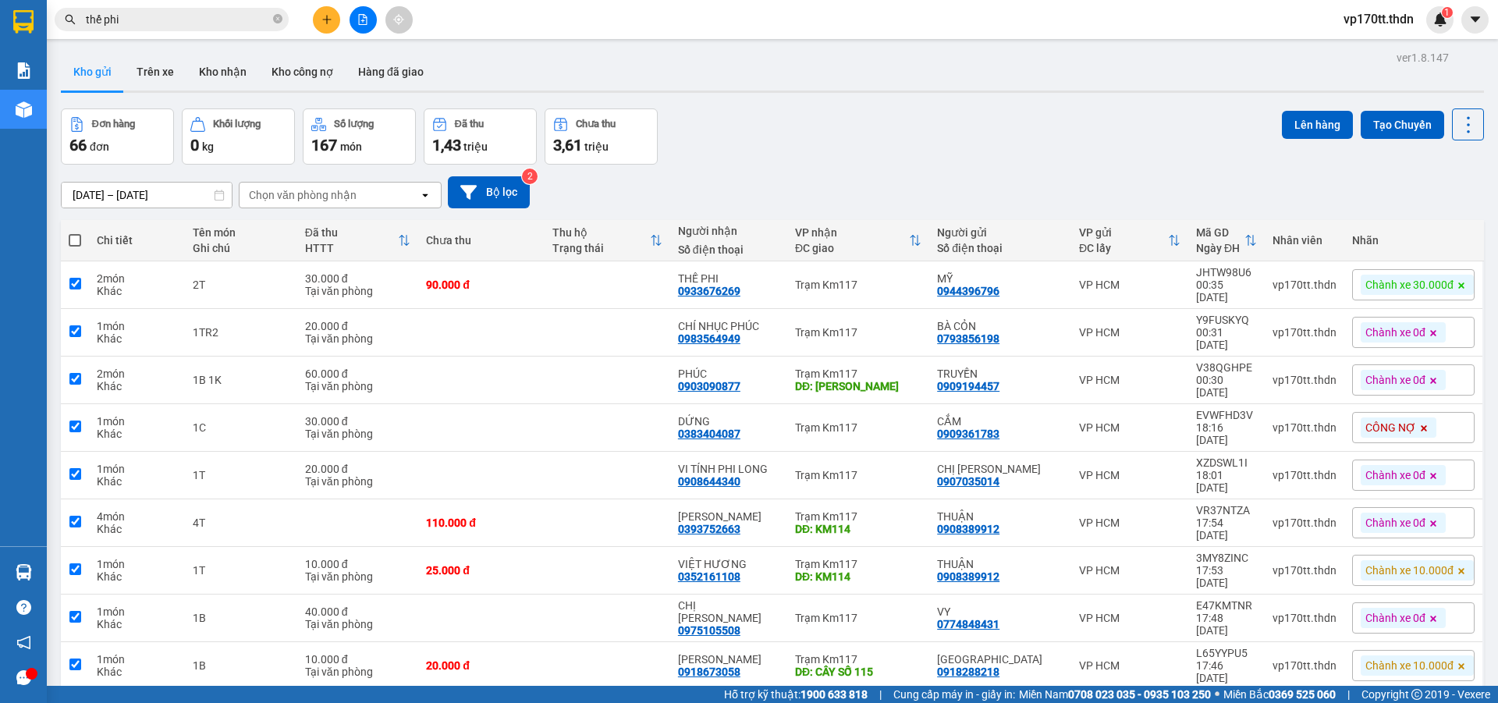
checkbox input "true"
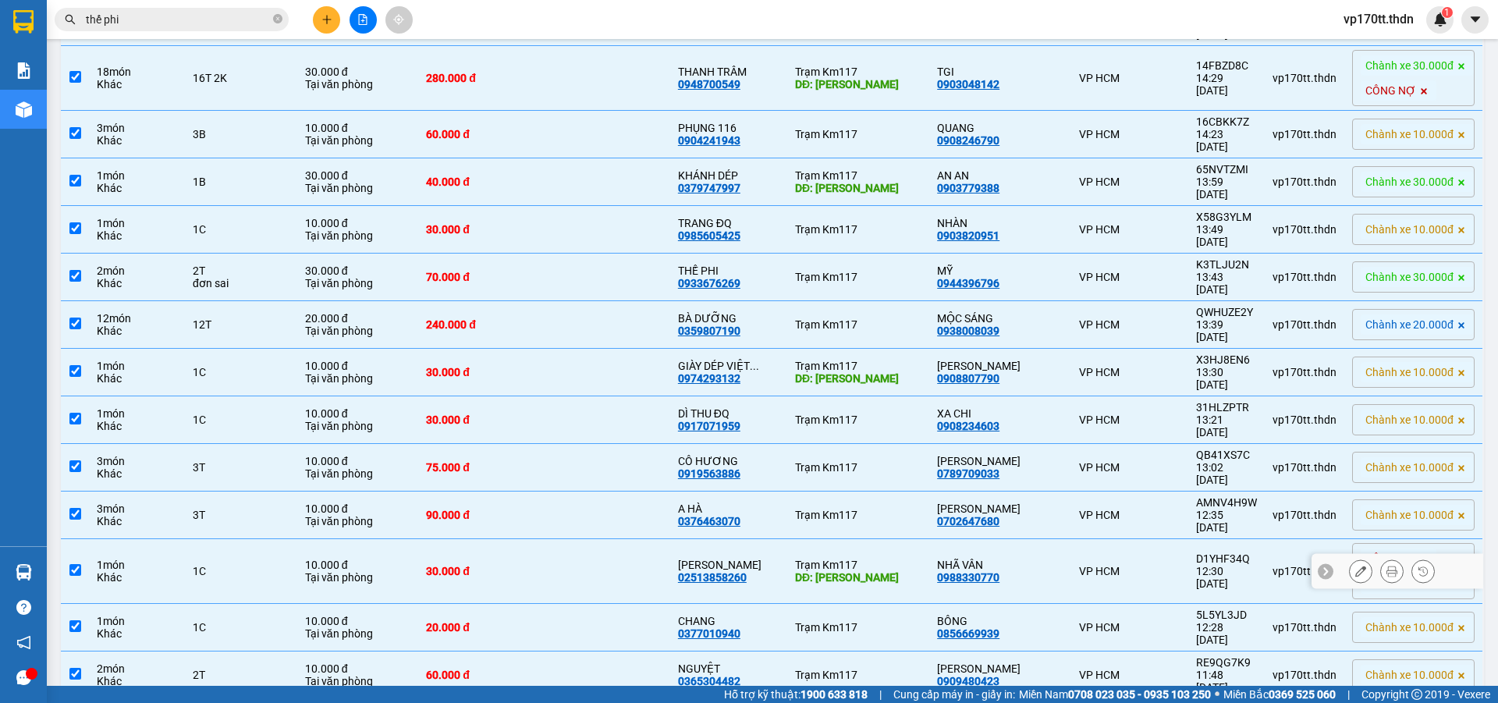
scroll to position [2008, 0]
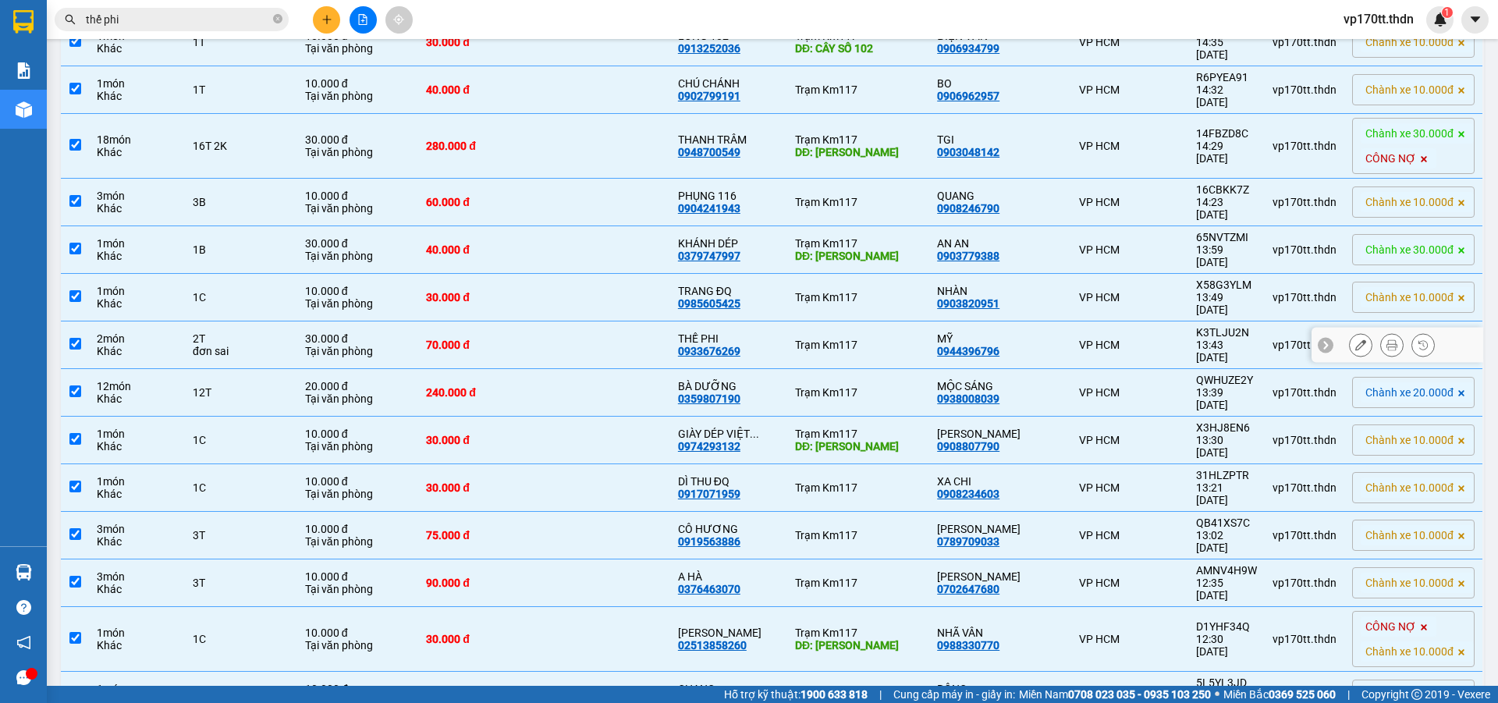
click at [536, 339] on div "70.000 đ" at bounding box center [481, 345] width 110 height 12
checkbox input "false"
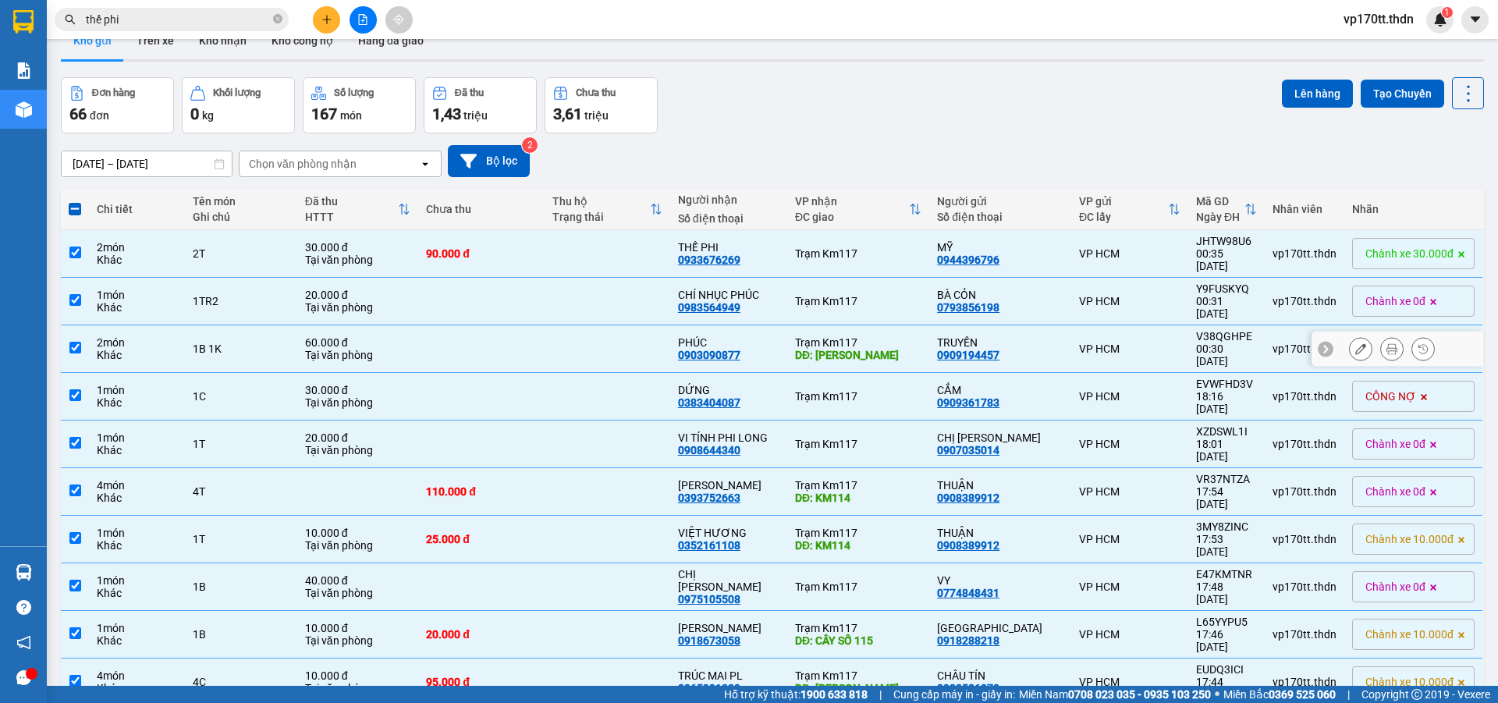
scroll to position [0, 0]
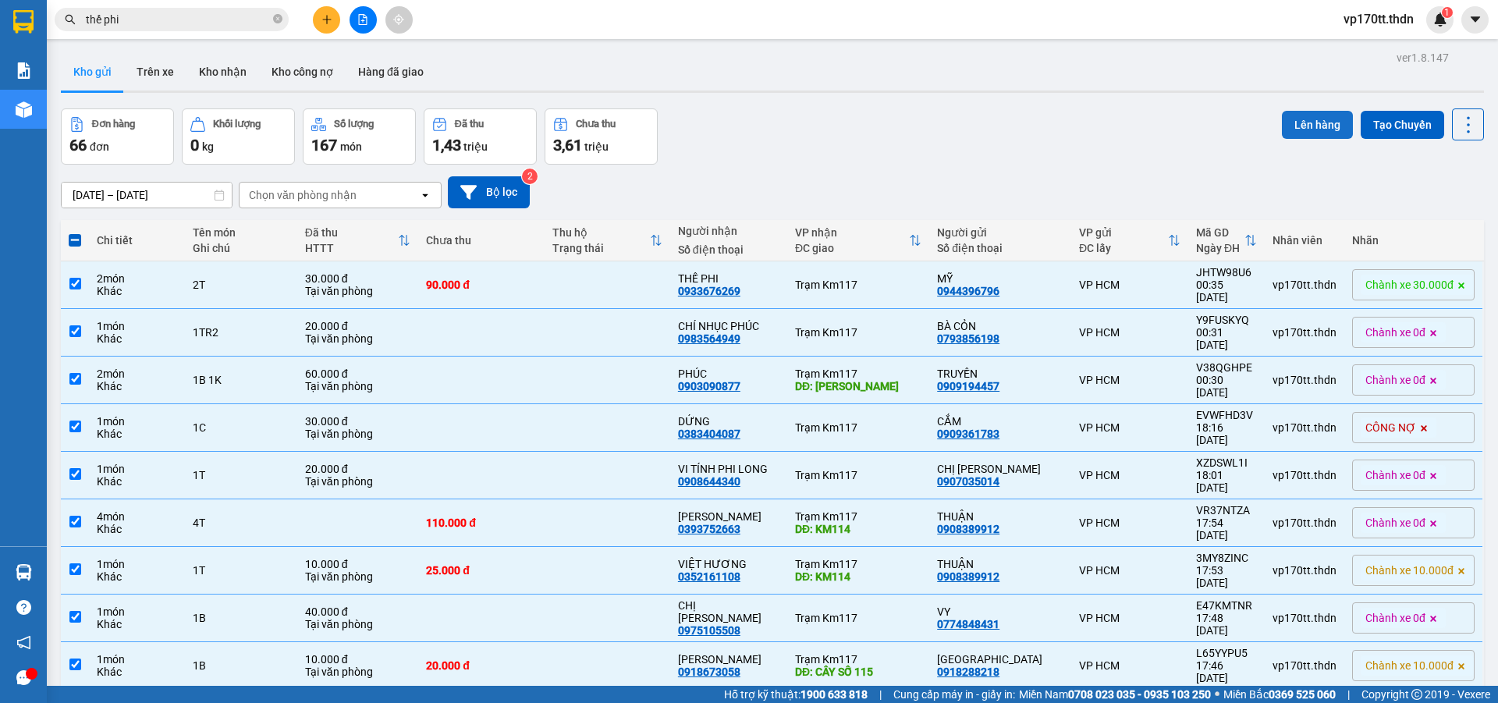
click at [1322, 116] on button "Lên hàng" at bounding box center [1317, 125] width 71 height 28
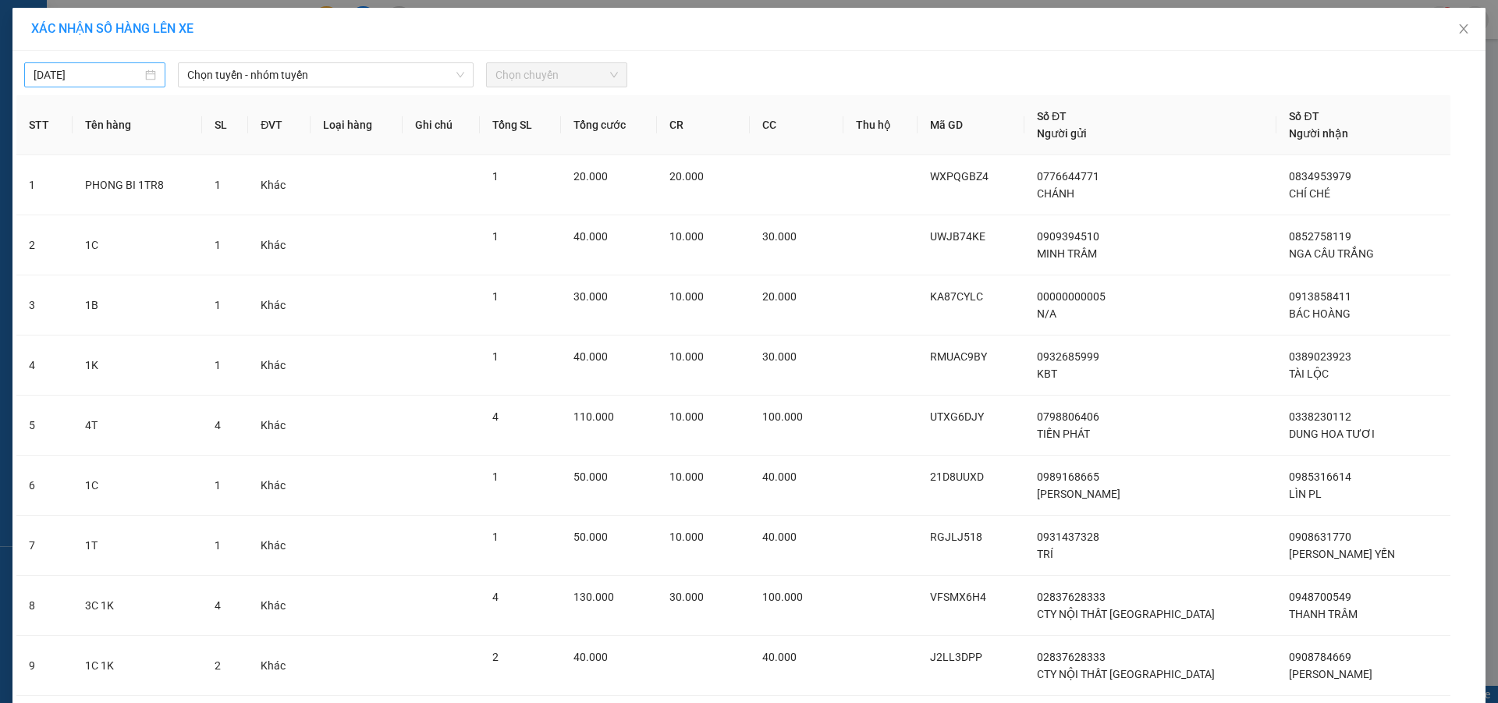
drag, startPoint x: 26, startPoint y: 75, endPoint x: 94, endPoint y: 78, distance: 68.0
click at [27, 75] on div "[DATE]" at bounding box center [94, 74] width 141 height 25
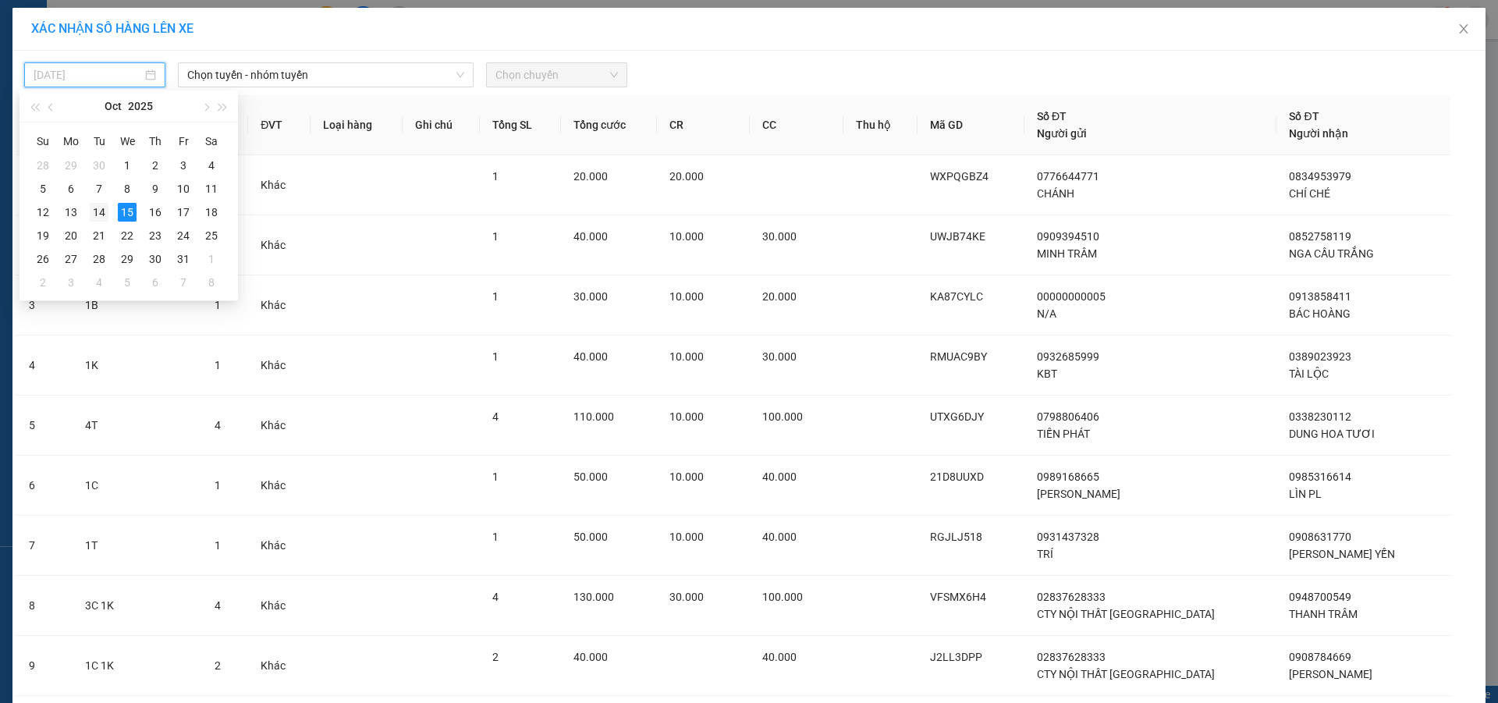
click at [108, 211] on td "14" at bounding box center [99, 212] width 28 height 23
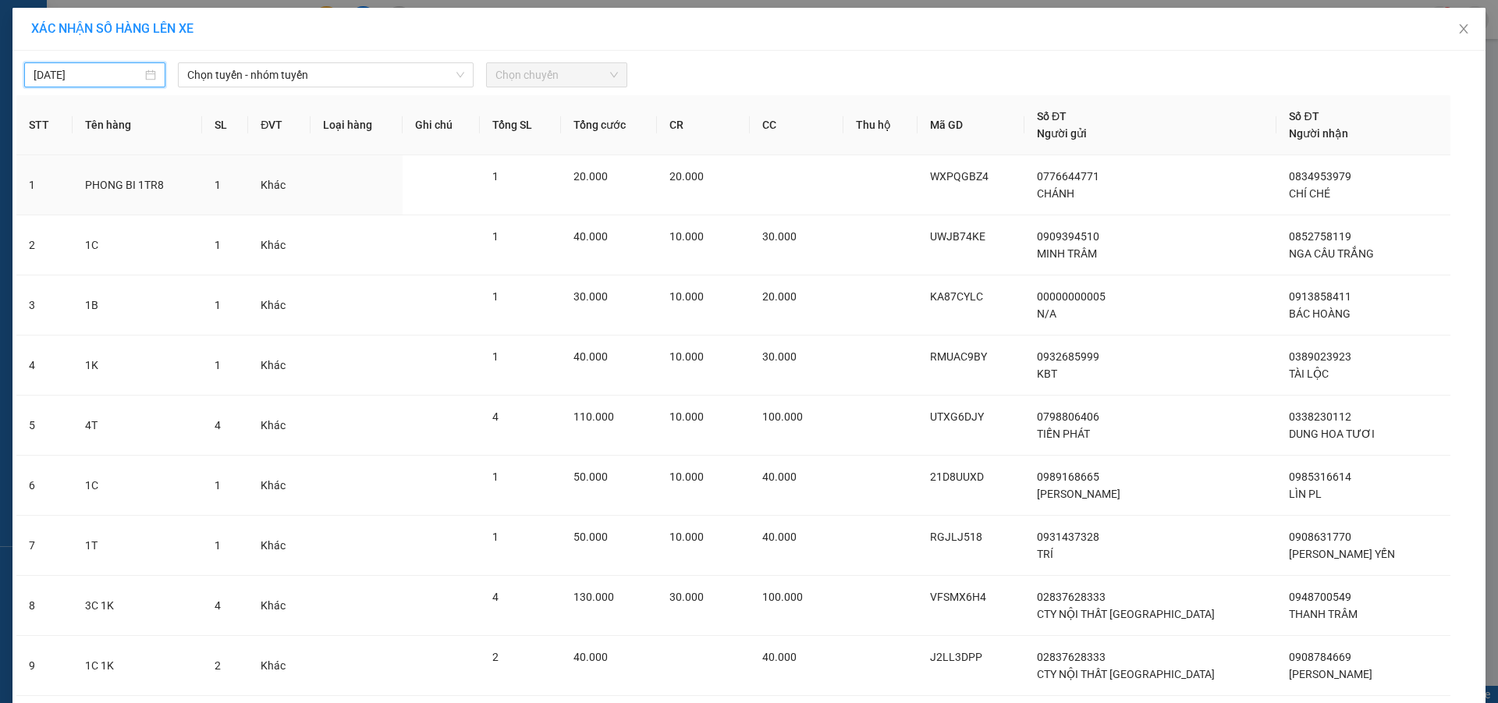
type input "[DATE]"
click at [275, 76] on span "Chọn tuyến - nhóm tuyến" at bounding box center [325, 74] width 277 height 23
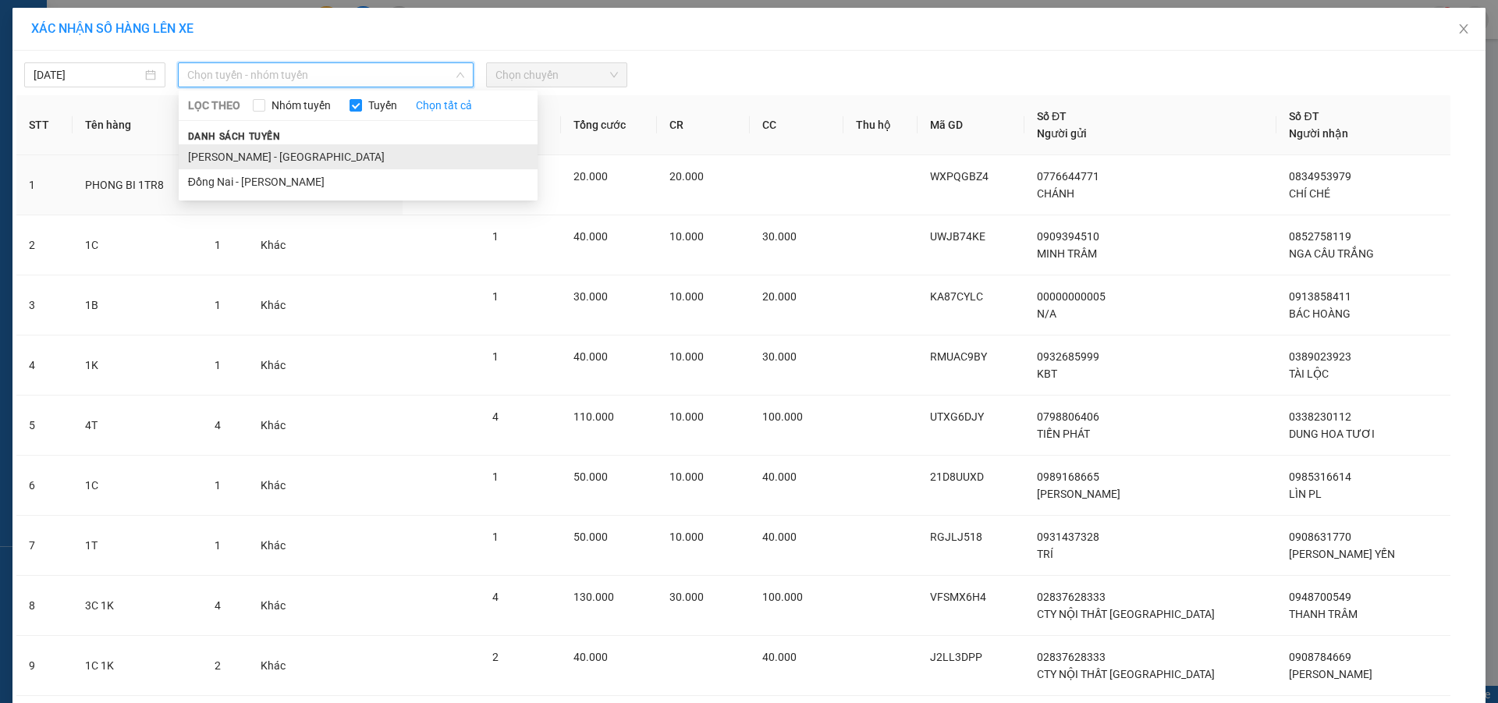
click at [286, 145] on li "[PERSON_NAME] - [GEOGRAPHIC_DATA]" at bounding box center [358, 156] width 359 height 25
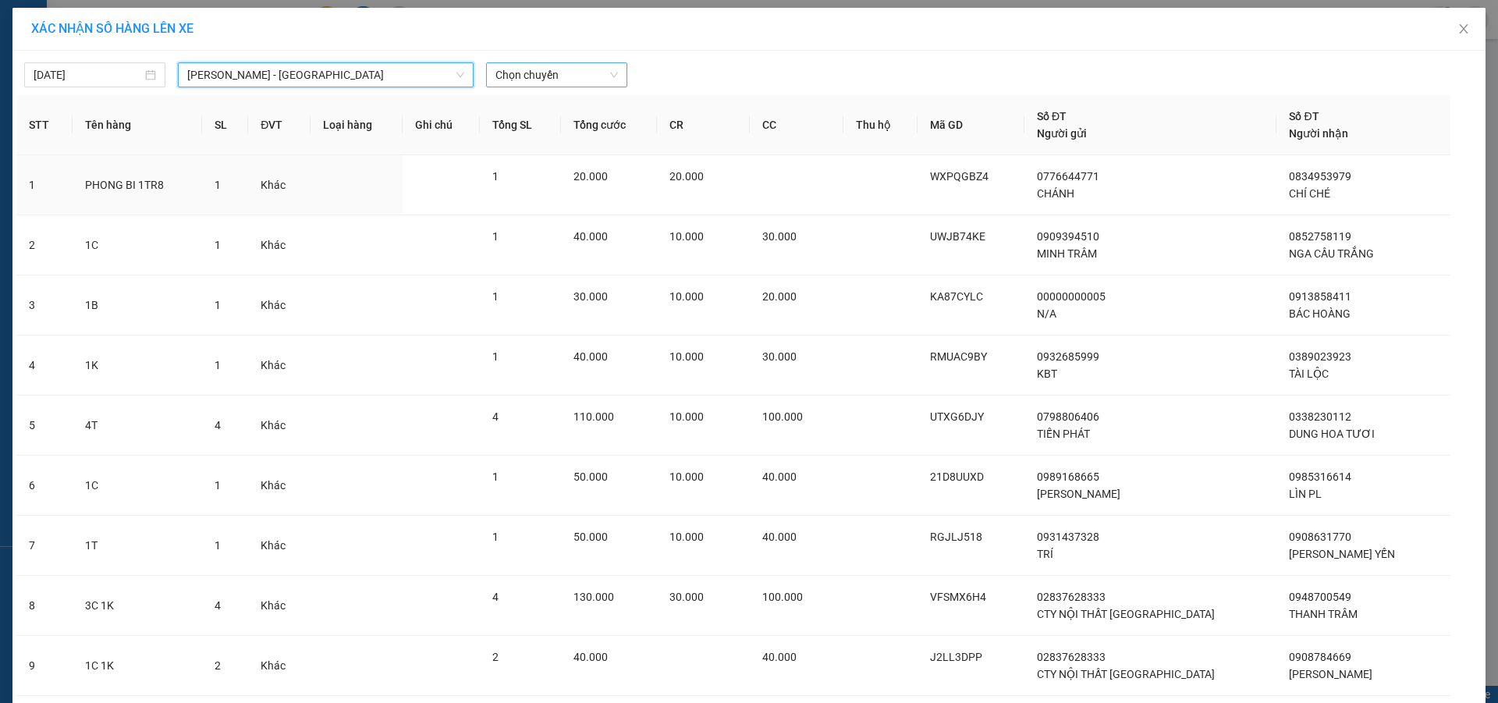
click at [613, 69] on div "Chọn chuyến" at bounding box center [556, 74] width 141 height 25
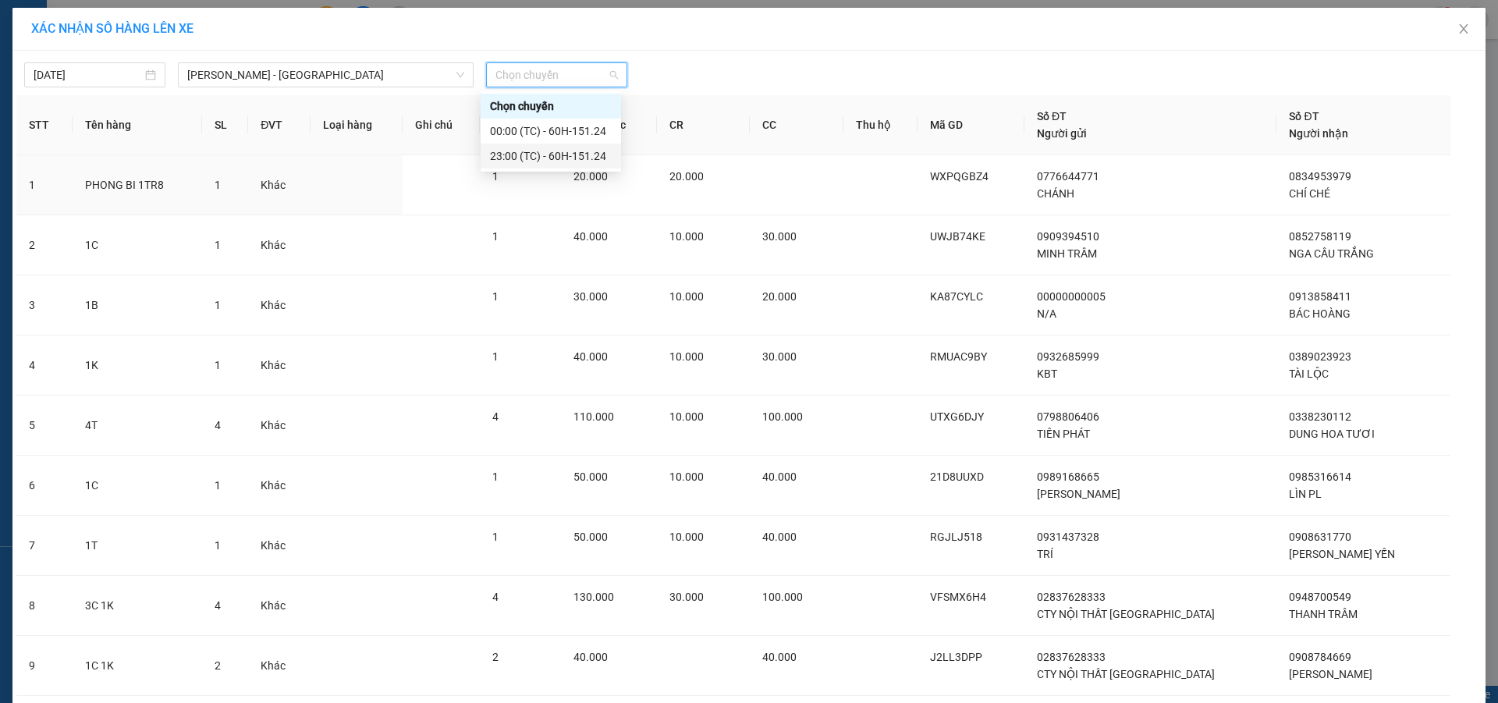
click at [576, 160] on div "23:00 (TC) - 60H-151.24" at bounding box center [551, 155] width 122 height 17
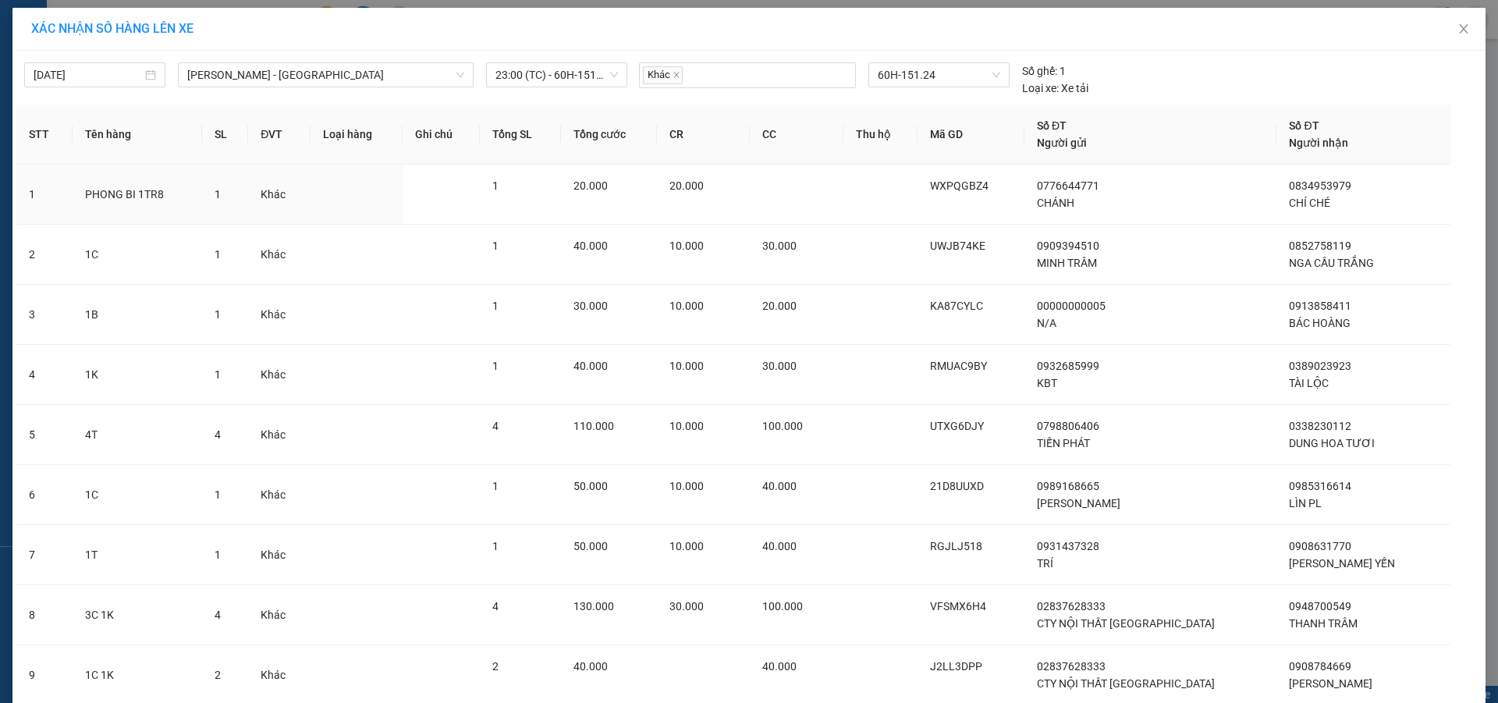
scroll to position [3481, 0]
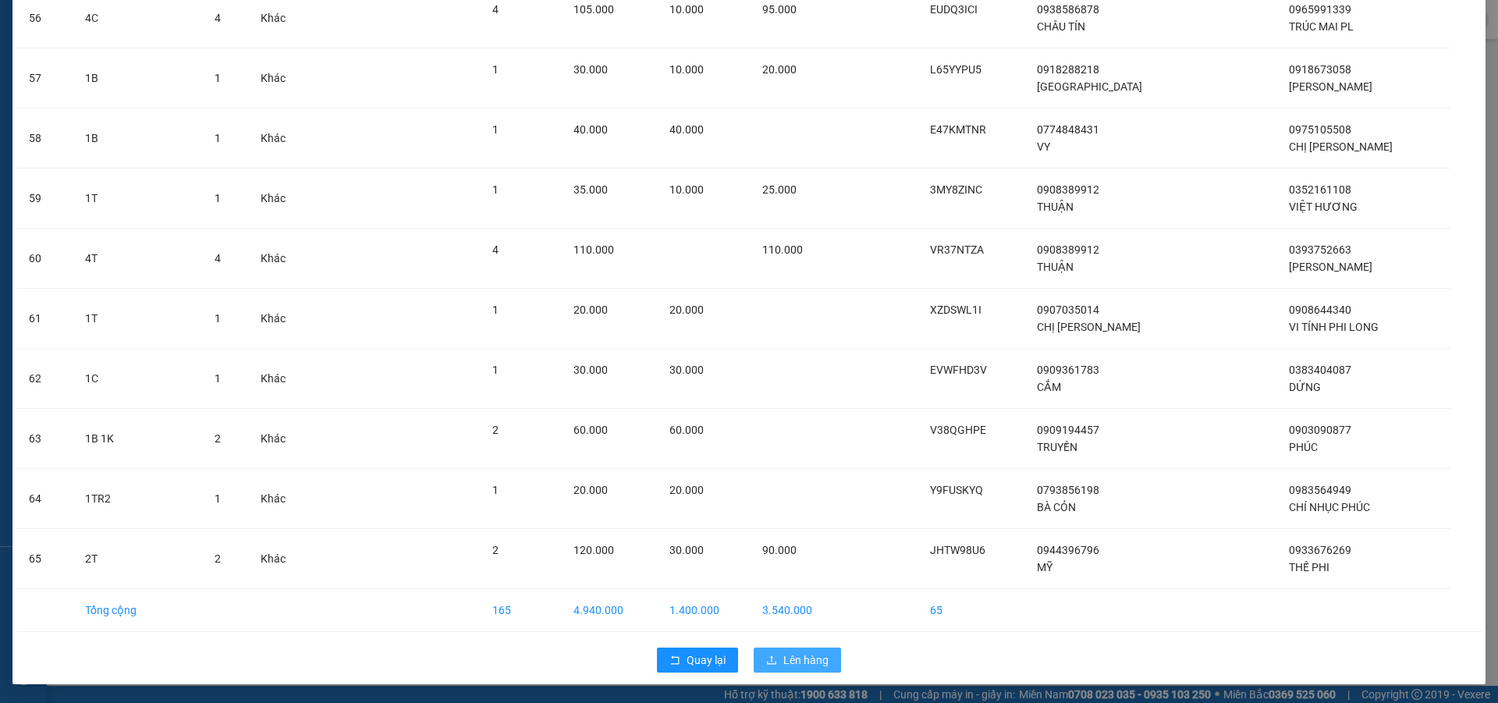
click at [809, 661] on span "Lên hàng" at bounding box center [805, 660] width 45 height 17
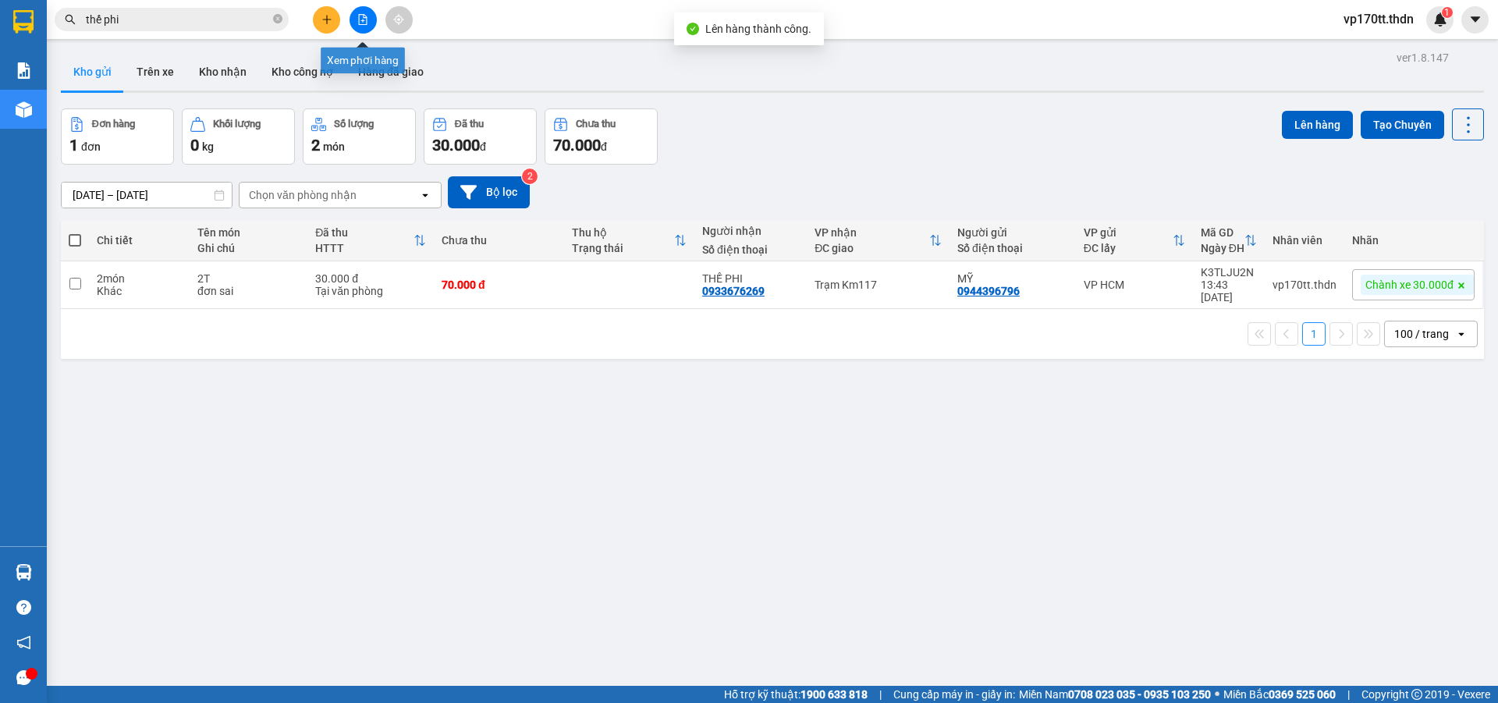
click at [368, 19] on button at bounding box center [363, 19] width 27 height 27
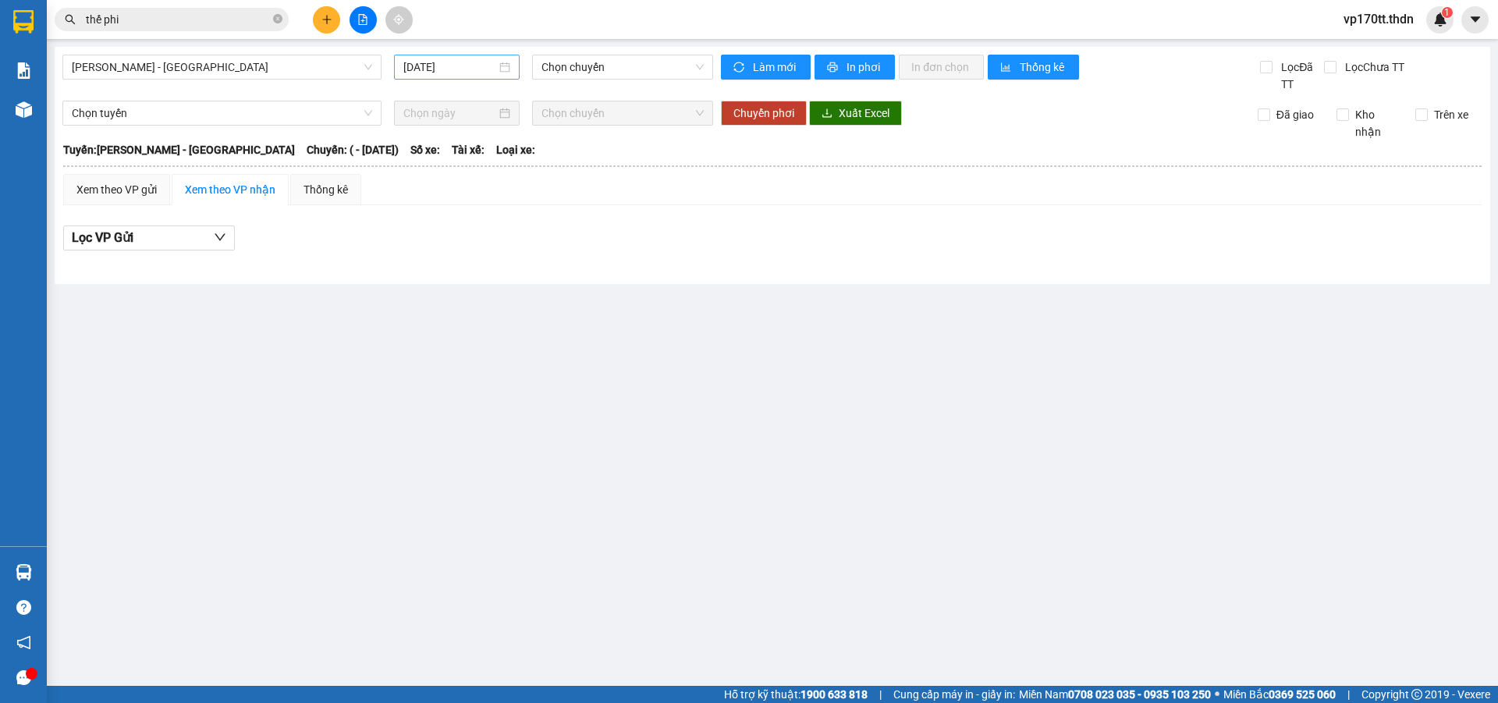
click at [456, 76] on div "[DATE]" at bounding box center [457, 67] width 126 height 25
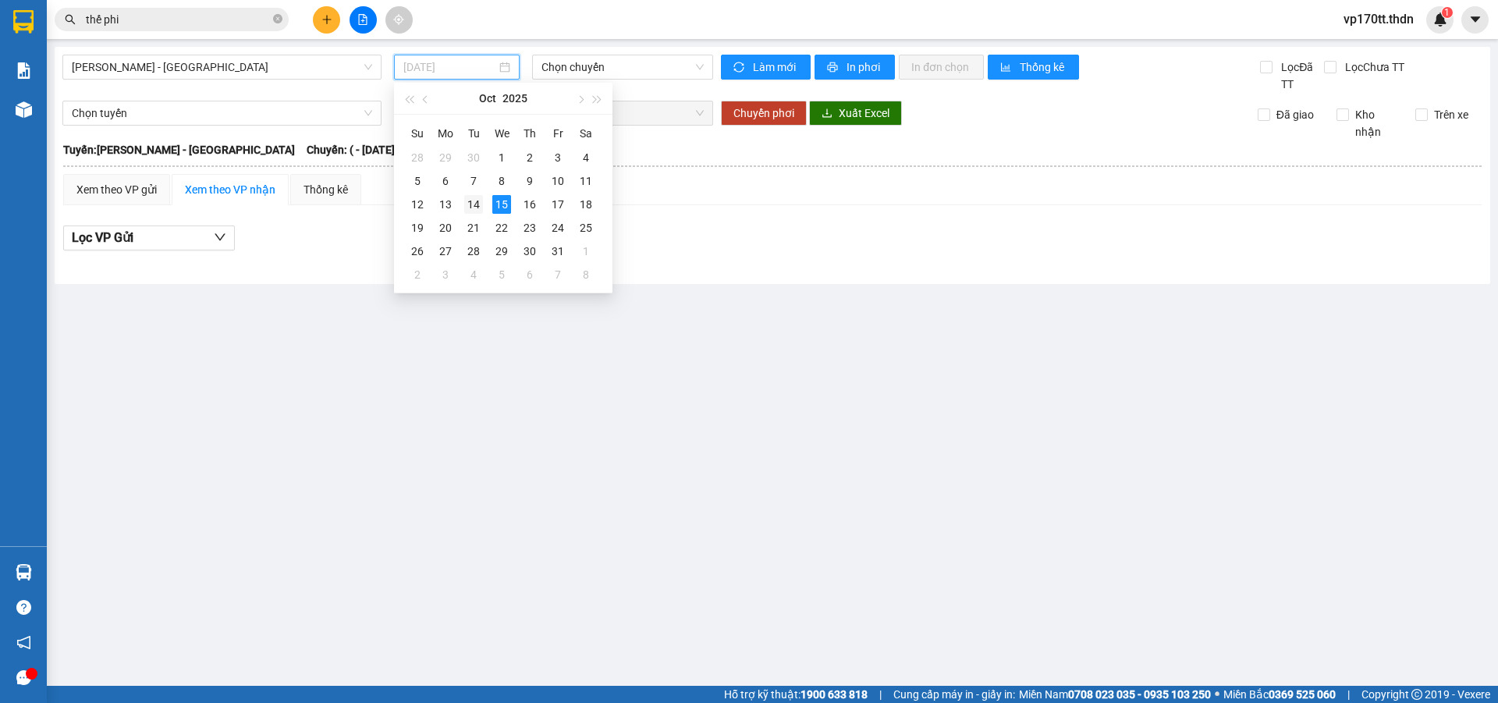
click at [476, 205] on div "14" at bounding box center [473, 204] width 19 height 19
type input "[DATE]"
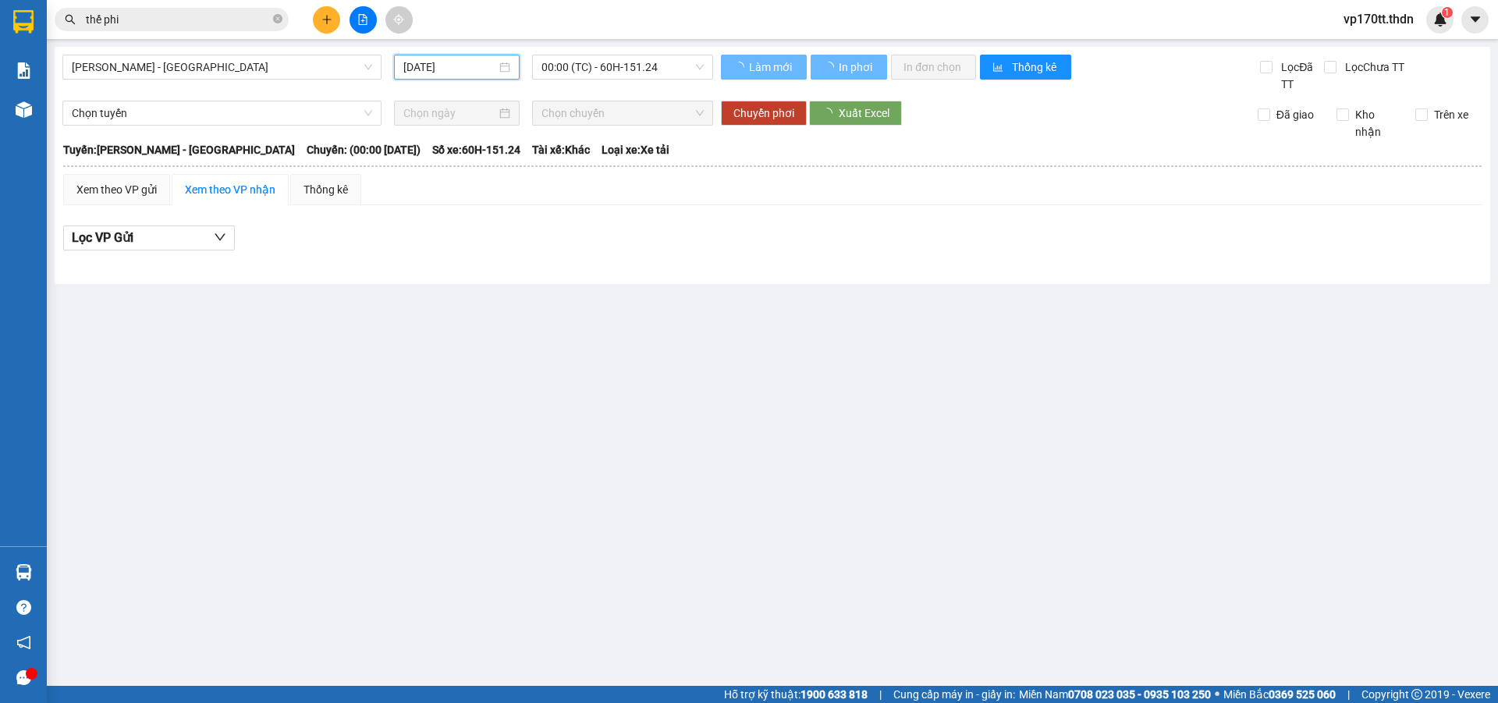
click at [612, 62] on span "00:00 (TC) - 60H-151.24" at bounding box center [623, 66] width 162 height 23
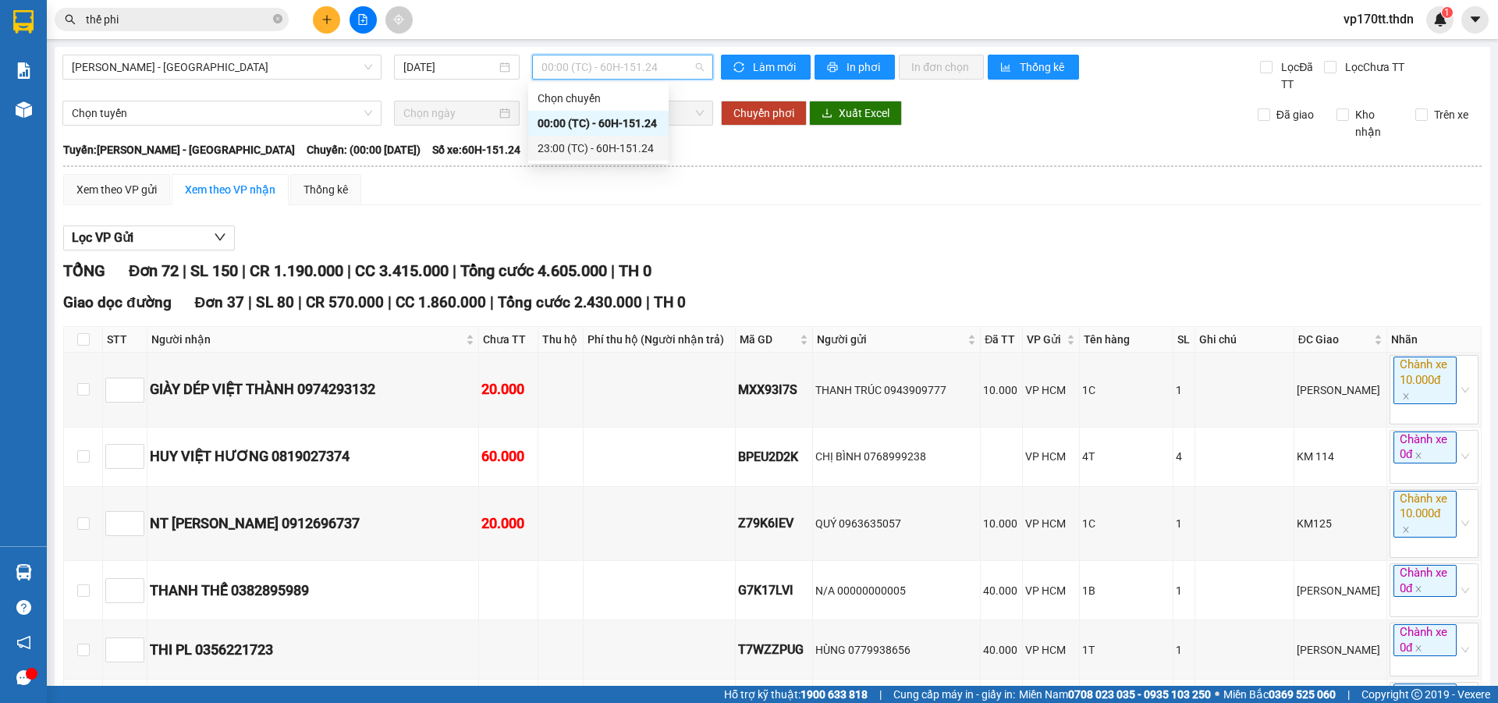
click at [630, 145] on div "23:00 (TC) - 60H-151.24" at bounding box center [599, 148] width 122 height 17
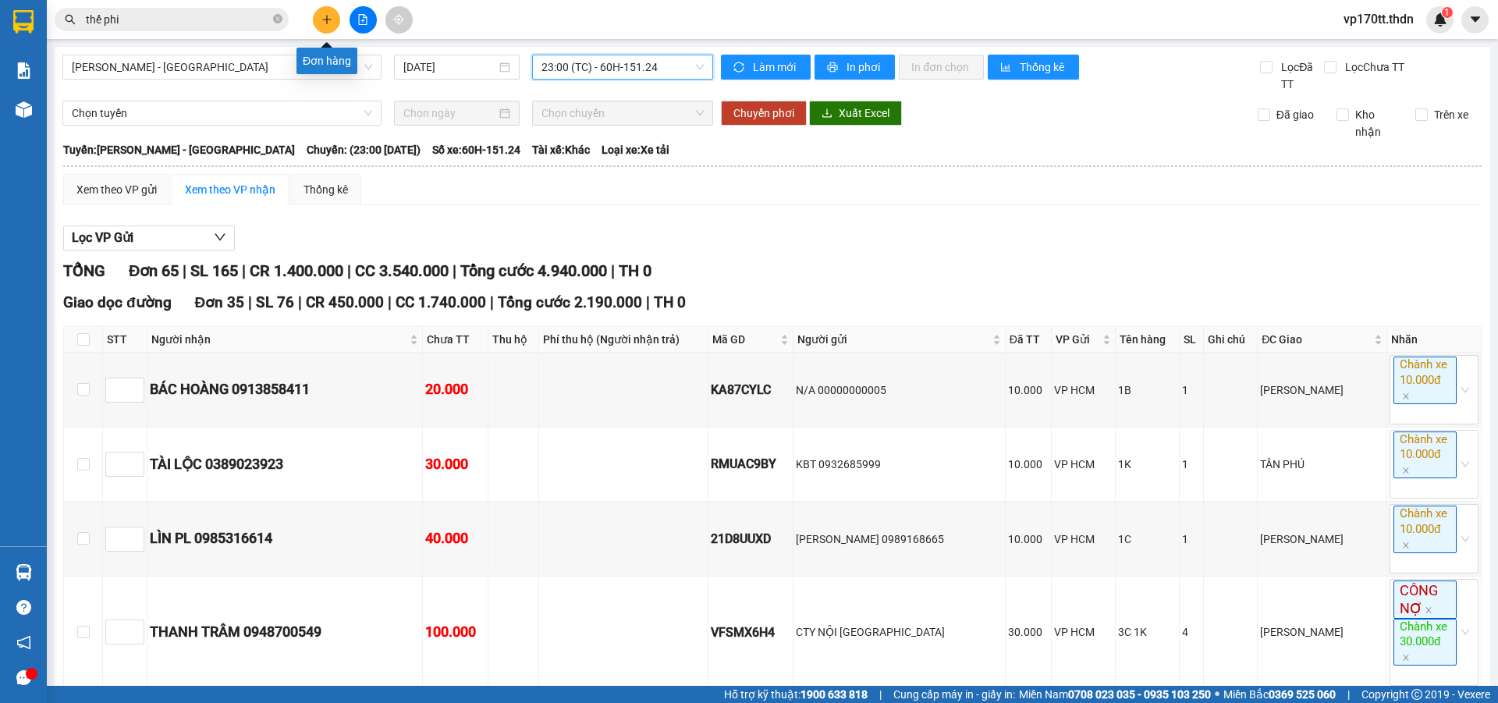
click at [317, 19] on button at bounding box center [326, 19] width 27 height 27
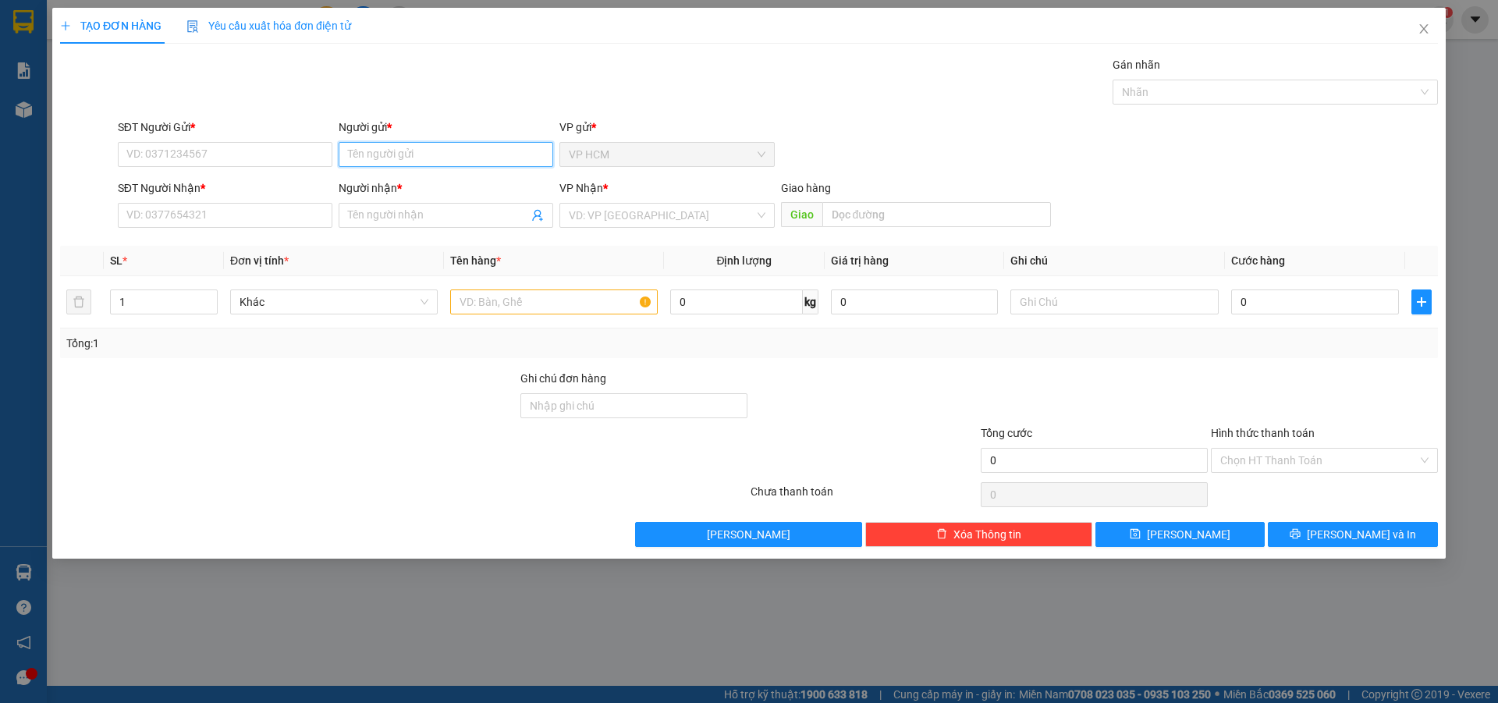
click at [408, 146] on input "Người gửi *" at bounding box center [446, 154] width 215 height 25
click at [404, 146] on input "Người gửi *" at bounding box center [446, 154] width 215 height 25
type input "kiet ga"
click at [433, 186] on div "KIỆT GÀ - 0903026319" at bounding box center [446, 185] width 196 height 17
type input "0903026319"
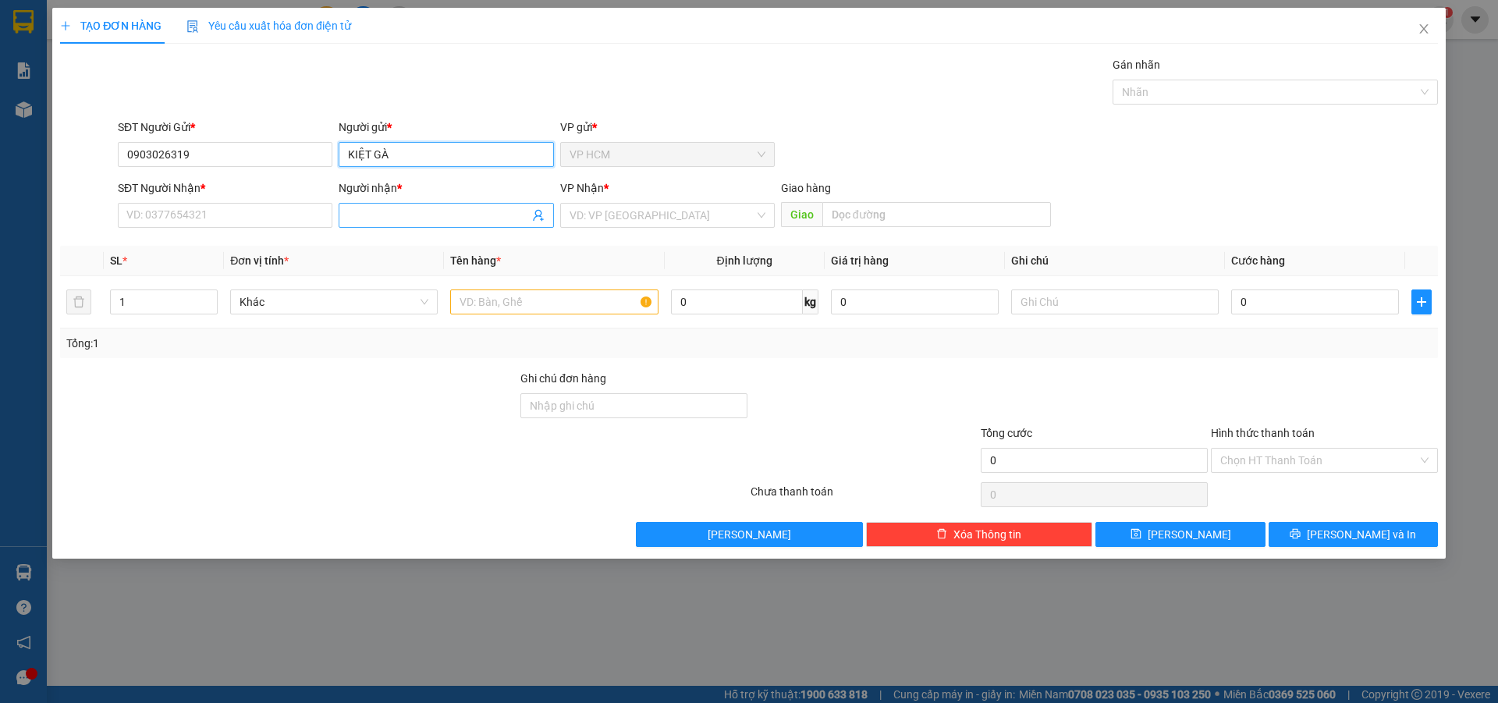
type input "KIỆT GÀ"
click at [539, 214] on icon "user-add" at bounding box center [538, 215] width 12 height 12
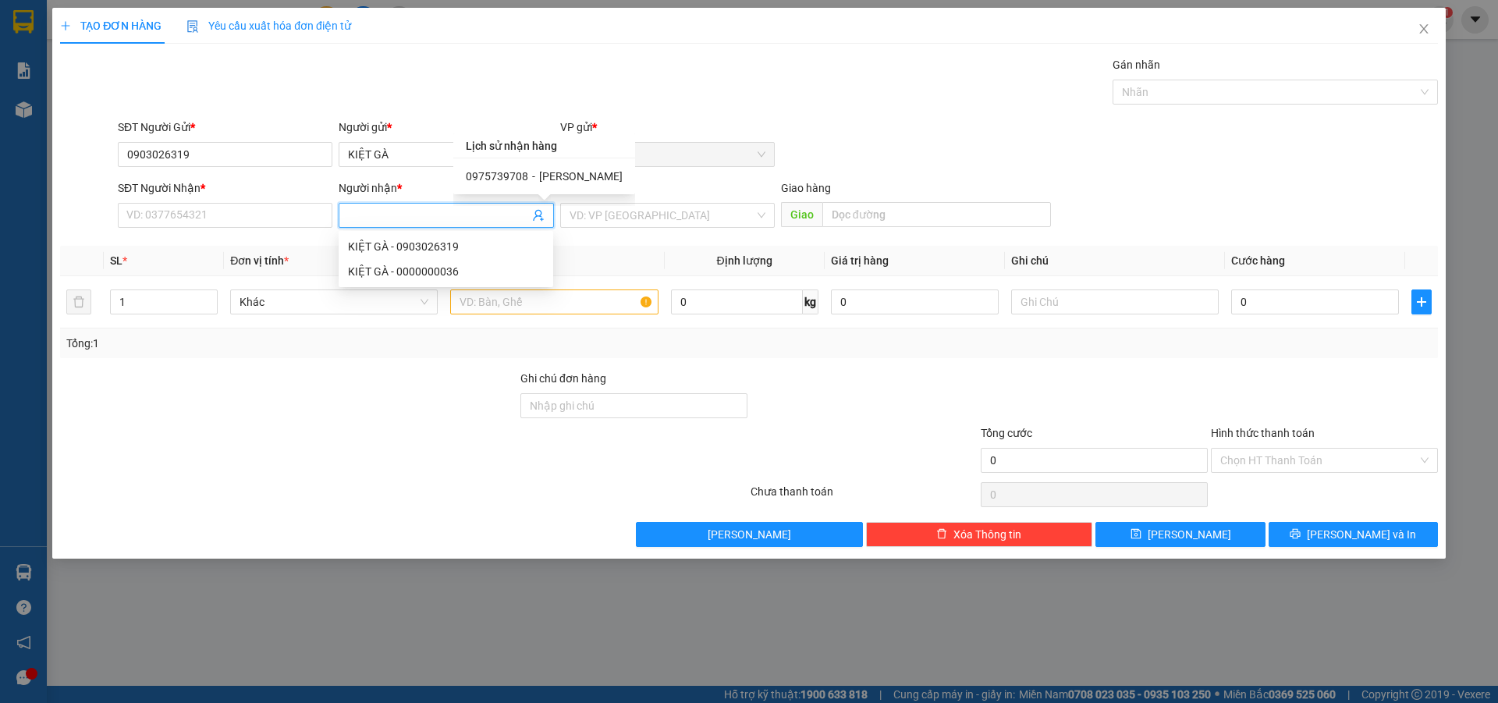
click at [549, 176] on span "NGỌC SANG" at bounding box center [580, 176] width 83 height 12
type input "0975739708"
type input "NGỌC SANG"
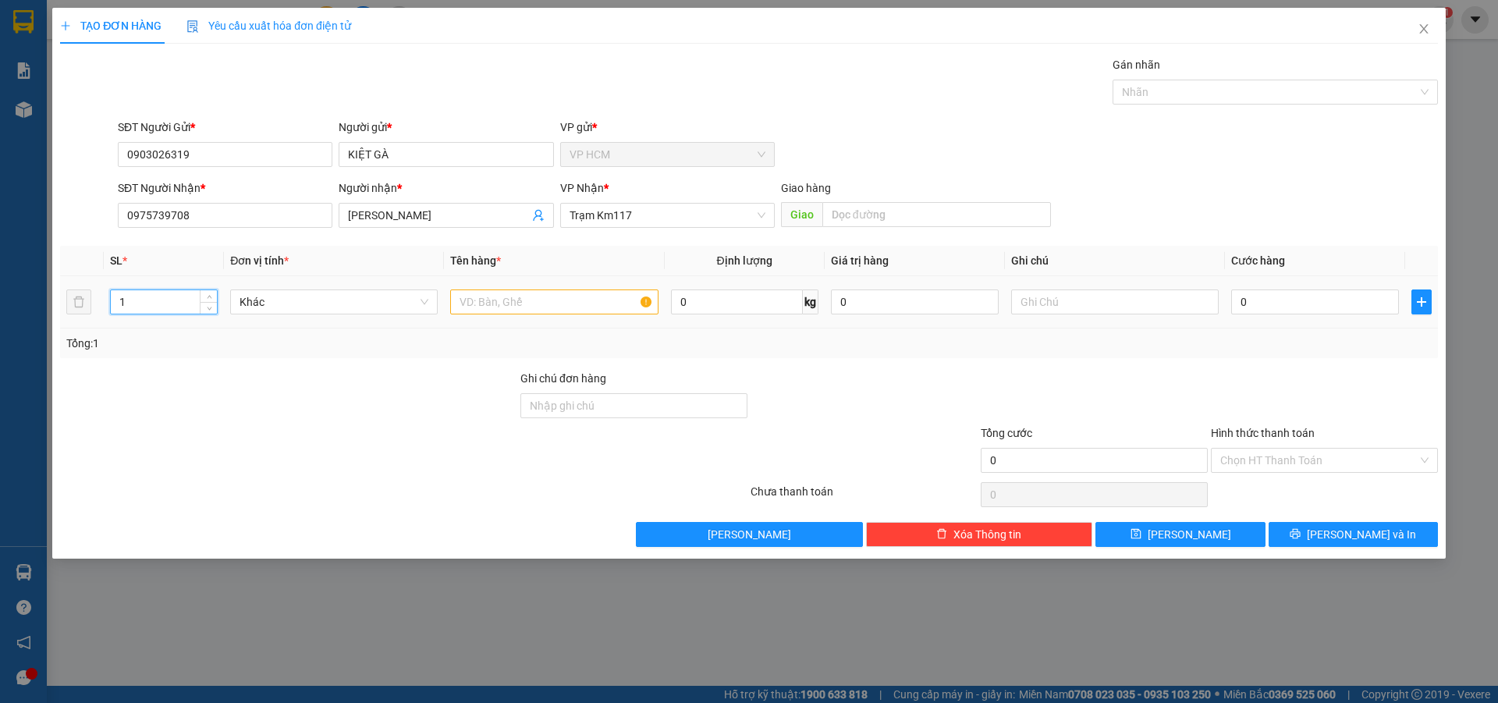
click at [145, 298] on input "1" at bounding box center [164, 301] width 106 height 23
click at [524, 311] on input "text" at bounding box center [554, 301] width 208 height 25
click at [522, 319] on td at bounding box center [554, 302] width 220 height 52
click at [535, 307] on input "text" at bounding box center [554, 301] width 208 height 25
type input "1K LỒNG"
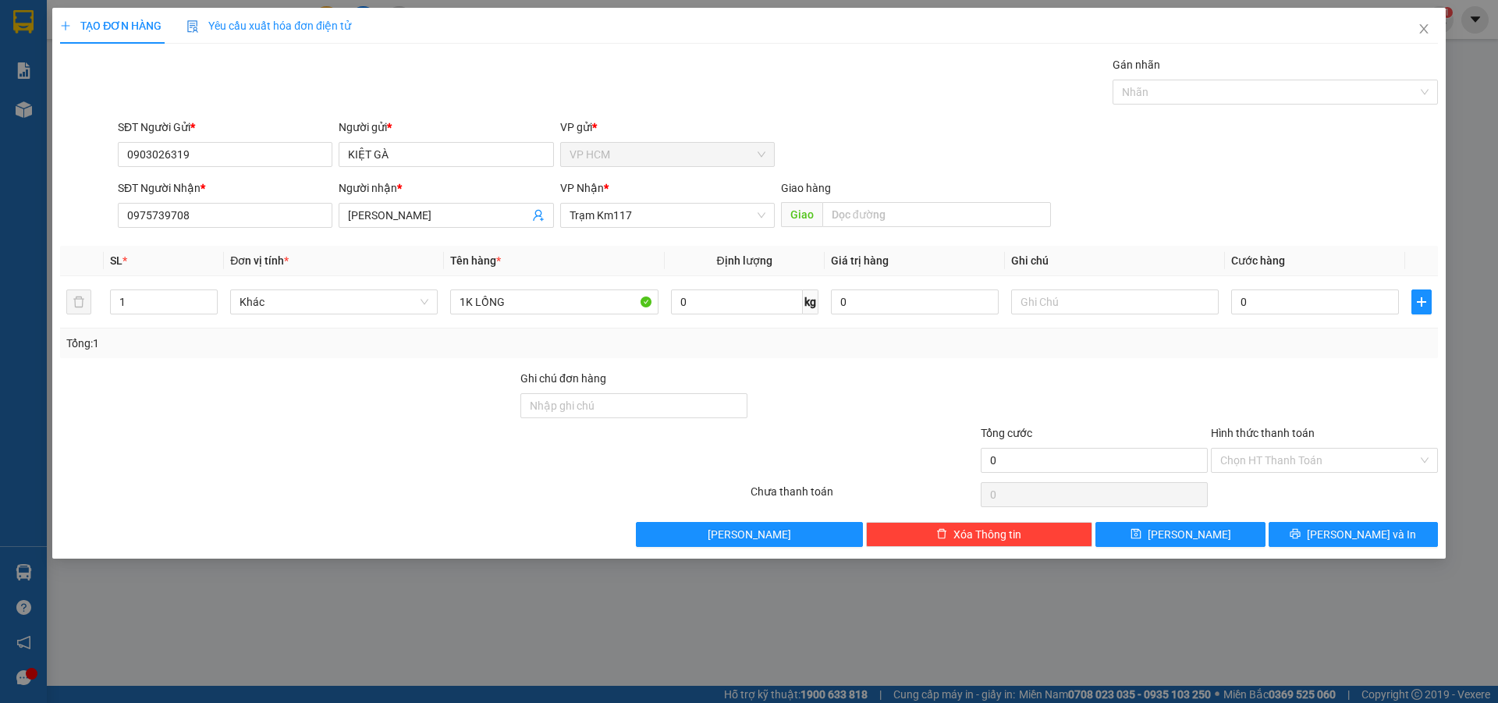
click at [1101, 140] on div "SĐT Người Gửi * 0903026319 Người gửi * KIỆT GÀ VP gửi * VP HCM" at bounding box center [778, 146] width 1327 height 55
click at [1220, 73] on div "Gán nhãn" at bounding box center [1275, 67] width 325 height 23
click at [1210, 91] on div at bounding box center [1268, 92] width 302 height 19
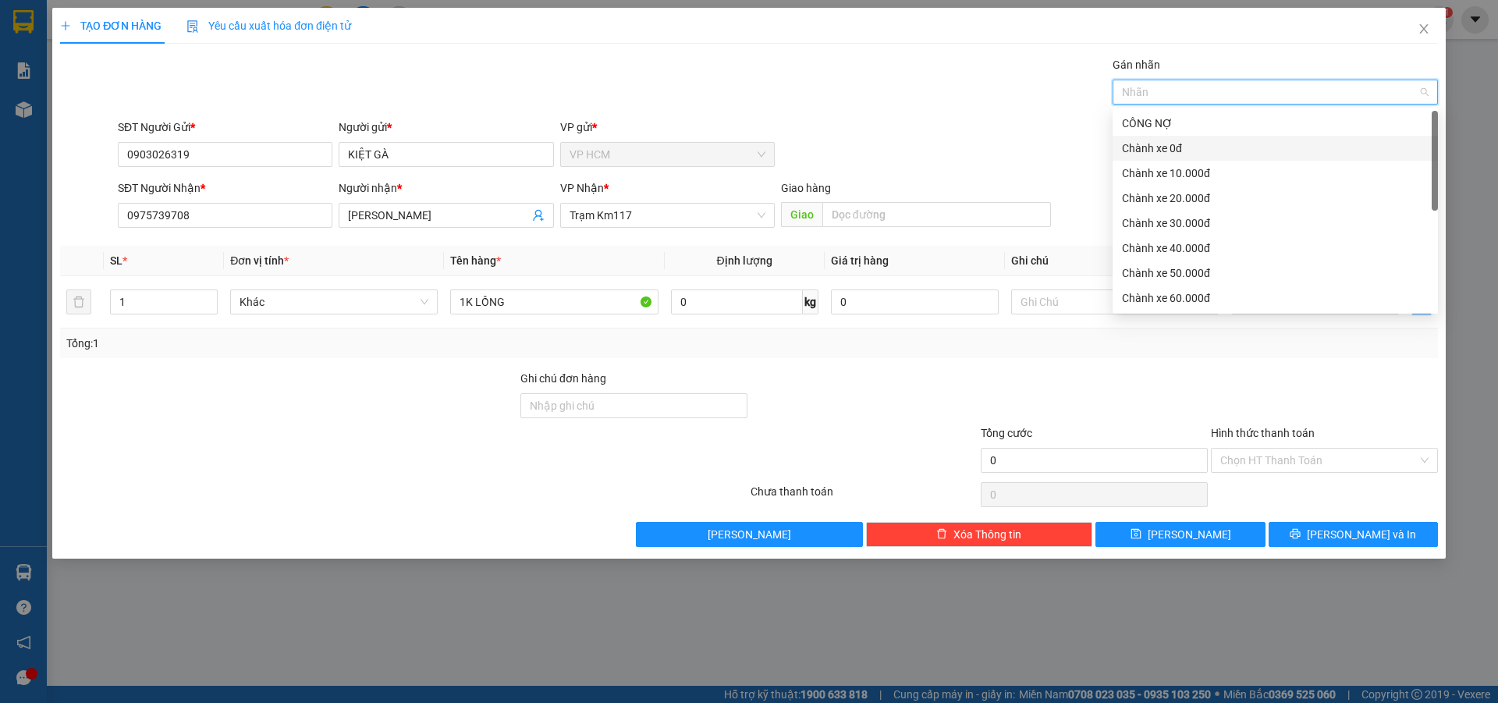
drag, startPoint x: 1202, startPoint y: 142, endPoint x: 919, endPoint y: 104, distance: 285.8
click at [1202, 141] on div "Chành xe 0đ" at bounding box center [1275, 148] width 307 height 17
click at [792, 76] on div "Gán nhãn Chành xe 0đ" at bounding box center [778, 83] width 1327 height 55
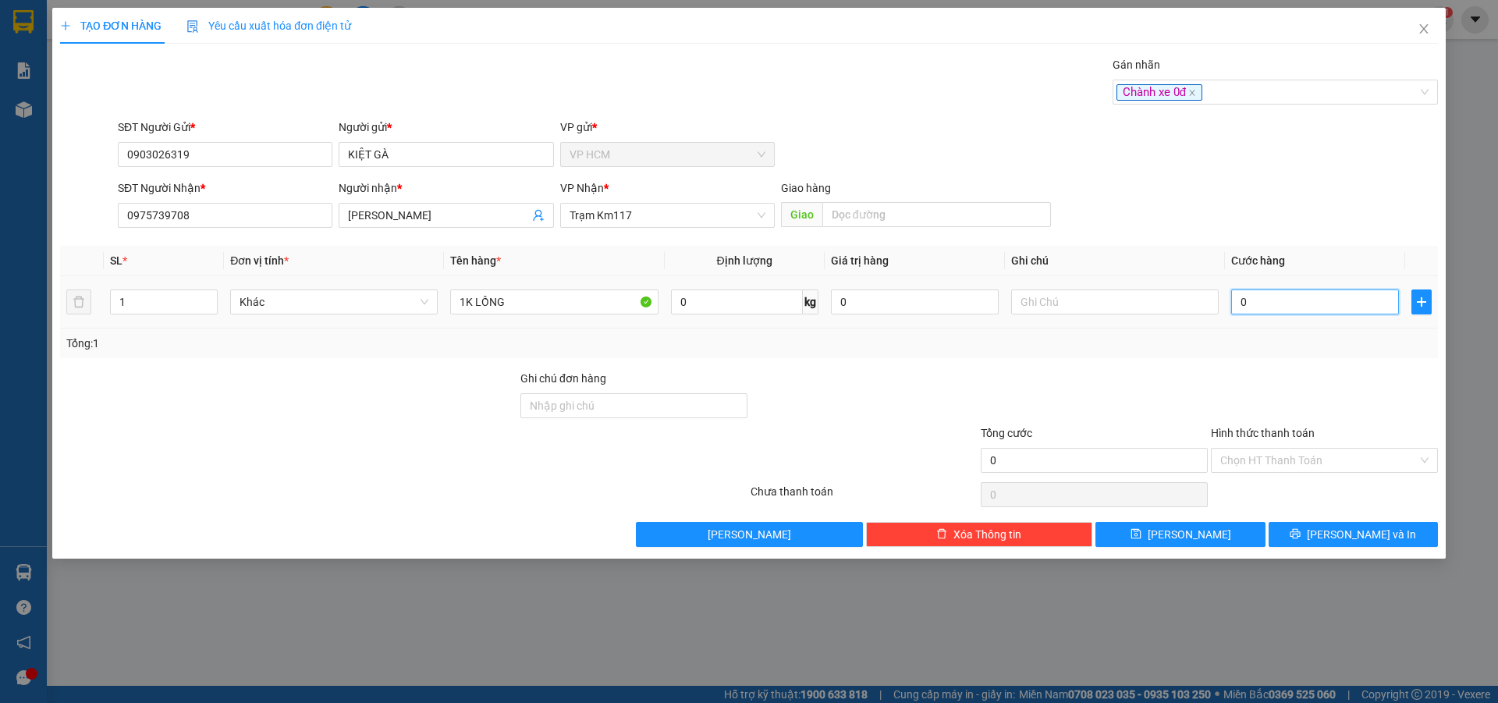
click at [1277, 300] on input "0" at bounding box center [1315, 301] width 168 height 25
type input "6"
type input "60"
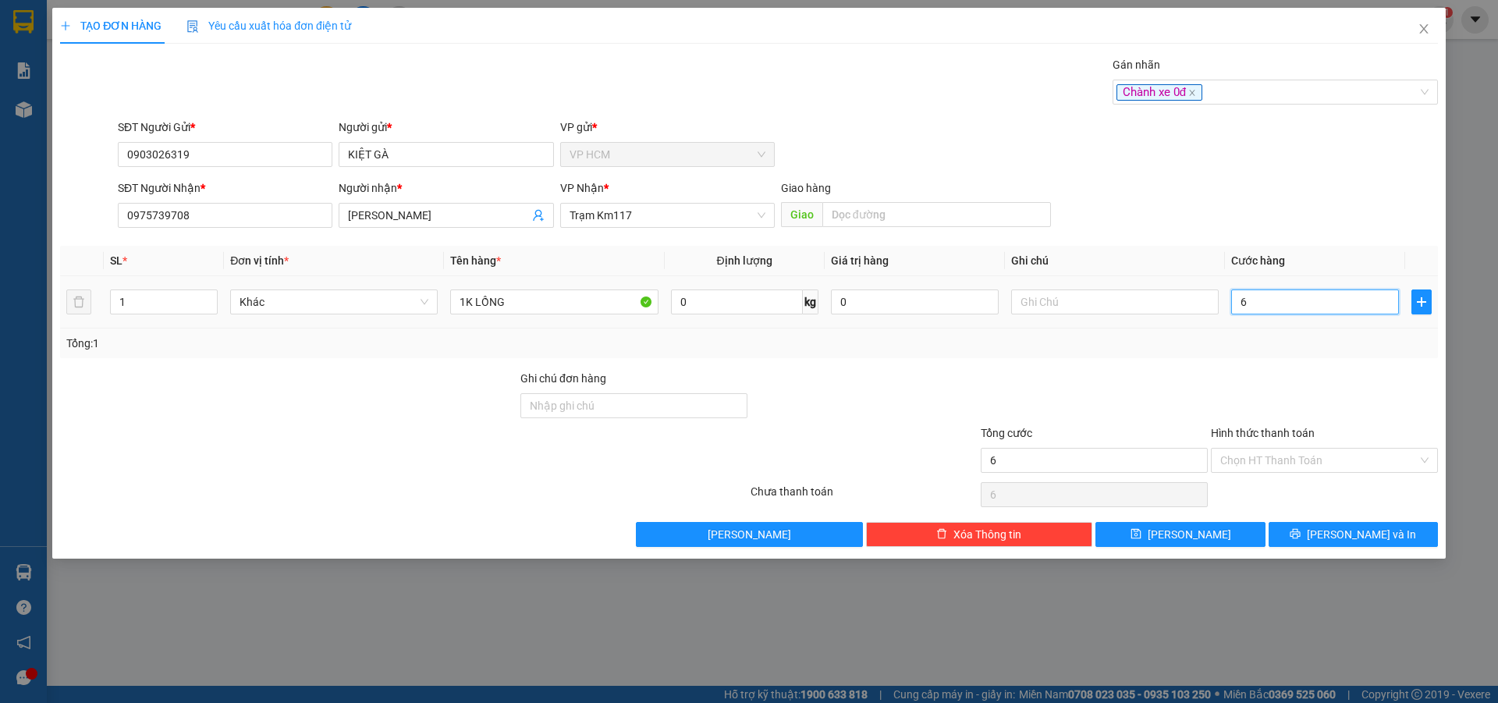
type input "60"
type input "60.000"
click at [1289, 385] on div at bounding box center [1324, 397] width 230 height 55
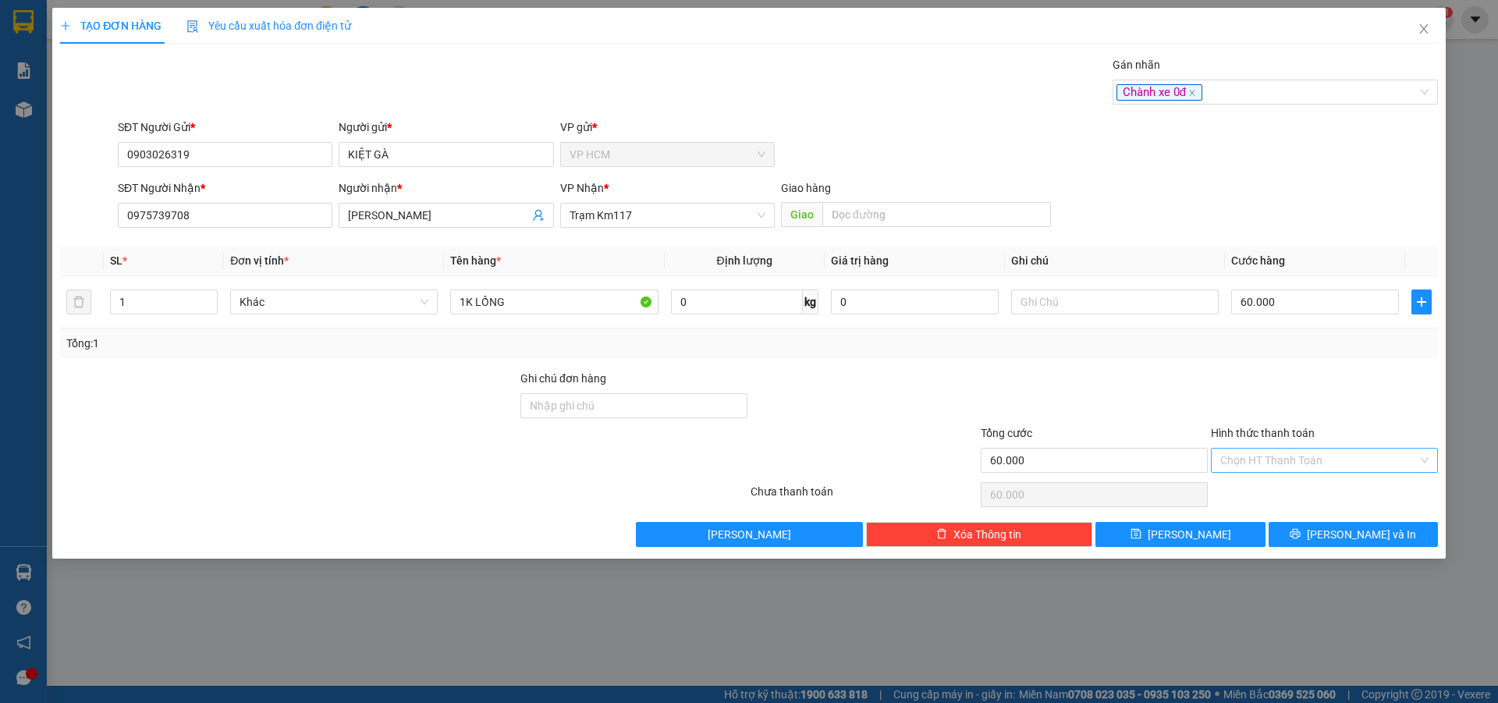
click at [1299, 460] on input "Hình thức thanh toán" at bounding box center [1318, 460] width 197 height 23
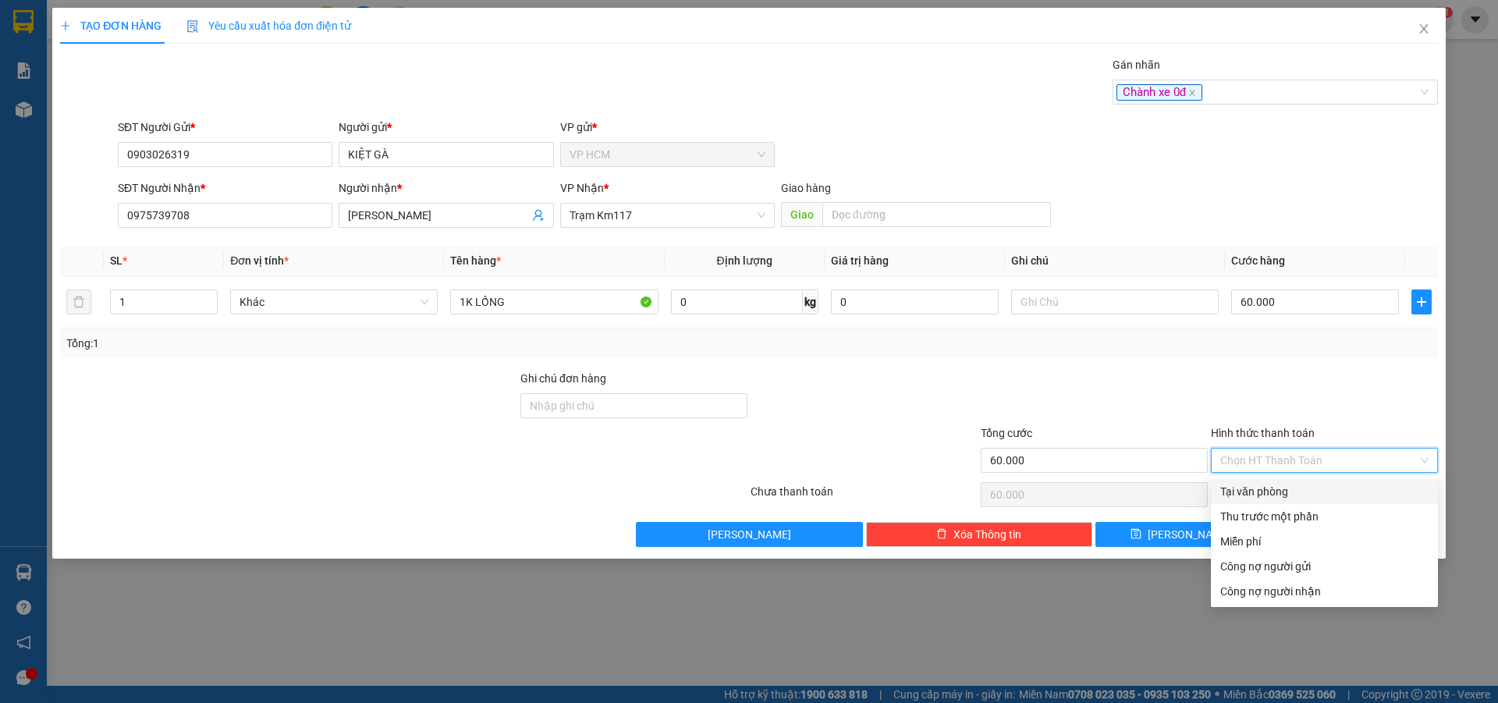
click at [1302, 481] on div "Tại văn phòng" at bounding box center [1324, 491] width 227 height 25
type input "0"
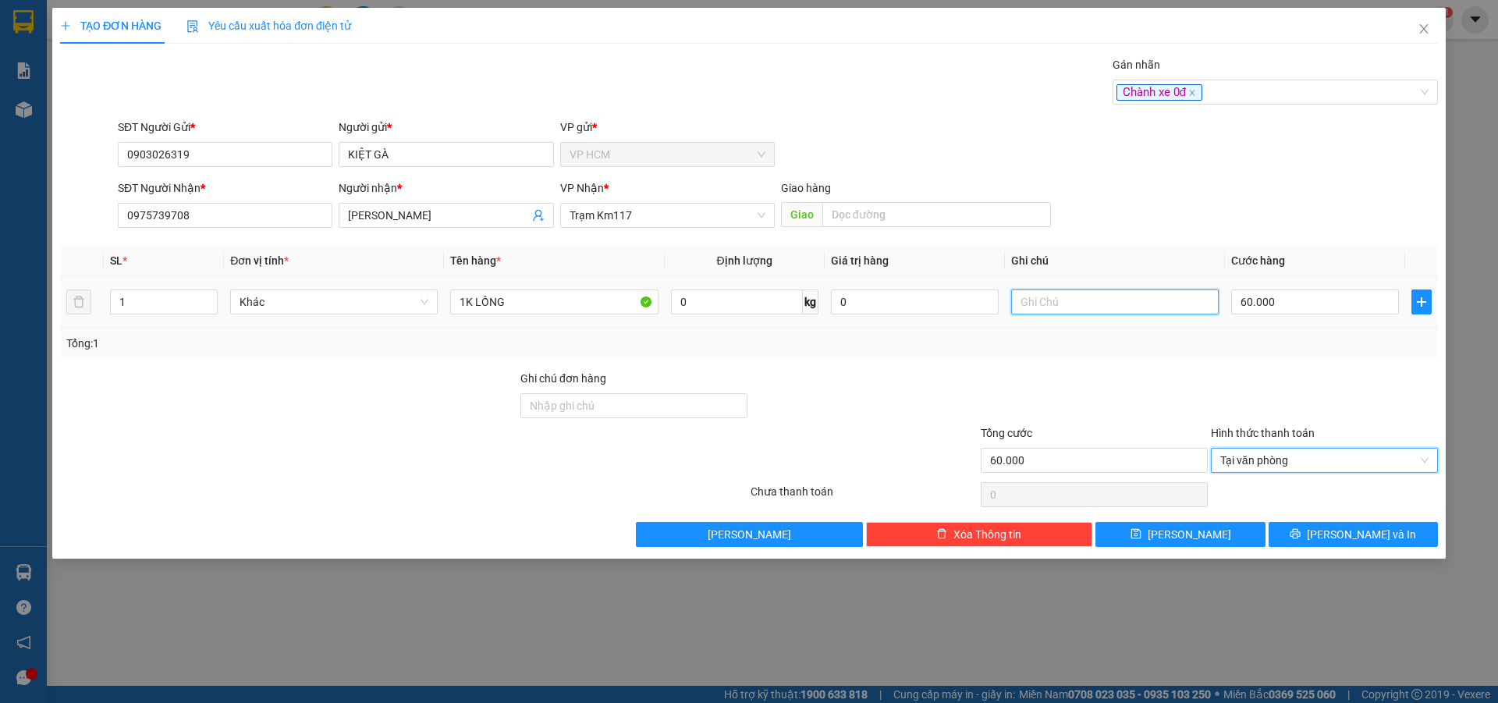
click at [1062, 301] on input "text" at bounding box center [1115, 301] width 208 height 25
type input "D"
type input "Đ"
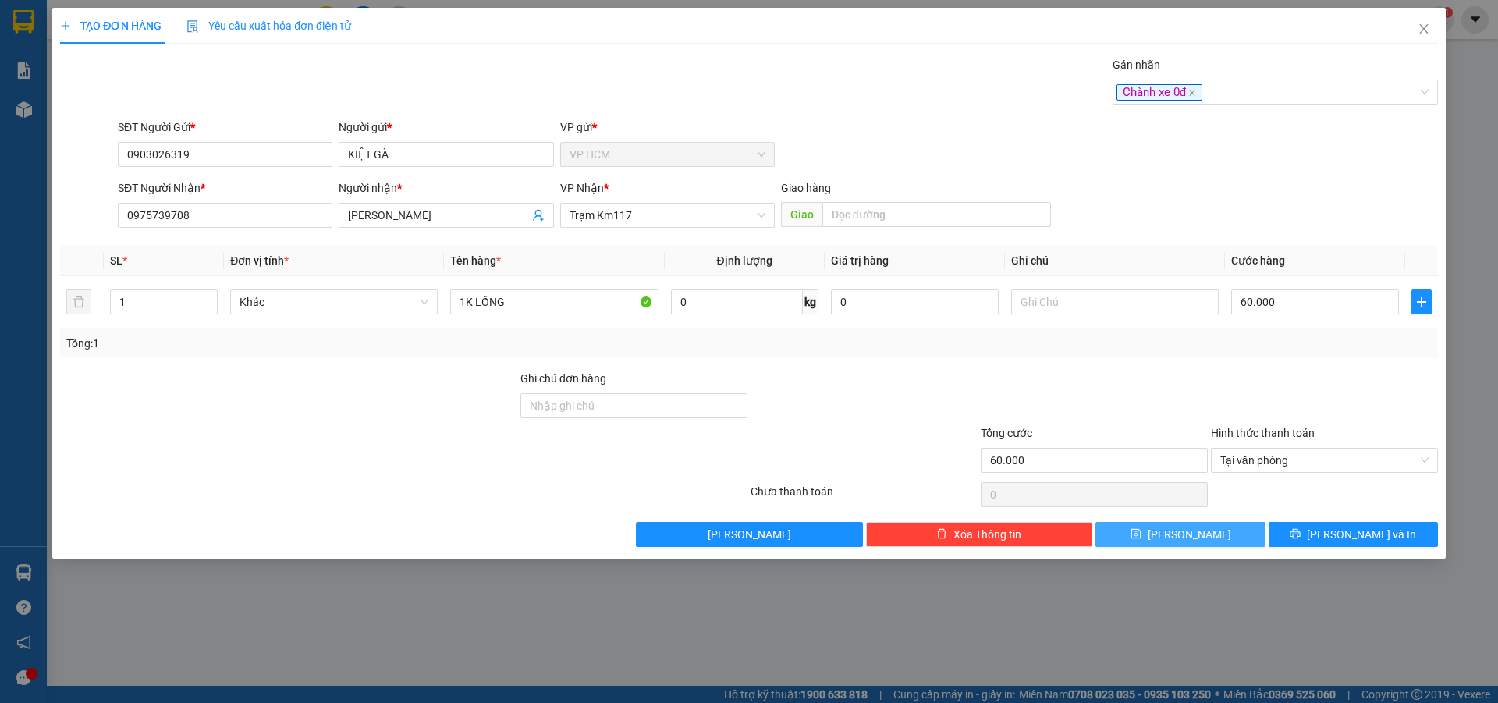
click at [1184, 528] on span "[PERSON_NAME]" at bounding box center [1189, 534] width 83 height 17
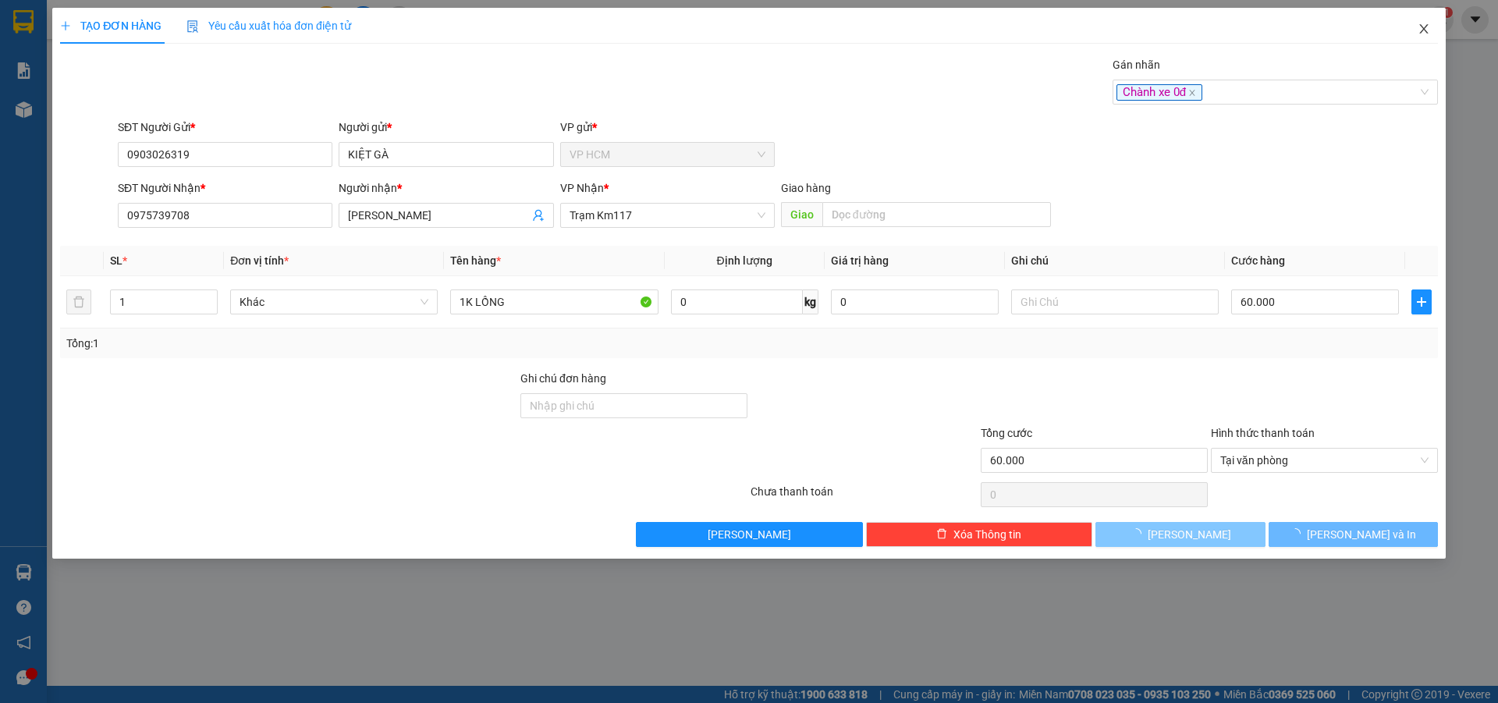
type input "0"
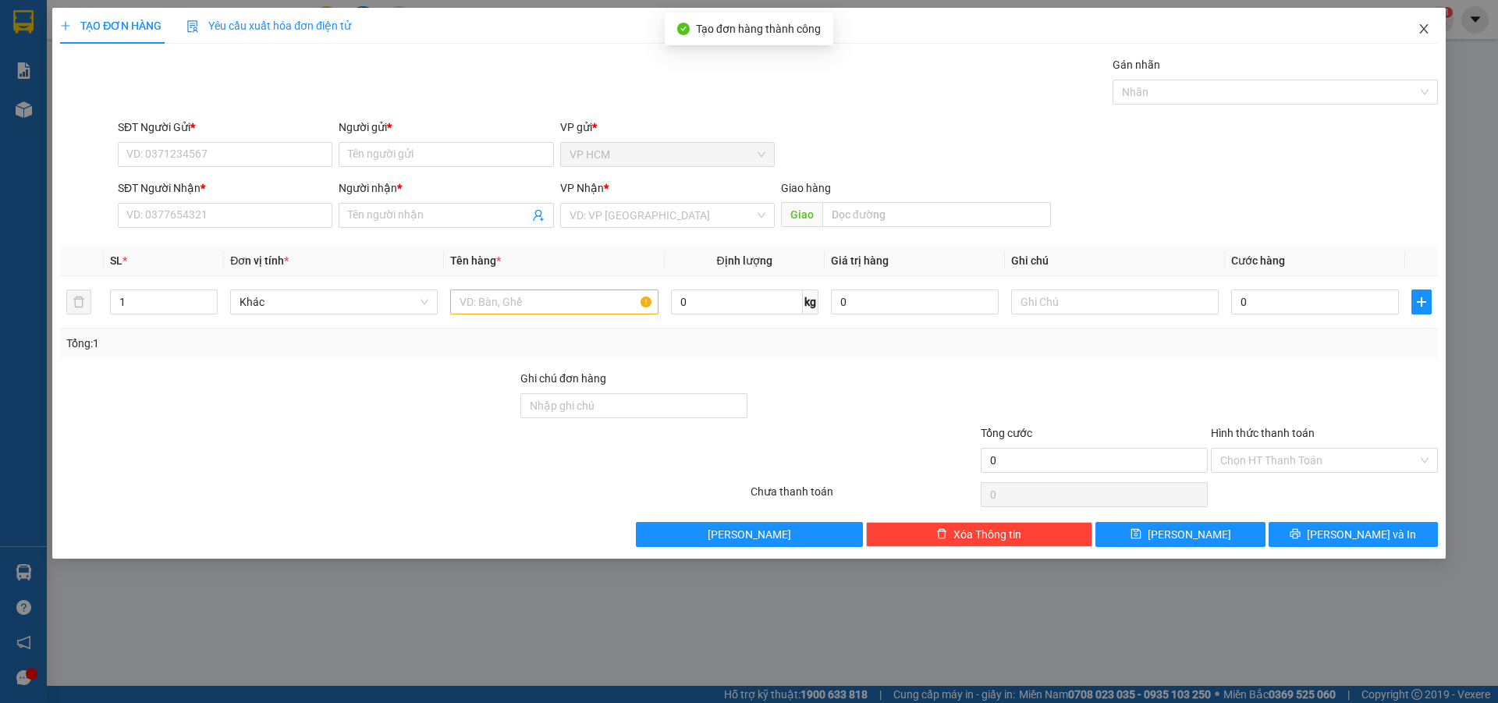
click at [1423, 33] on icon "close" at bounding box center [1424, 29] width 12 height 12
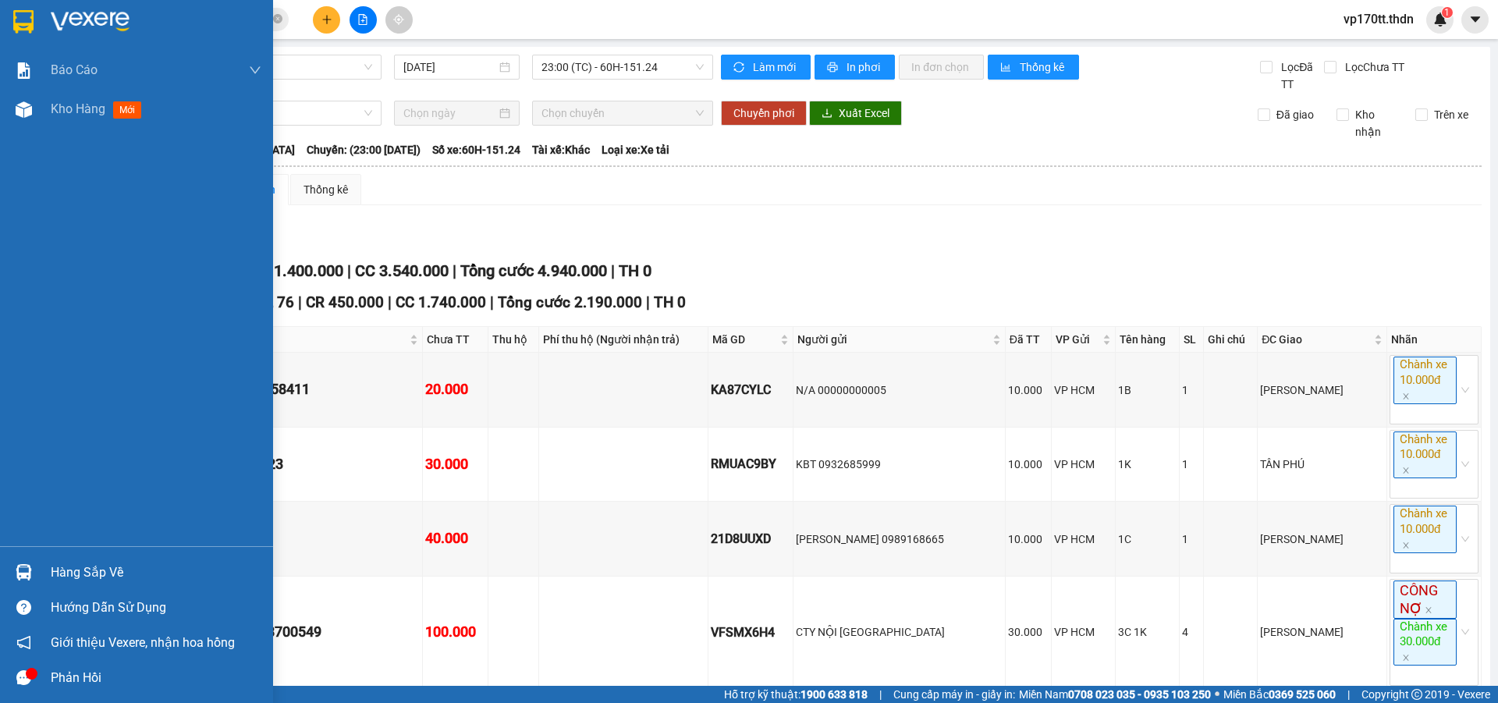
click at [20, 24] on img at bounding box center [23, 21] width 20 height 23
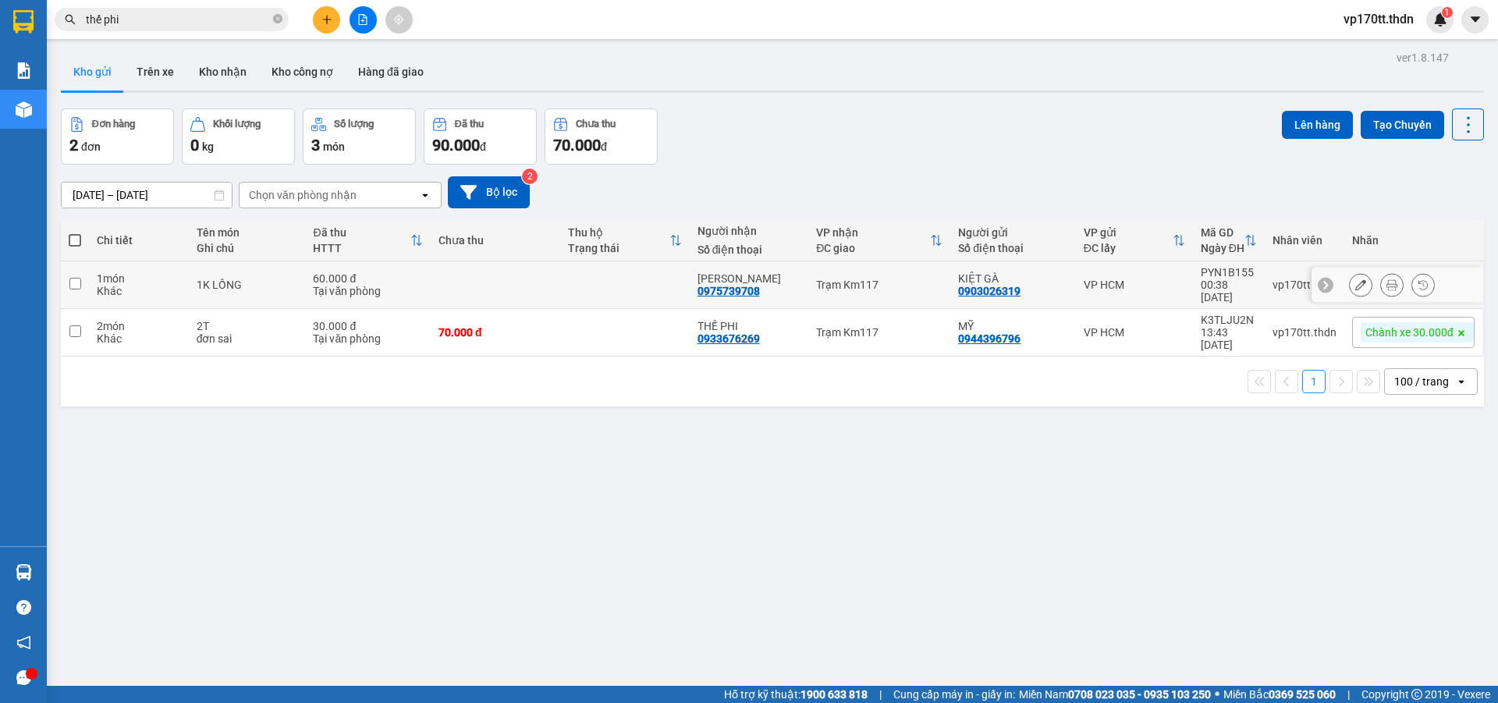
click at [868, 280] on div "Trạm Km117" at bounding box center [879, 285] width 126 height 12
checkbox input "true"
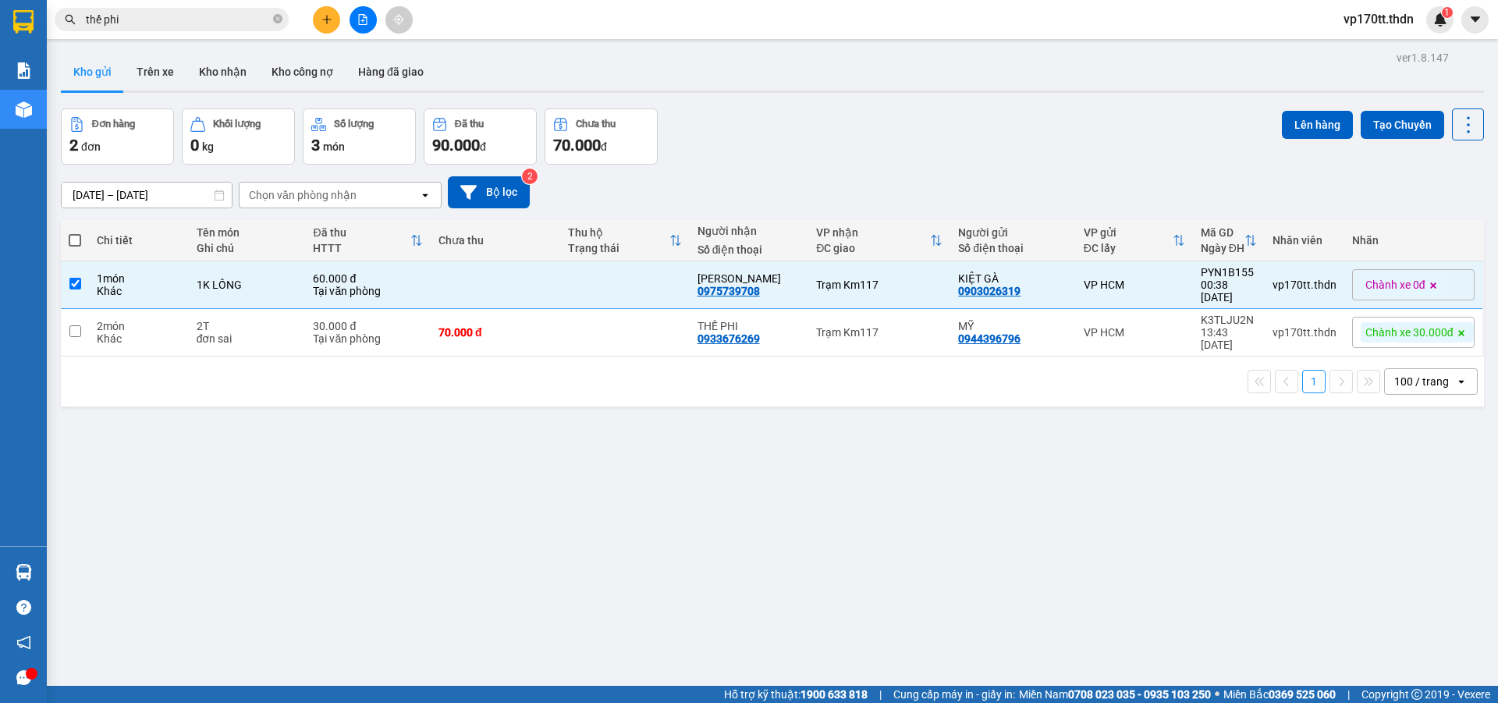
click at [1323, 108] on div "ver 1.8.147 Kho gửi Trên xe Kho nhận Kho công nợ Hàng đã giao Đơn hàng 2 đơn Kh…" at bounding box center [773, 398] width 1436 height 703
click at [1327, 118] on button "Lên hàng" at bounding box center [1317, 125] width 71 height 28
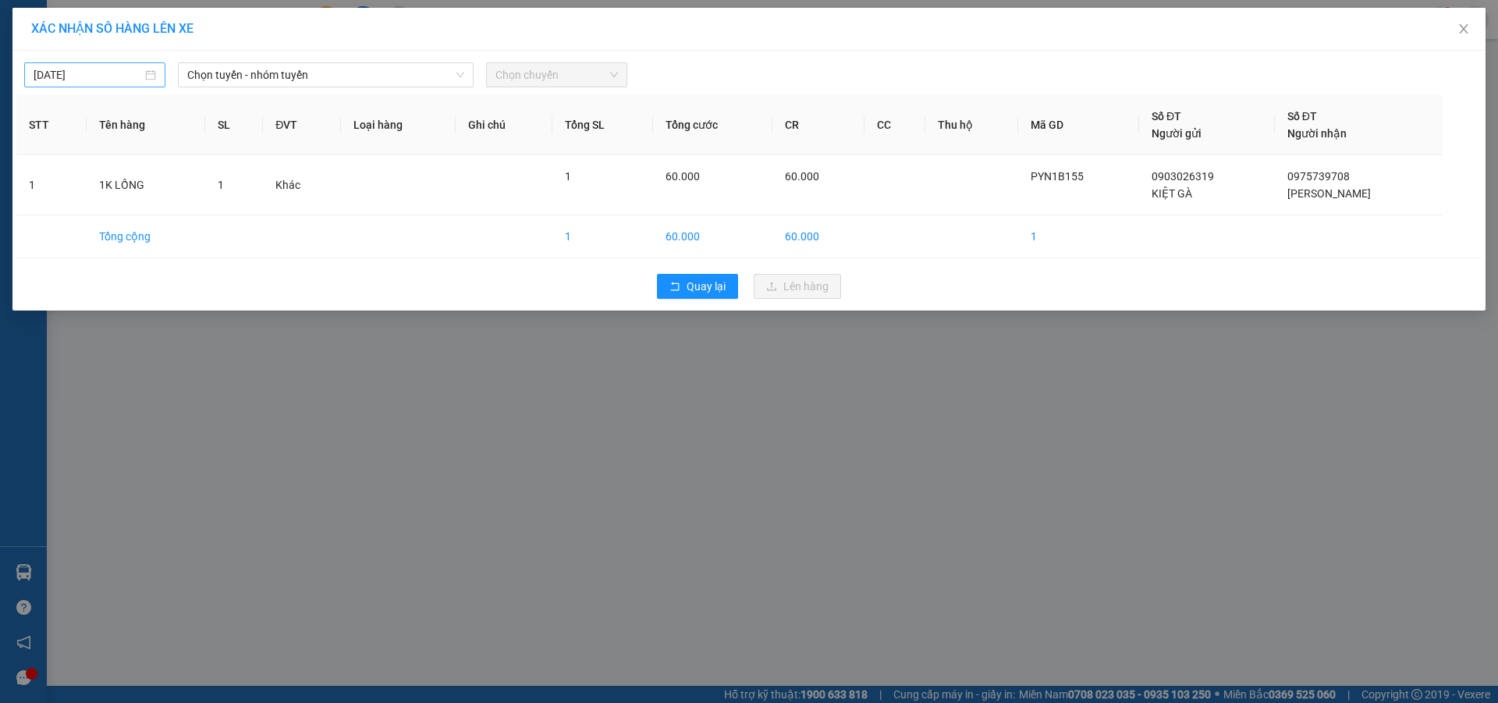
click at [94, 62] on div "[DATE]" at bounding box center [94, 74] width 141 height 25
click at [304, 77] on span "Chọn tuyến - nhóm tuyến" at bounding box center [325, 74] width 277 height 23
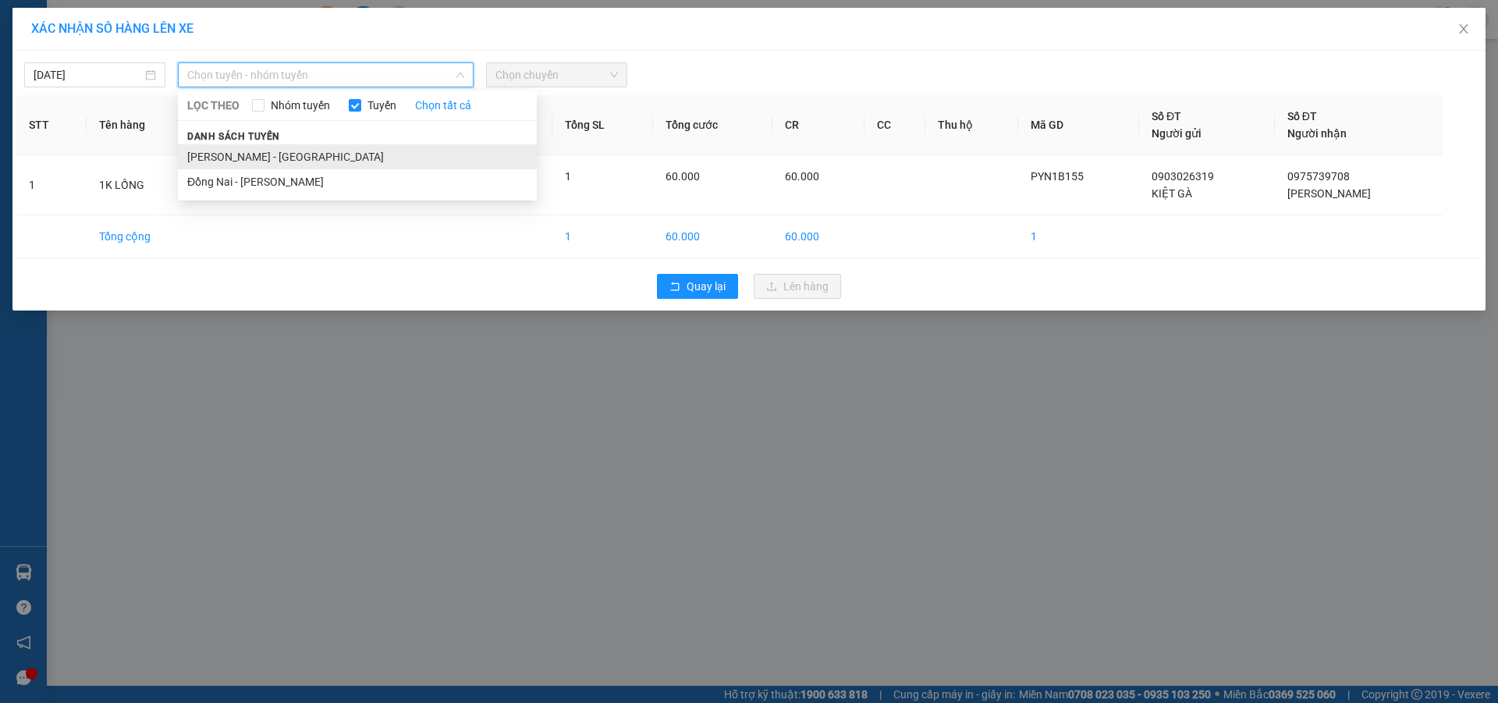
click at [314, 148] on li "[PERSON_NAME] - [GEOGRAPHIC_DATA]" at bounding box center [357, 156] width 359 height 25
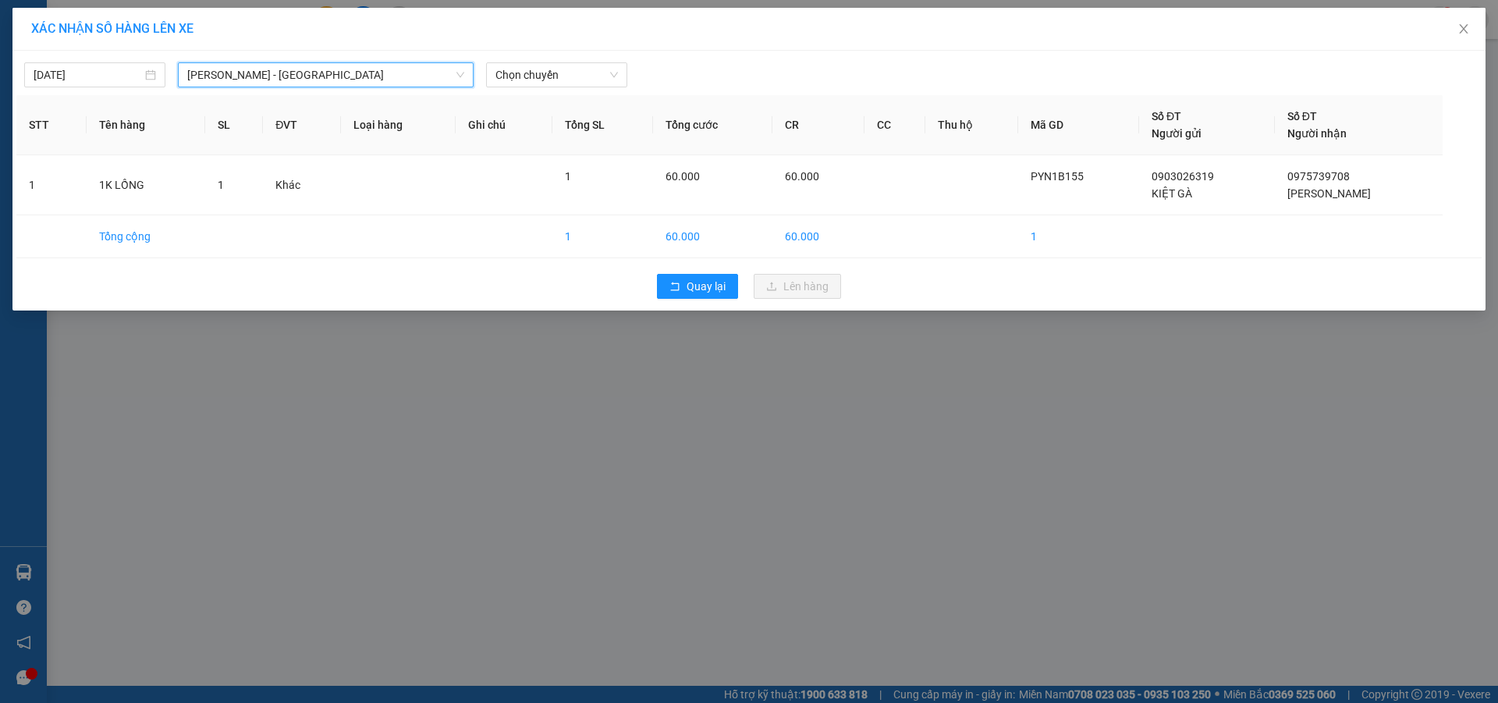
click at [645, 66] on div at bounding box center [934, 74] width 607 height 25
click at [566, 83] on span "Chọn chuyến" at bounding box center [556, 74] width 123 height 23
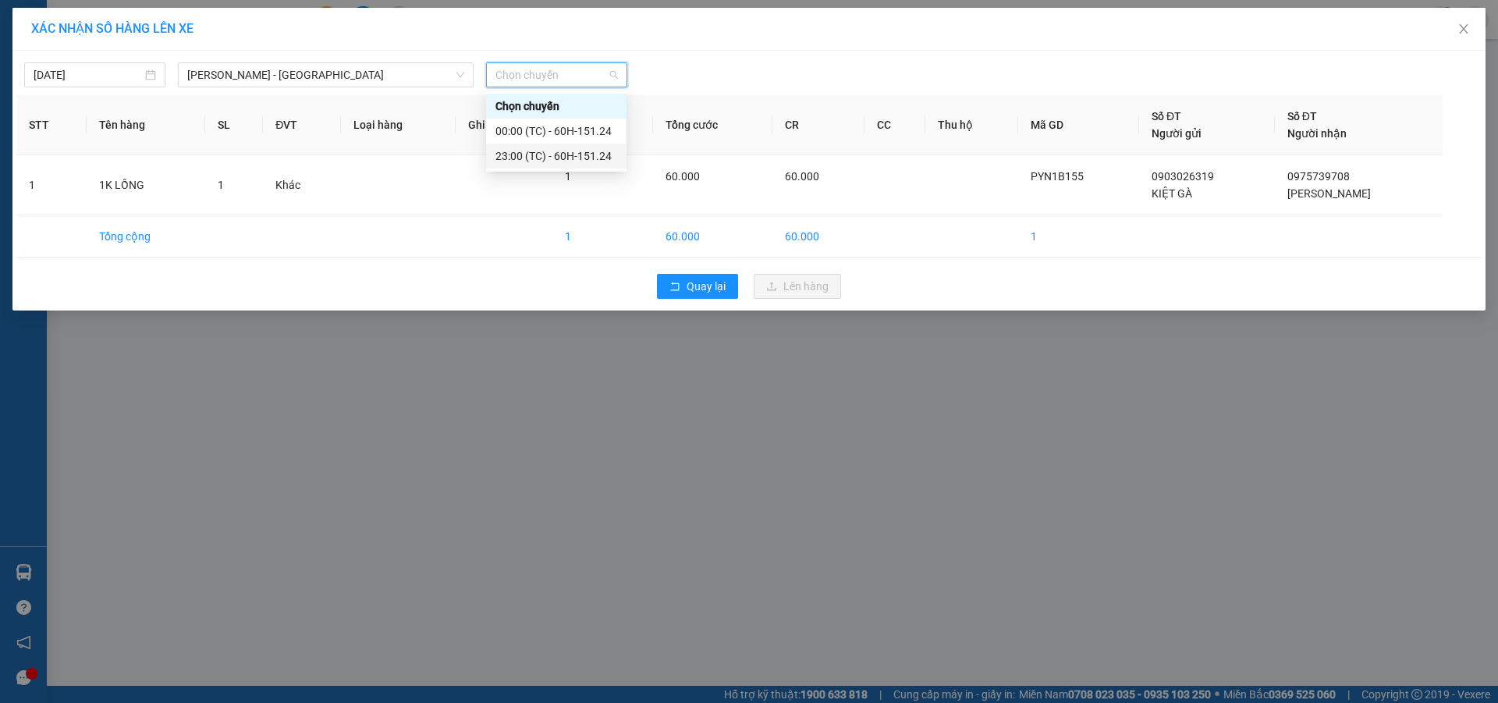
click at [562, 151] on div "23:00 (TC) - 60H-151.24" at bounding box center [556, 155] width 122 height 17
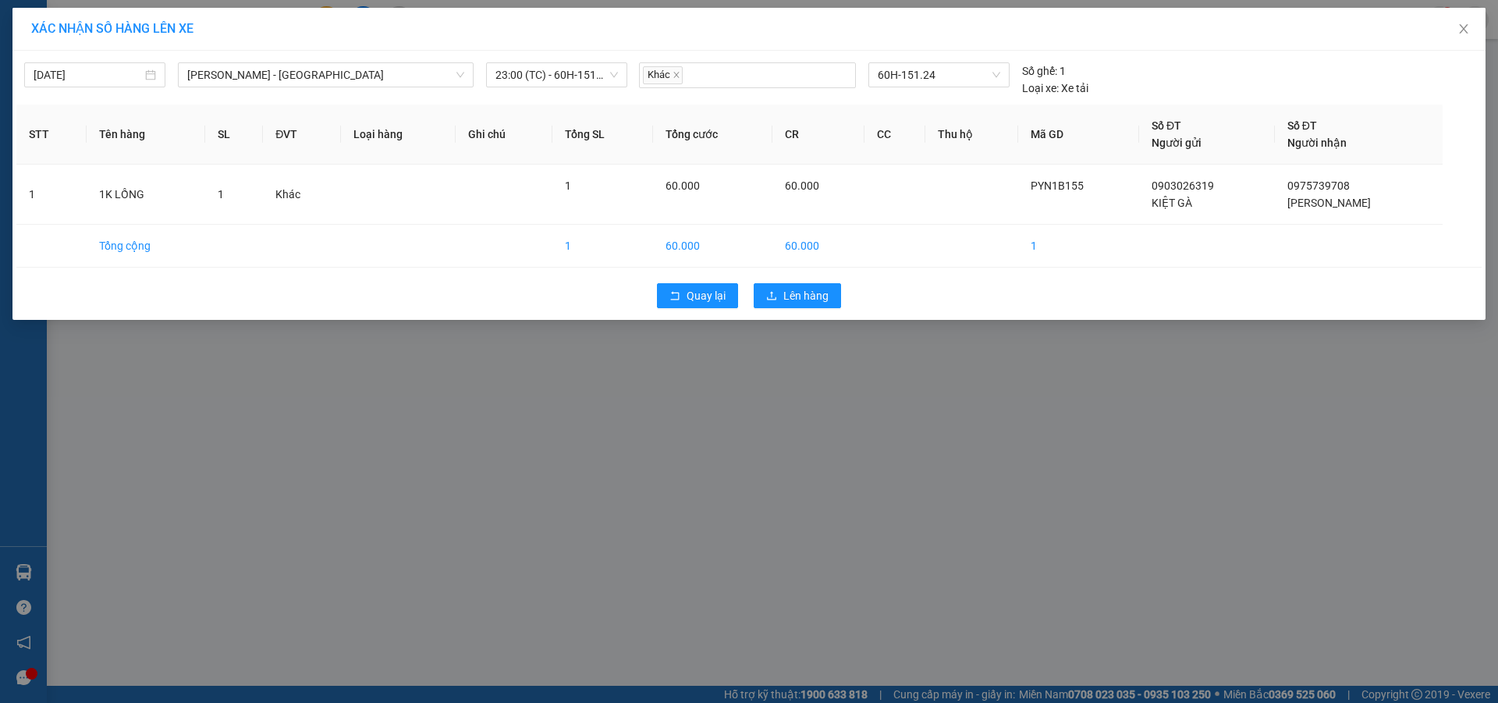
click at [843, 311] on div "Quay lại Lên hàng" at bounding box center [748, 295] width 1465 height 41
click at [825, 290] on span "Lên hàng" at bounding box center [805, 295] width 45 height 17
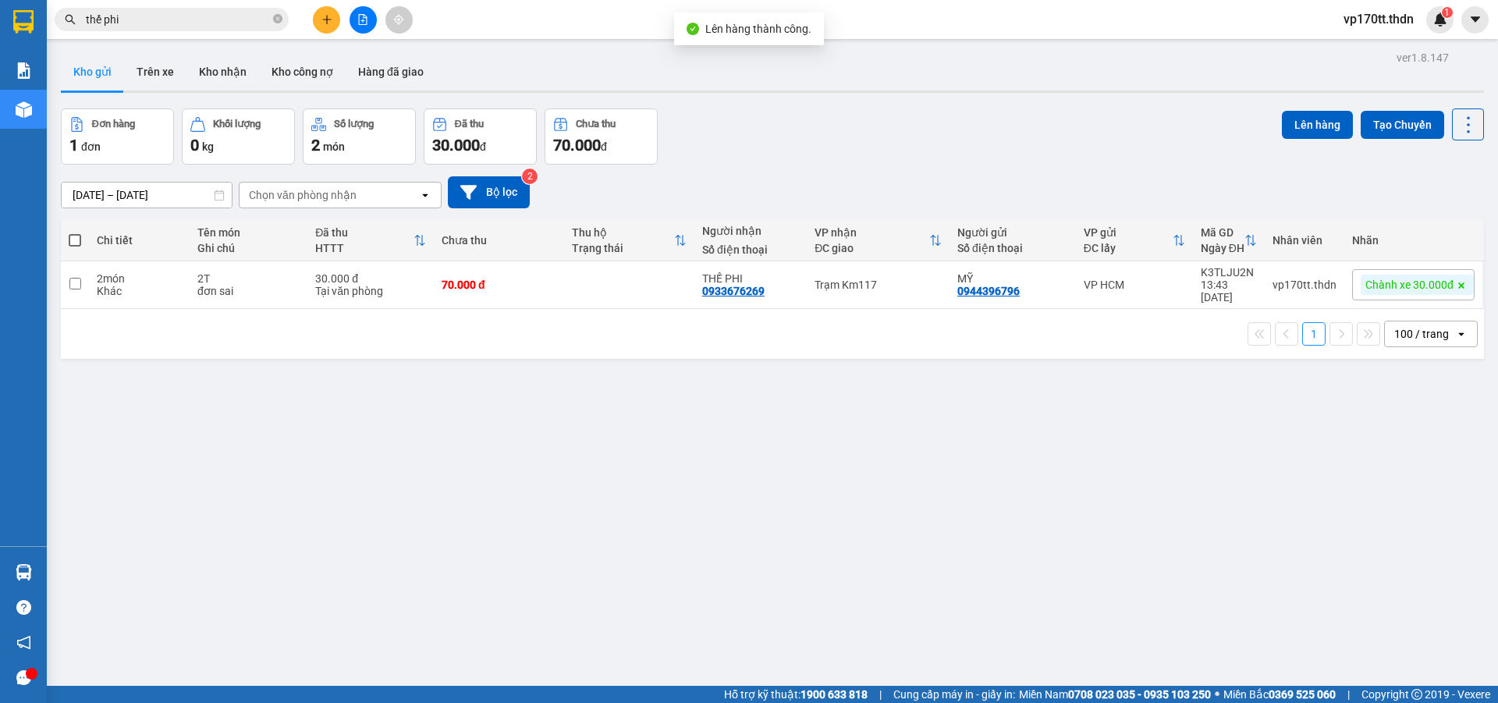
click at [372, 27] on button at bounding box center [363, 19] width 27 height 27
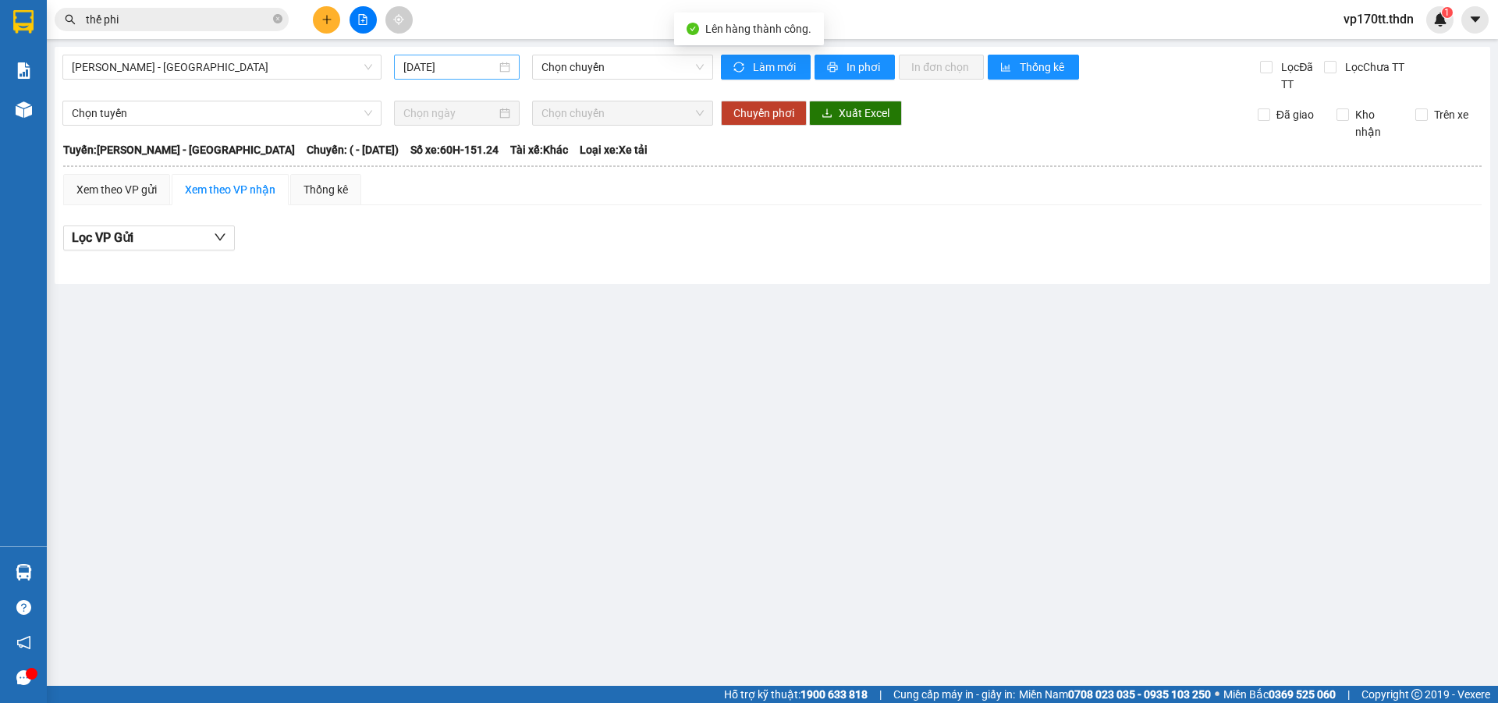
click at [456, 72] on input "[DATE]" at bounding box center [449, 67] width 93 height 17
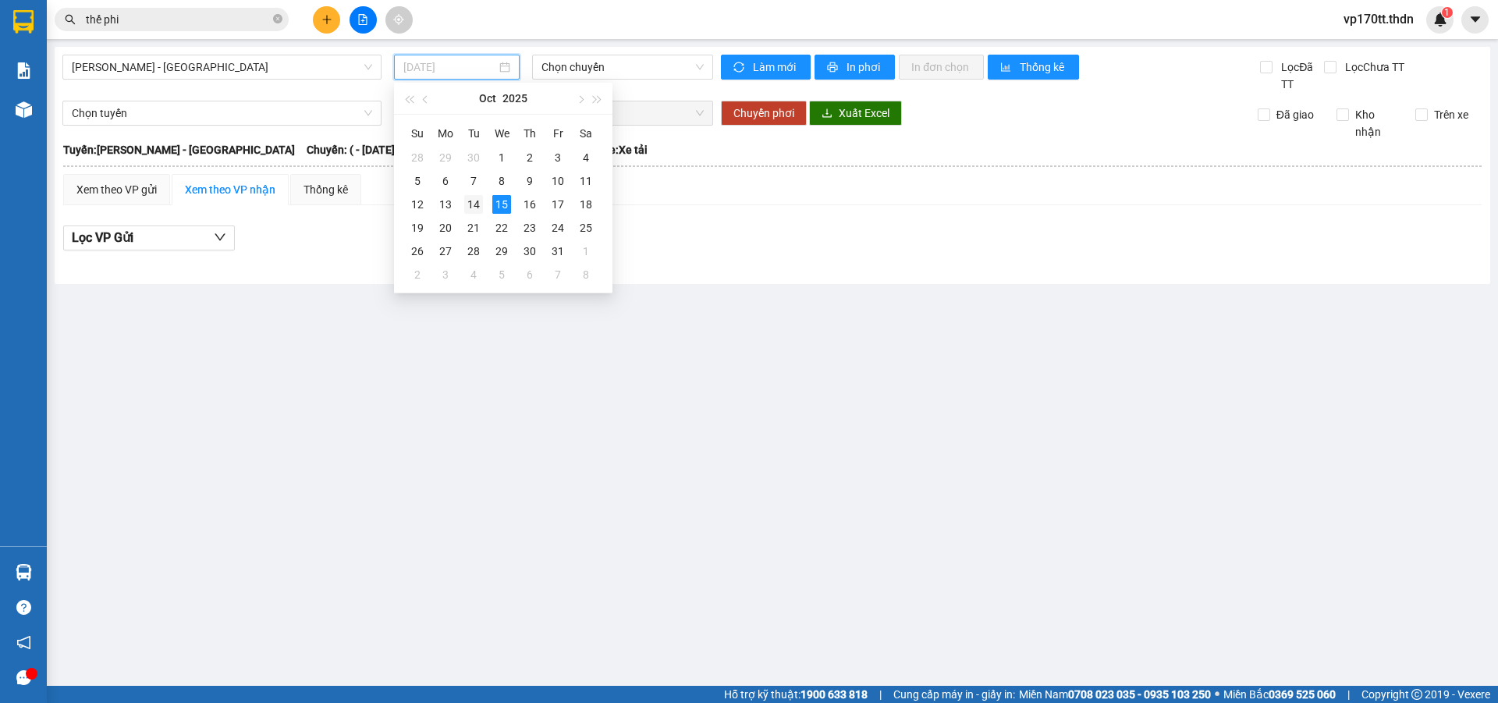
click at [479, 201] on div "14" at bounding box center [473, 204] width 19 height 19
type input "[DATE]"
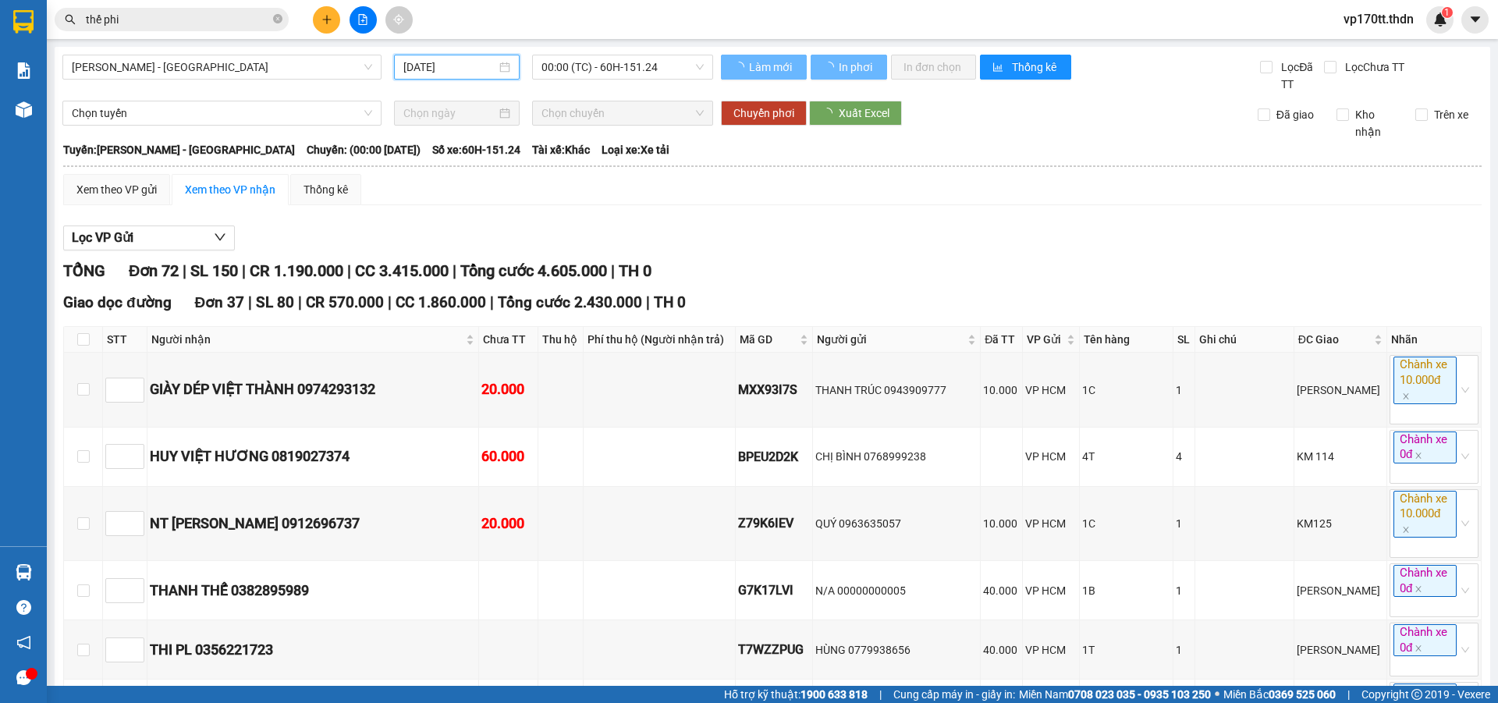
click at [664, 72] on span "00:00 (TC) - 60H-151.24" at bounding box center [623, 66] width 162 height 23
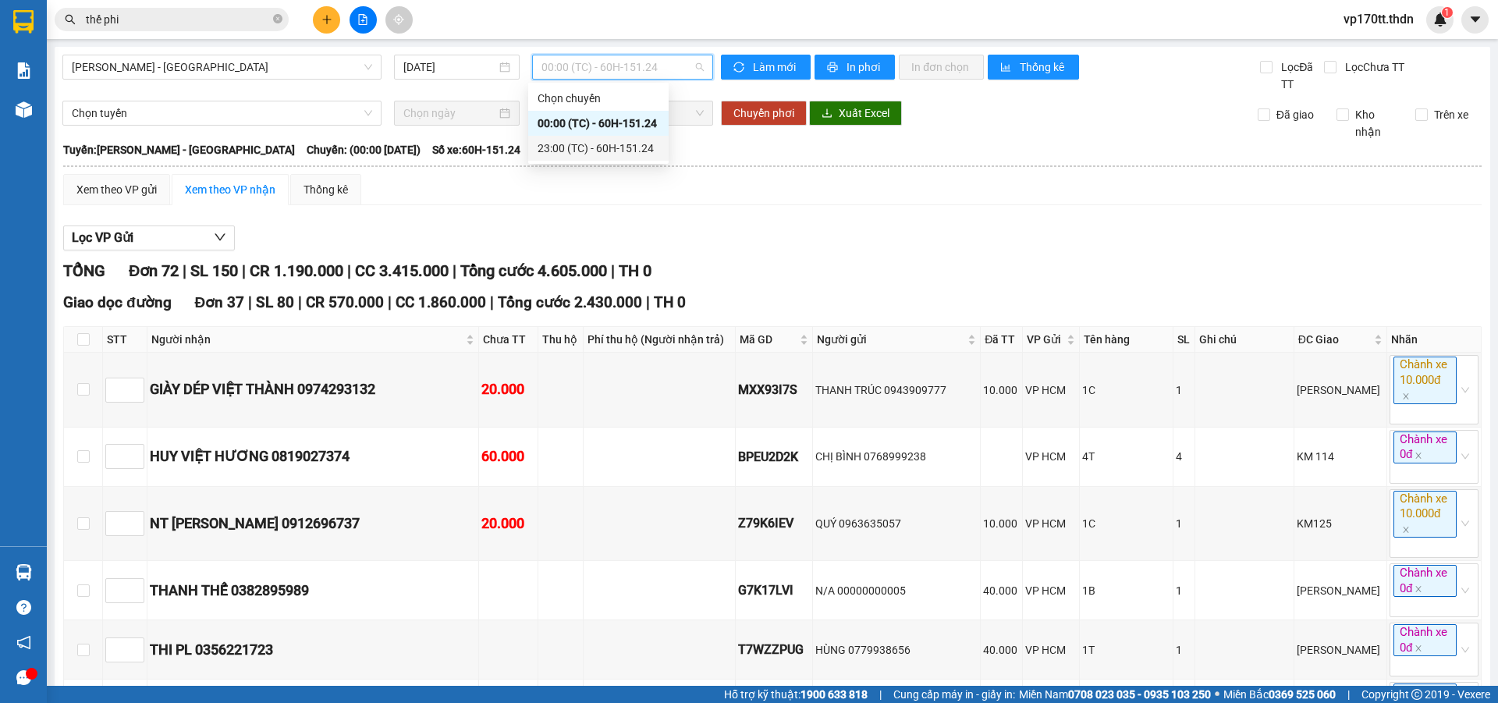
click at [651, 151] on div "23:00 (TC) - 60H-151.24" at bounding box center [599, 148] width 122 height 17
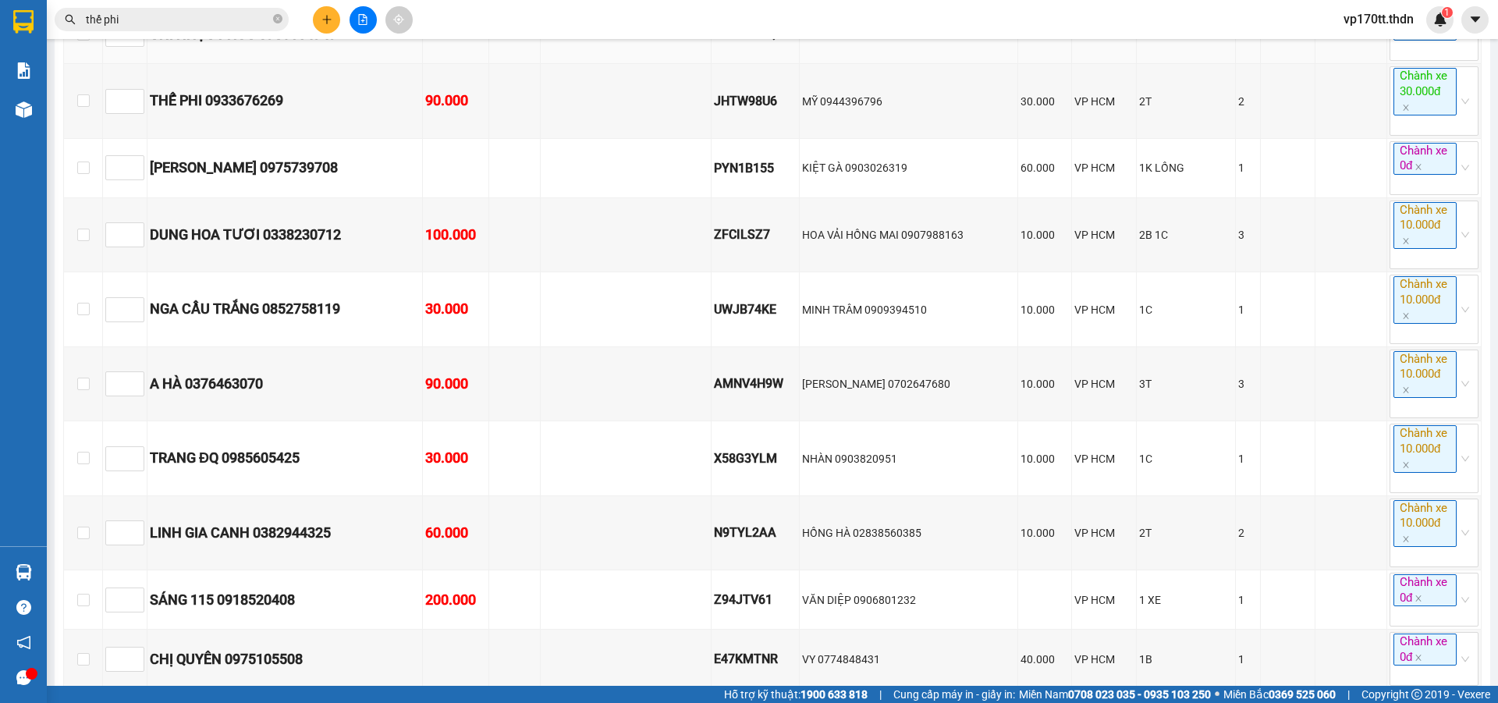
scroll to position [4876, 0]
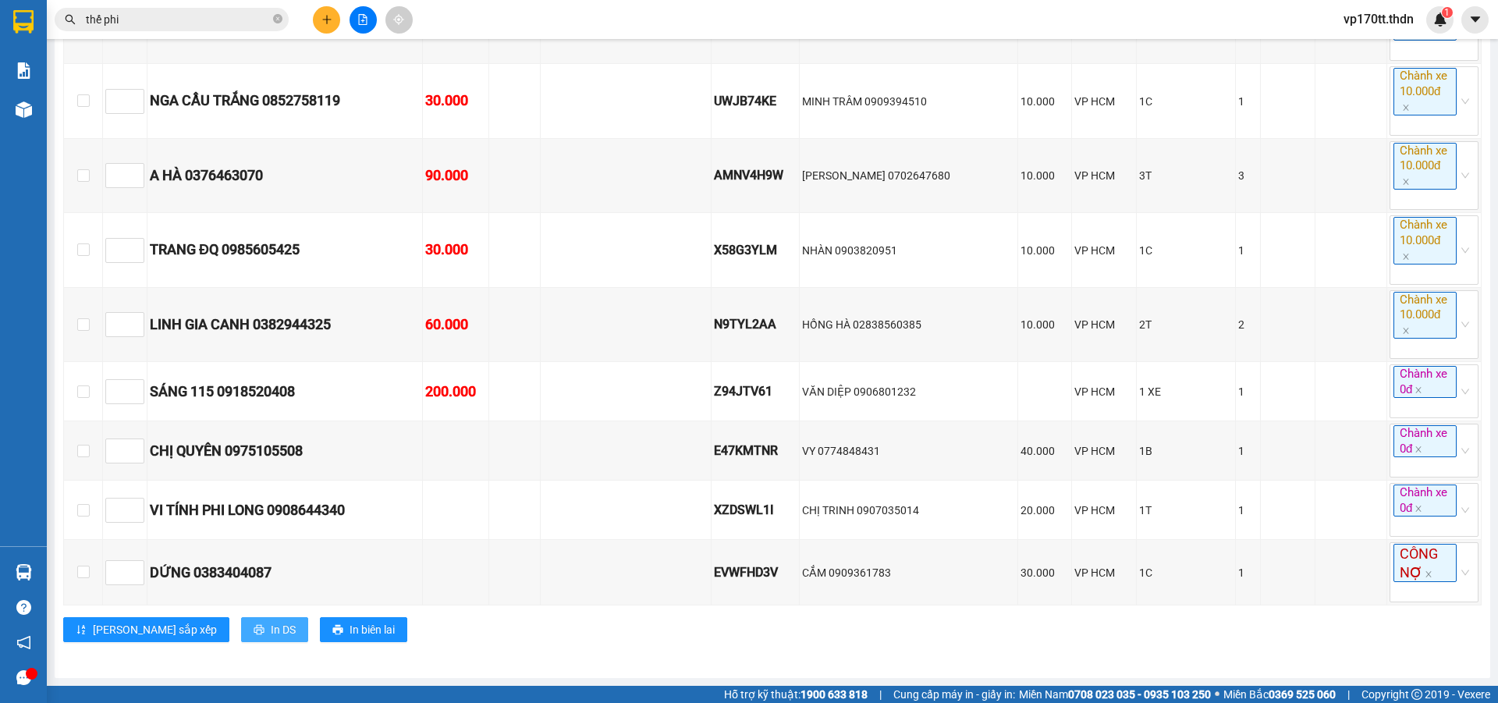
click at [271, 634] on span "In DS" at bounding box center [283, 629] width 25 height 17
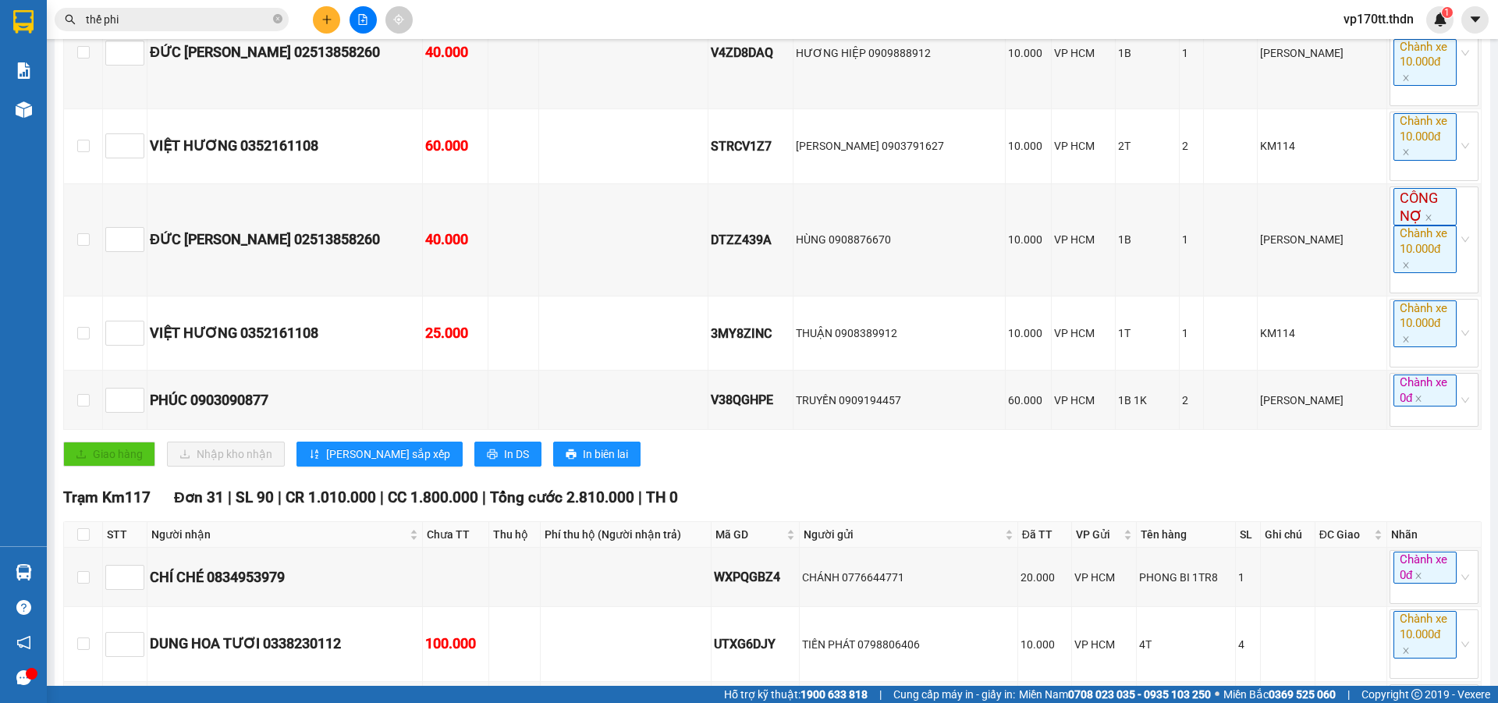
scroll to position [2769, 0]
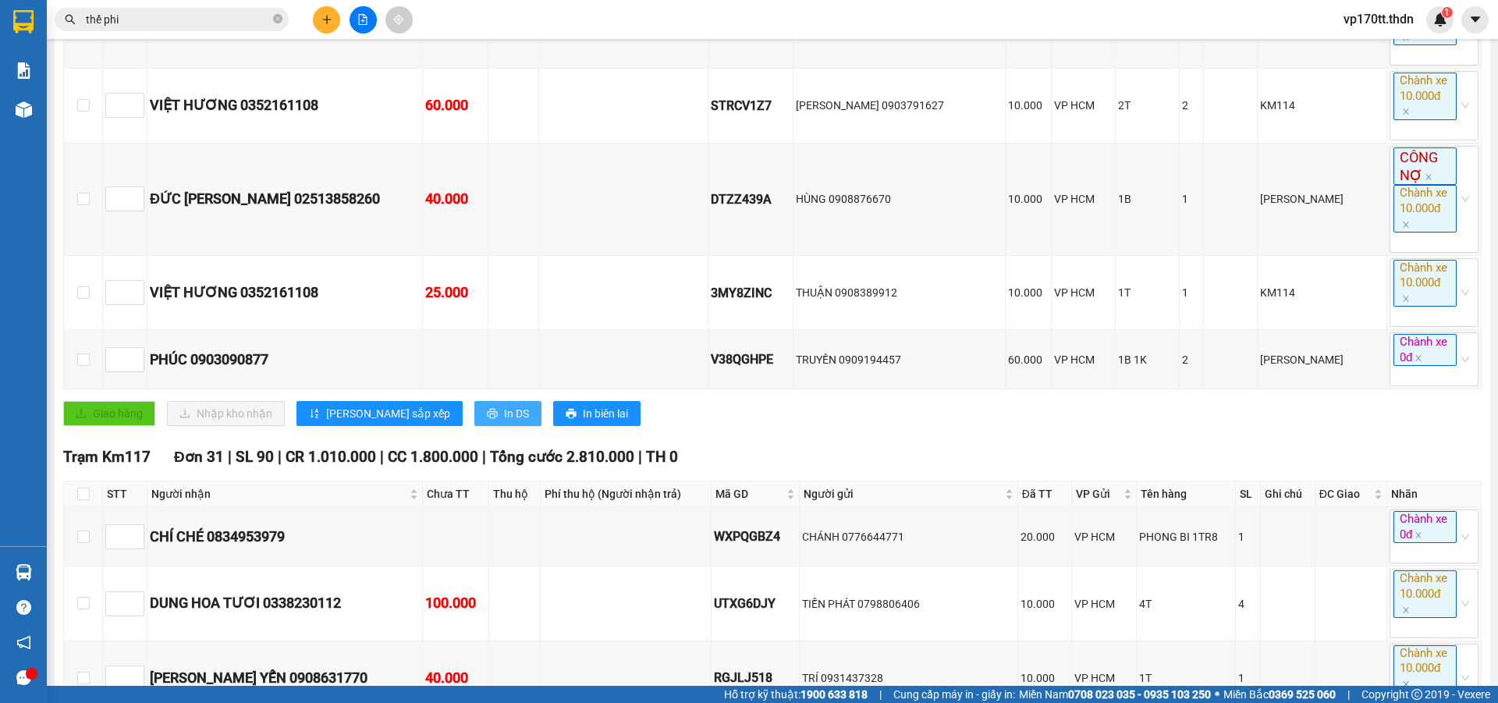
click at [504, 422] on span "In DS" at bounding box center [516, 413] width 25 height 17
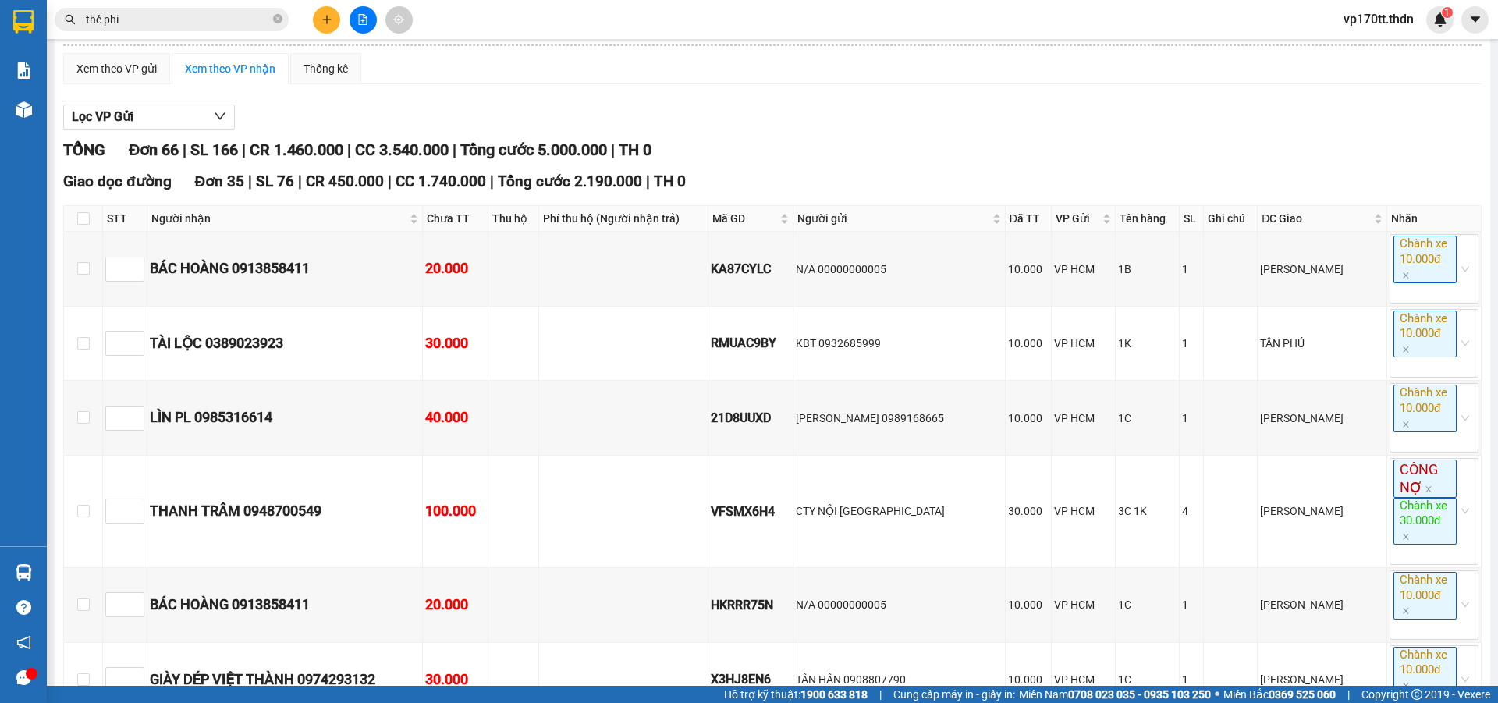
scroll to position [0, 0]
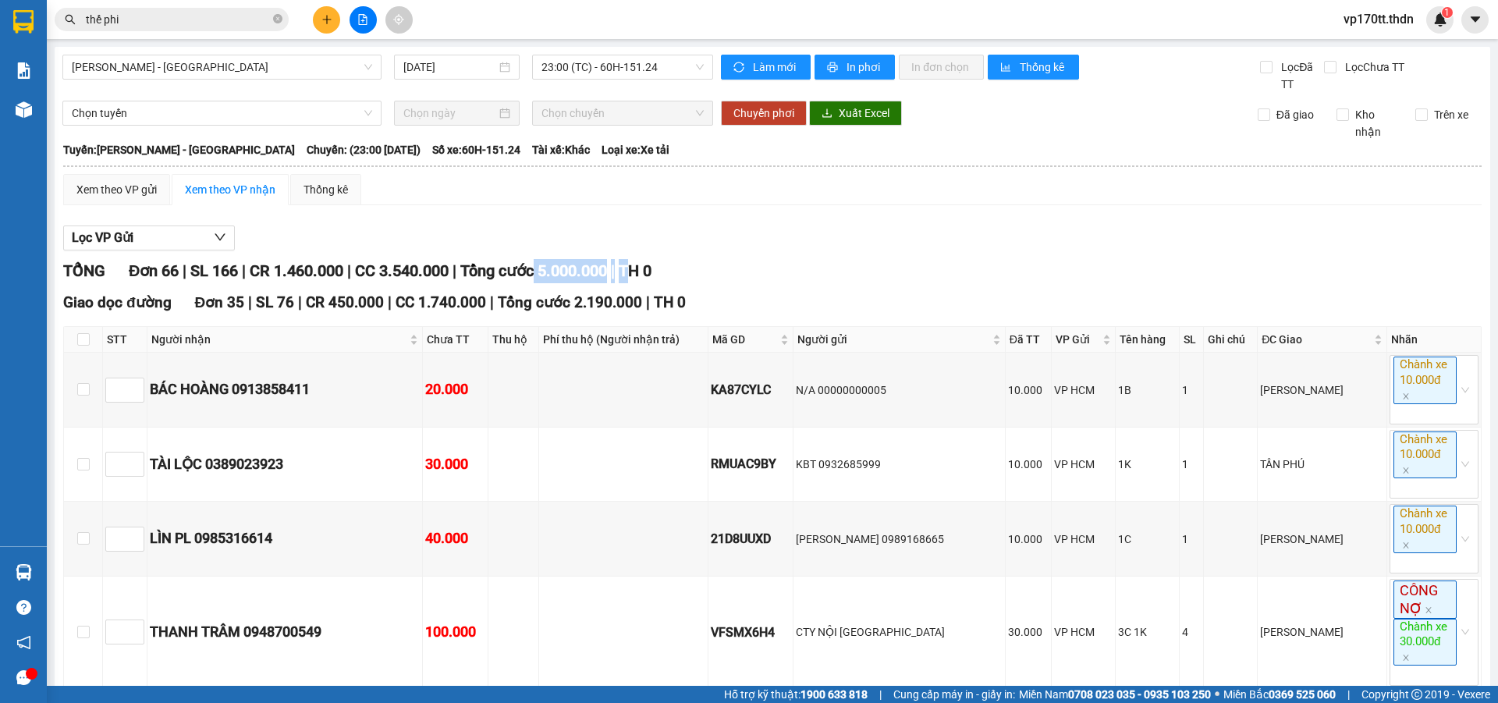
drag, startPoint x: 590, startPoint y: 269, endPoint x: 810, endPoint y: 310, distance: 223.8
click at [653, 271] on div "TỔNG Đơn 66 | SL 166 | CR 1.460.000 | CC 3.540.000 | Tổng cước 5.000.000 | TH 0" at bounding box center [772, 271] width 1419 height 24
click at [99, 9] on span "thế phi" at bounding box center [172, 19] width 234 height 23
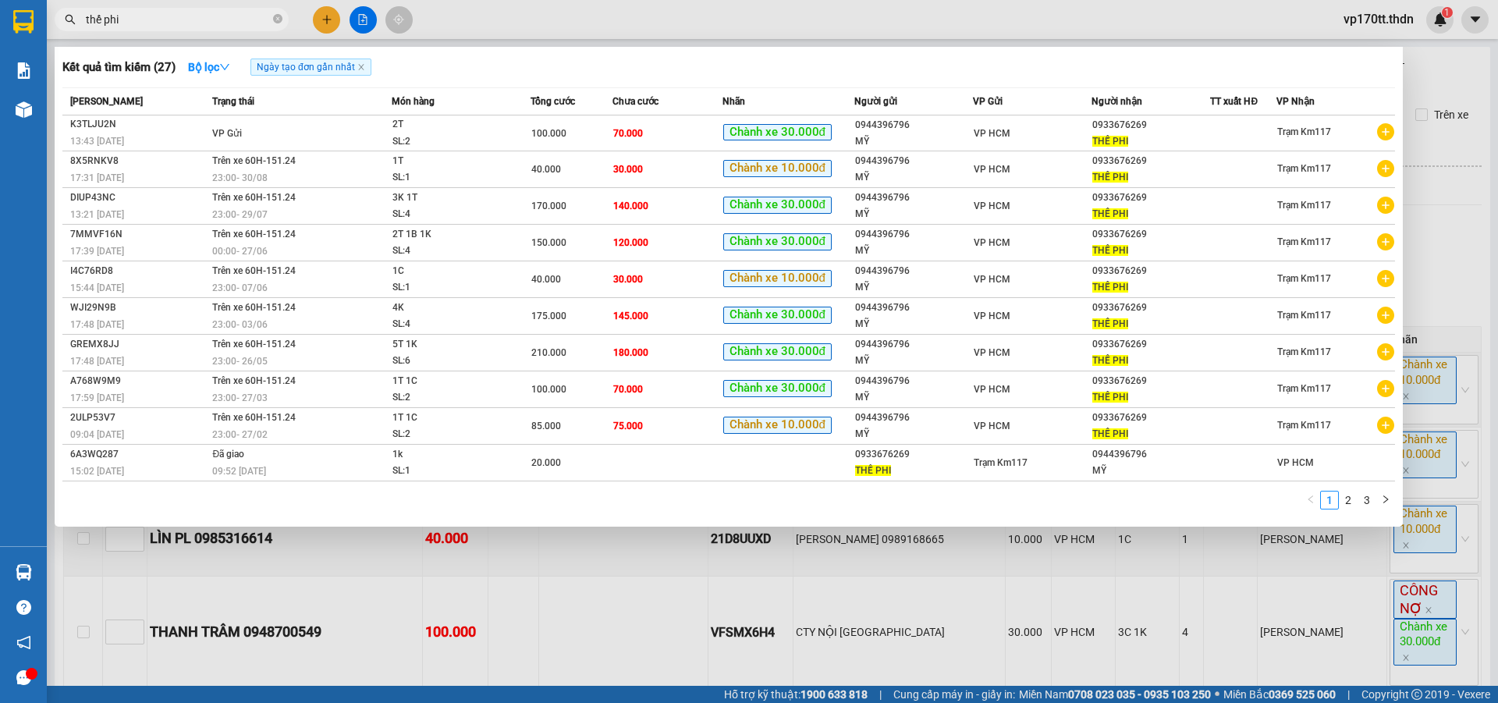
click at [102, 11] on input "thế phi" at bounding box center [178, 19] width 184 height 17
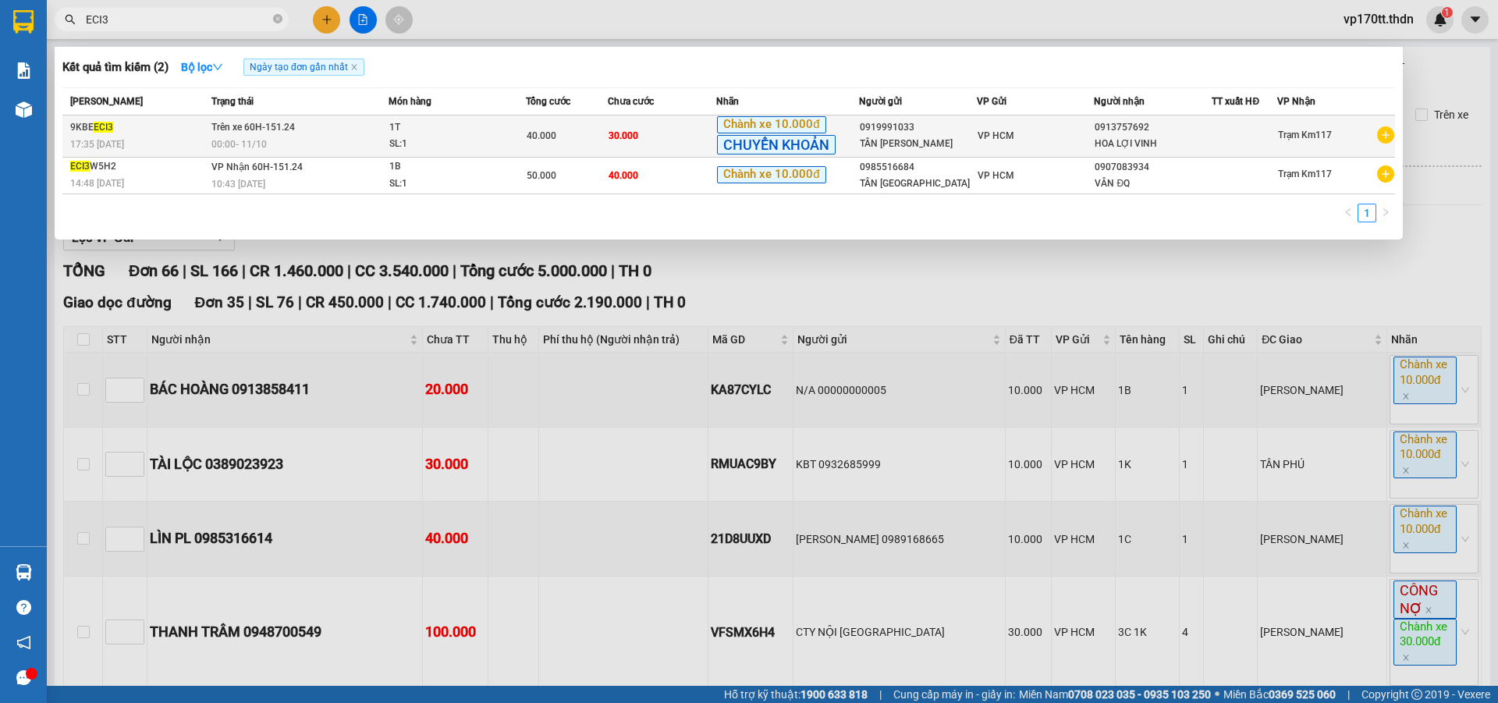
type input "ECI3"
click at [842, 141] on div "Chành xe 10.000đ CHUYỂN KHOẢN" at bounding box center [787, 136] width 140 height 40
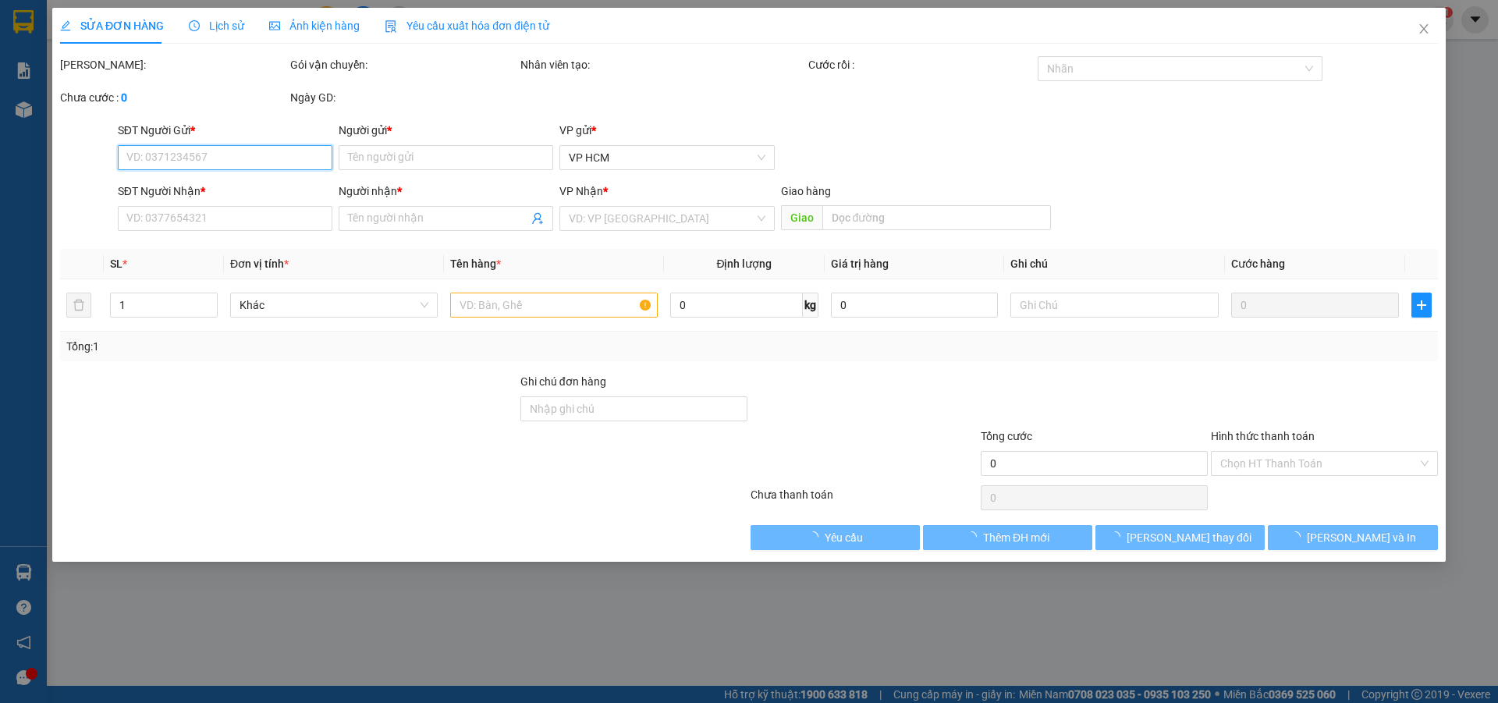
type input "0919991033"
type input "TÂN GIA HUY"
type input "0913757692"
type input "HOA LỢI VINH"
type input "40.000"
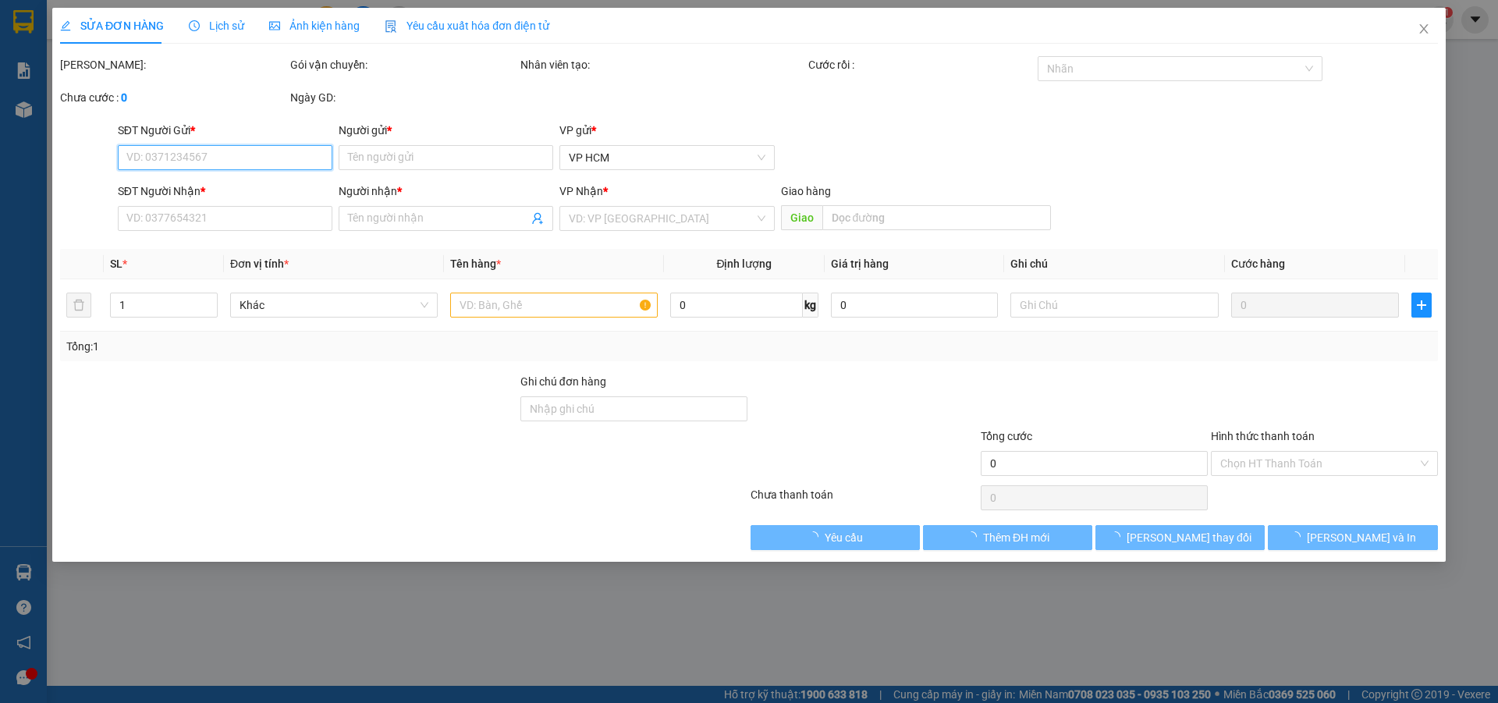
type input "10.000"
type input "30.000"
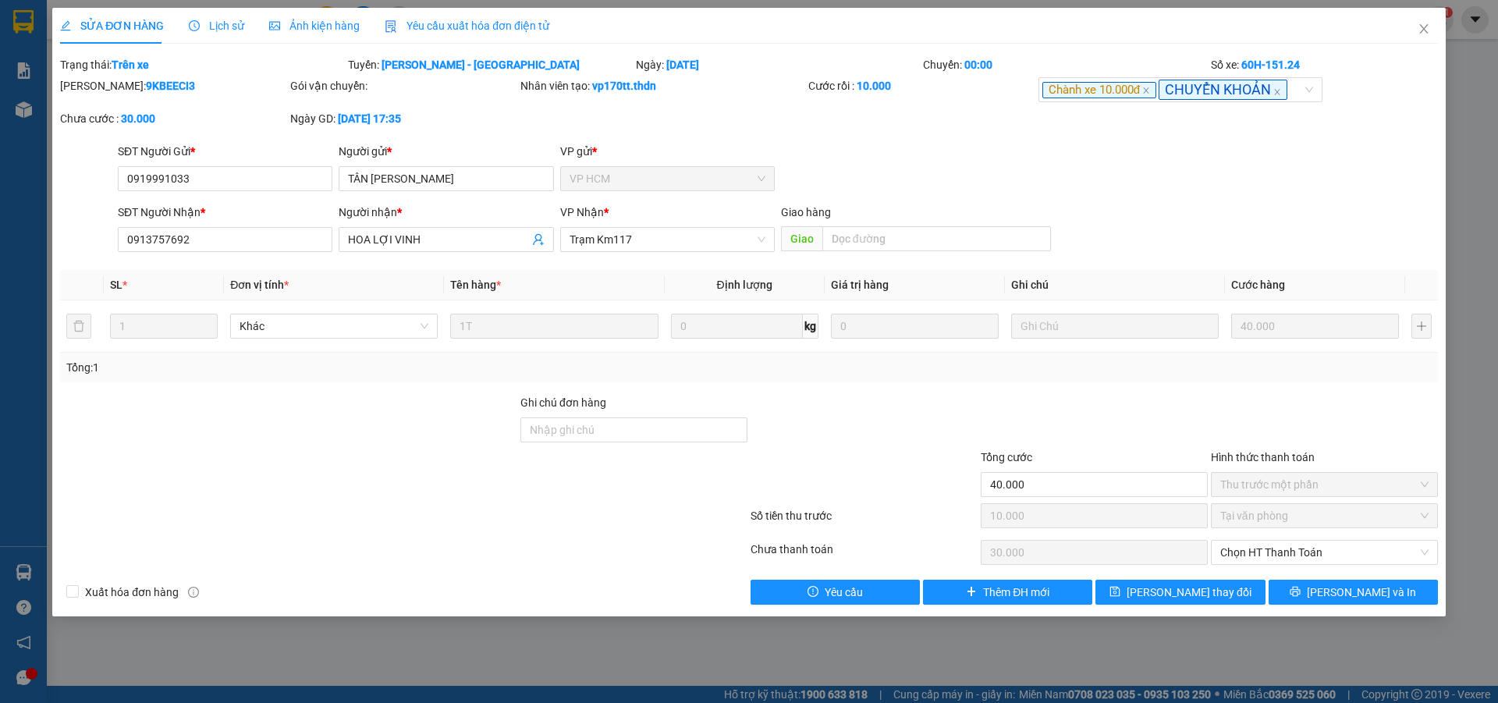
click at [146, 90] on b "9KBEECI3" at bounding box center [170, 86] width 49 height 12
copy b "9KBEECI3"
click at [1434, 33] on span "Close" at bounding box center [1424, 30] width 44 height 44
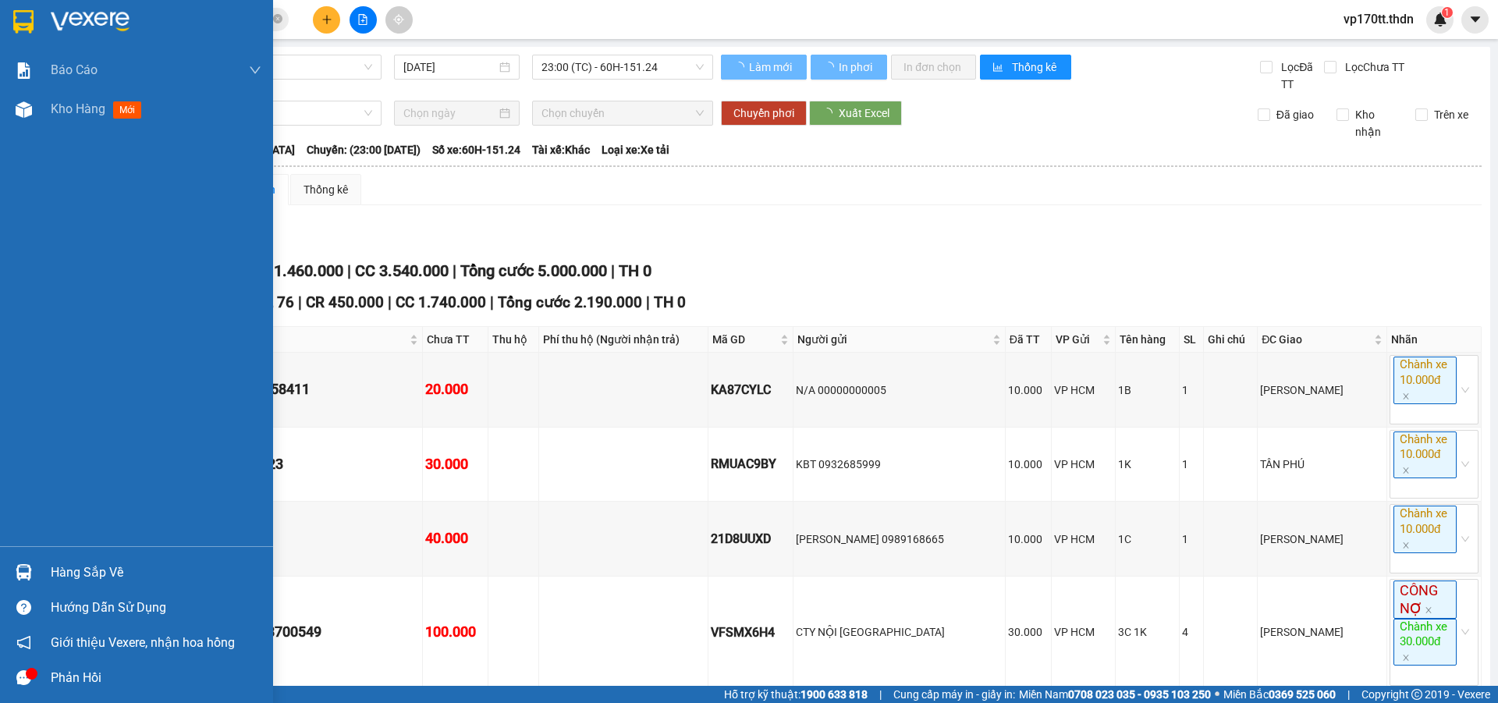
click at [30, 570] on img at bounding box center [24, 572] width 16 height 16
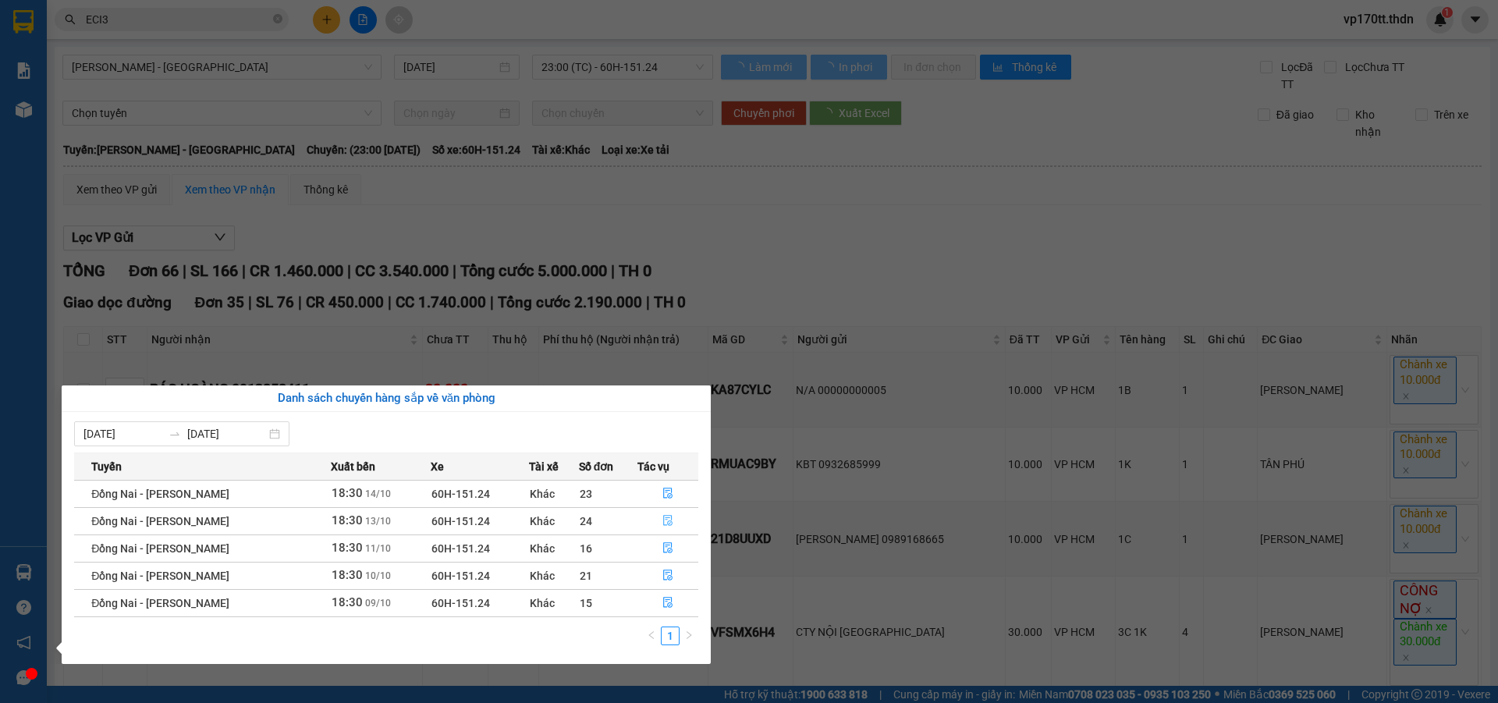
click at [674, 523] on button "button" at bounding box center [668, 521] width 60 height 25
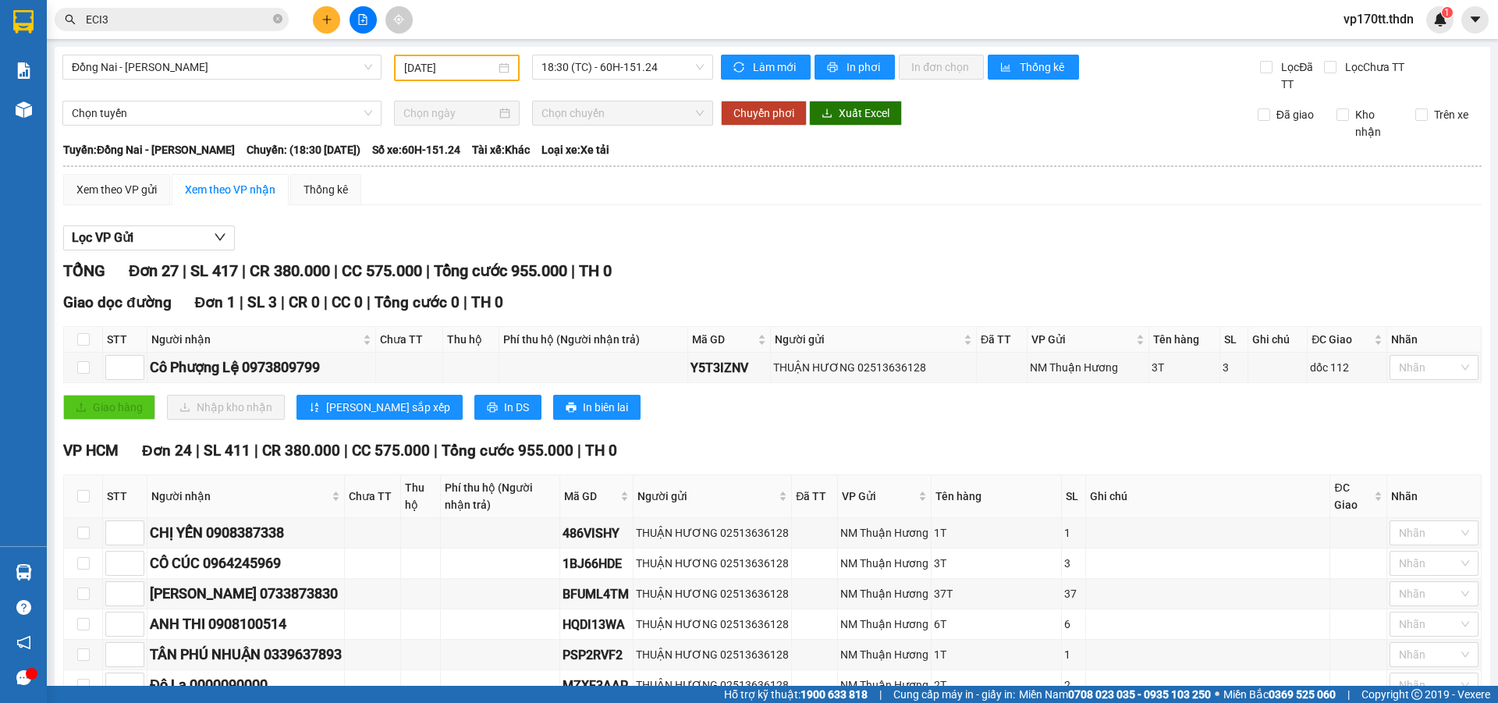
scroll to position [234, 0]
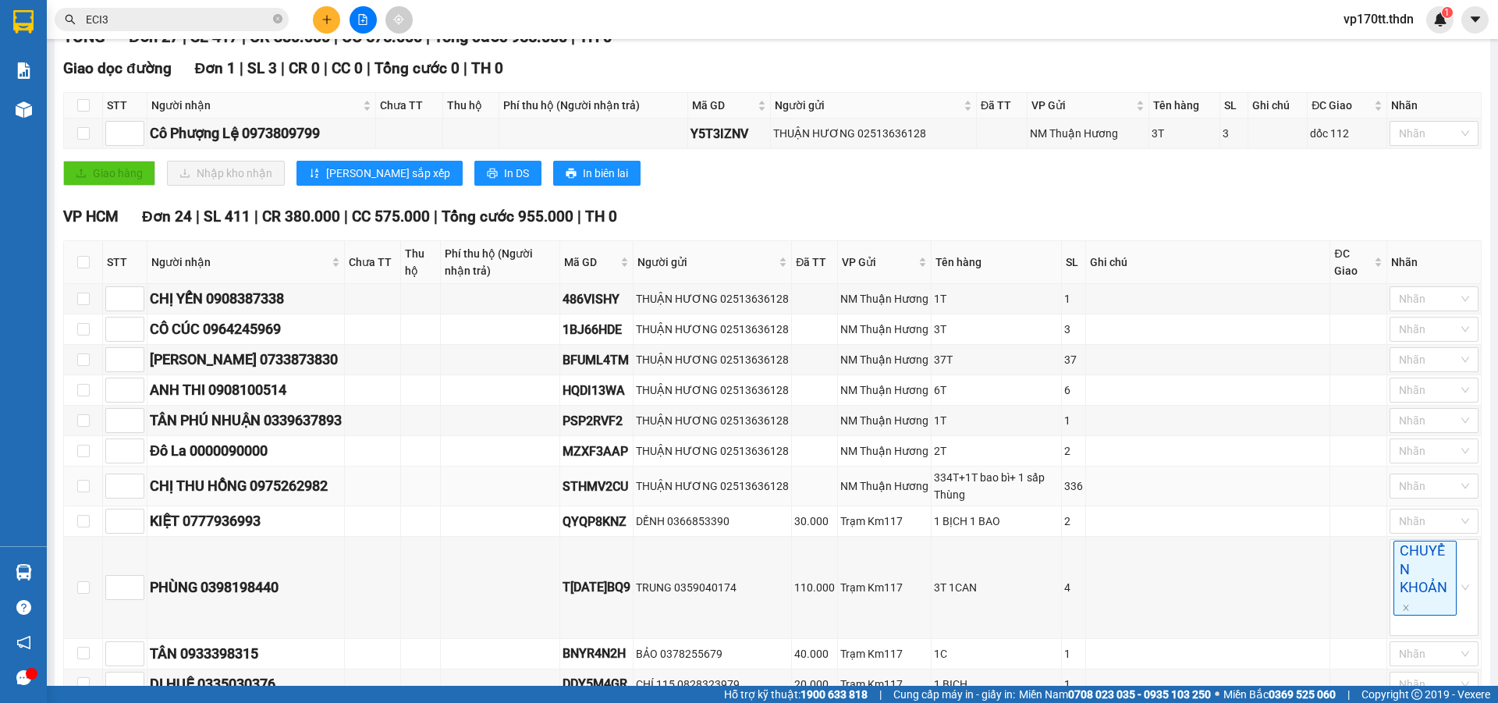
click at [297, 495] on div "CHỊ THU HỒNG 0975262982" at bounding box center [246, 486] width 192 height 22
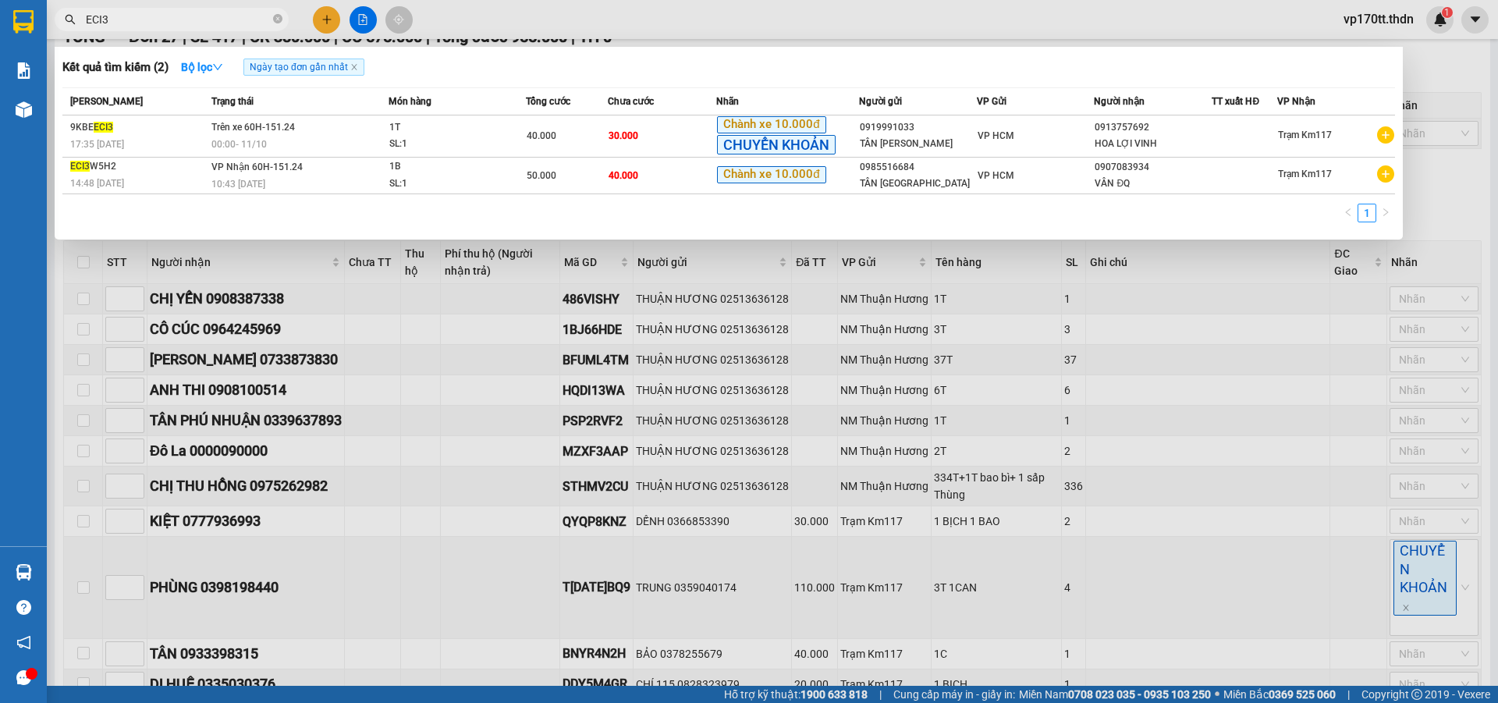
click at [249, 13] on input "ECI3" at bounding box center [178, 19] width 184 height 17
